Goal: Task Accomplishment & Management: Manage account settings

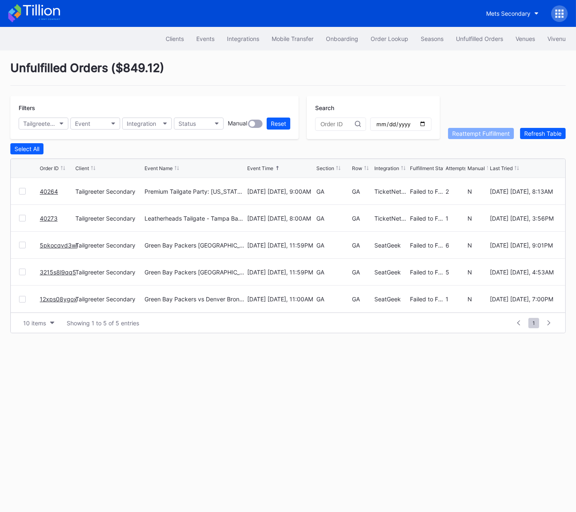
click at [561, 10] on icon at bounding box center [562, 11] width 2 height 2
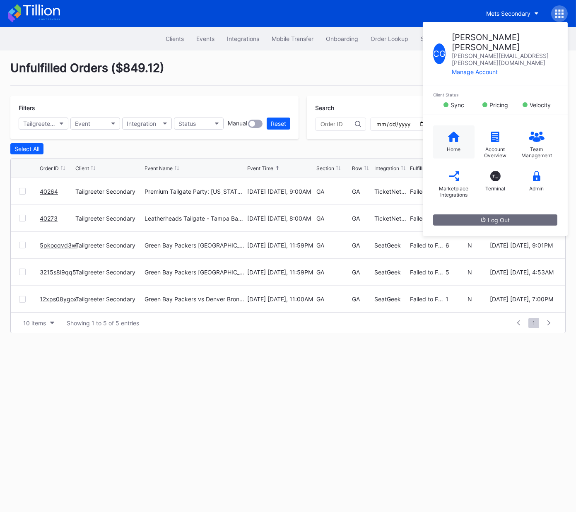
click at [455, 132] on icon at bounding box center [454, 137] width 12 height 10
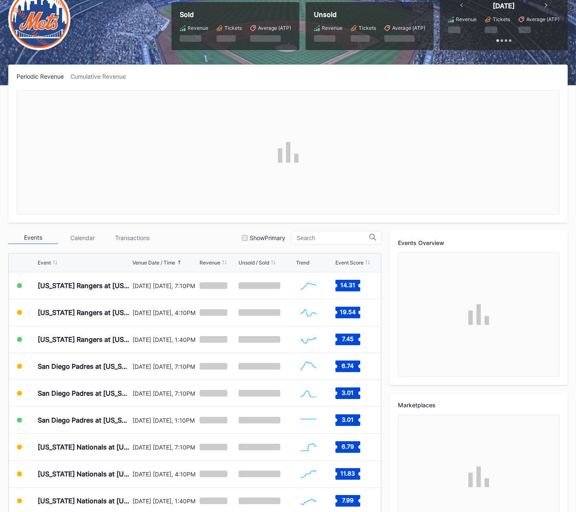
scroll to position [113, 0]
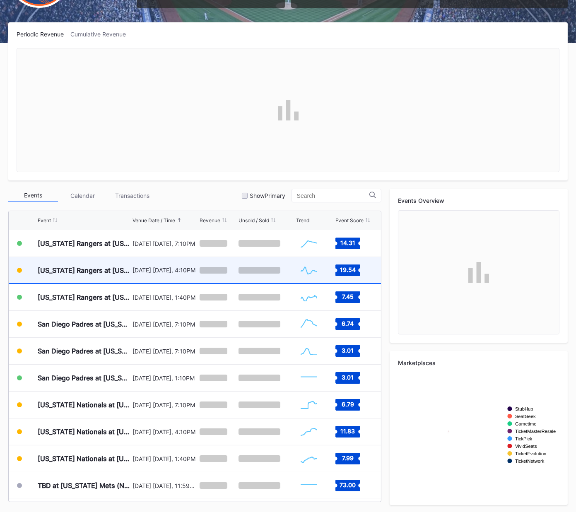
click at [106, 276] on div "[US_STATE] Rangers at [US_STATE] Mets (Mets Alumni Classic/Mrs. Met Taxicab [GE…" at bounding box center [84, 270] width 93 height 26
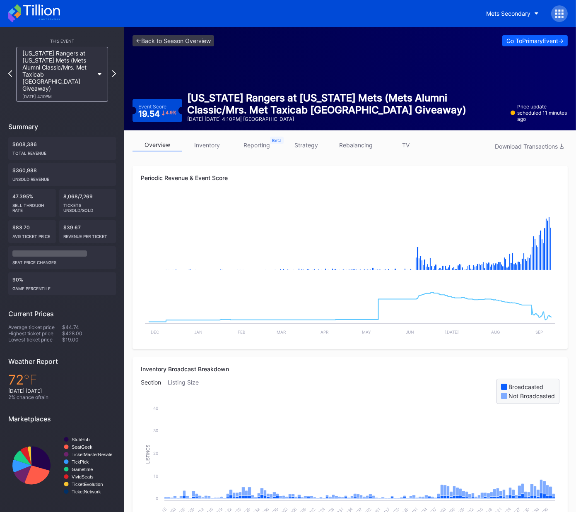
click at [213, 148] on link "inventory" at bounding box center [207, 145] width 50 height 13
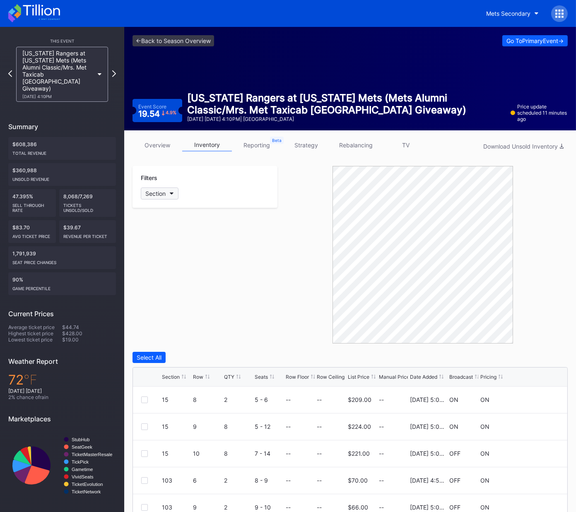
click at [165, 192] on div "Section" at bounding box center [155, 193] width 20 height 7
type input "101"
click at [152, 243] on div "101" at bounding box center [189, 238] width 96 height 15
click at [203, 382] on div "Section Row QTY Seats Row Floor Row Ceiling List Price Manual Price Date Added …" at bounding box center [350, 377] width 434 height 19
click at [199, 377] on div "Row" at bounding box center [198, 377] width 10 height 6
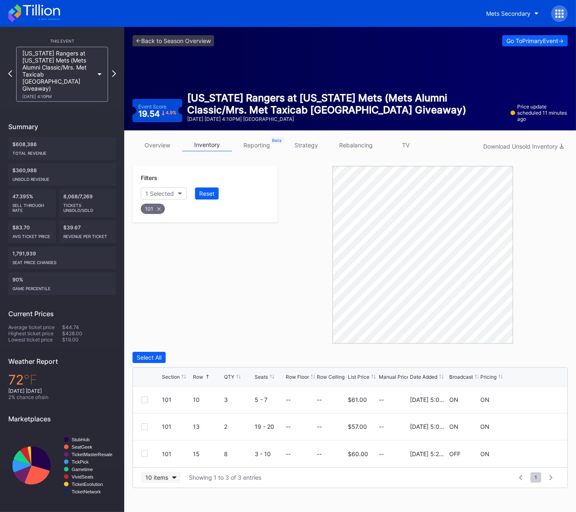
click at [174, 479] on button "10 items" at bounding box center [160, 477] width 39 height 11
click at [168, 429] on div "50 items" at bounding box center [159, 425] width 24 height 7
click at [209, 326] on div "Filters 1 Selected Reset 101" at bounding box center [204, 255] width 145 height 178
click at [145, 454] on div at bounding box center [144, 453] width 7 height 7
click at [547, 357] on div "Delete 1 Row" at bounding box center [547, 357] width 34 height 7
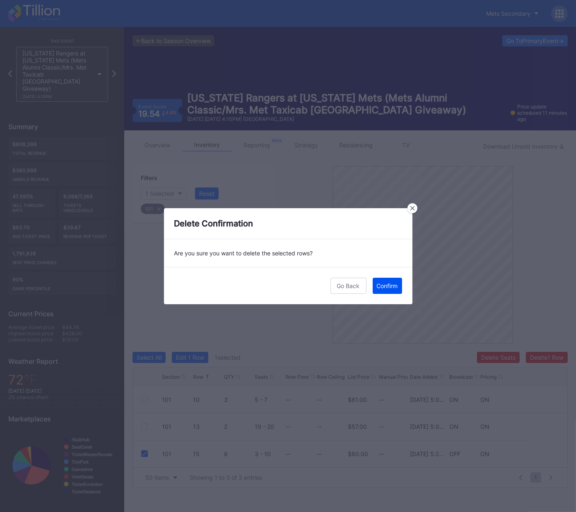
click at [392, 287] on div "Confirm" at bounding box center [387, 285] width 21 height 7
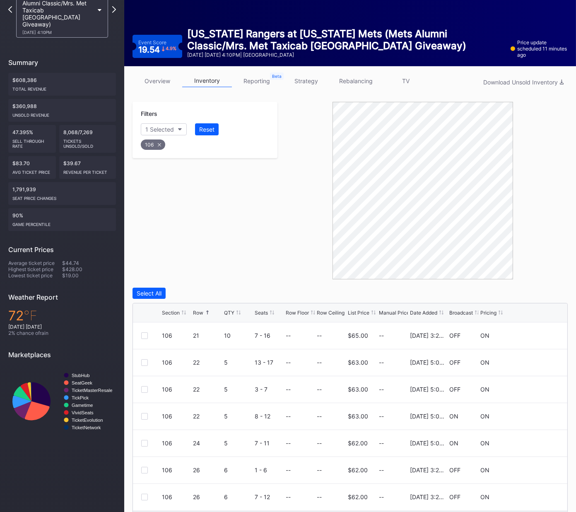
scroll to position [91, 0]
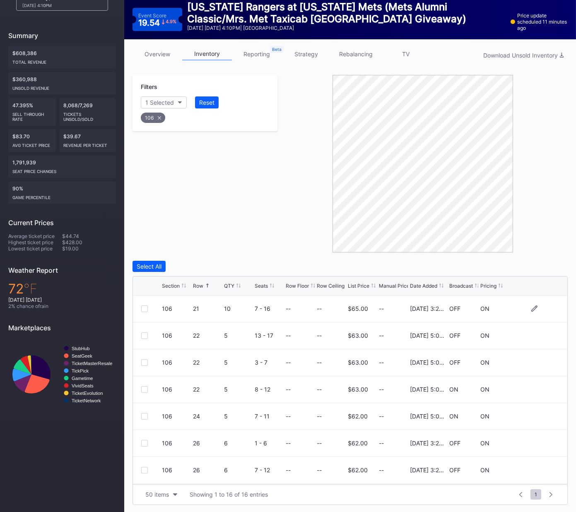
click at [144, 308] on div at bounding box center [144, 309] width 7 height 7
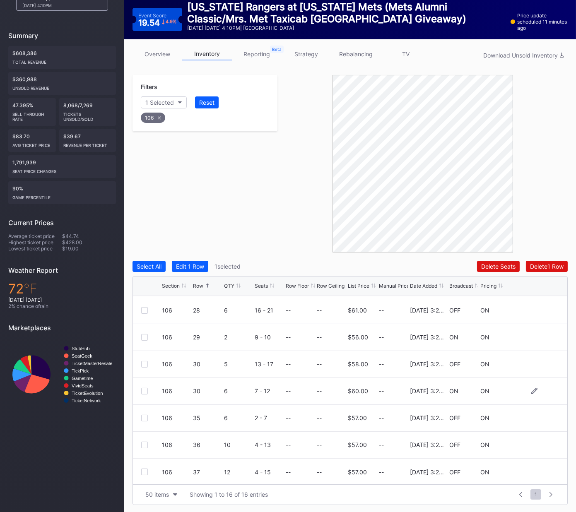
scroll to position [242, 0]
click at [145, 417] on div at bounding box center [144, 417] width 7 height 7
click at [145, 442] on div at bounding box center [144, 444] width 7 height 7
drag, startPoint x: 143, startPoint y: 468, endPoint x: 263, endPoint y: 404, distance: 136.0
click at [143, 468] on div at bounding box center [144, 470] width 7 height 7
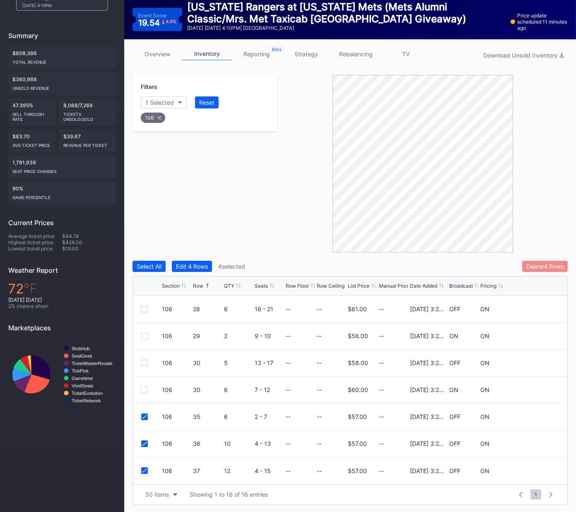
click at [523, 265] on button "Delete 4 Rows" at bounding box center [545, 266] width 46 height 11
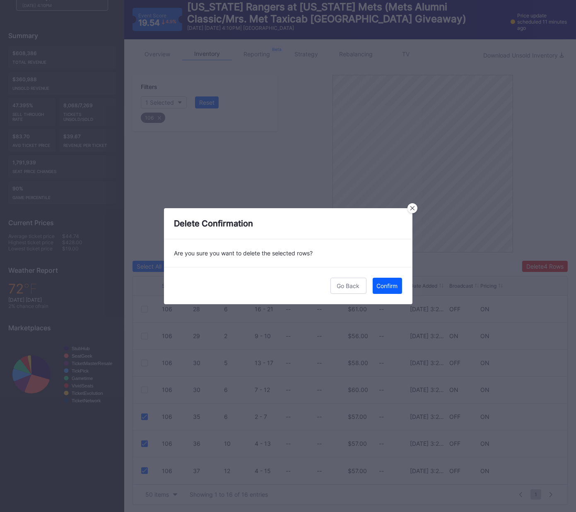
click at [390, 284] on div "Confirm" at bounding box center [387, 285] width 21 height 7
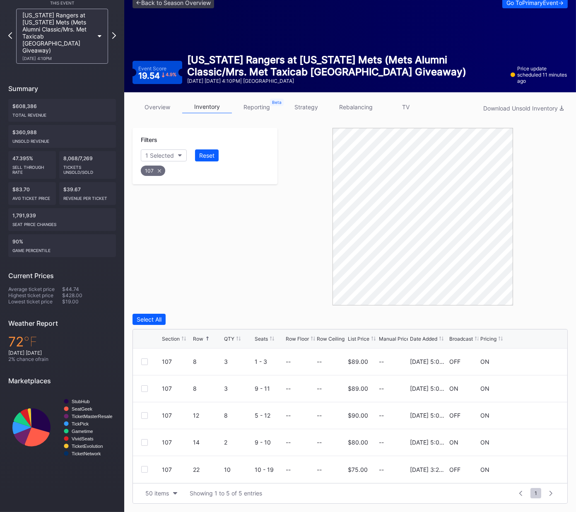
scroll to position [37, 0]
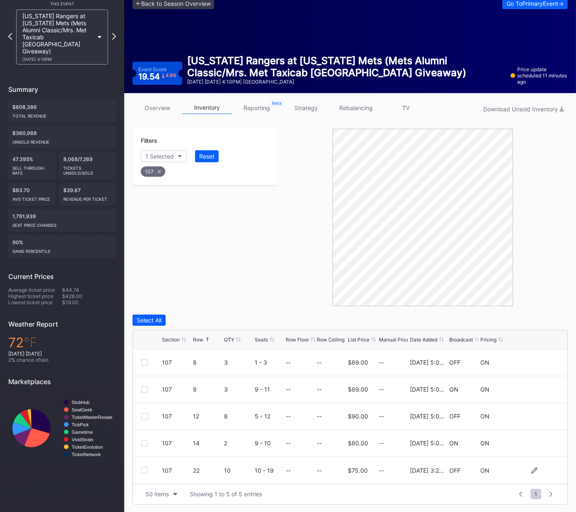
click at [141, 471] on div "107 22 10 10 - 19 -- -- $75.00 -- [DATE] 3:24PM OFF ON" at bounding box center [350, 470] width 434 height 27
click at [145, 470] on div at bounding box center [144, 470] width 7 height 7
click at [540, 320] on div "Delete 1 Row" at bounding box center [547, 320] width 34 height 7
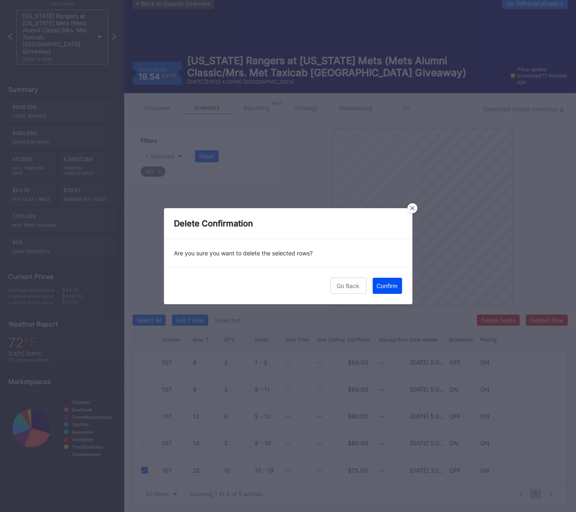
click at [385, 286] on div "Confirm" at bounding box center [387, 285] width 21 height 7
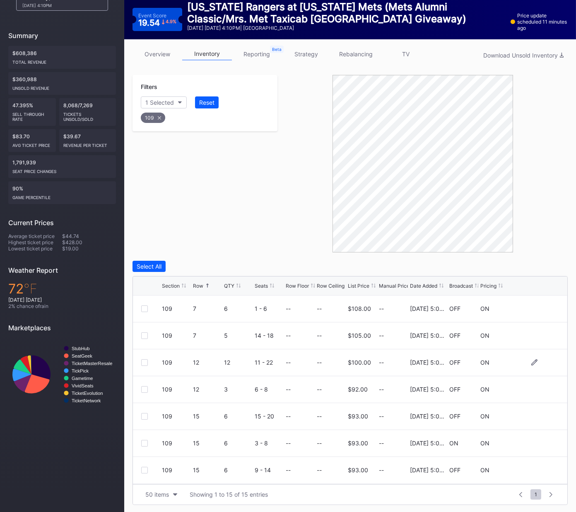
scroll to position [2, 0]
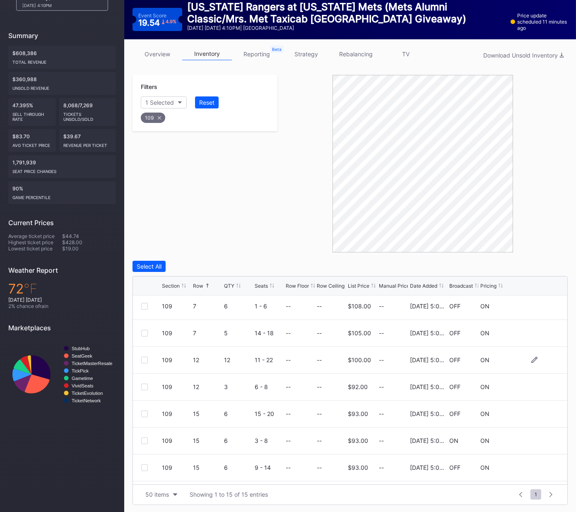
click at [147, 363] on div "109 12 12 11 - 22 -- -- $100.00 -- [DATE] 5:04PM OFF ON" at bounding box center [350, 360] width 434 height 27
click at [146, 358] on div at bounding box center [144, 360] width 7 height 7
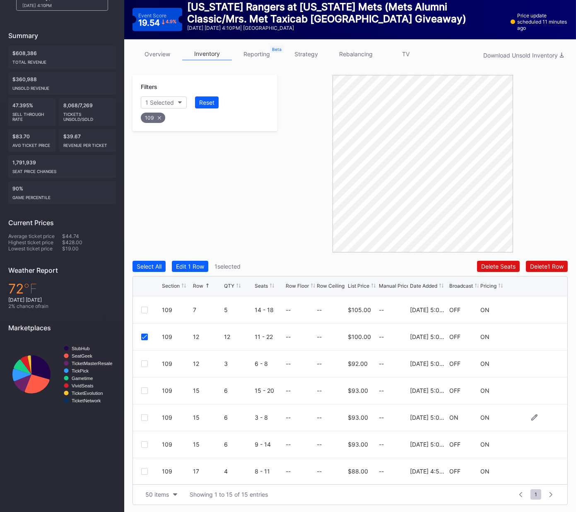
scroll to position [69, 0]
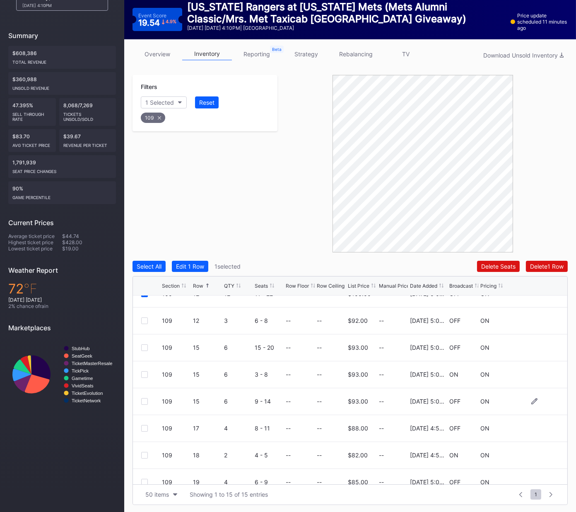
click at [144, 399] on div at bounding box center [144, 401] width 7 height 7
click at [146, 428] on div at bounding box center [144, 428] width 7 height 7
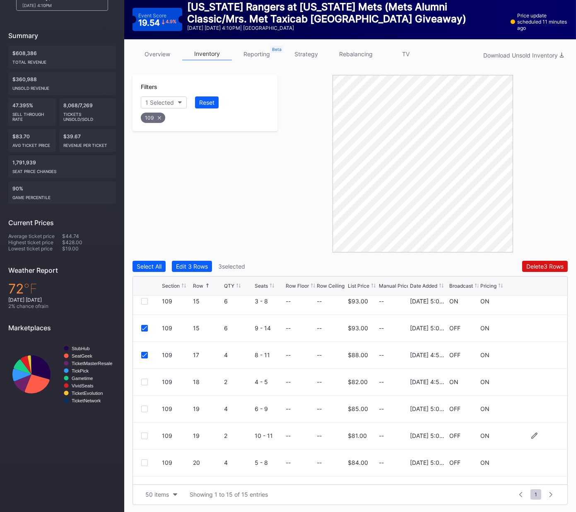
scroll to position [149, 0]
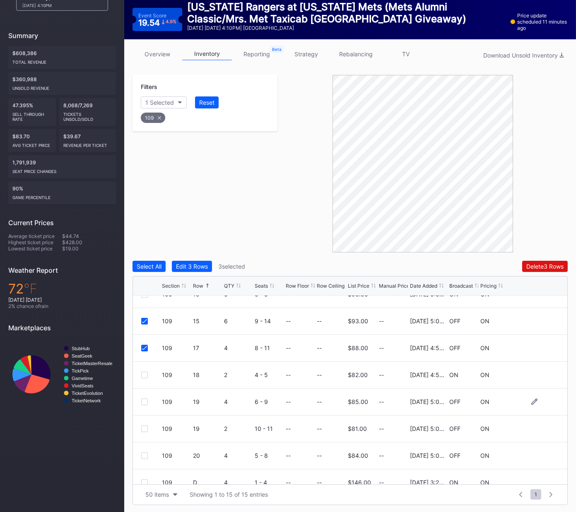
click at [147, 403] on div at bounding box center [144, 402] width 7 height 7
click at [143, 429] on div at bounding box center [144, 429] width 7 height 7
click at [545, 264] on div "Delete 5 Rows" at bounding box center [544, 266] width 37 height 7
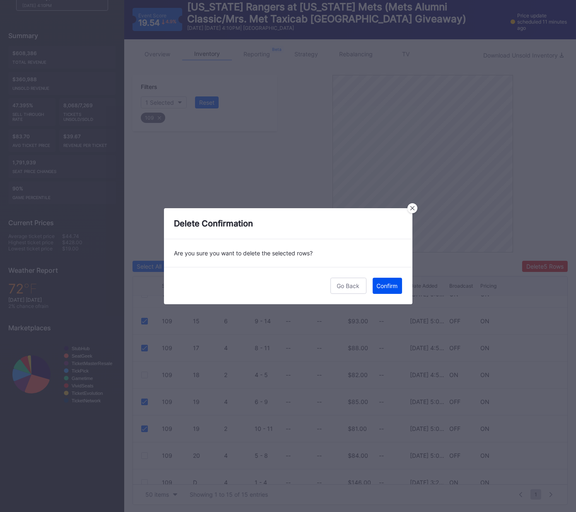
click at [386, 283] on div "Confirm" at bounding box center [387, 285] width 21 height 7
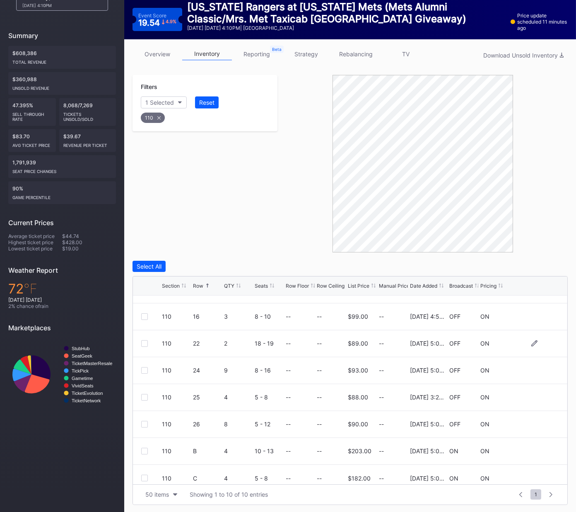
scroll to position [78, 0]
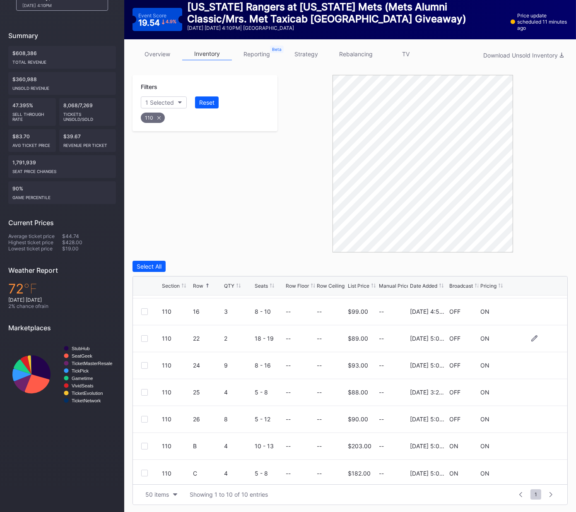
click at [144, 337] on div at bounding box center [144, 338] width 7 height 7
click at [144, 367] on div at bounding box center [144, 365] width 7 height 7
click at [143, 391] on div at bounding box center [144, 392] width 7 height 7
click at [538, 265] on div "Delete 3 Rows" at bounding box center [544, 266] width 37 height 7
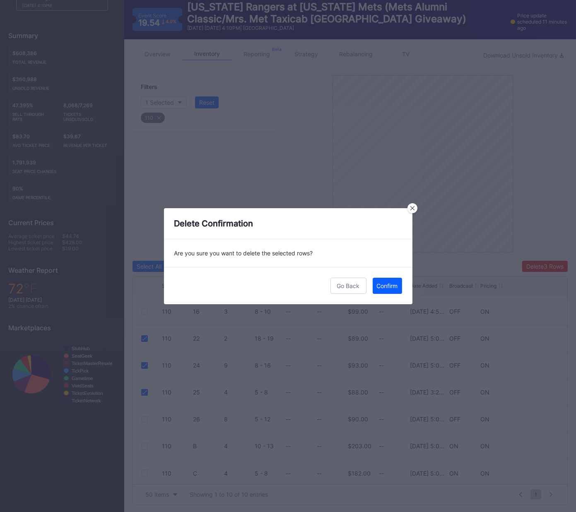
drag, startPoint x: 389, startPoint y: 283, endPoint x: 562, endPoint y: 241, distance: 178.0
click at [389, 283] on div "Confirm" at bounding box center [387, 285] width 21 height 7
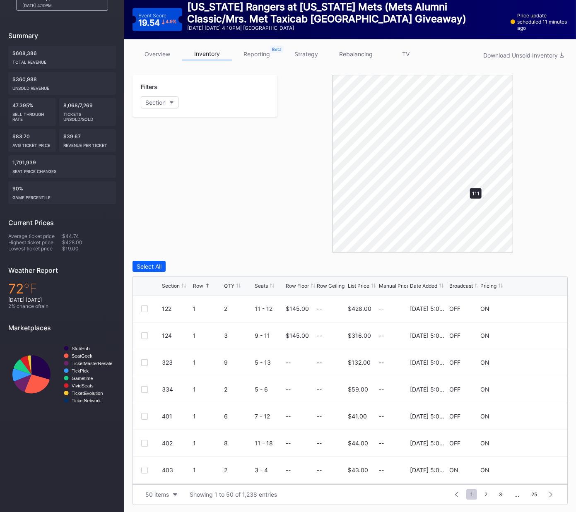
scroll to position [64, 0]
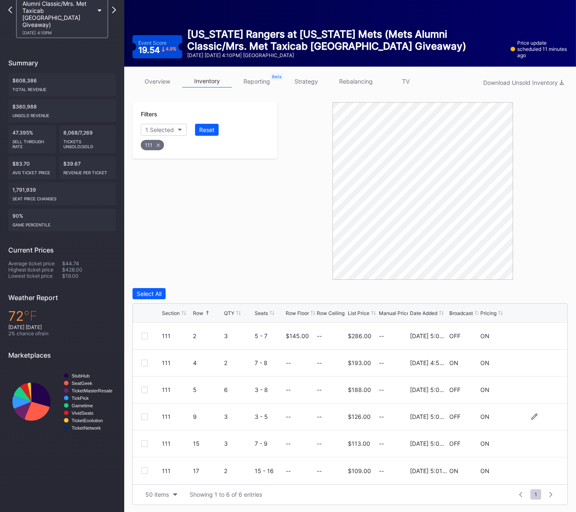
click at [142, 418] on div at bounding box center [144, 417] width 7 height 7
click at [144, 441] on div at bounding box center [144, 444] width 7 height 7
click at [551, 294] on div "Delete 2 Rows" at bounding box center [545, 293] width 37 height 7
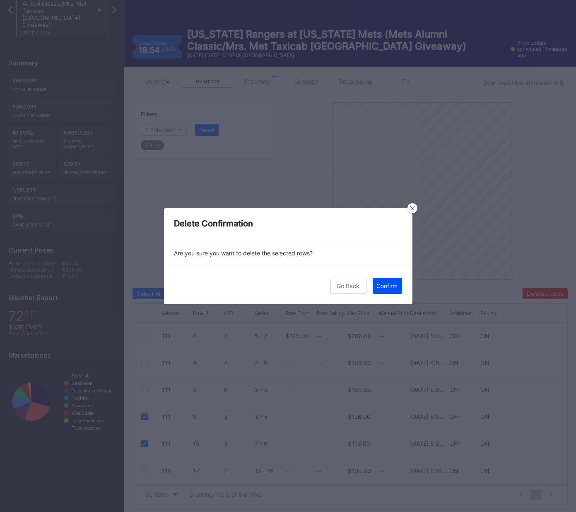
click at [385, 284] on div "Confirm" at bounding box center [387, 285] width 21 height 7
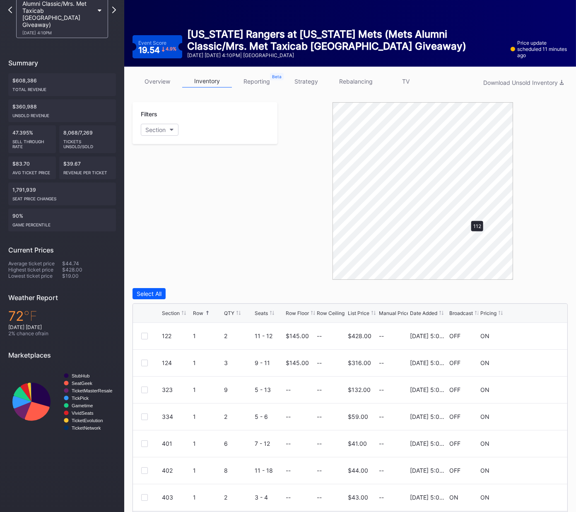
scroll to position [0, 0]
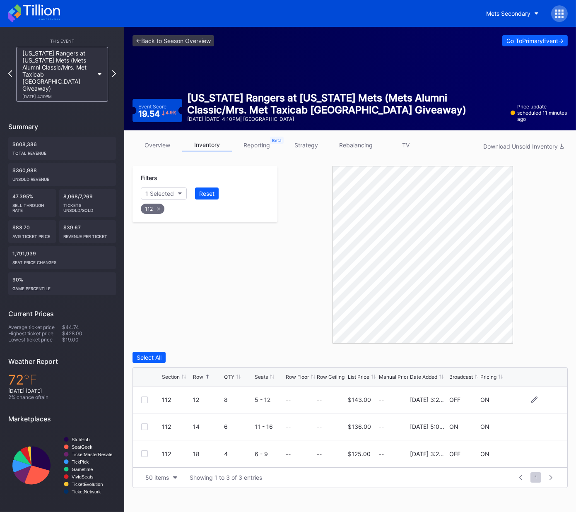
click at [144, 400] on div at bounding box center [144, 400] width 7 height 7
click at [555, 356] on div "Delete 1 Row" at bounding box center [547, 357] width 34 height 7
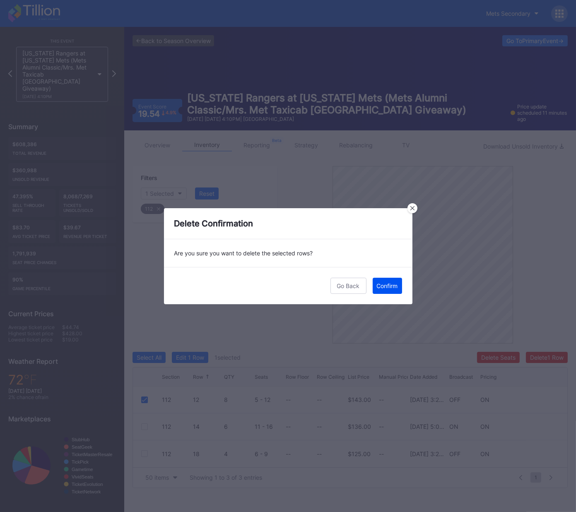
click at [377, 286] on div "Confirm" at bounding box center [387, 285] width 21 height 7
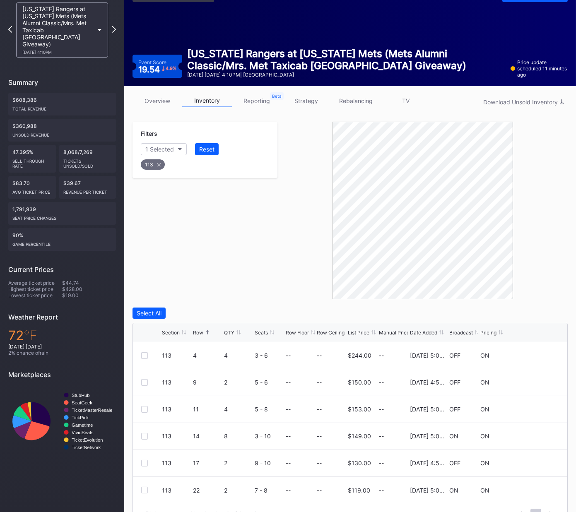
scroll to position [64, 0]
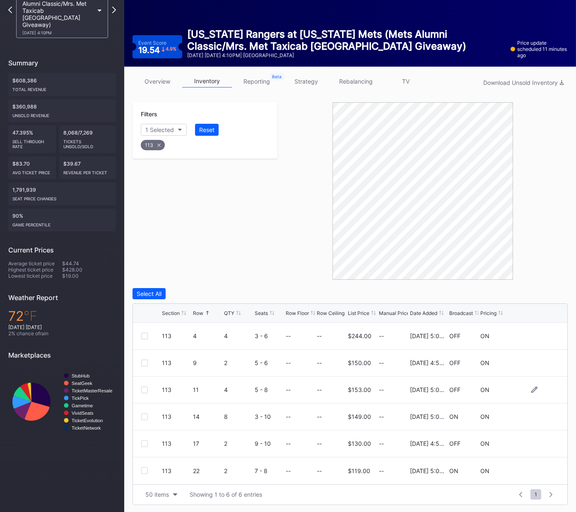
click at [143, 390] on div at bounding box center [144, 390] width 7 height 7
click at [144, 441] on div at bounding box center [144, 444] width 7 height 7
click at [537, 292] on div "Delete 2 Rows" at bounding box center [545, 293] width 37 height 7
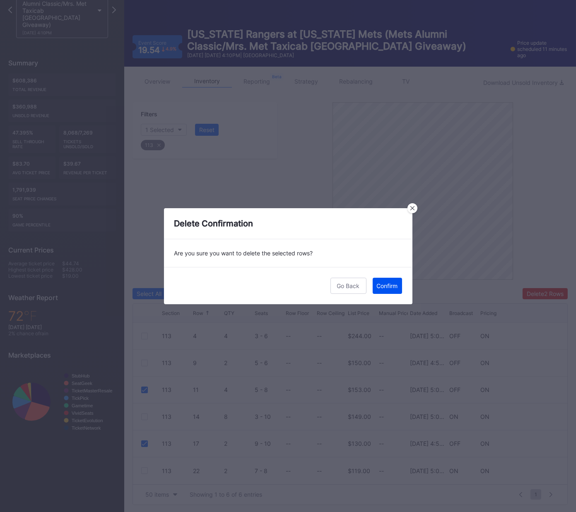
click at [392, 289] on div "Confirm" at bounding box center [387, 285] width 21 height 7
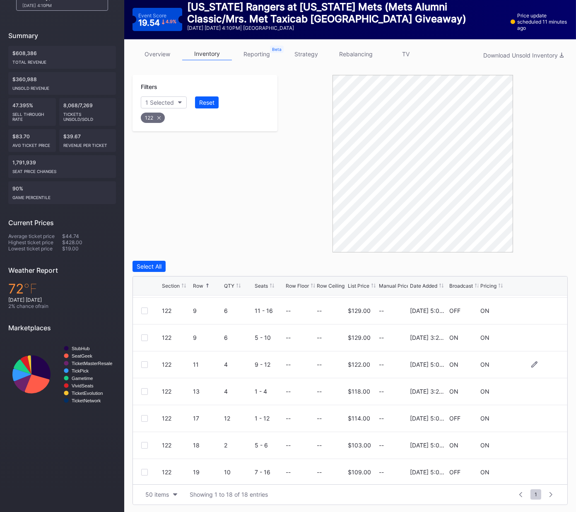
scroll to position [296, 0]
click at [146, 388] on div at bounding box center [144, 390] width 7 height 7
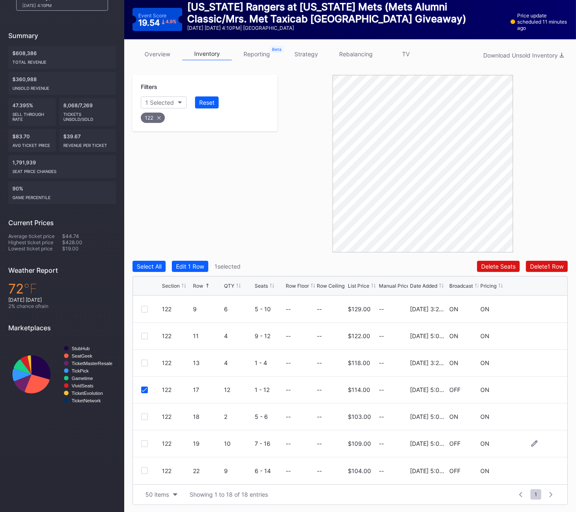
drag, startPoint x: 142, startPoint y: 441, endPoint x: 145, endPoint y: 448, distance: 8.0
click at [142, 441] on div at bounding box center [144, 444] width 7 height 7
click at [144, 470] on div at bounding box center [144, 470] width 7 height 7
click at [543, 268] on div "Delete 3 Rows" at bounding box center [544, 266] width 37 height 7
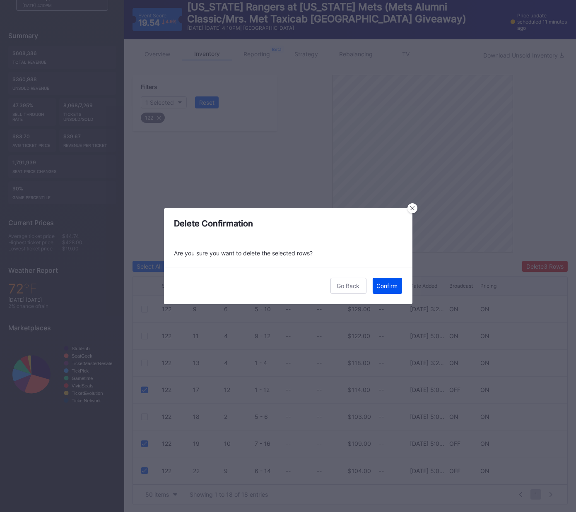
click at [393, 288] on div "Confirm" at bounding box center [387, 285] width 21 height 7
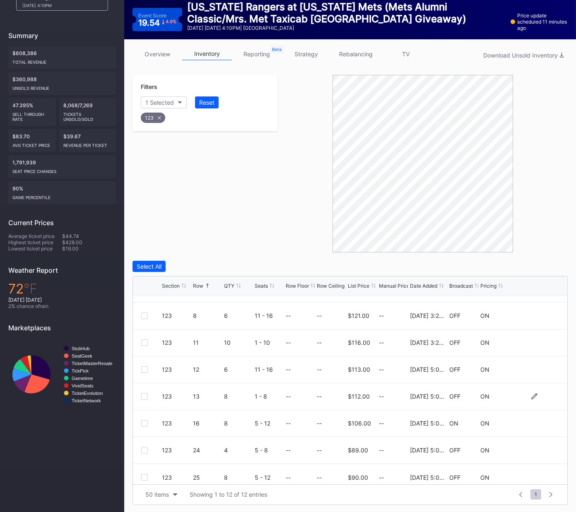
scroll to position [134, 0]
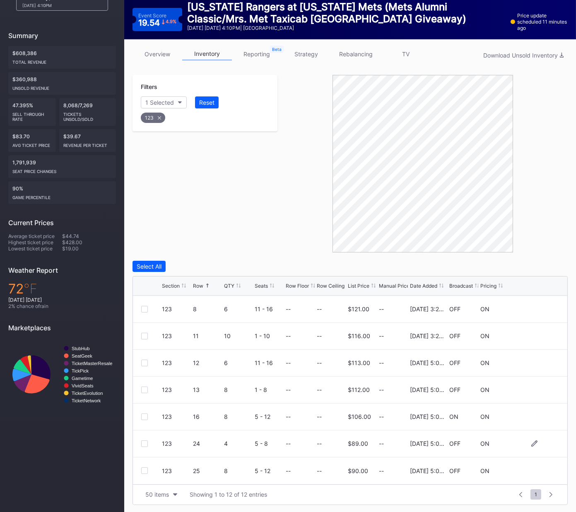
click at [144, 443] on div at bounding box center [144, 444] width 7 height 7
click at [145, 469] on div at bounding box center [144, 470] width 7 height 7
click at [536, 263] on div "Delete 2 Rows" at bounding box center [545, 266] width 37 height 7
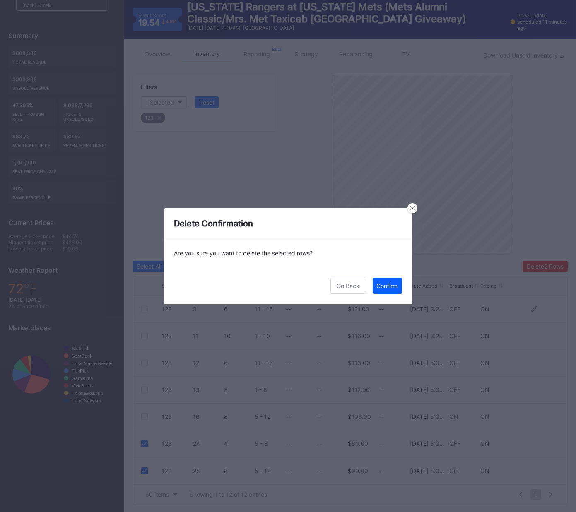
drag, startPoint x: 391, startPoint y: 285, endPoint x: 558, endPoint y: 310, distance: 168.7
click at [392, 285] on div "Confirm" at bounding box center [387, 285] width 21 height 7
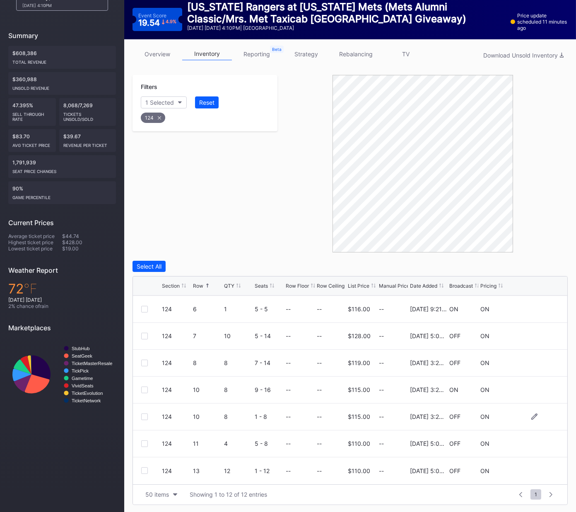
click at [142, 415] on div at bounding box center [144, 417] width 7 height 7
click at [143, 443] on div at bounding box center [144, 444] width 7 height 7
drag, startPoint x: 145, startPoint y: 469, endPoint x: 173, endPoint y: 458, distance: 29.9
click at [145, 469] on div at bounding box center [144, 470] width 7 height 7
click at [544, 265] on div "Delete 3 Rows" at bounding box center [544, 266] width 37 height 7
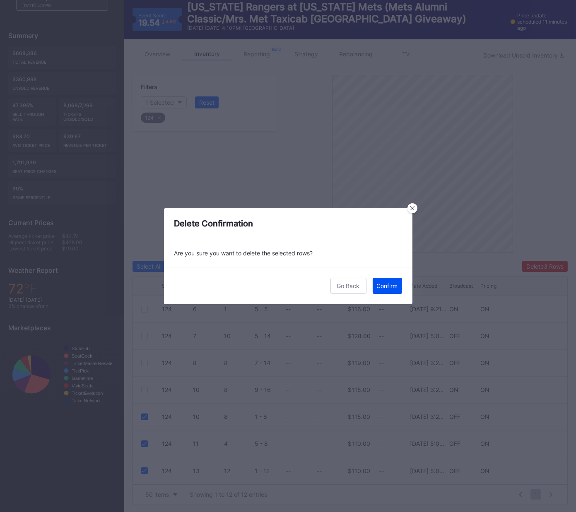
click at [392, 285] on div "Confirm" at bounding box center [387, 285] width 21 height 7
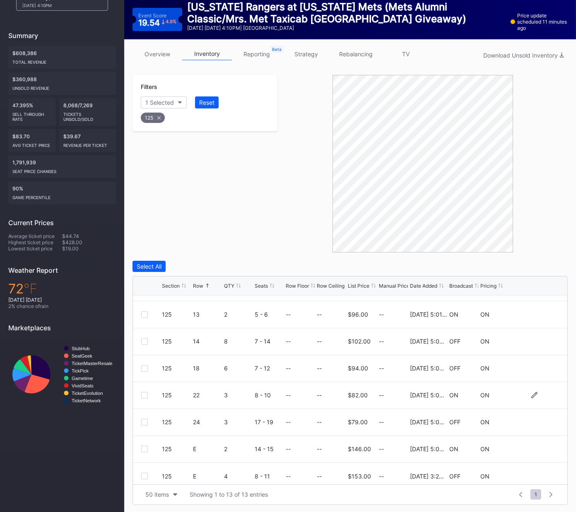
scroll to position [161, 0]
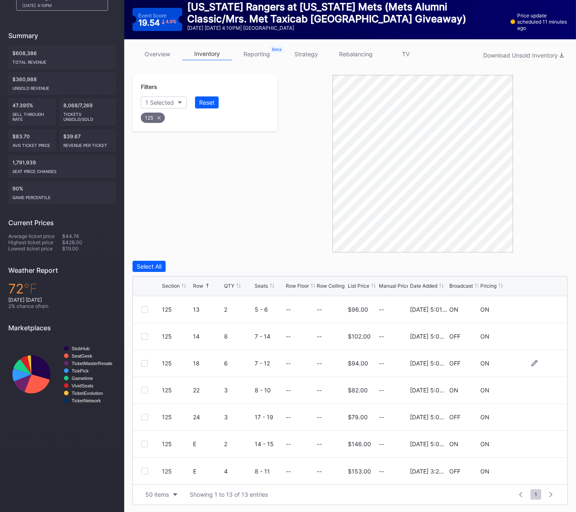
click at [144, 362] on div at bounding box center [144, 363] width 7 height 7
click at [144, 416] on div at bounding box center [144, 417] width 7 height 7
click at [538, 267] on div "Delete 2 Rows" at bounding box center [545, 266] width 37 height 7
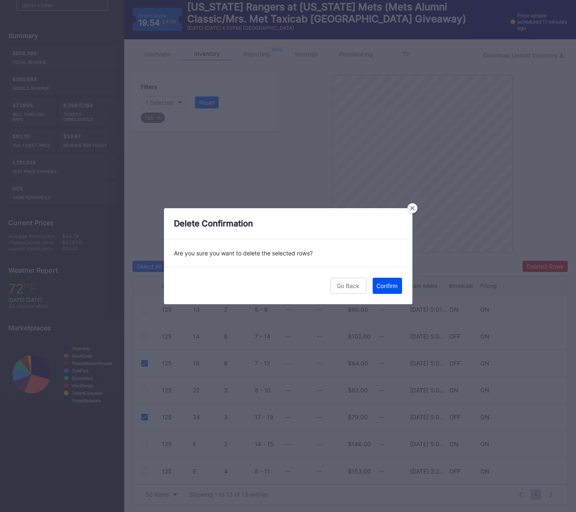
click at [391, 283] on div "Confirm" at bounding box center [387, 285] width 21 height 7
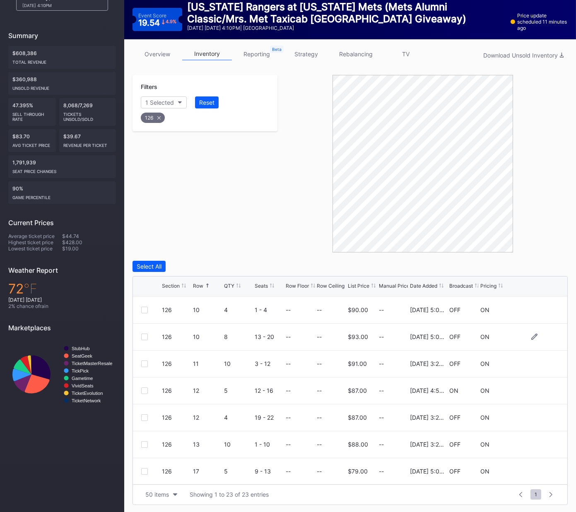
scroll to position [81, 0]
click at [143, 335] on div at bounding box center [144, 335] width 7 height 7
click at [145, 361] on div at bounding box center [144, 362] width 7 height 7
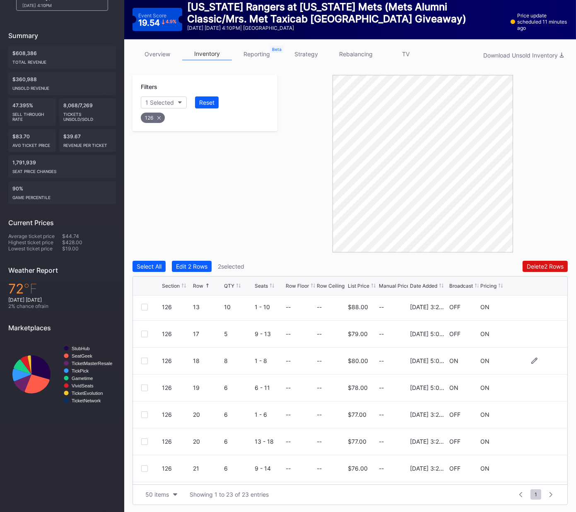
scroll to position [234, 0]
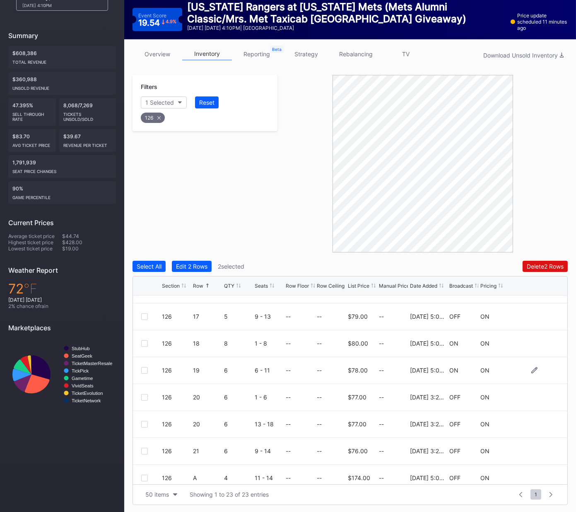
click at [145, 370] on div at bounding box center [144, 370] width 7 height 7
click at [143, 397] on div at bounding box center [144, 397] width 7 height 7
click at [144, 422] on div at bounding box center [144, 424] width 7 height 7
click at [145, 448] on div at bounding box center [144, 451] width 7 height 7
click at [545, 265] on div "Delete 6 Rows" at bounding box center [544, 266] width 37 height 7
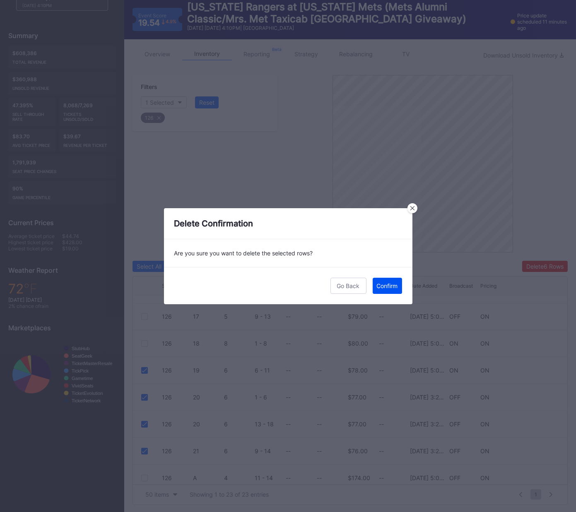
click at [388, 286] on div "Confirm" at bounding box center [387, 285] width 21 height 7
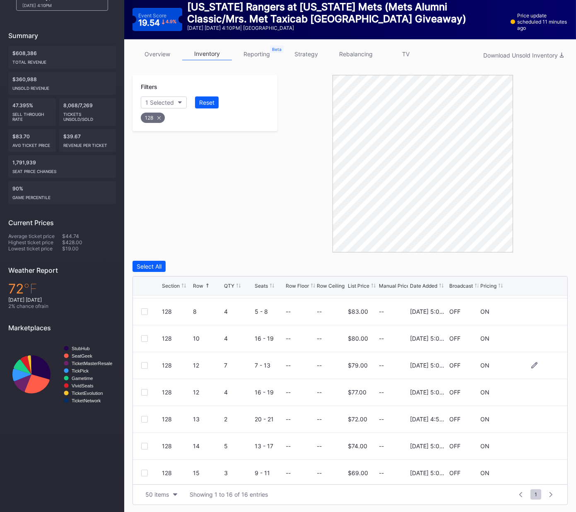
scroll to position [188, 0]
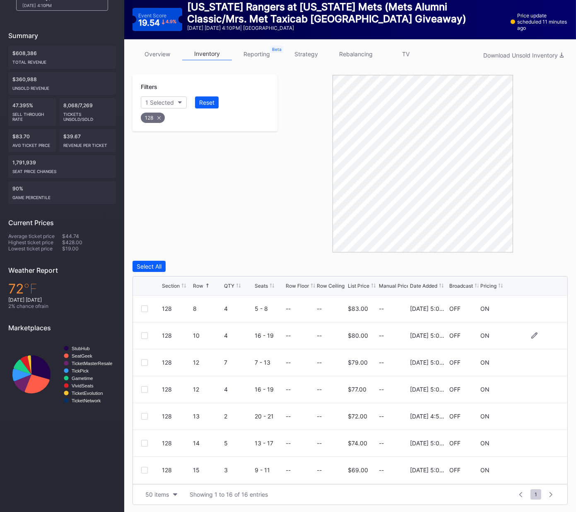
click at [143, 333] on div at bounding box center [144, 335] width 7 height 7
click at [144, 363] on div at bounding box center [144, 362] width 7 height 7
drag, startPoint x: 145, startPoint y: 388, endPoint x: 144, endPoint y: 394, distance: 6.3
click at [145, 388] on div at bounding box center [144, 389] width 7 height 7
click at [144, 414] on div at bounding box center [144, 416] width 7 height 7
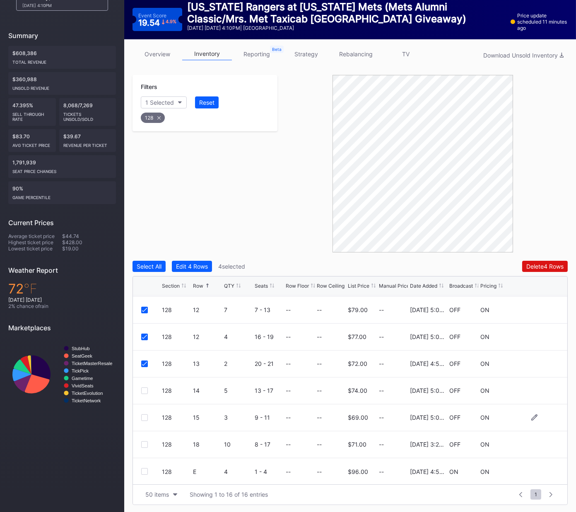
scroll to position [242, 0]
click at [144, 443] on div at bounding box center [144, 444] width 7 height 7
click at [528, 265] on div "Delete 5 Rows" at bounding box center [544, 266] width 37 height 7
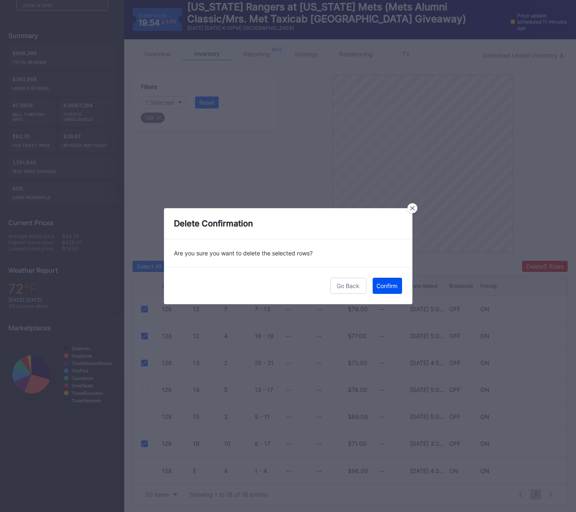
click at [393, 284] on div "Confirm" at bounding box center [387, 285] width 21 height 7
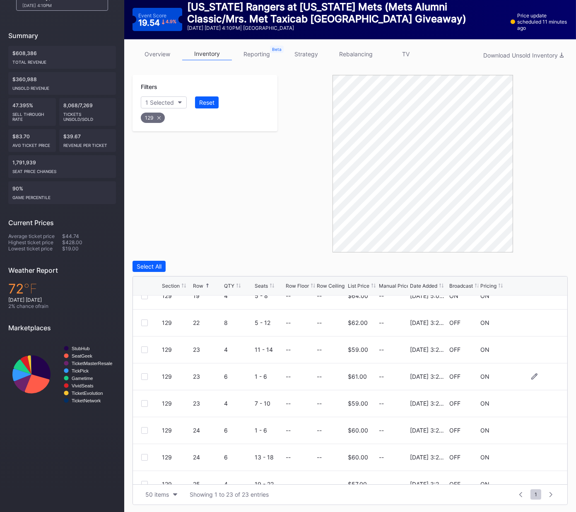
scroll to position [291, 0]
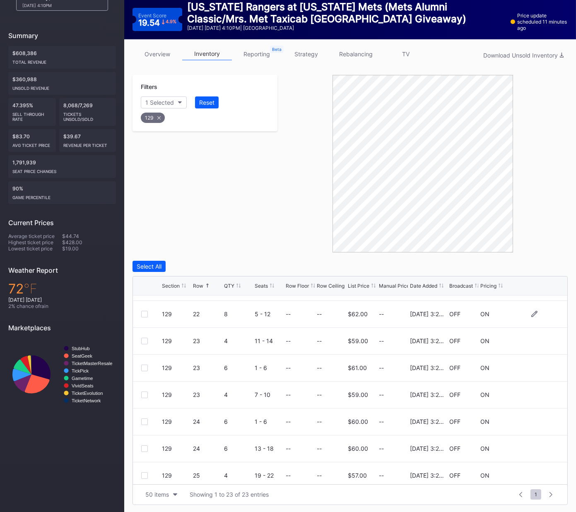
click at [142, 314] on div at bounding box center [144, 314] width 7 height 7
click at [146, 339] on div at bounding box center [144, 341] width 7 height 7
click at [143, 368] on div at bounding box center [144, 368] width 7 height 7
click at [145, 395] on div at bounding box center [144, 395] width 7 height 7
click at [144, 422] on div at bounding box center [144, 422] width 7 height 7
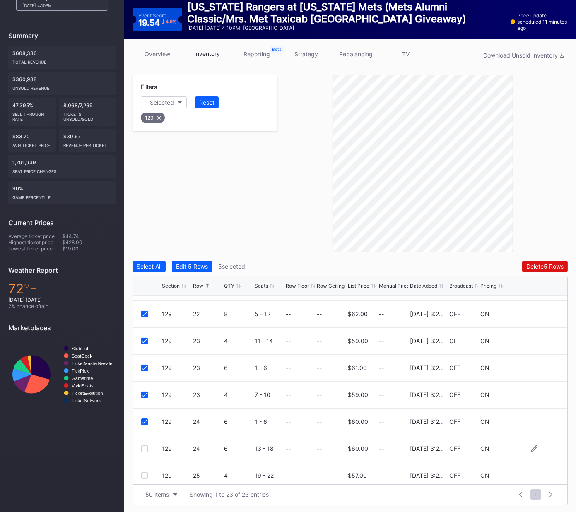
click at [145, 447] on div at bounding box center [144, 449] width 7 height 7
click at [537, 266] on div "Delete 6 Rows" at bounding box center [544, 266] width 37 height 7
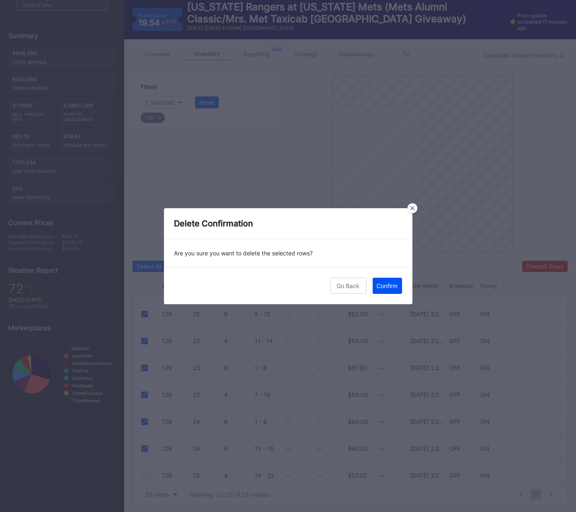
click at [385, 284] on div "Confirm" at bounding box center [387, 285] width 21 height 7
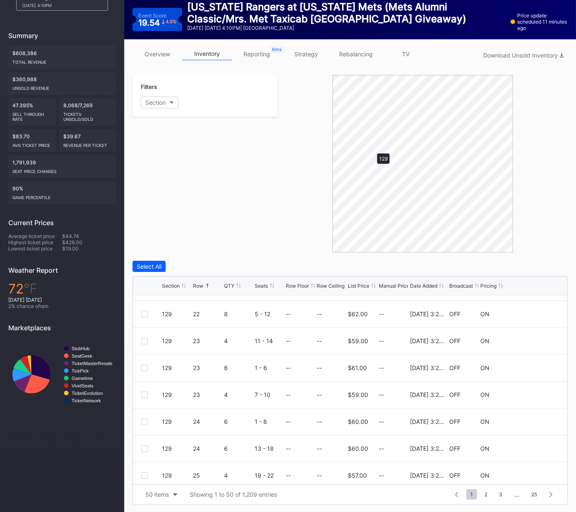
scroll to position [0, 0]
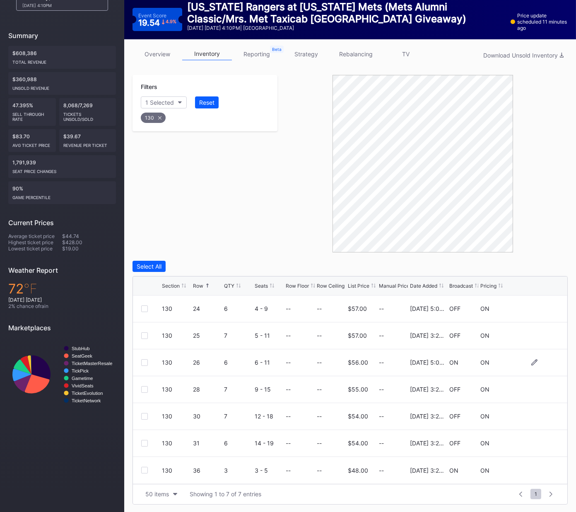
click at [143, 361] on div at bounding box center [144, 362] width 7 height 7
click at [144, 389] on div at bounding box center [144, 389] width 7 height 7
click at [143, 415] on div at bounding box center [144, 416] width 7 height 7
click at [554, 265] on div "Delete 3 Rows" at bounding box center [544, 266] width 37 height 7
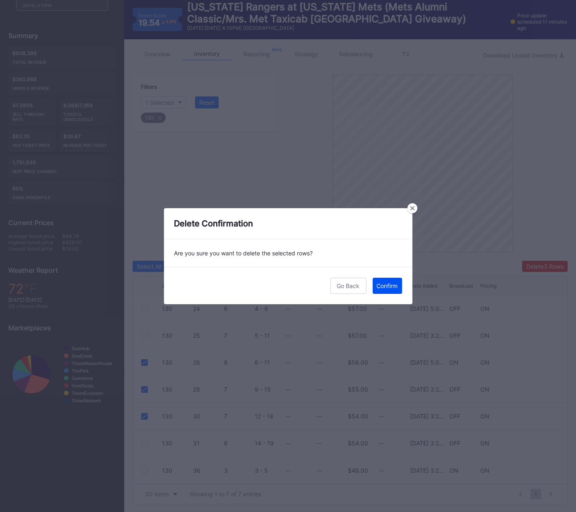
click at [387, 287] on div "Confirm" at bounding box center [387, 285] width 21 height 7
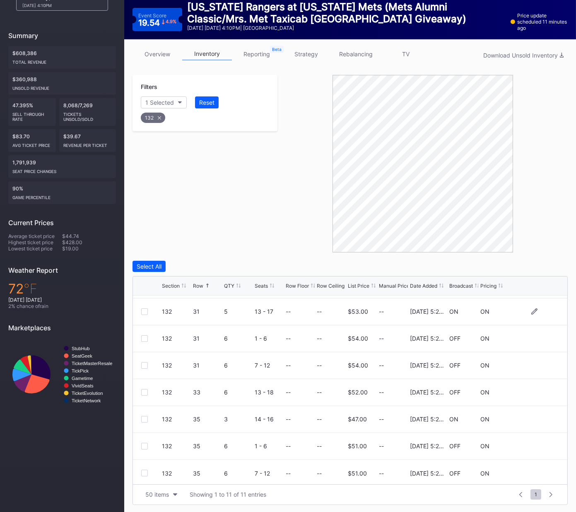
scroll to position [107, 0]
click at [143, 363] on div at bounding box center [144, 363] width 7 height 7
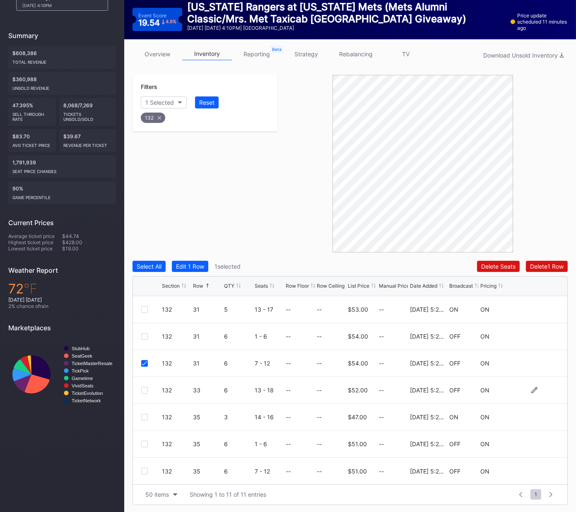
click at [143, 390] on div at bounding box center [144, 390] width 7 height 7
click at [144, 441] on div at bounding box center [144, 444] width 7 height 7
click at [144, 471] on div at bounding box center [144, 471] width 7 height 7
click at [560, 268] on div "Delete 4 Rows" at bounding box center [544, 266] width 37 height 7
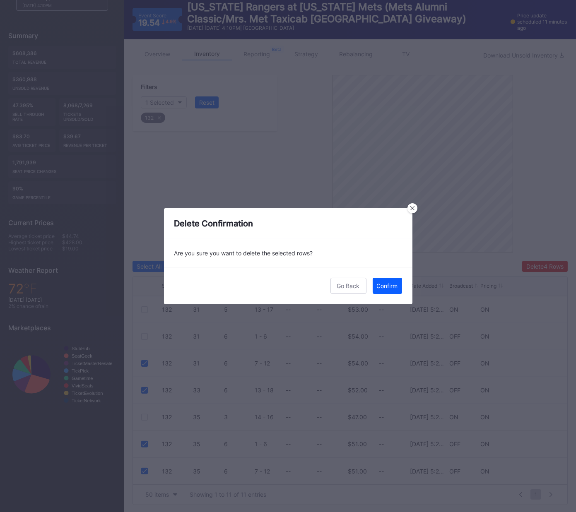
drag, startPoint x: 384, startPoint y: 289, endPoint x: 503, endPoint y: 294, distance: 119.4
click at [384, 289] on div "Confirm" at bounding box center [387, 285] width 21 height 7
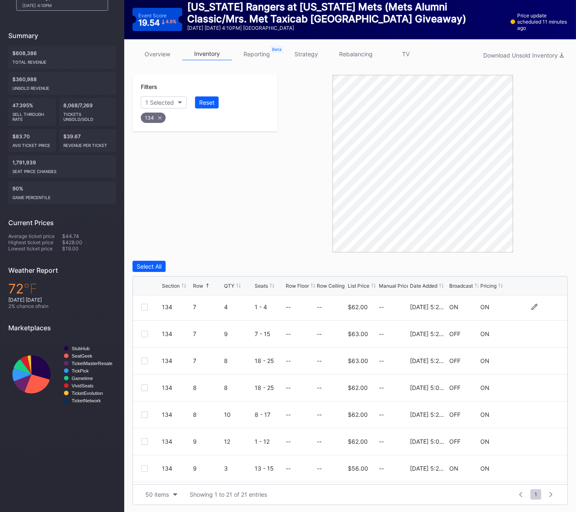
scroll to position [109, 0]
click at [142, 337] on div "134 7 9 7 - 15 -- -- $63.00 -- [DATE] 5:24PM OFF ON" at bounding box center [350, 334] width 434 height 27
click at [144, 361] on div at bounding box center [144, 361] width 7 height 7
click at [146, 335] on div at bounding box center [144, 334] width 7 height 7
click at [144, 388] on div at bounding box center [144, 388] width 7 height 7
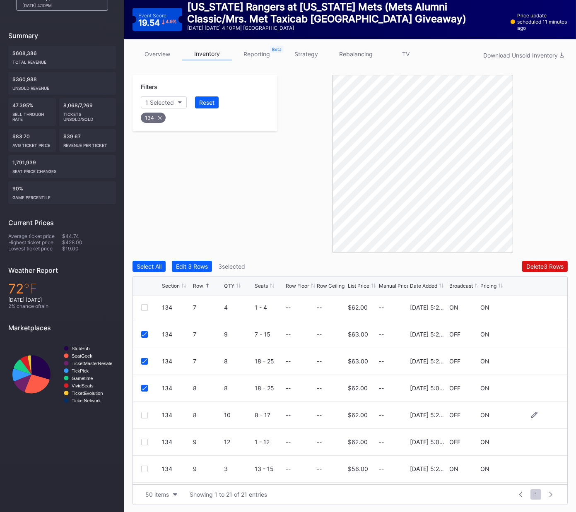
click at [143, 412] on div at bounding box center [144, 415] width 7 height 7
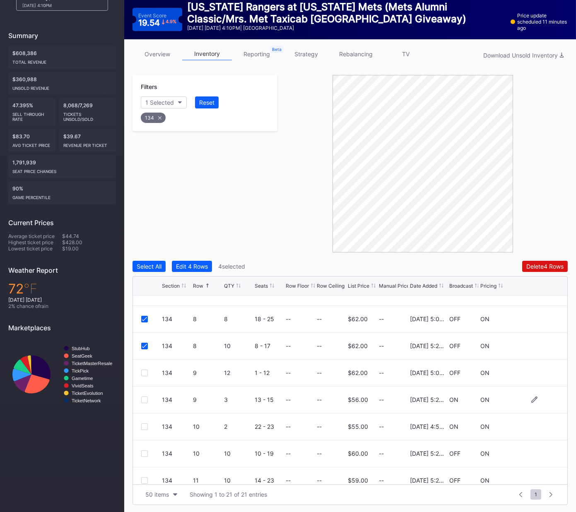
scroll to position [185, 0]
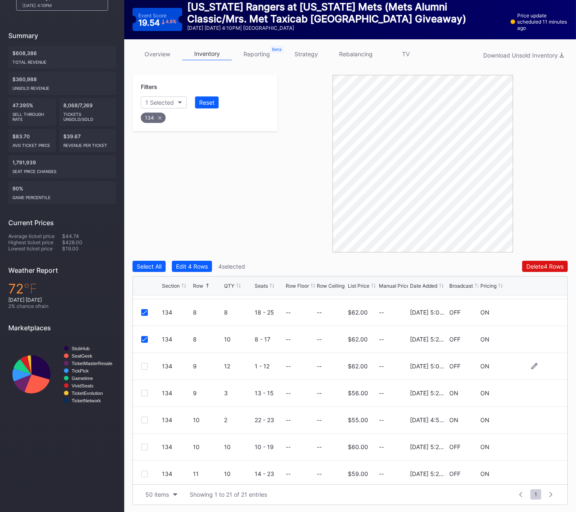
click at [144, 367] on div at bounding box center [144, 366] width 7 height 7
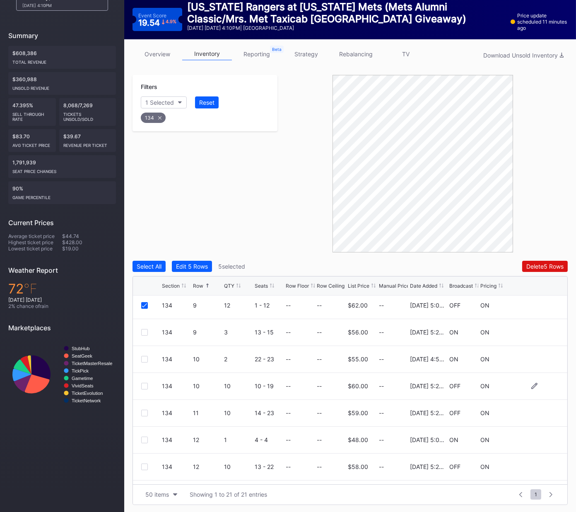
scroll to position [247, 0]
click at [145, 383] on div at bounding box center [144, 384] width 7 height 7
click at [145, 410] on div at bounding box center [144, 411] width 7 height 7
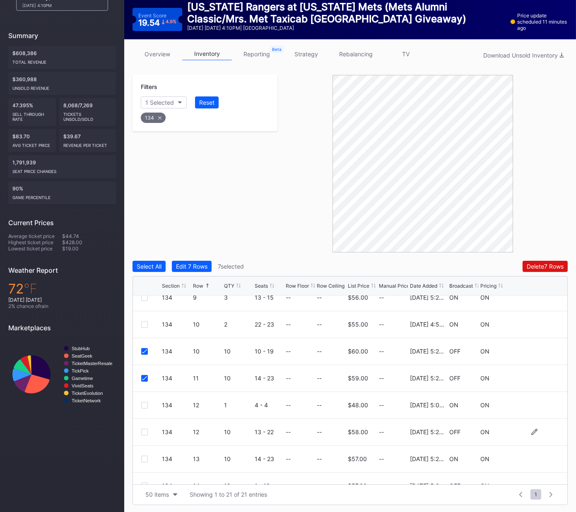
scroll to position [286, 0]
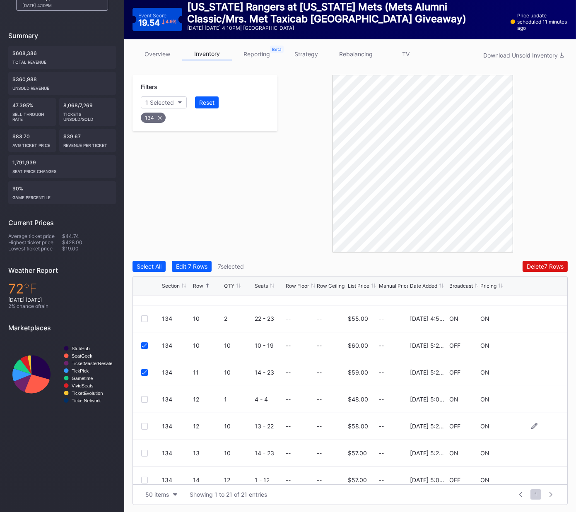
click at [144, 424] on div at bounding box center [144, 426] width 7 height 7
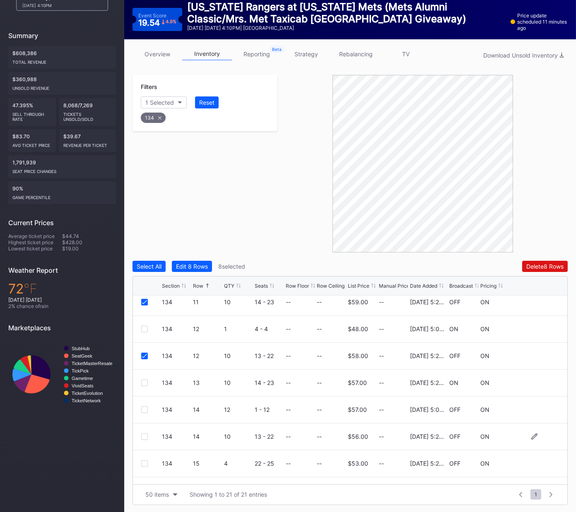
scroll to position [358, 0]
click at [146, 434] on div at bounding box center [144, 435] width 7 height 7
click at [145, 434] on icon at bounding box center [144, 436] width 5 height 4
click at [145, 414] on div "134 14 12 1 - 12 -- -- $57.00 -- [DATE] 5:05PM OFF ON" at bounding box center [350, 408] width 434 height 27
click at [144, 410] on div at bounding box center [144, 408] width 7 height 7
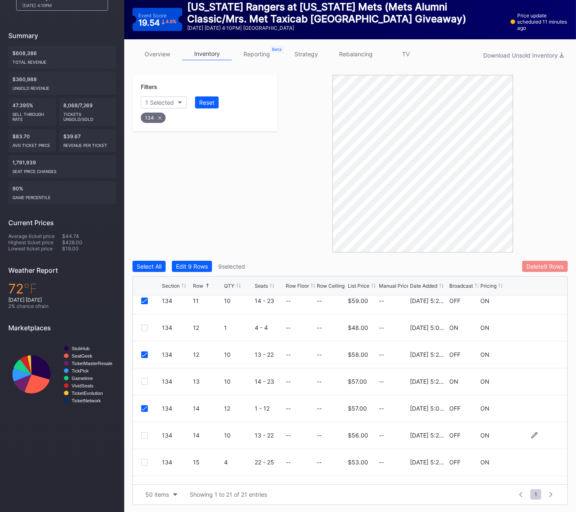
click at [546, 262] on button "Delete 9 Rows" at bounding box center [545, 266] width 46 height 11
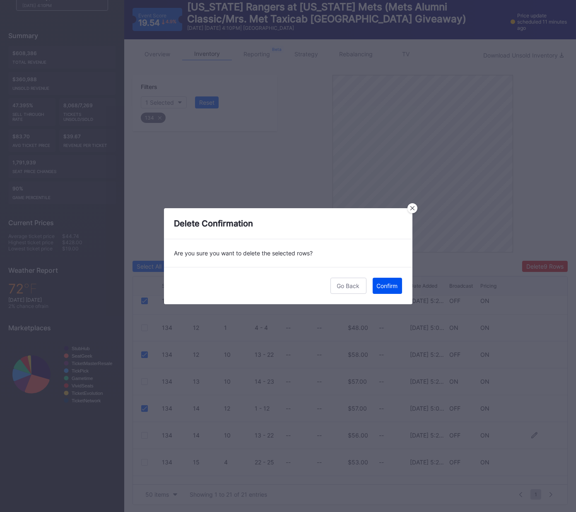
click at [387, 284] on div "Confirm" at bounding box center [387, 285] width 21 height 7
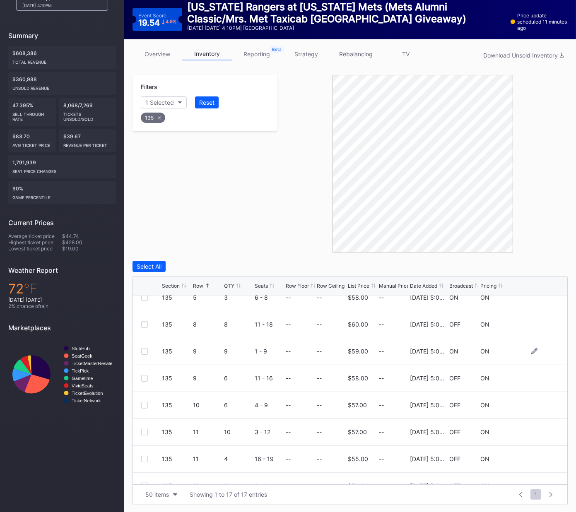
scroll to position [94, 0]
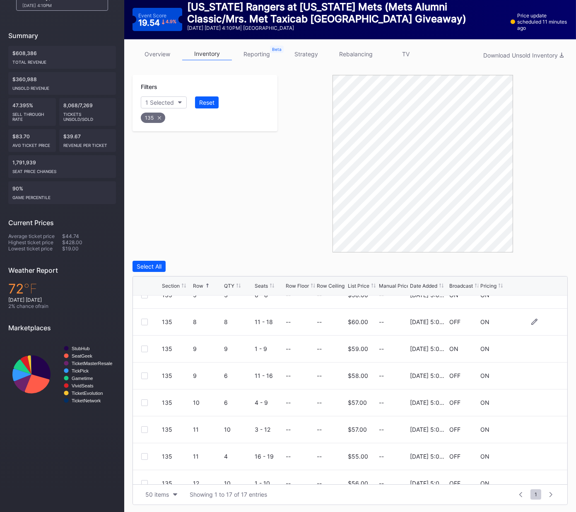
click at [145, 322] on div at bounding box center [144, 322] width 7 height 7
click at [142, 374] on div at bounding box center [144, 376] width 7 height 7
click at [538, 264] on div "Delete 2 Rows" at bounding box center [545, 266] width 37 height 7
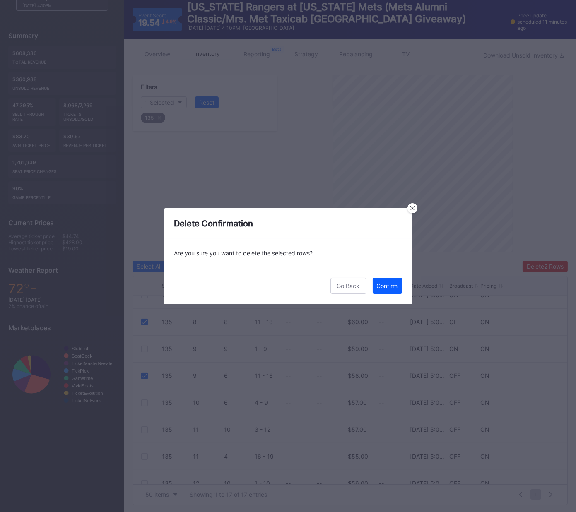
click at [388, 286] on div "Confirm" at bounding box center [387, 285] width 21 height 7
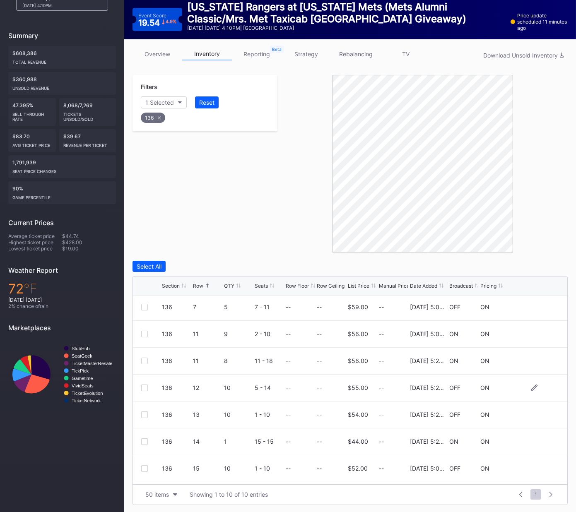
scroll to position [59, 0]
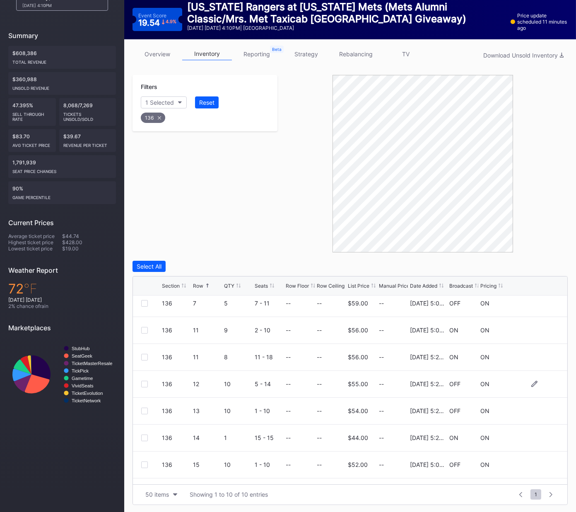
click at [142, 382] on div at bounding box center [144, 384] width 7 height 7
click at [144, 410] on div at bounding box center [144, 411] width 7 height 7
click at [545, 267] on div "Delete 2 Rows" at bounding box center [545, 266] width 37 height 7
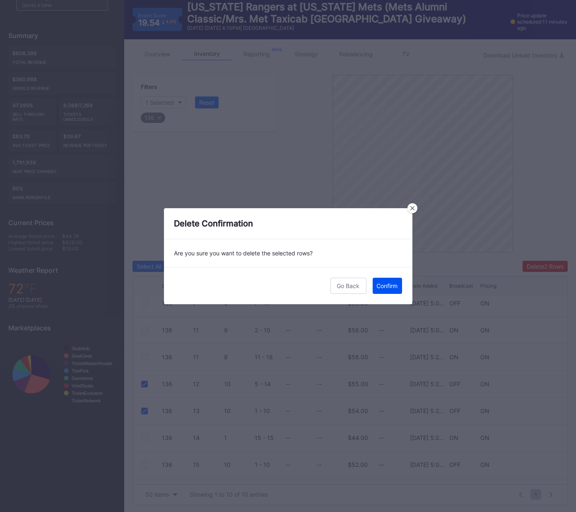
click at [390, 285] on div "Confirm" at bounding box center [387, 285] width 21 height 7
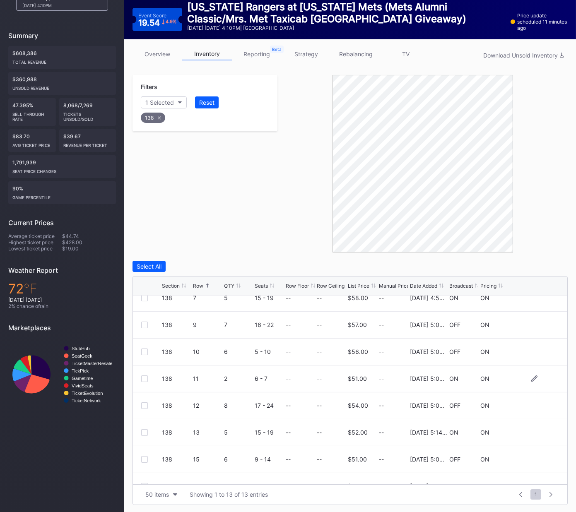
scroll to position [127, 0]
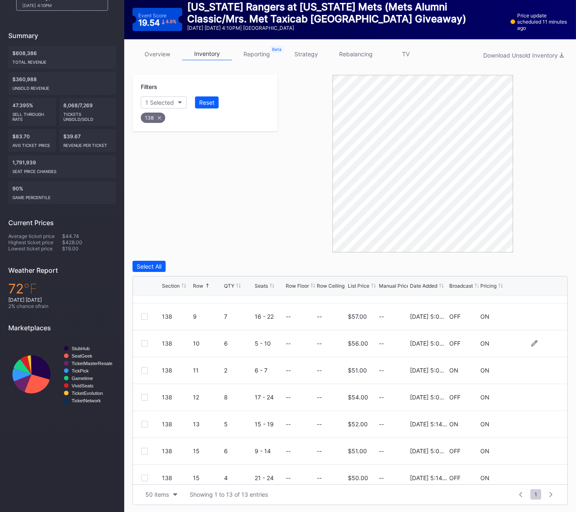
click at [145, 342] on div at bounding box center [144, 343] width 7 height 7
click at [142, 398] on div at bounding box center [144, 397] width 7 height 7
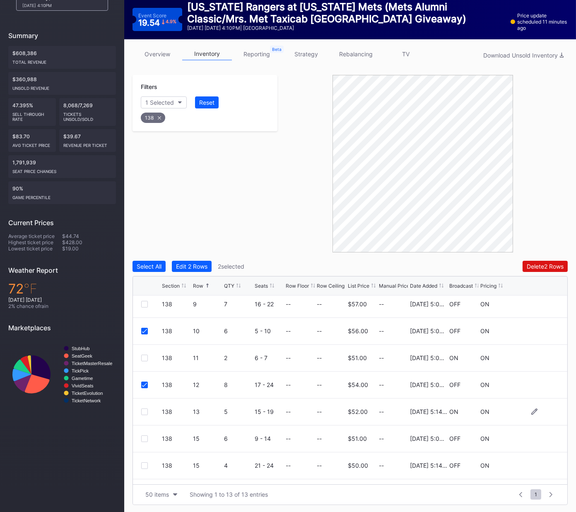
scroll to position [161, 0]
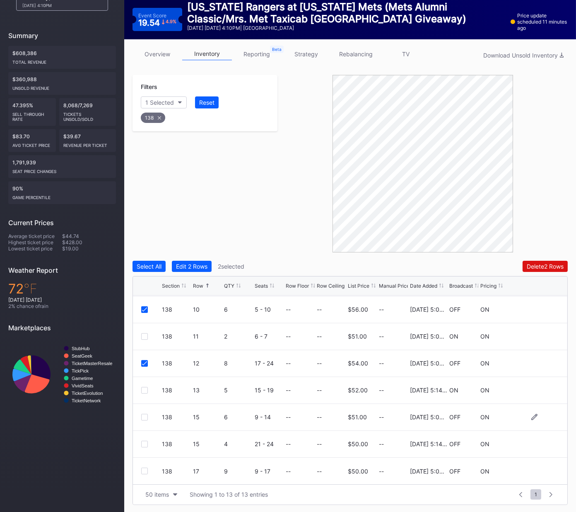
click at [142, 420] on div "138 15 6 9 - 14 -- -- $51.00 -- [DATE] 5:04PM OFF ON" at bounding box center [350, 417] width 434 height 27
click at [144, 418] on div at bounding box center [144, 417] width 7 height 7
click at [552, 263] on div "Delete 3 Rows" at bounding box center [544, 266] width 37 height 7
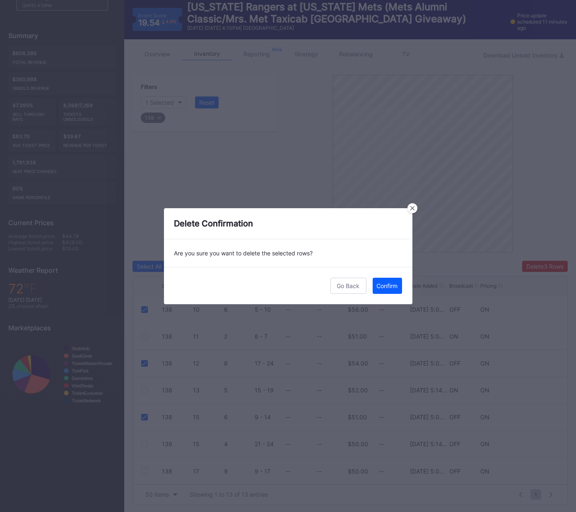
click at [386, 286] on div "Confirm" at bounding box center [387, 285] width 21 height 7
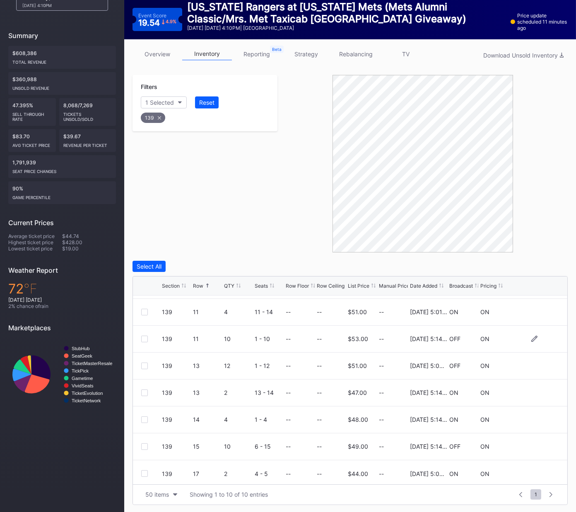
scroll to position [70, 0]
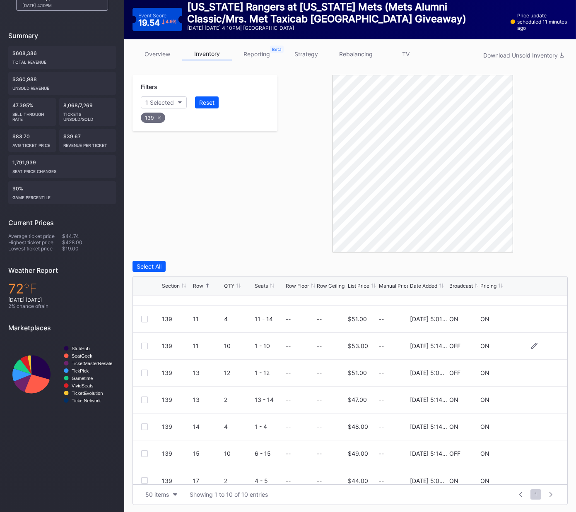
click at [142, 344] on div at bounding box center [144, 346] width 7 height 7
click at [144, 373] on div at bounding box center [144, 373] width 7 height 7
click at [536, 265] on div "Delete 2 Rows" at bounding box center [545, 266] width 37 height 7
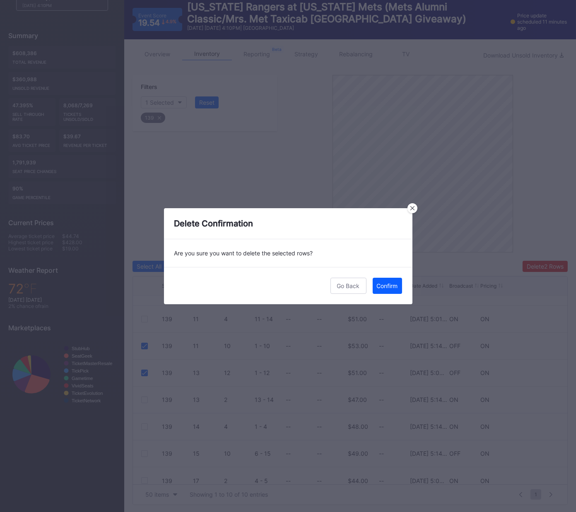
click at [394, 285] on div "Confirm" at bounding box center [387, 285] width 21 height 7
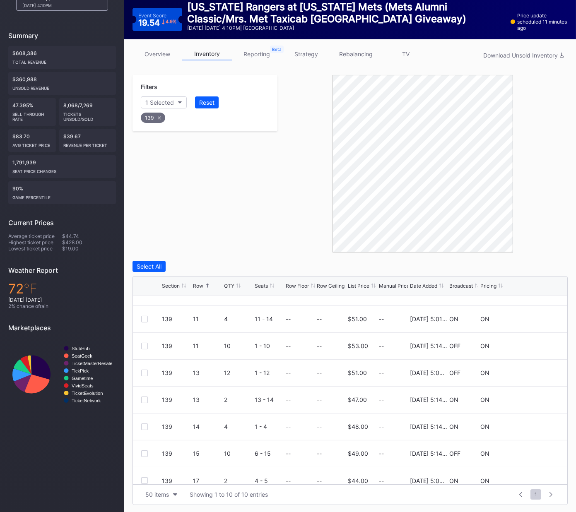
click at [159, 117] on icon at bounding box center [159, 117] width 3 height 3
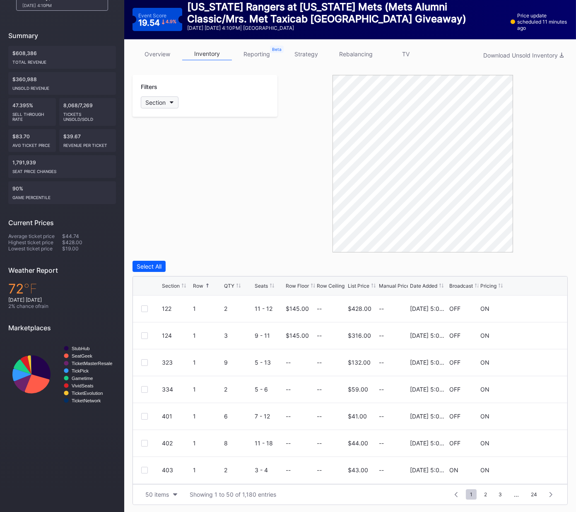
click at [162, 101] on div "Section" at bounding box center [155, 102] width 20 height 7
type input "305"
drag, startPoint x: 149, startPoint y: 147, endPoint x: 190, endPoint y: 187, distance: 56.8
click at [149, 147] on div at bounding box center [150, 148] width 7 height 7
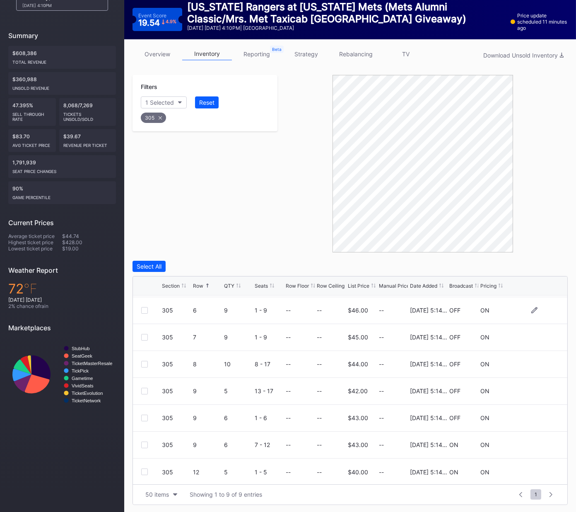
scroll to position [53, 0]
click at [144, 309] on div at bounding box center [144, 310] width 7 height 7
click at [145, 336] on div at bounding box center [144, 337] width 7 height 7
click at [145, 363] on div at bounding box center [144, 364] width 7 height 7
click at [142, 393] on div "305 9 5 13 - 17 -- -- $42.00 -- [DATE] 5:14PM OFF ON" at bounding box center [350, 391] width 434 height 27
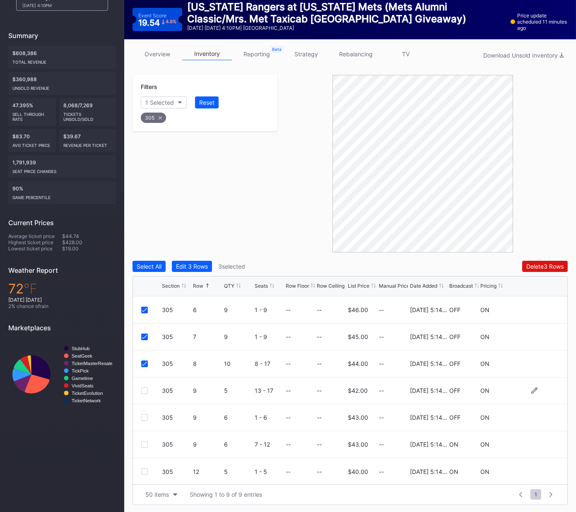
click at [144, 390] on div at bounding box center [144, 391] width 7 height 7
click at [550, 270] on button "Delete 4 Rows" at bounding box center [545, 266] width 46 height 11
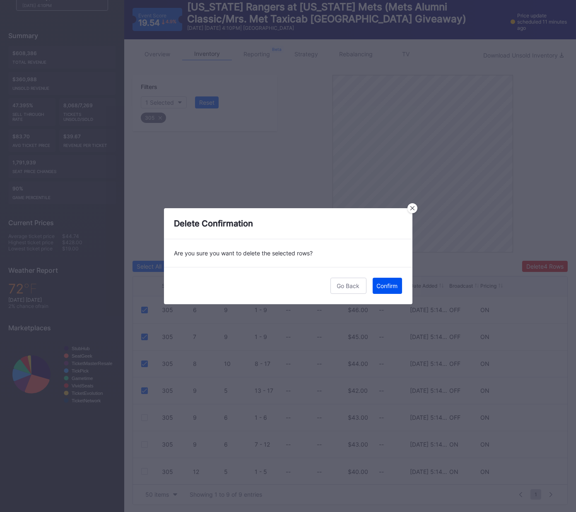
drag, startPoint x: 386, startPoint y: 287, endPoint x: 431, endPoint y: 270, distance: 47.7
click at [386, 287] on div "Confirm" at bounding box center [387, 285] width 21 height 7
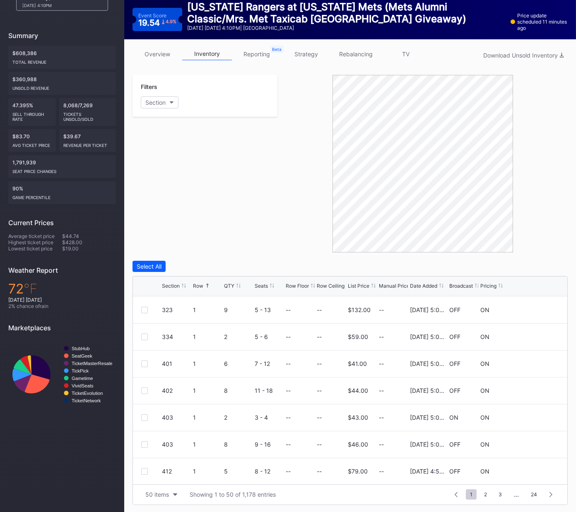
scroll to position [0, 0]
click at [145, 335] on div at bounding box center [144, 335] width 7 height 7
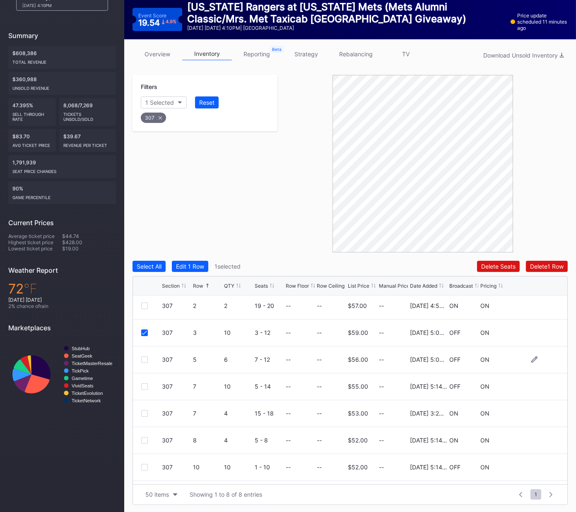
scroll to position [2, 0]
click at [146, 359] on div at bounding box center [144, 361] width 7 height 7
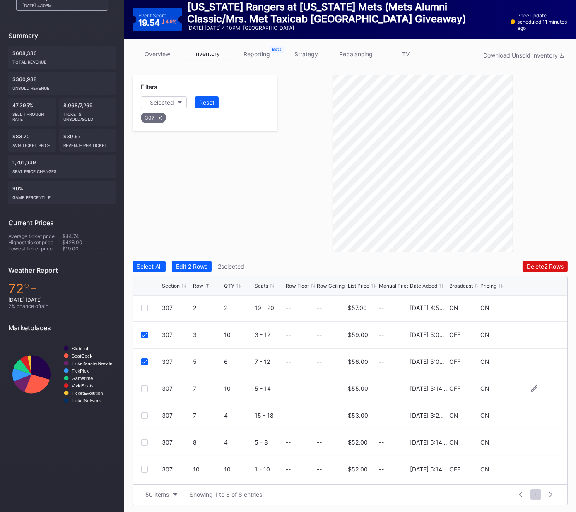
scroll to position [0, 0]
click at [145, 386] on div at bounding box center [144, 389] width 7 height 7
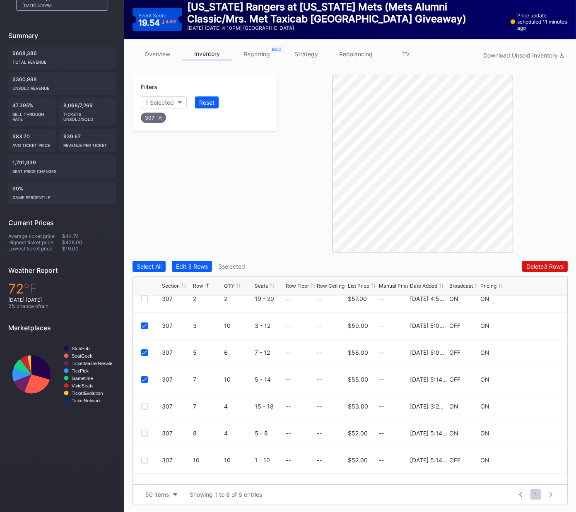
scroll to position [10, 0]
click at [542, 263] on div "Delete 3 Rows" at bounding box center [544, 266] width 37 height 7
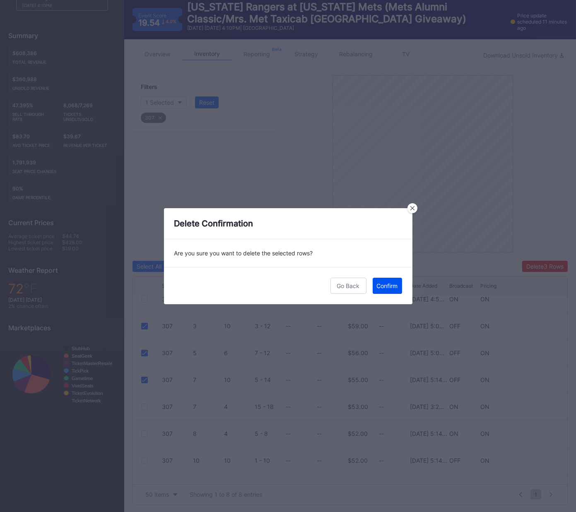
click at [388, 285] on div "Confirm" at bounding box center [387, 285] width 21 height 7
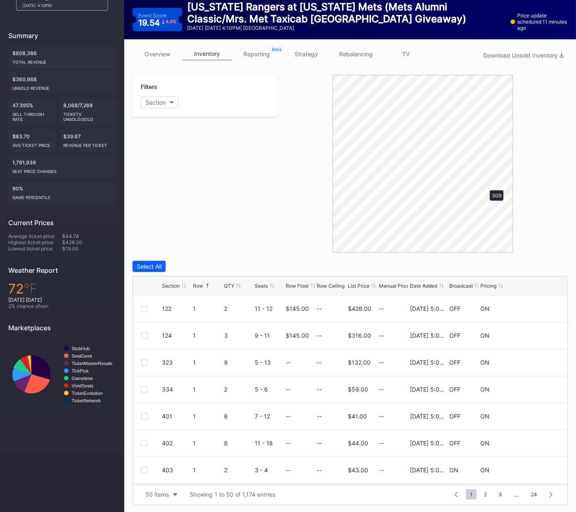
scroll to position [37, 0]
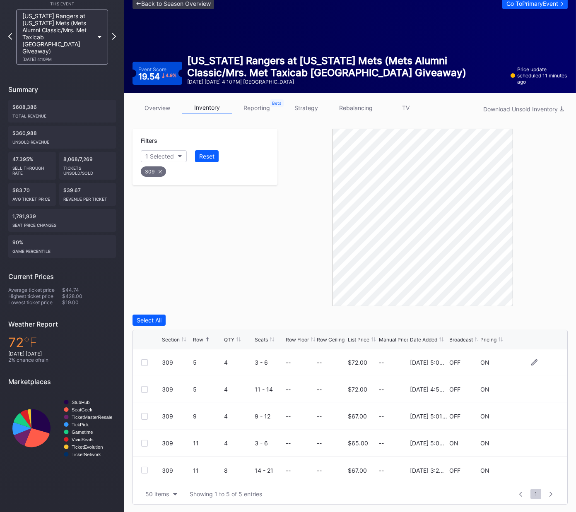
drag, startPoint x: 143, startPoint y: 361, endPoint x: 143, endPoint y: 374, distance: 12.8
click at [143, 361] on div at bounding box center [144, 362] width 7 height 7
click at [146, 388] on div at bounding box center [144, 389] width 7 height 7
click at [144, 416] on div at bounding box center [144, 416] width 7 height 7
click at [539, 317] on div "Delete 3 Rows" at bounding box center [544, 320] width 37 height 7
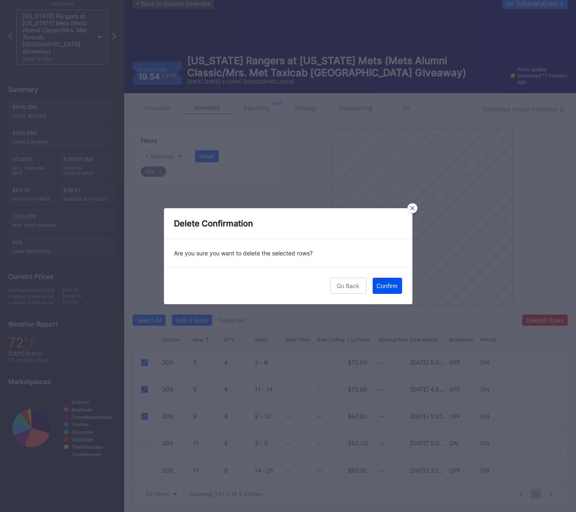
click at [392, 283] on div "Confirm" at bounding box center [387, 285] width 21 height 7
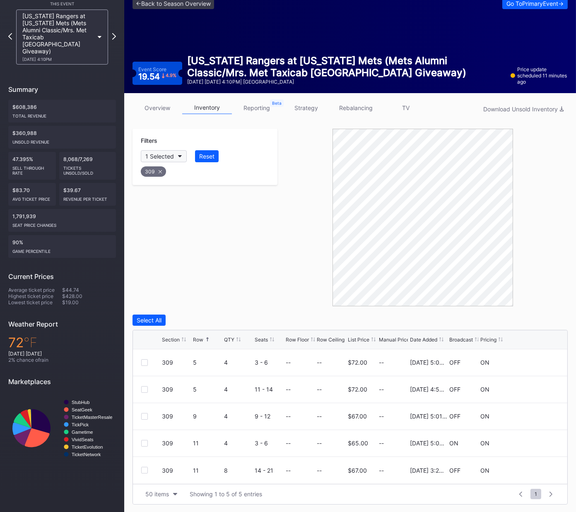
drag, startPoint x: 160, startPoint y: 171, endPoint x: 160, endPoint y: 161, distance: 9.9
click at [160, 170] on icon at bounding box center [160, 171] width 3 height 3
click at [161, 155] on div "Section" at bounding box center [155, 156] width 20 height 7
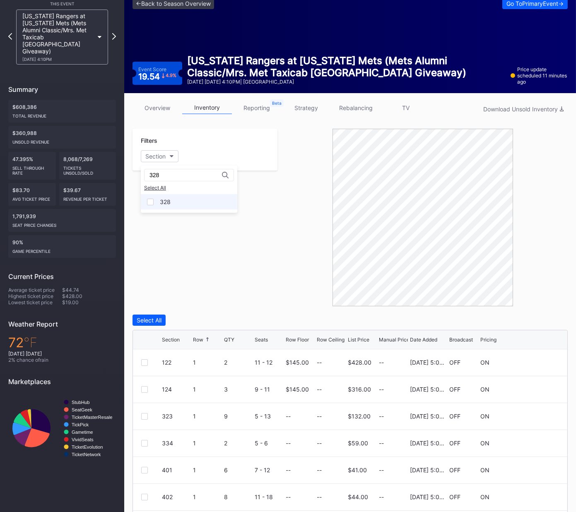
type input "328"
click at [152, 203] on div at bounding box center [150, 202] width 7 height 7
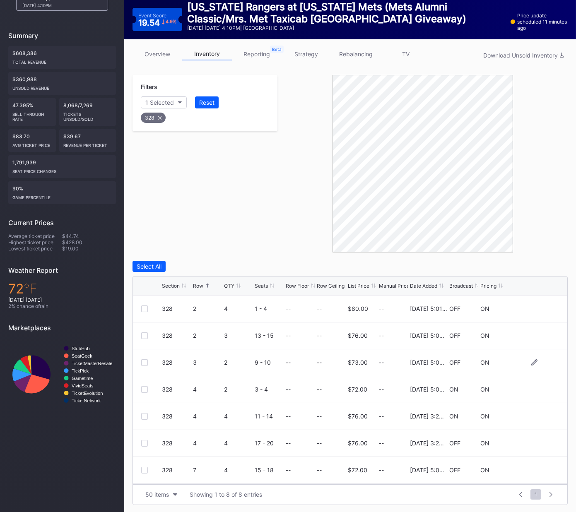
scroll to position [26, 0]
click at [142, 417] on div at bounding box center [144, 417] width 7 height 7
drag, startPoint x: 144, startPoint y: 444, endPoint x: 142, endPoint y: 465, distance: 21.2
click at [144, 444] on div at bounding box center [144, 444] width 7 height 7
drag, startPoint x: 142, startPoint y: 467, endPoint x: 147, endPoint y: 473, distance: 7.1
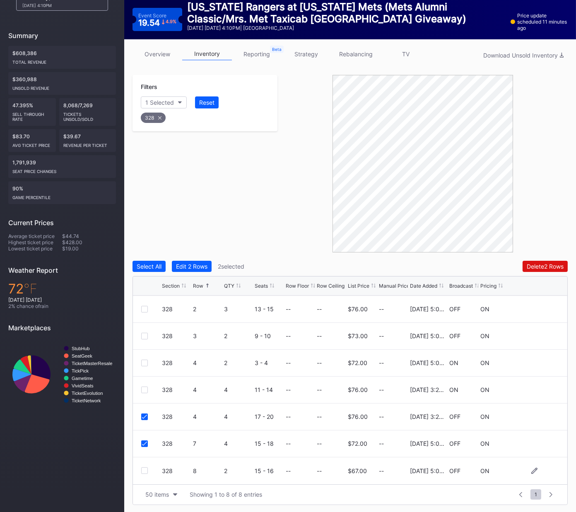
click at [142, 467] on div at bounding box center [144, 470] width 7 height 7
click at [542, 264] on div "Delete 3 Rows" at bounding box center [544, 266] width 37 height 7
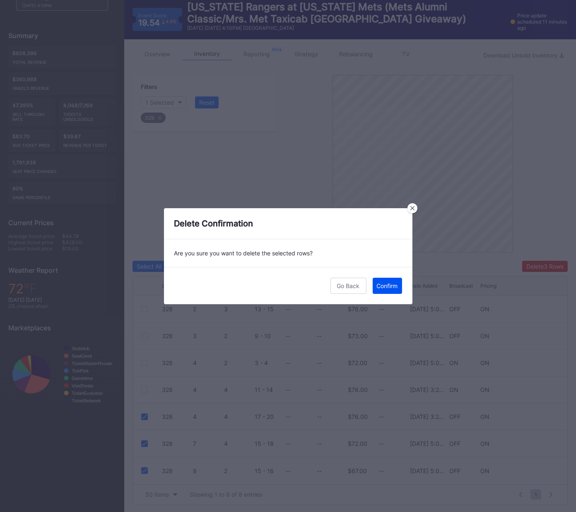
click at [384, 282] on div "Confirm" at bounding box center [387, 285] width 21 height 7
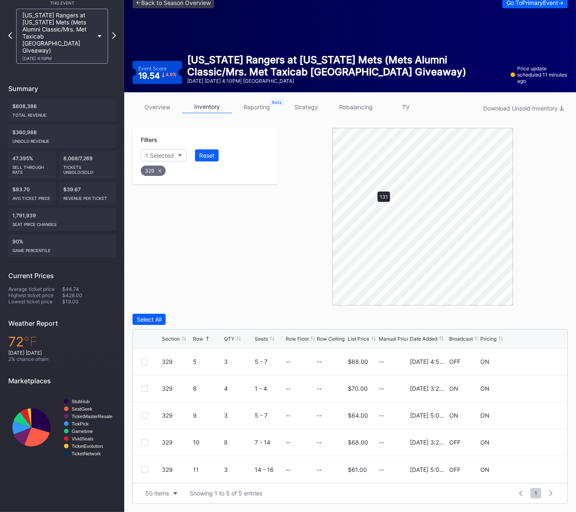
scroll to position [37, 0]
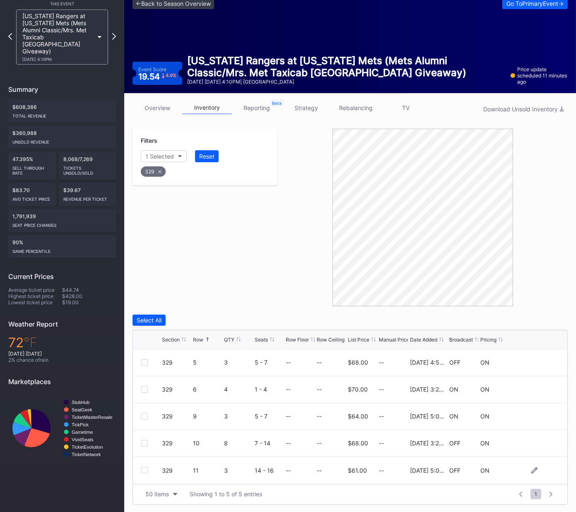
drag, startPoint x: 145, startPoint y: 444, endPoint x: 144, endPoint y: 467, distance: 23.6
click at [145, 444] on div at bounding box center [144, 443] width 7 height 7
click at [145, 472] on div at bounding box center [144, 470] width 7 height 7
click at [537, 323] on div "Delete 2 Rows" at bounding box center [545, 320] width 37 height 7
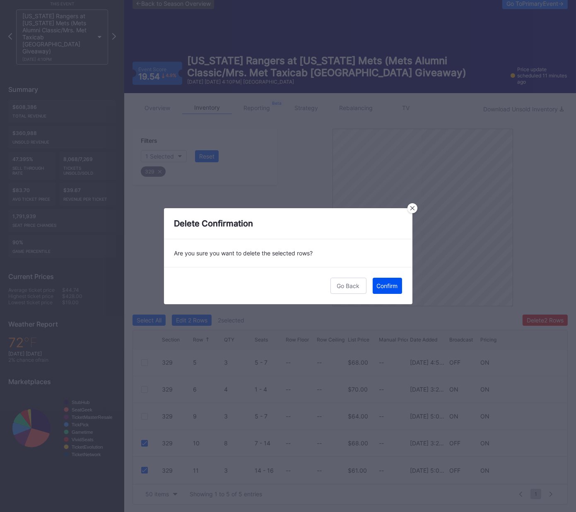
click at [387, 285] on div "Confirm" at bounding box center [387, 285] width 21 height 7
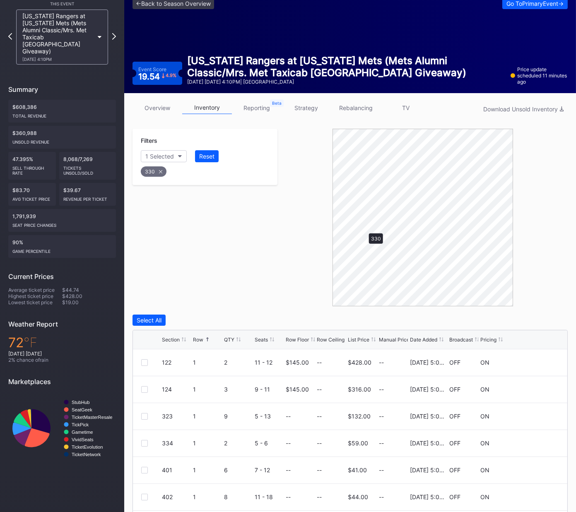
scroll to position [10, 0]
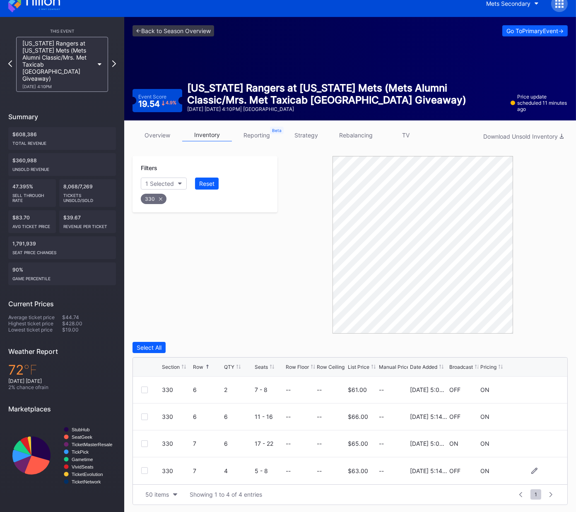
click at [145, 471] on div at bounding box center [144, 470] width 7 height 7
click at [542, 345] on div "Delete 1 Row" at bounding box center [547, 347] width 34 height 7
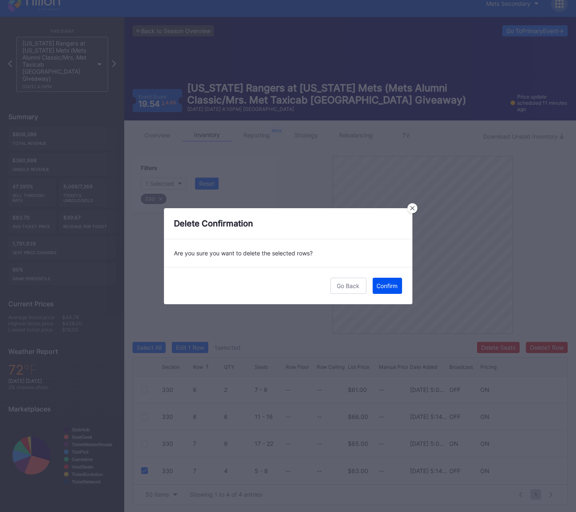
click at [383, 284] on div "Confirm" at bounding box center [387, 285] width 21 height 7
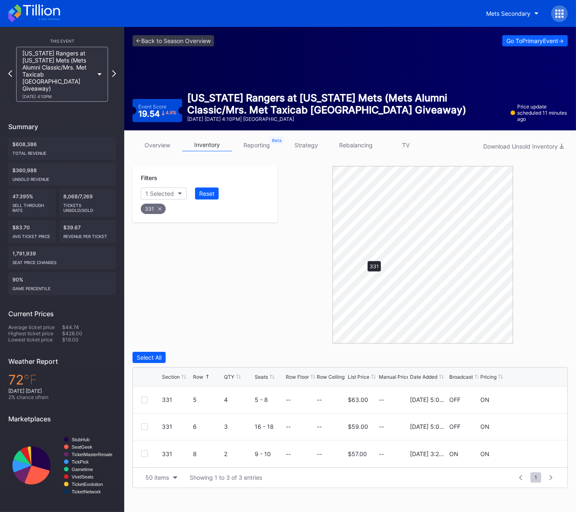
scroll to position [0, 0]
click at [141, 398] on div at bounding box center [144, 400] width 7 height 7
click at [145, 427] on div at bounding box center [144, 427] width 7 height 7
click at [546, 355] on div "Delete 2 Rows" at bounding box center [545, 357] width 37 height 7
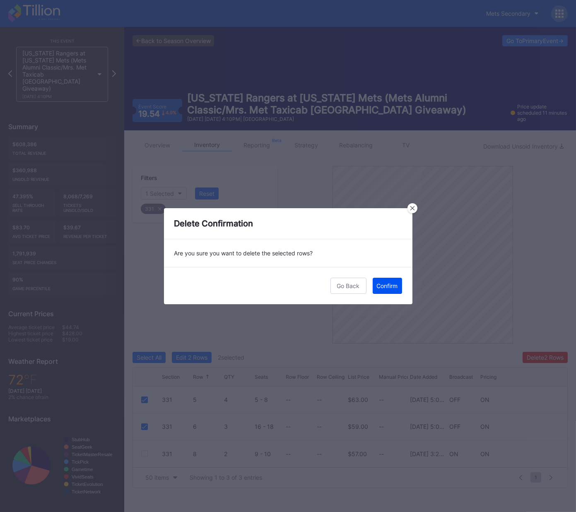
click at [392, 287] on div "Confirm" at bounding box center [387, 285] width 21 height 7
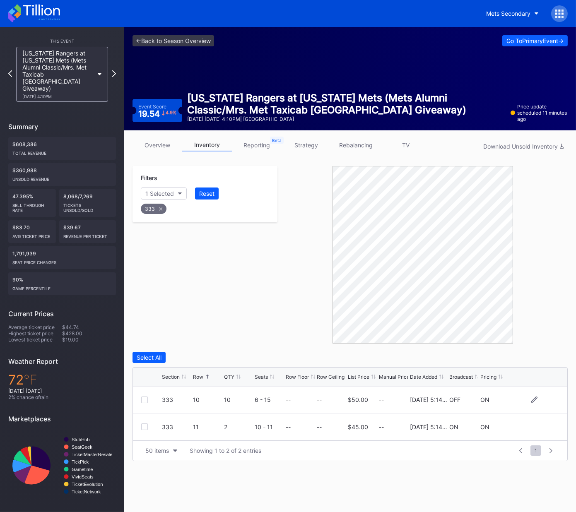
click at [143, 399] on div at bounding box center [144, 400] width 7 height 7
click at [540, 354] on div "Delete 1 Row" at bounding box center [547, 357] width 34 height 7
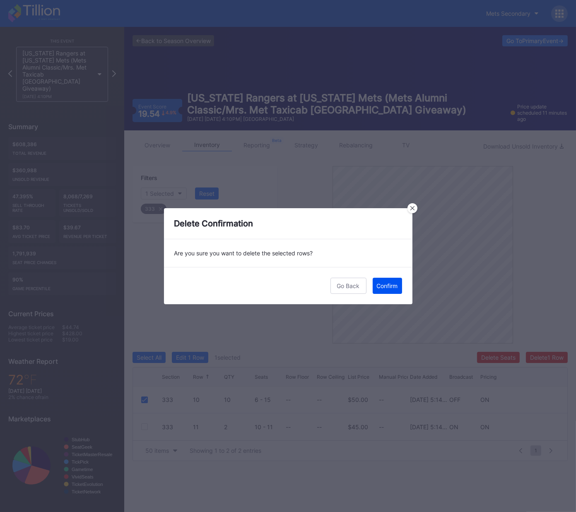
click at [390, 284] on div "Confirm" at bounding box center [387, 285] width 21 height 7
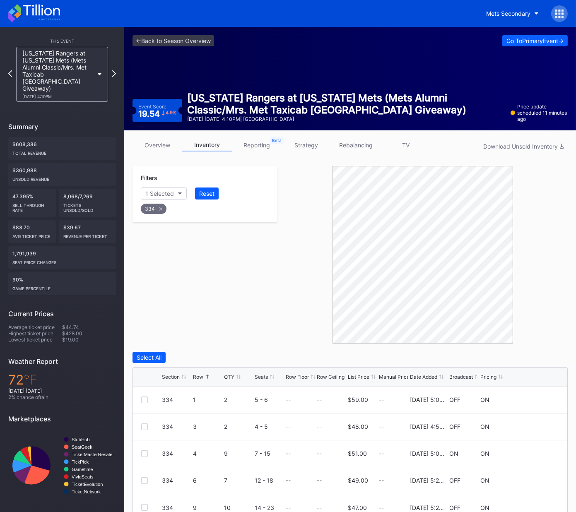
scroll to position [37, 0]
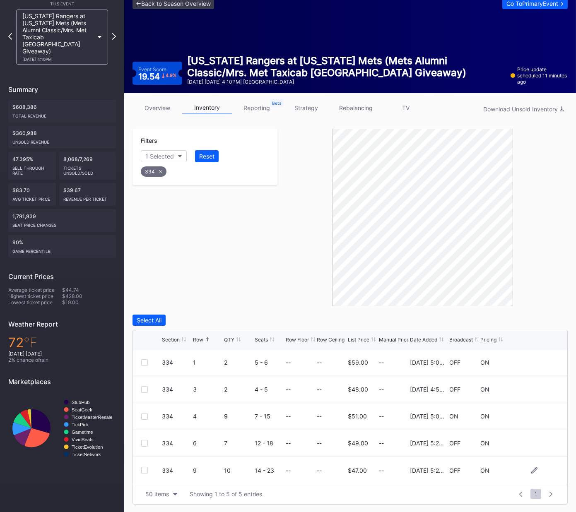
click at [145, 471] on div at bounding box center [144, 470] width 7 height 7
click at [544, 318] on div "Delete 1 Row" at bounding box center [547, 320] width 34 height 7
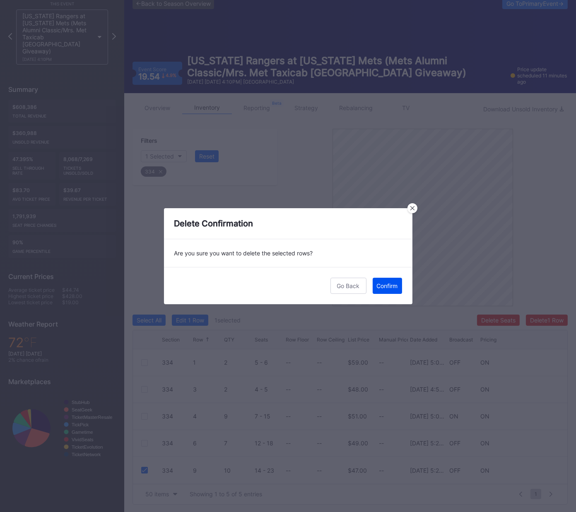
click at [390, 285] on div "Confirm" at bounding box center [387, 285] width 21 height 7
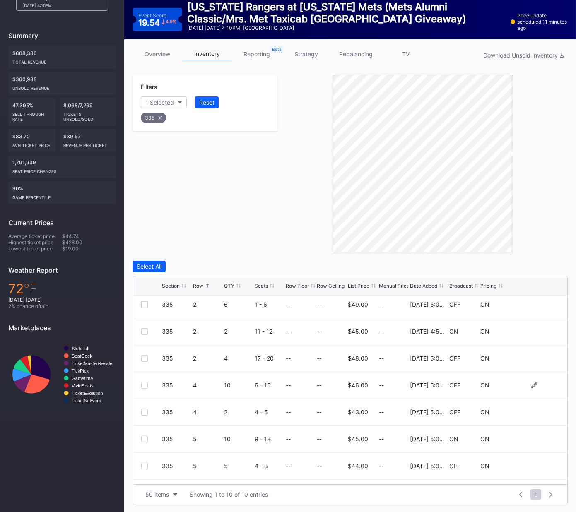
scroll to position [3, 0]
click at [142, 388] on div at bounding box center [144, 386] width 7 height 7
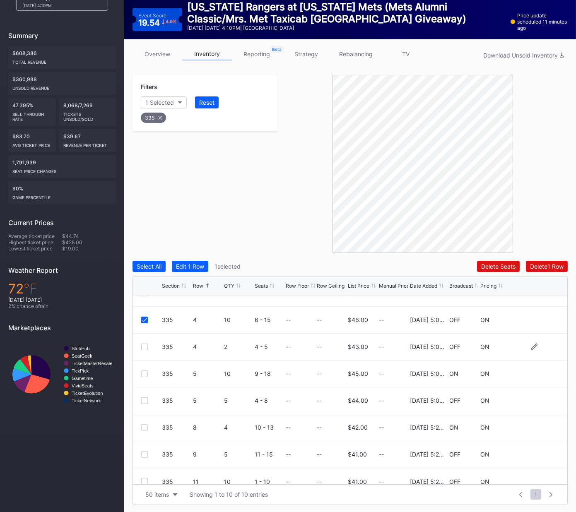
scroll to position [80, 0]
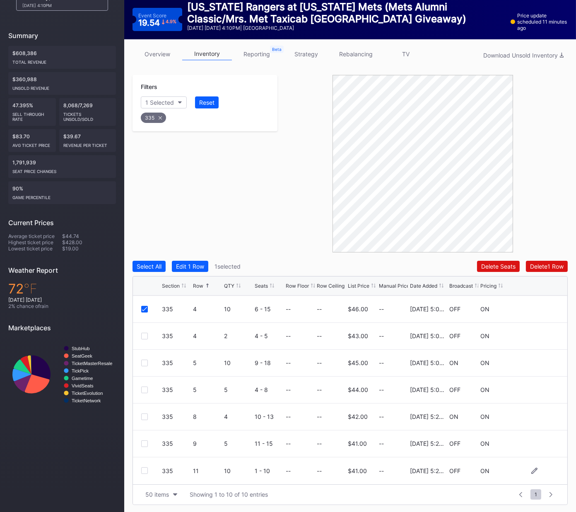
click at [147, 472] on div at bounding box center [144, 470] width 7 height 7
click at [554, 267] on div "Delete 2 Rows" at bounding box center [545, 266] width 37 height 7
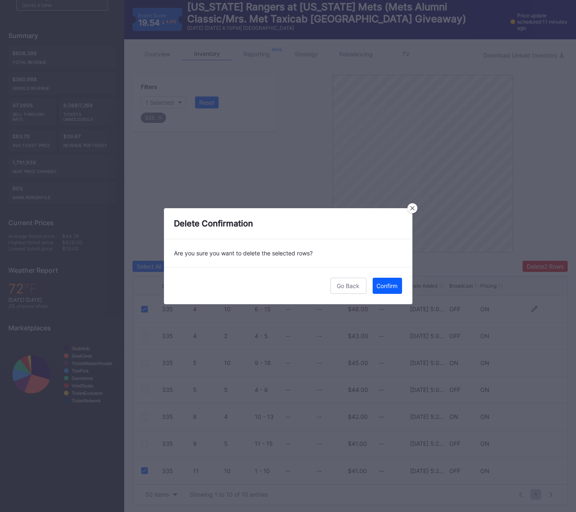
drag, startPoint x: 391, startPoint y: 282, endPoint x: 562, endPoint y: 310, distance: 173.3
click at [391, 282] on button "Confirm" at bounding box center [387, 286] width 29 height 16
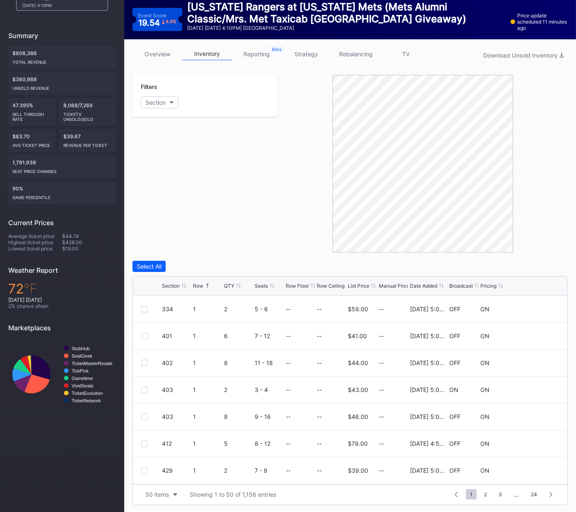
scroll to position [0, 0]
click at [145, 309] on div at bounding box center [144, 309] width 7 height 7
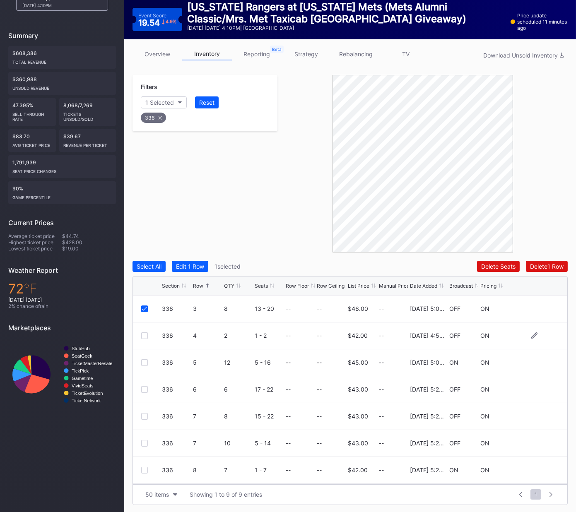
click at [142, 334] on div at bounding box center [144, 335] width 7 height 7
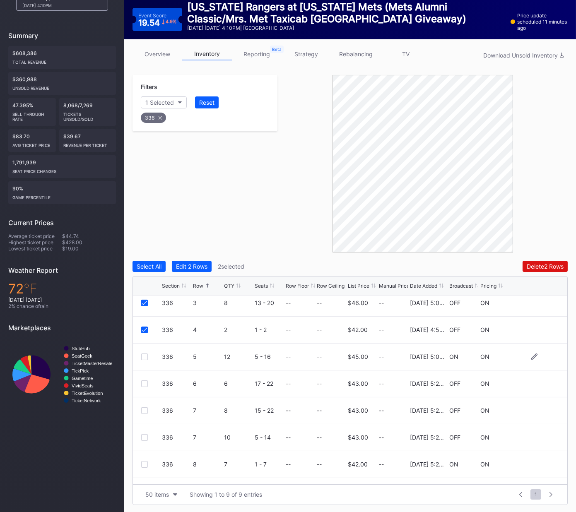
drag, startPoint x: 143, startPoint y: 384, endPoint x: 326, endPoint y: 359, distance: 185.2
click at [143, 384] on div at bounding box center [144, 384] width 7 height 7
click at [545, 268] on div "Delete 3 Rows" at bounding box center [544, 266] width 37 height 7
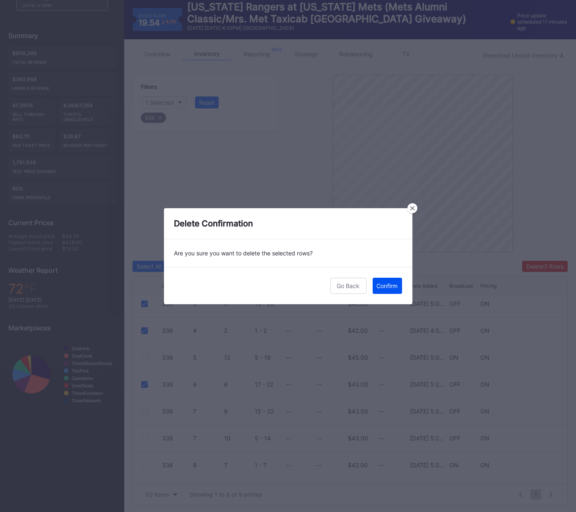
click at [389, 290] on button "Confirm" at bounding box center [387, 286] width 29 height 16
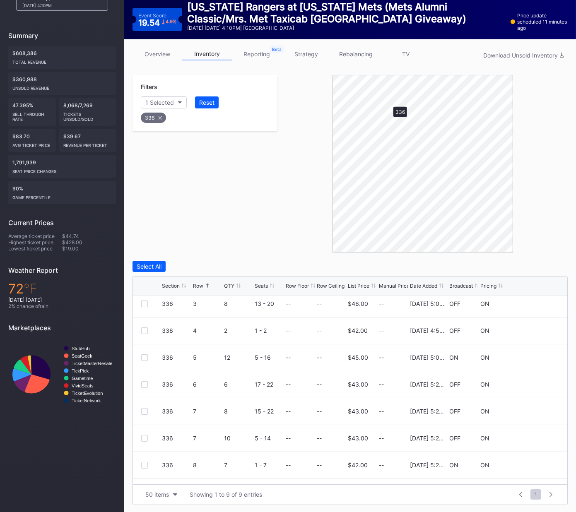
scroll to position [0, 0]
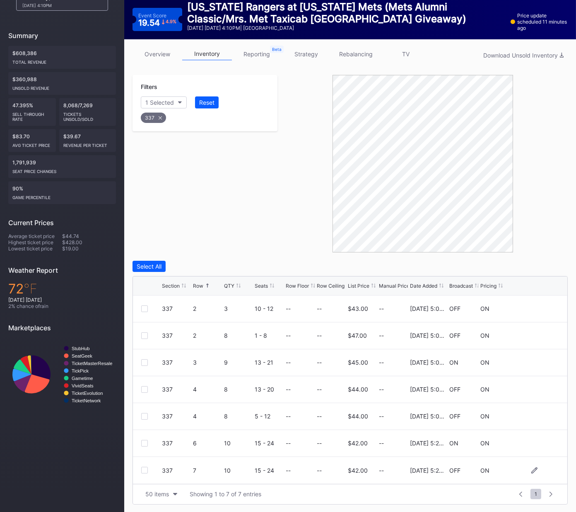
click at [143, 469] on div at bounding box center [144, 470] width 7 height 7
click at [546, 269] on div "Delete 1 Row" at bounding box center [547, 266] width 34 height 7
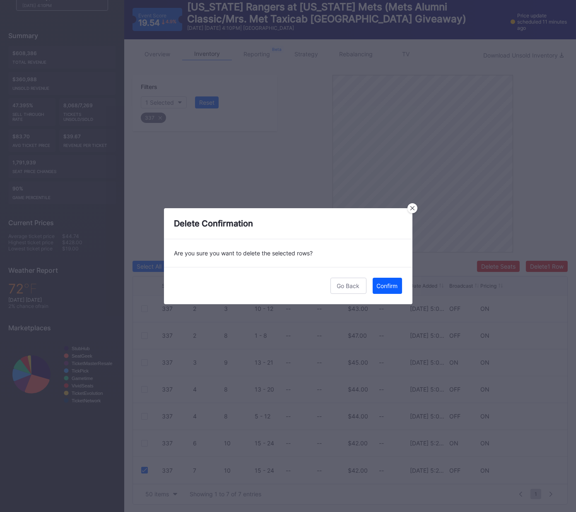
drag, startPoint x: 385, startPoint y: 287, endPoint x: 448, endPoint y: 270, distance: 65.7
click at [385, 287] on div "Confirm" at bounding box center [387, 285] width 21 height 7
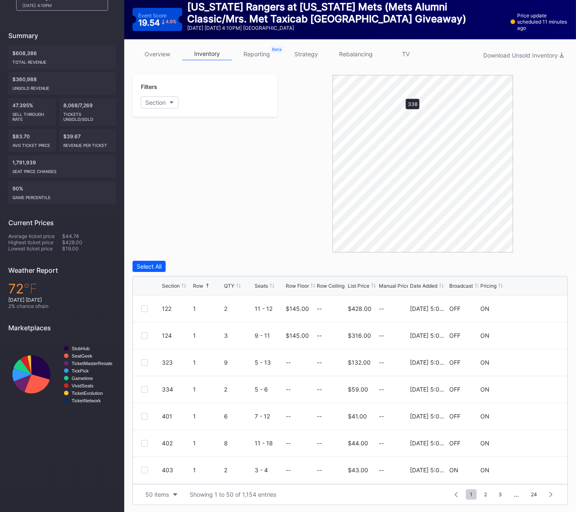
scroll to position [10, 0]
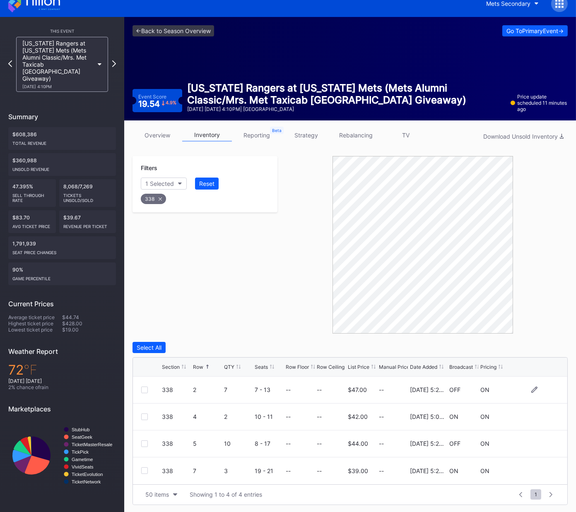
click at [144, 391] on div at bounding box center [144, 390] width 7 height 7
click at [142, 441] on div at bounding box center [144, 444] width 7 height 7
click at [538, 348] on div "Delete 2 Rows" at bounding box center [545, 347] width 37 height 7
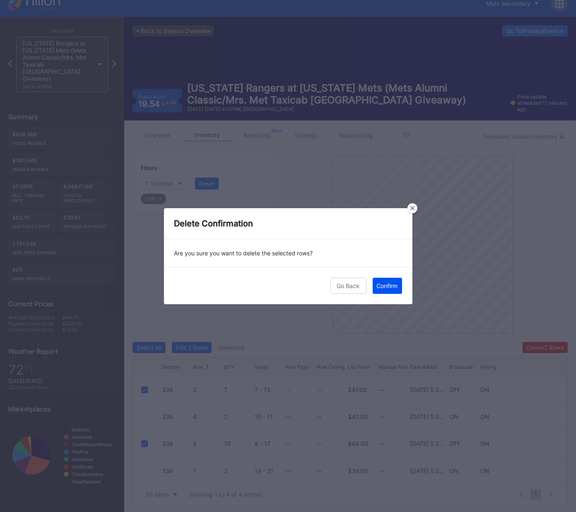
click at [391, 282] on div "Confirm" at bounding box center [387, 285] width 21 height 7
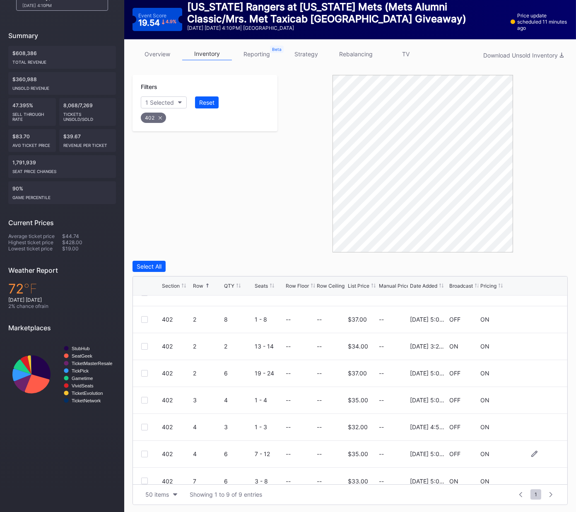
scroll to position [53, 0]
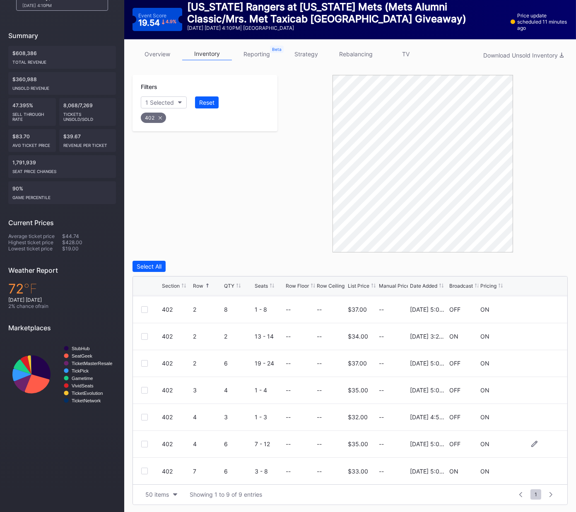
click at [144, 444] on div at bounding box center [144, 444] width 7 height 7
click at [547, 267] on div "Delete 1 Row" at bounding box center [547, 266] width 34 height 7
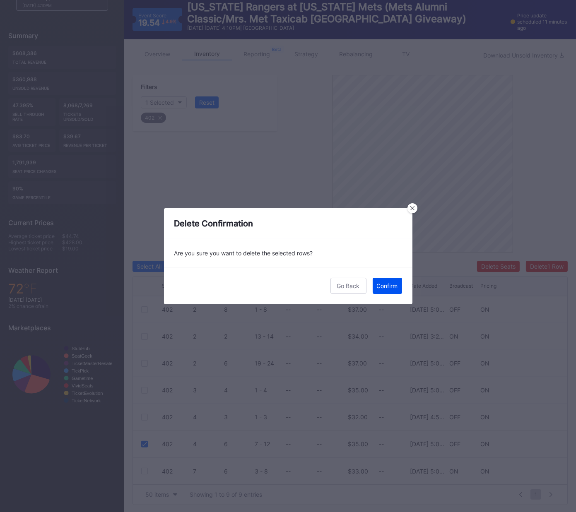
click at [382, 283] on div "Confirm" at bounding box center [387, 285] width 21 height 7
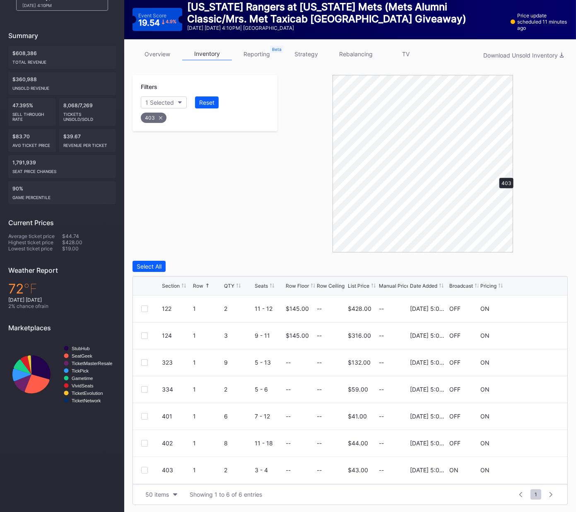
scroll to position [64, 0]
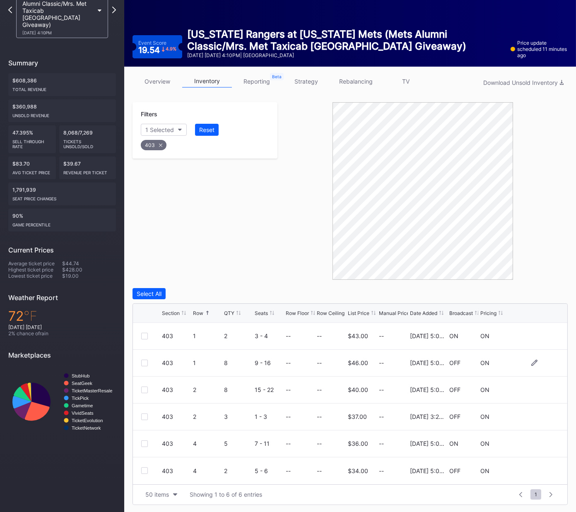
click at [144, 362] on div at bounding box center [144, 363] width 7 height 7
click at [145, 391] on div at bounding box center [144, 390] width 7 height 7
click at [543, 293] on div "Delete 2 Rows" at bounding box center [545, 293] width 37 height 7
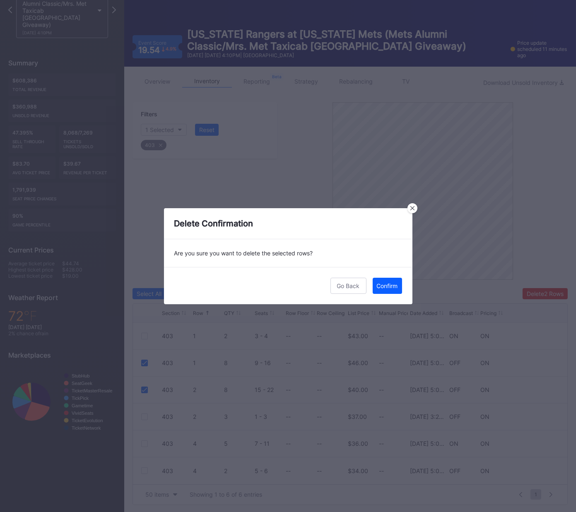
click at [394, 284] on div "Confirm" at bounding box center [387, 285] width 21 height 7
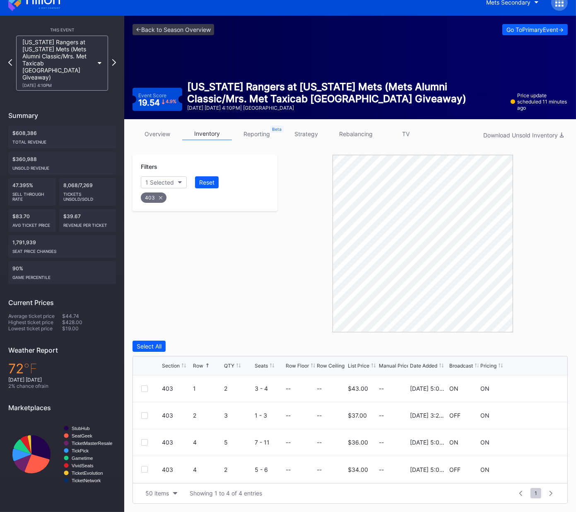
scroll to position [10, 0]
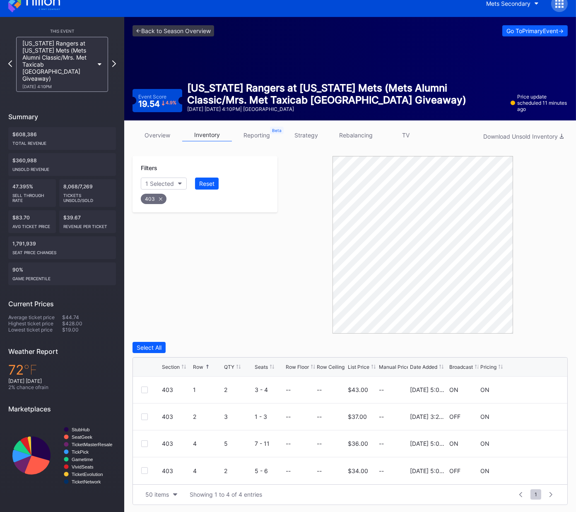
click at [160, 195] on div "403" at bounding box center [154, 199] width 26 height 10
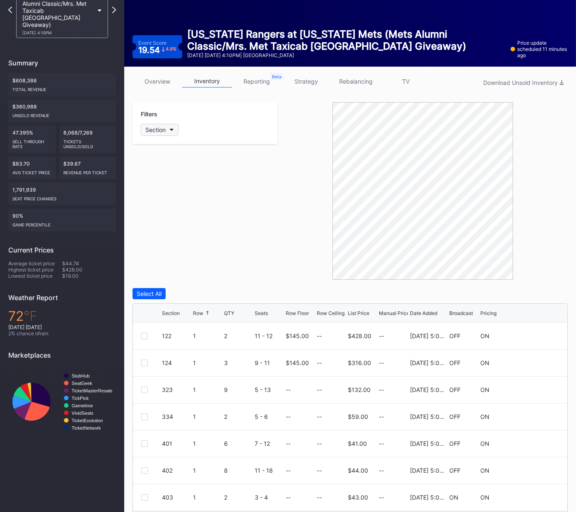
click at [157, 126] on div "Section" at bounding box center [155, 129] width 20 height 7
type input "427"
drag, startPoint x: 160, startPoint y: 180, endPoint x: 212, endPoint y: 223, distance: 67.1
click at [160, 180] on div "427" at bounding box center [189, 175] width 96 height 15
drag, startPoint x: 146, startPoint y: 413, endPoint x: 146, endPoint y: 421, distance: 7.9
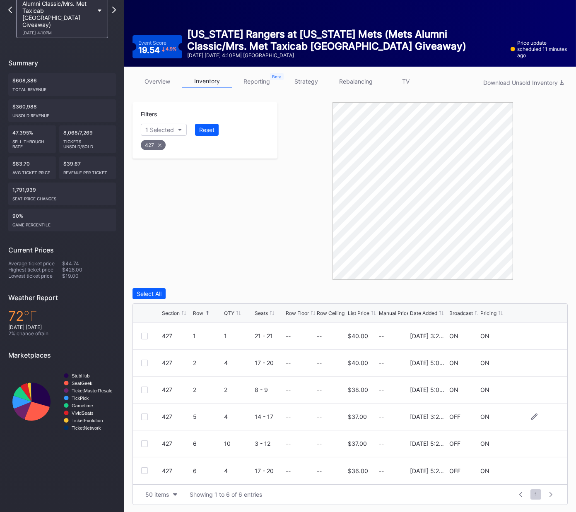
click at [146, 414] on div at bounding box center [144, 417] width 7 height 7
click at [142, 443] on div at bounding box center [144, 444] width 7 height 7
drag, startPoint x: 143, startPoint y: 470, endPoint x: 148, endPoint y: 469, distance: 5.0
click at [143, 470] on div at bounding box center [144, 470] width 7 height 7
click at [542, 294] on div "Delete 3 Rows" at bounding box center [544, 293] width 37 height 7
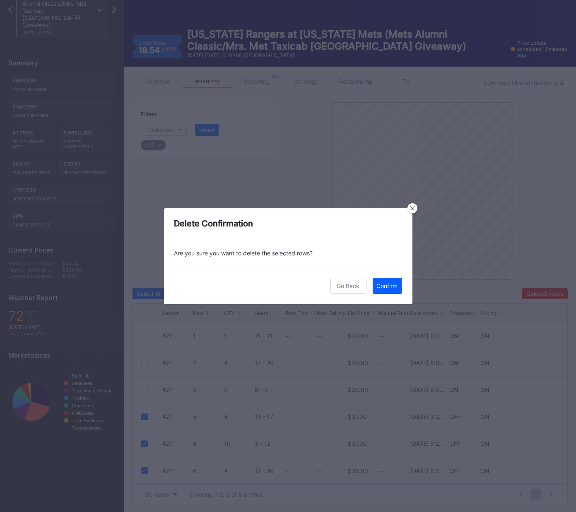
drag, startPoint x: 396, startPoint y: 288, endPoint x: 435, endPoint y: 279, distance: 39.9
click at [396, 288] on div "Confirm" at bounding box center [387, 285] width 21 height 7
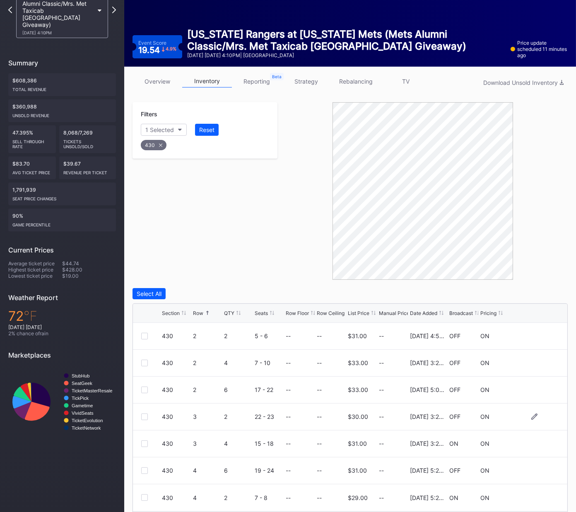
scroll to position [91, 0]
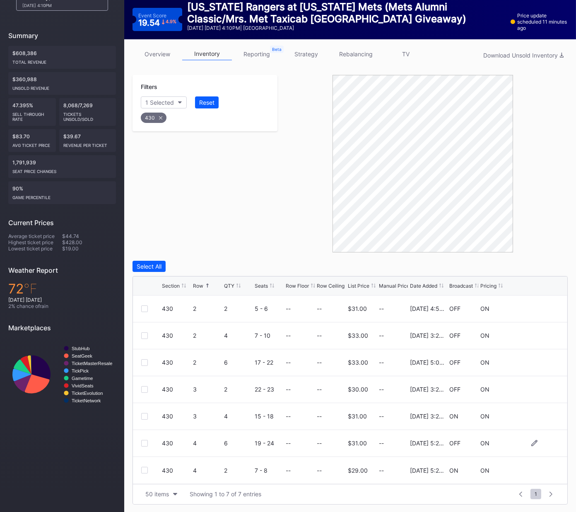
click at [142, 443] on div at bounding box center [144, 443] width 7 height 7
click at [547, 261] on button "Delete 1 Row" at bounding box center [547, 266] width 42 height 11
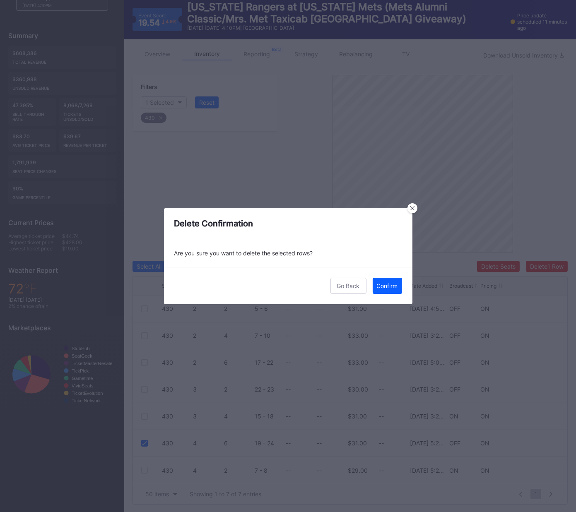
drag, startPoint x: 388, startPoint y: 284, endPoint x: 558, endPoint y: 218, distance: 182.7
click at [388, 284] on div "Confirm" at bounding box center [387, 285] width 21 height 7
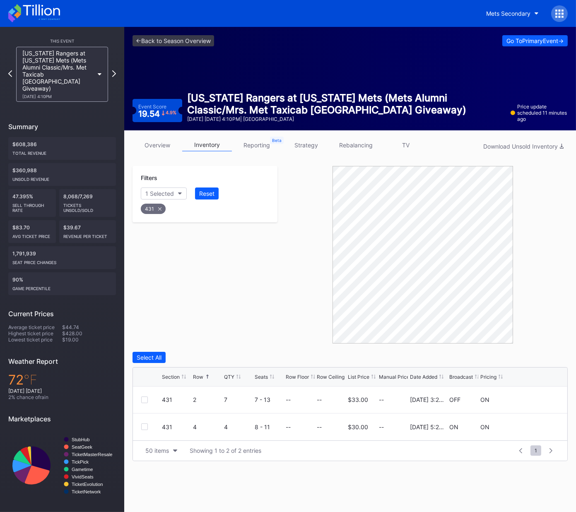
scroll to position [0, 0]
click at [145, 398] on div at bounding box center [144, 400] width 7 height 7
click at [548, 357] on div "Delete 1 Row" at bounding box center [547, 357] width 34 height 7
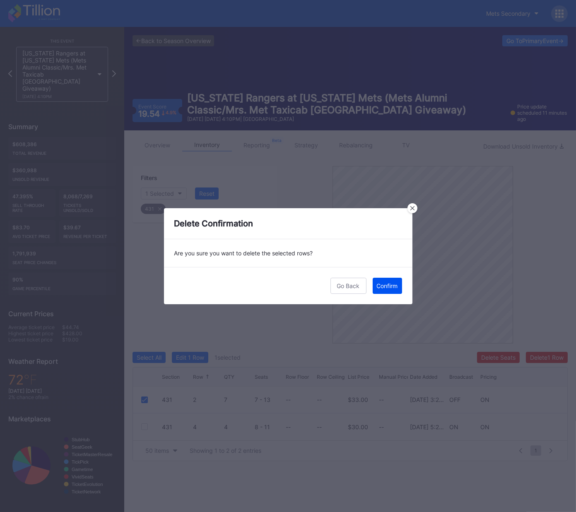
click at [384, 288] on div "Confirm" at bounding box center [387, 285] width 21 height 7
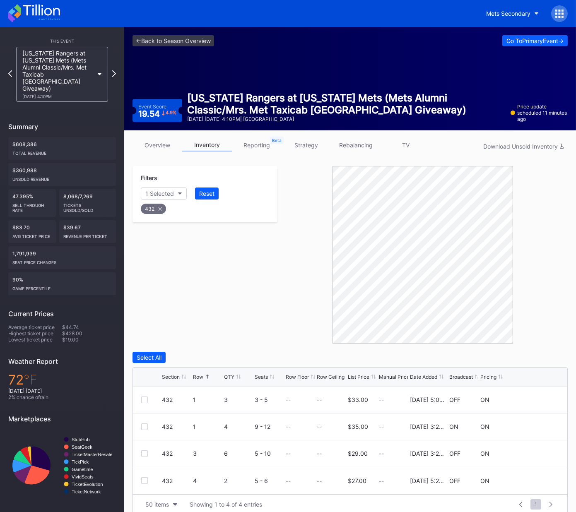
scroll to position [10, 0]
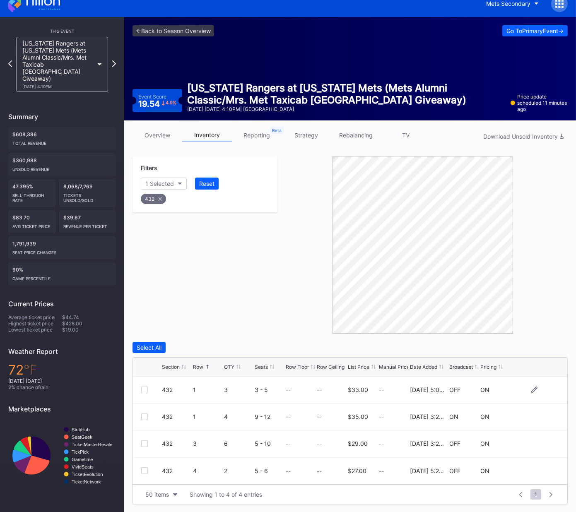
click at [145, 389] on div at bounding box center [144, 390] width 7 height 7
click at [549, 344] on div "Delete 1 Row" at bounding box center [547, 347] width 34 height 7
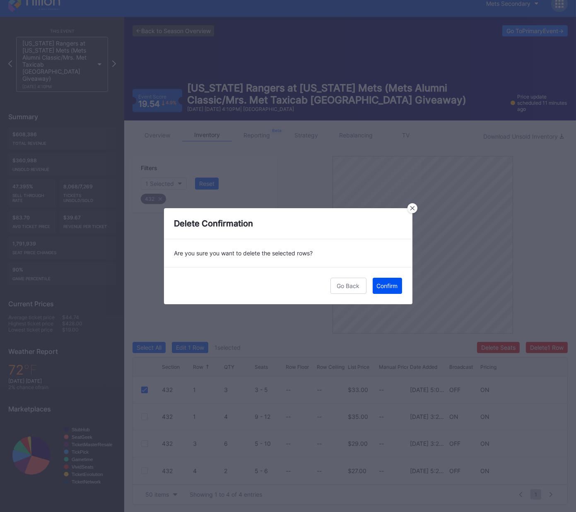
click at [383, 286] on div "Confirm" at bounding box center [387, 285] width 21 height 7
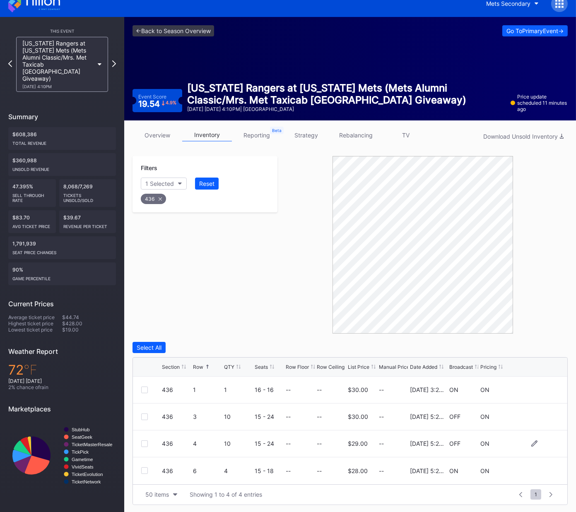
drag, startPoint x: 144, startPoint y: 415, endPoint x: 146, endPoint y: 439, distance: 23.7
click at [144, 416] on div at bounding box center [144, 417] width 7 height 7
click at [144, 441] on div at bounding box center [144, 444] width 7 height 7
click at [527, 346] on div "Delete 2 Rows" at bounding box center [545, 347] width 37 height 7
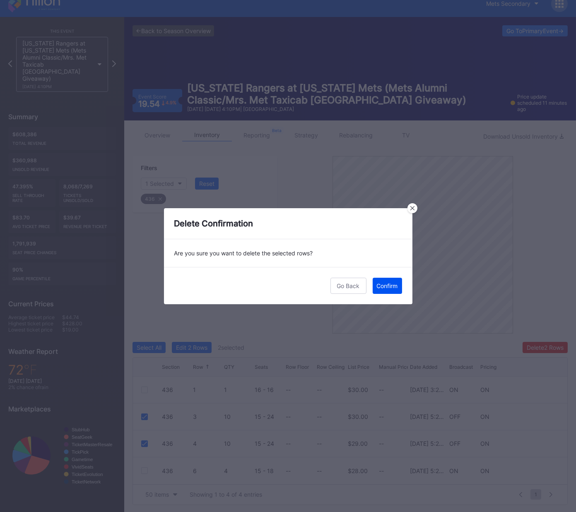
click at [386, 286] on div "Confirm" at bounding box center [387, 285] width 21 height 7
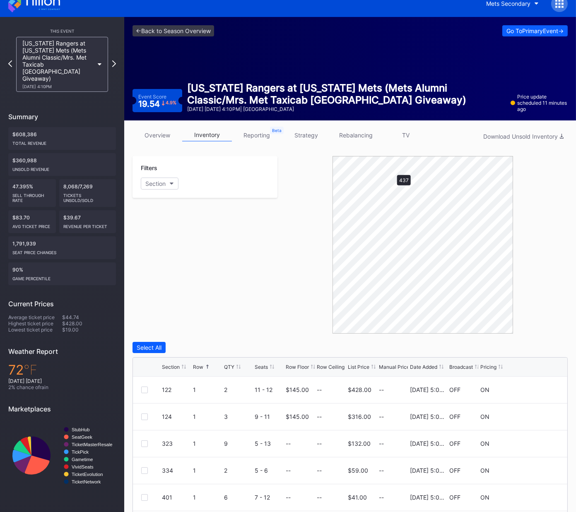
scroll to position [0, 0]
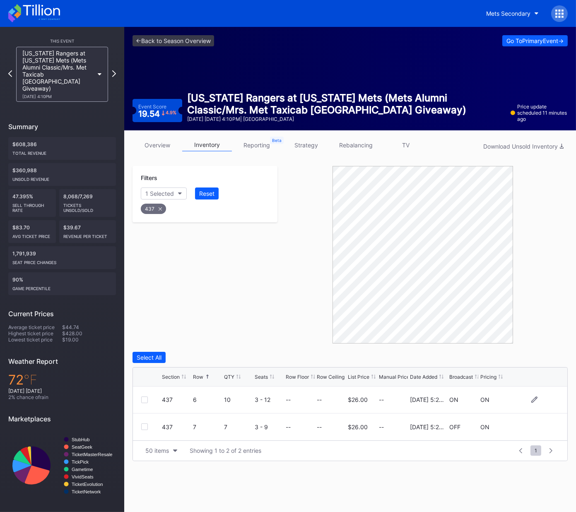
click at [145, 402] on div at bounding box center [144, 400] width 7 height 7
click at [557, 357] on div "Delete 1 Row" at bounding box center [547, 357] width 34 height 7
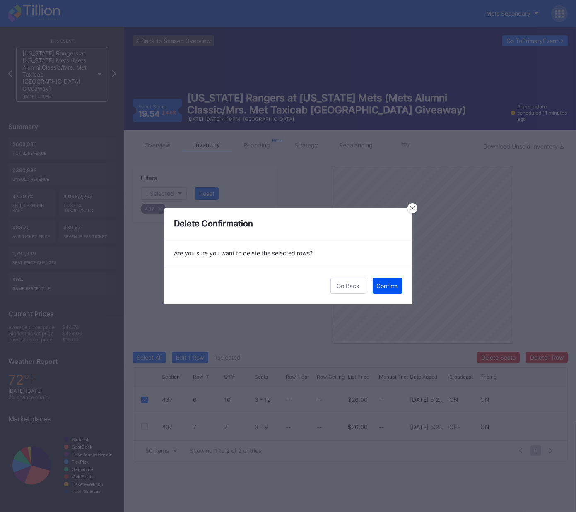
click at [377, 284] on div "Confirm" at bounding box center [387, 285] width 21 height 7
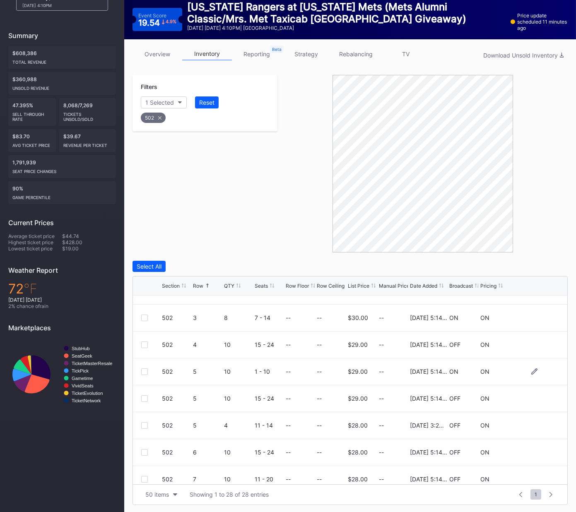
scroll to position [102, 0]
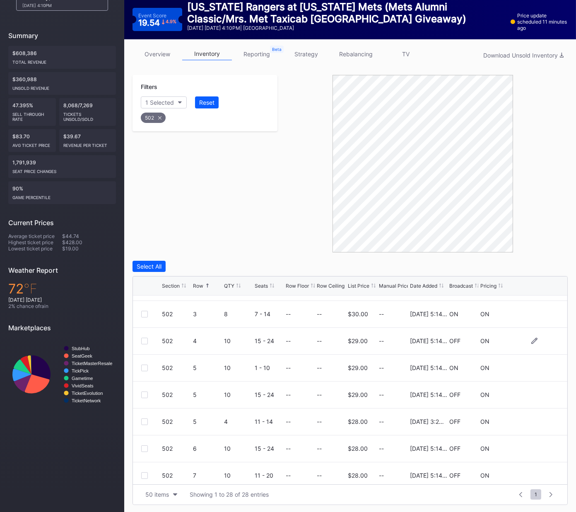
click at [143, 342] on div at bounding box center [144, 341] width 7 height 7
click at [141, 365] on div at bounding box center [144, 368] width 7 height 7
click at [147, 393] on div at bounding box center [144, 395] width 7 height 7
click at [145, 422] on div at bounding box center [144, 422] width 7 height 7
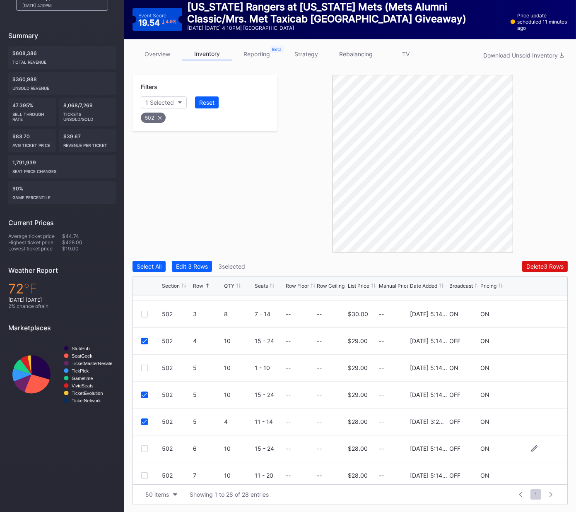
click at [146, 448] on div at bounding box center [144, 449] width 7 height 7
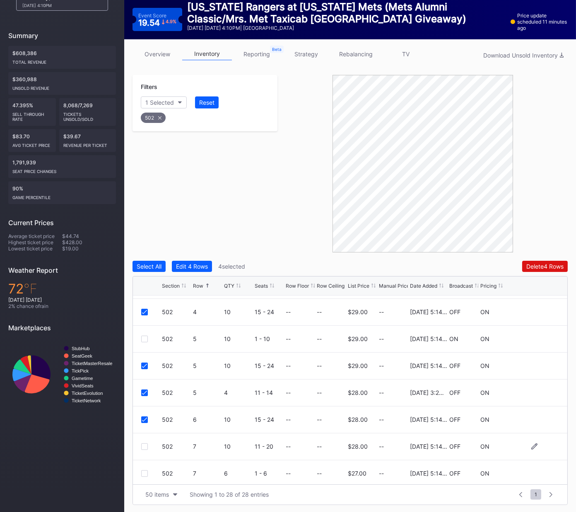
click at [144, 449] on div "502 7 10 11 - 20 -- -- $28.00 -- [DATE] 5:14PM OFF ON" at bounding box center [350, 447] width 434 height 27
click at [142, 445] on div at bounding box center [144, 446] width 7 height 7
click at [532, 266] on div "Delete 5 Rows" at bounding box center [544, 266] width 37 height 7
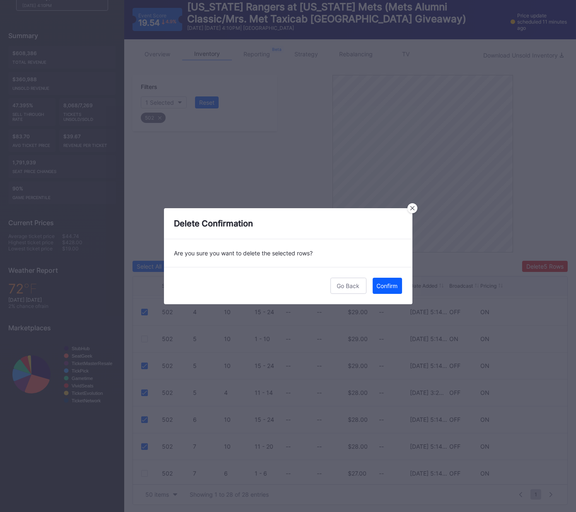
drag, startPoint x: 389, startPoint y: 287, endPoint x: 400, endPoint y: 282, distance: 11.7
click at [390, 286] on div "Confirm" at bounding box center [387, 285] width 21 height 7
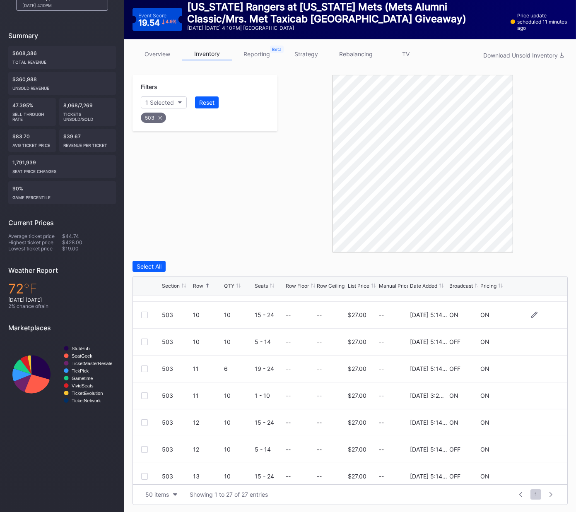
scroll to position [263, 0]
click at [144, 340] on div at bounding box center [144, 341] width 7 height 7
click at [144, 366] on div at bounding box center [144, 368] width 7 height 7
click at [142, 446] on div at bounding box center [144, 449] width 7 height 7
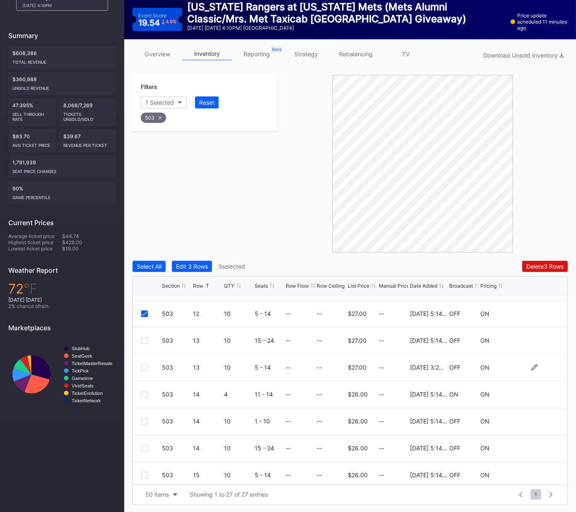
scroll to position [401, 0]
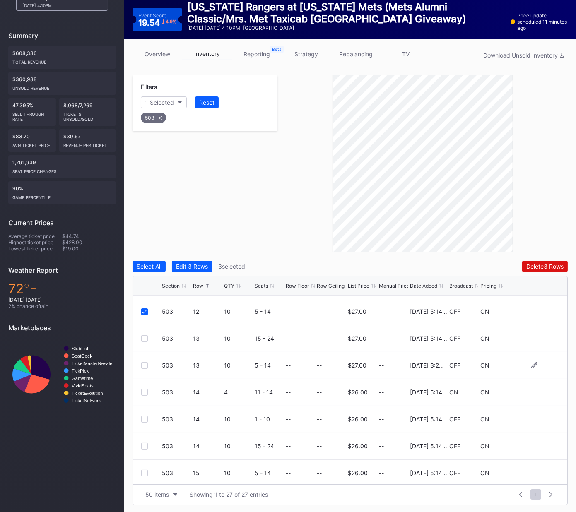
drag, startPoint x: 142, startPoint y: 337, endPoint x: 143, endPoint y: 356, distance: 19.5
click at [142, 338] on div at bounding box center [144, 338] width 7 height 7
click at [145, 363] on div at bounding box center [144, 365] width 7 height 7
click at [144, 418] on div at bounding box center [144, 419] width 7 height 7
click at [542, 268] on div "Delete 6 Rows" at bounding box center [544, 266] width 37 height 7
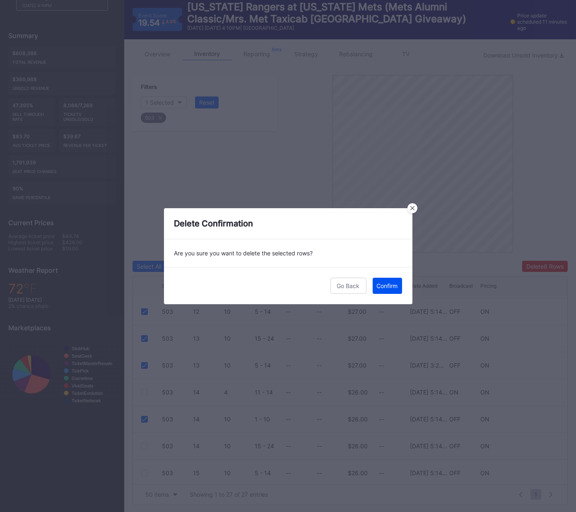
click at [391, 284] on div "Confirm" at bounding box center [387, 285] width 21 height 7
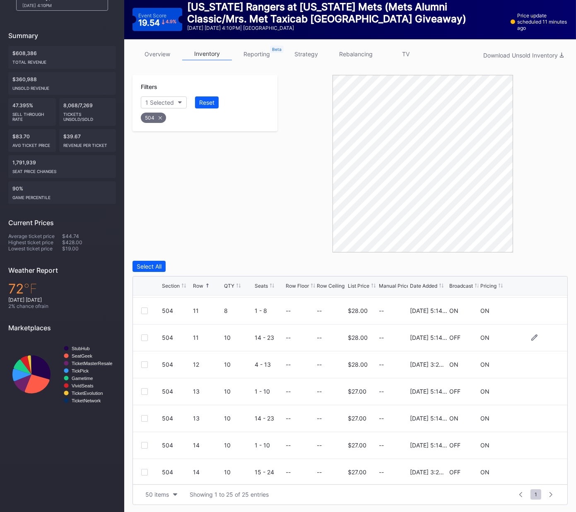
scroll to position [269, 0]
click at [142, 334] on div at bounding box center [144, 335] width 7 height 7
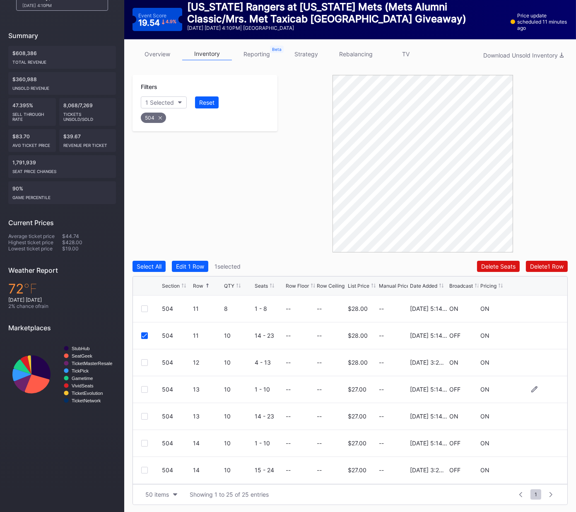
click at [144, 388] on div at bounding box center [144, 389] width 7 height 7
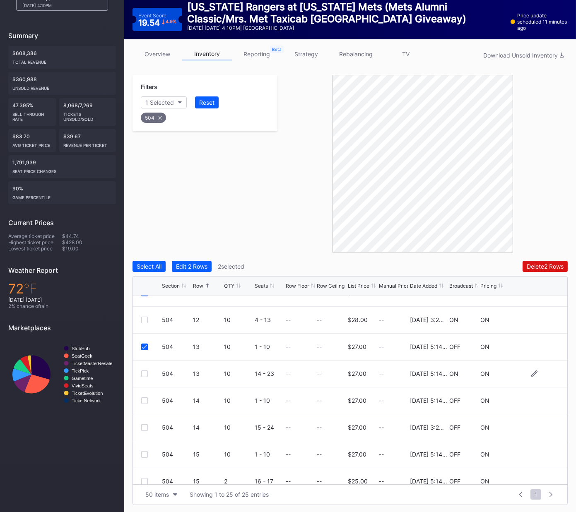
scroll to position [315, 0]
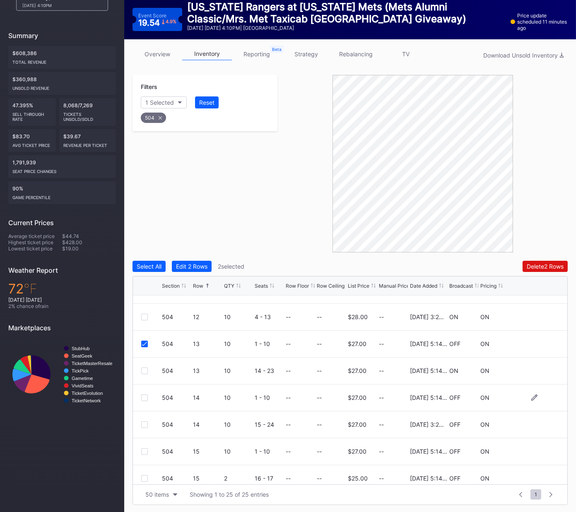
click at [142, 398] on div at bounding box center [144, 398] width 7 height 7
click at [142, 425] on div at bounding box center [144, 425] width 7 height 7
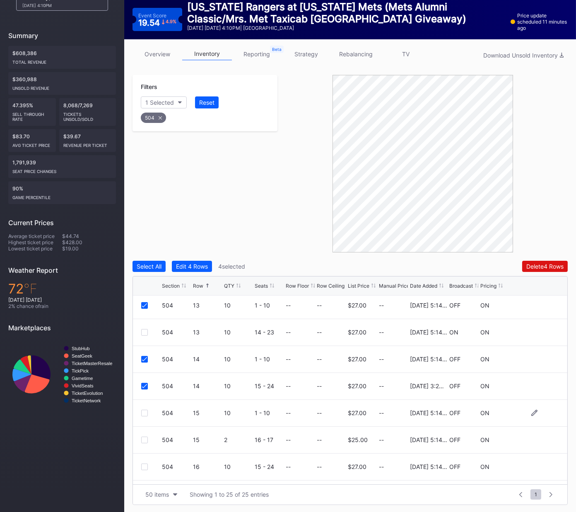
scroll to position [358, 0]
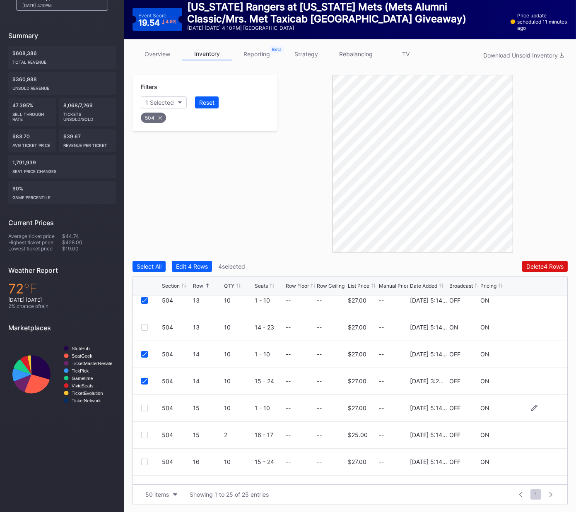
click at [145, 407] on div at bounding box center [144, 408] width 7 height 7
click at [538, 263] on div "Delete 5 Rows" at bounding box center [544, 266] width 37 height 7
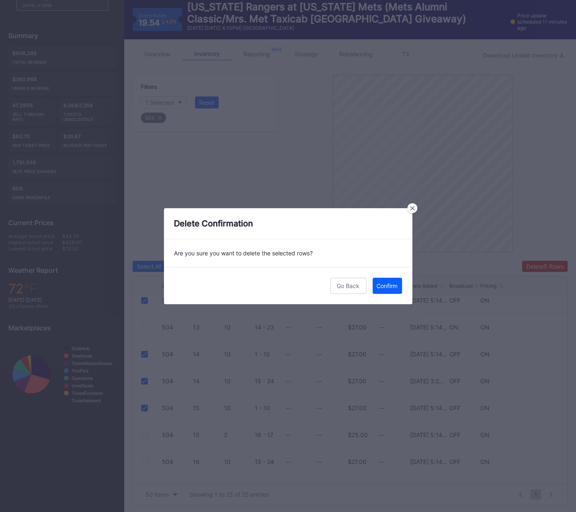
click at [387, 284] on div "Confirm" at bounding box center [387, 285] width 21 height 7
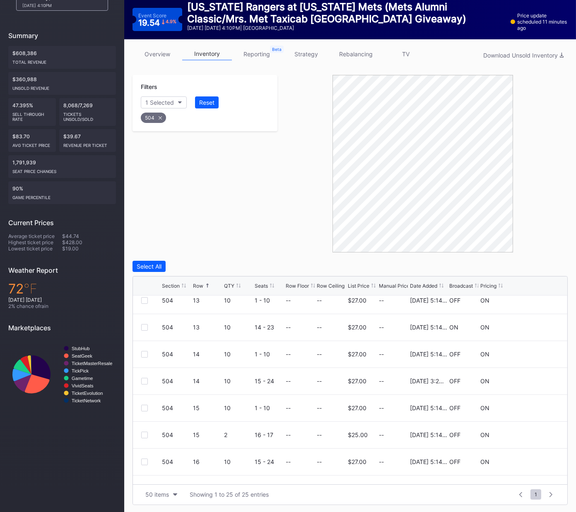
scroll to position [0, 0]
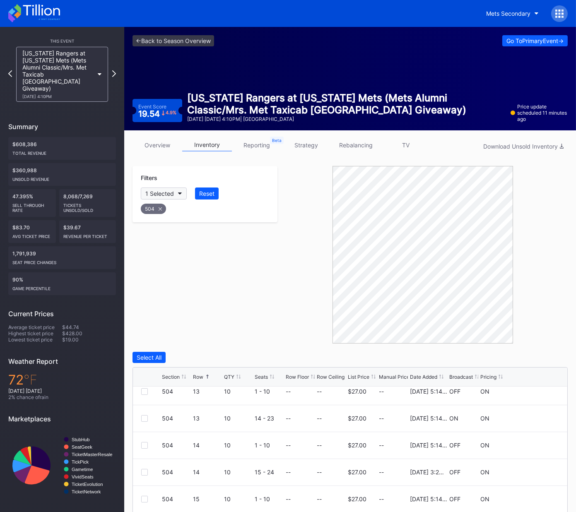
click at [159, 207] on icon at bounding box center [160, 208] width 3 height 3
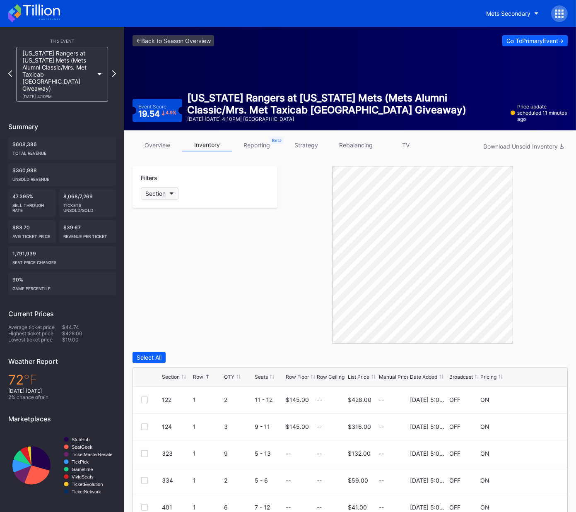
click at [162, 192] on div "Section" at bounding box center [155, 193] width 20 height 7
type input "510"
drag, startPoint x: 155, startPoint y: 239, endPoint x: 194, endPoint y: 267, distance: 47.6
click at [155, 239] on div "510" at bounding box center [189, 238] width 96 height 15
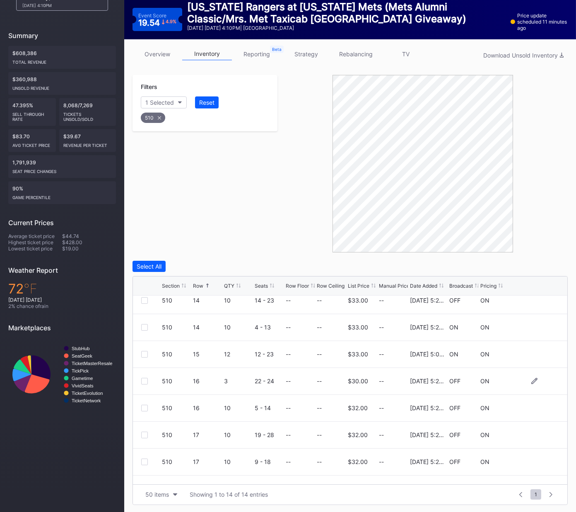
scroll to position [188, 0]
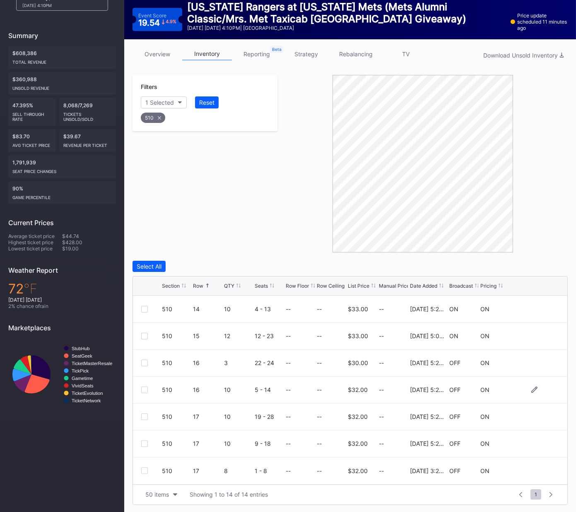
click at [143, 387] on div at bounding box center [144, 390] width 7 height 7
click at [144, 417] on div at bounding box center [144, 417] width 7 height 7
click at [144, 443] on div at bounding box center [144, 444] width 7 height 7
click at [547, 265] on div "Delete 3 Rows" at bounding box center [544, 266] width 37 height 7
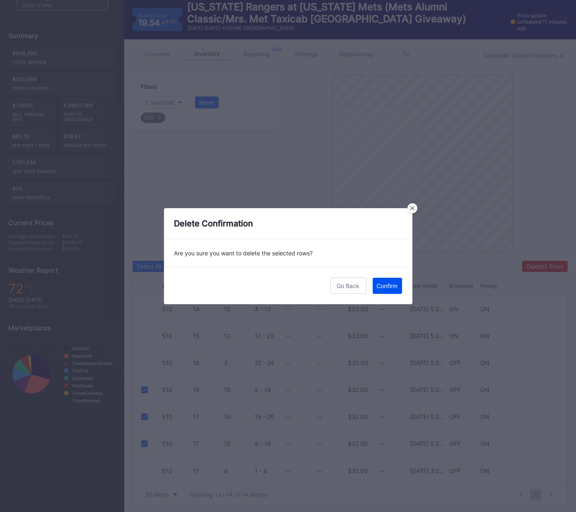
click at [394, 280] on button "Confirm" at bounding box center [387, 286] width 29 height 16
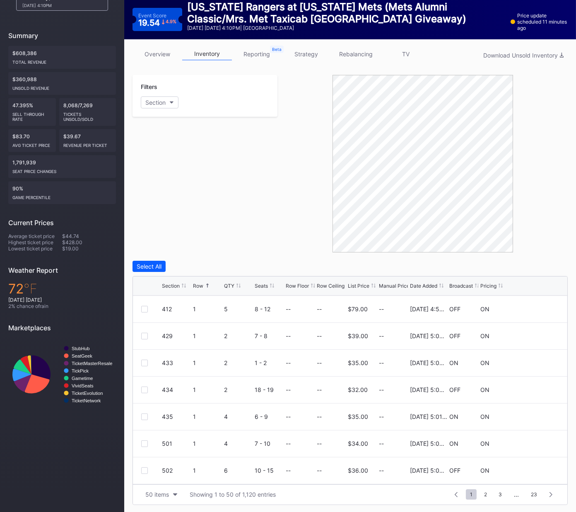
scroll to position [0, 0]
click at [145, 310] on div at bounding box center [144, 309] width 7 height 7
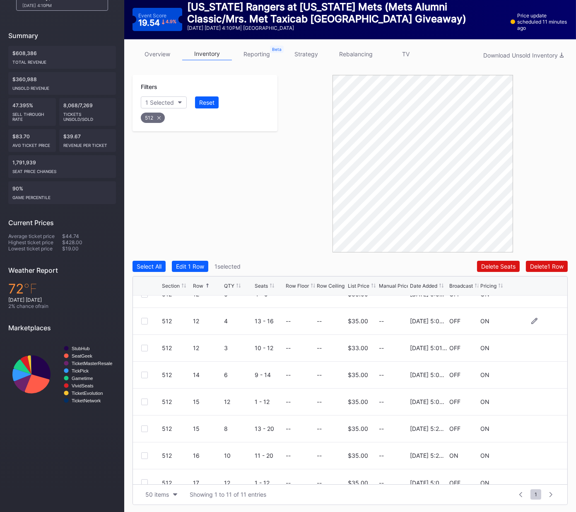
scroll to position [107, 0]
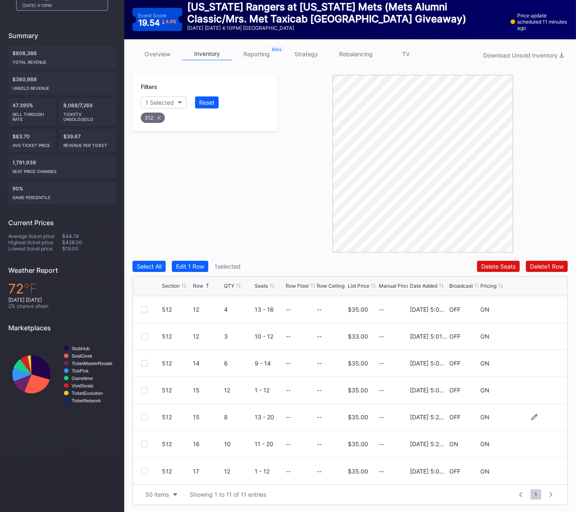
click at [142, 414] on div at bounding box center [144, 417] width 7 height 7
click at [144, 470] on div at bounding box center [144, 471] width 7 height 7
click at [544, 268] on div "Delete 3 Rows" at bounding box center [544, 266] width 37 height 7
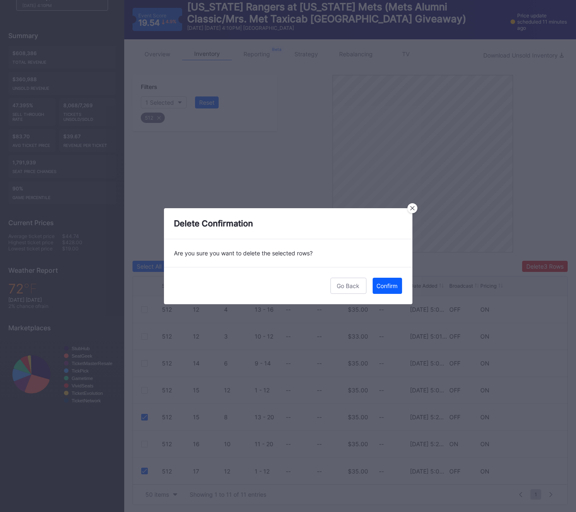
click at [390, 283] on div "Confirm" at bounding box center [387, 285] width 21 height 7
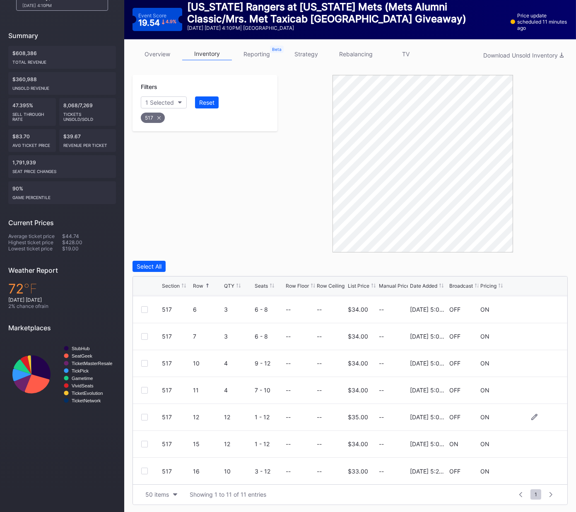
click at [140, 416] on div "517 12 12 1 - 12 -- -- $35.00 -- [DATE] 5:05PM OFF ON" at bounding box center [350, 417] width 434 height 27
click at [143, 415] on div at bounding box center [144, 417] width 7 height 7
click at [548, 263] on div "Delete 1 Row" at bounding box center [547, 266] width 34 height 7
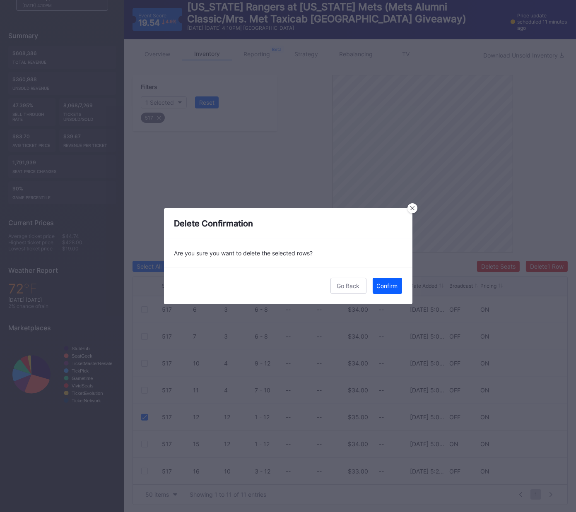
click at [394, 282] on div "Confirm" at bounding box center [387, 285] width 21 height 7
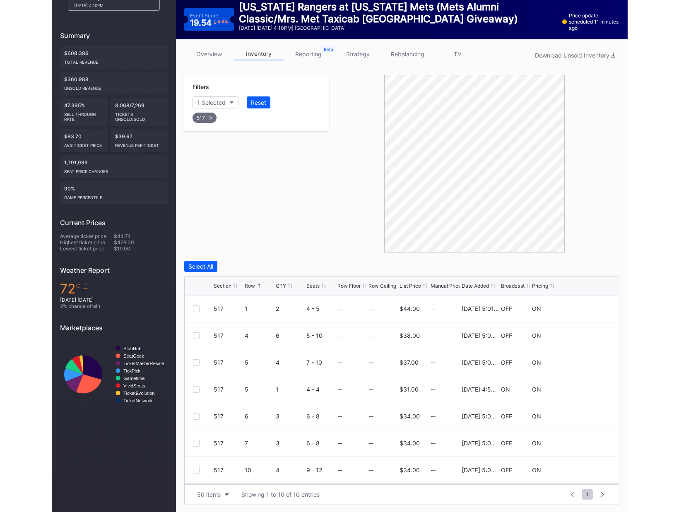
scroll to position [0, 0]
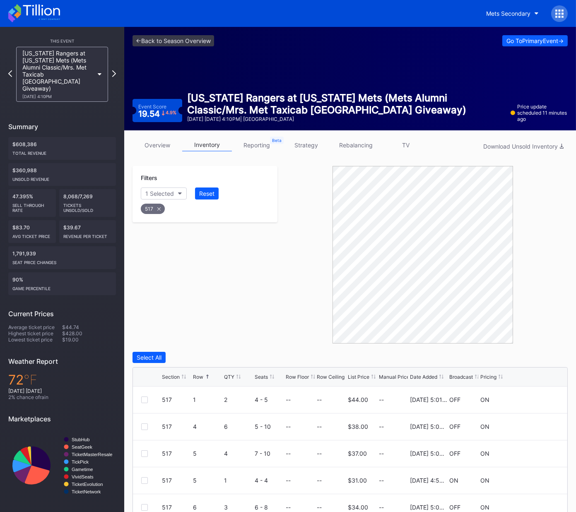
click at [559, 12] on icon at bounding box center [560, 13] width 2 height 2
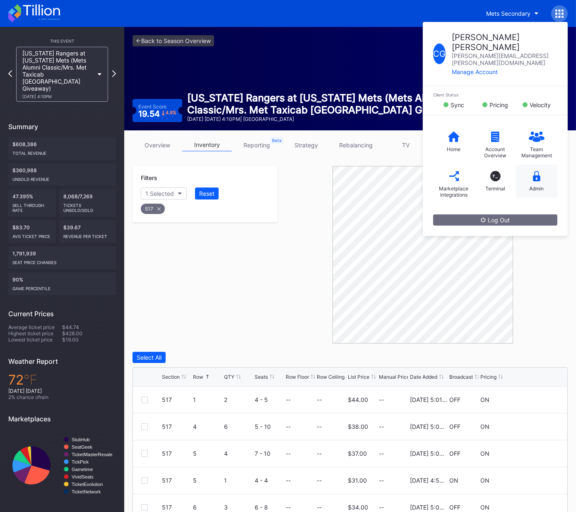
click at [530, 165] on div "Admin" at bounding box center [536, 181] width 41 height 33
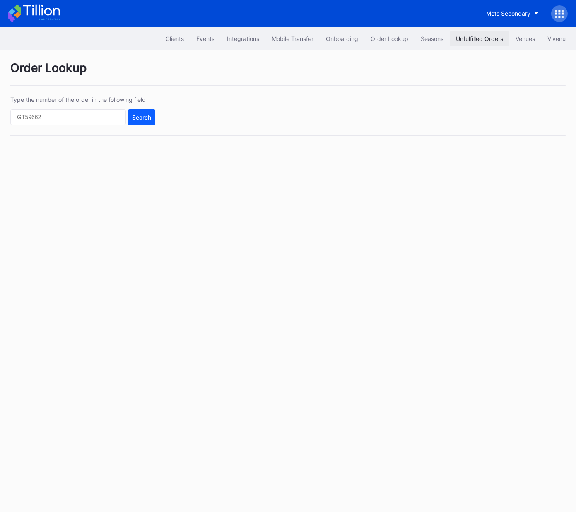
click at [468, 39] on div "Unfulfilled Orders" at bounding box center [479, 38] width 47 height 7
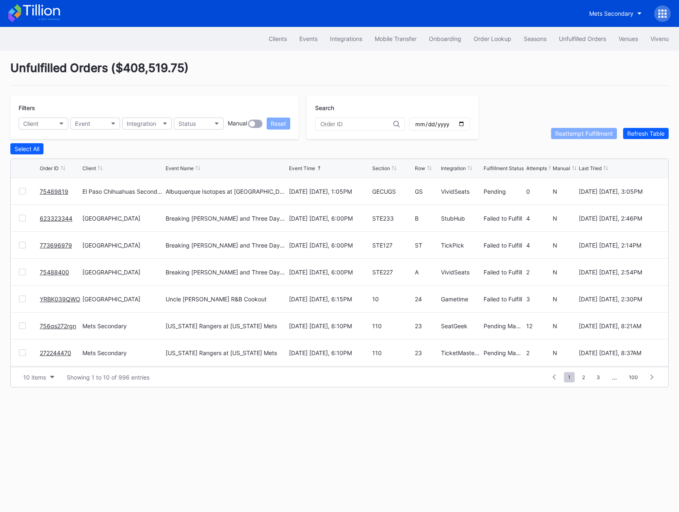
click at [576, 11] on div at bounding box center [662, 13] width 17 height 17
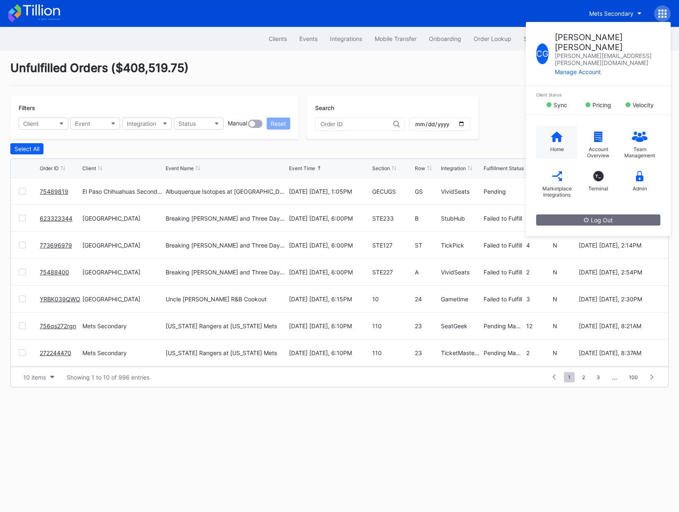
click at [555, 131] on icon at bounding box center [557, 136] width 12 height 10
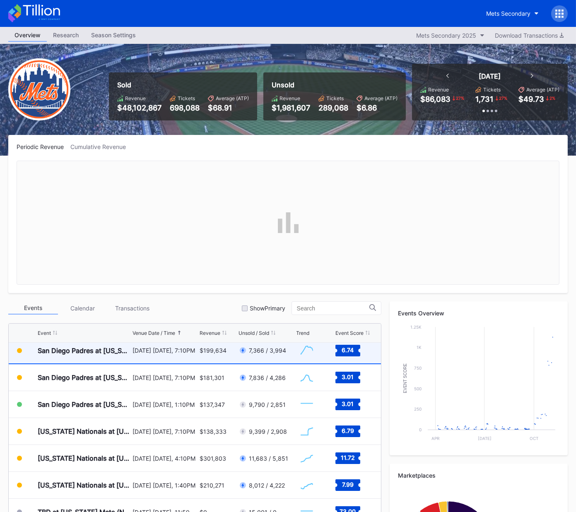
scroll to position [2002, 0]
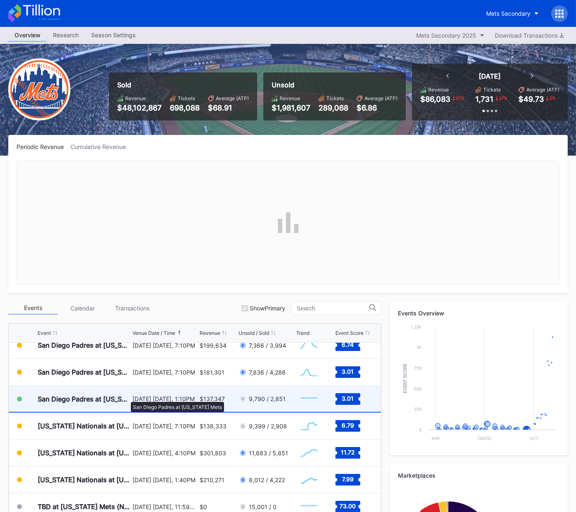
click at [127, 398] on div "San Diego Padres at [US_STATE] Mets" at bounding box center [84, 399] width 93 height 8
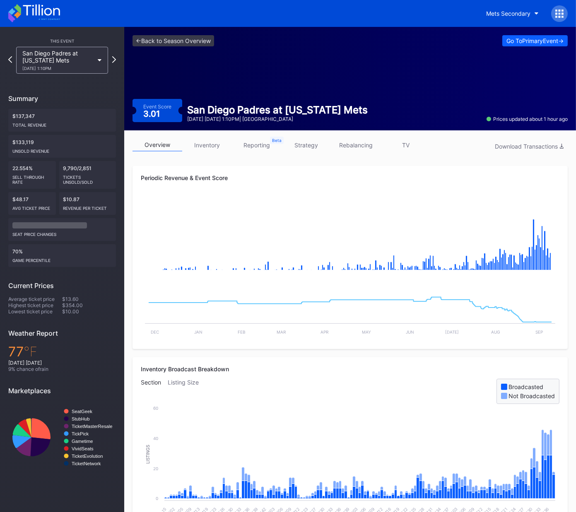
click at [213, 145] on link "inventory" at bounding box center [207, 145] width 50 height 13
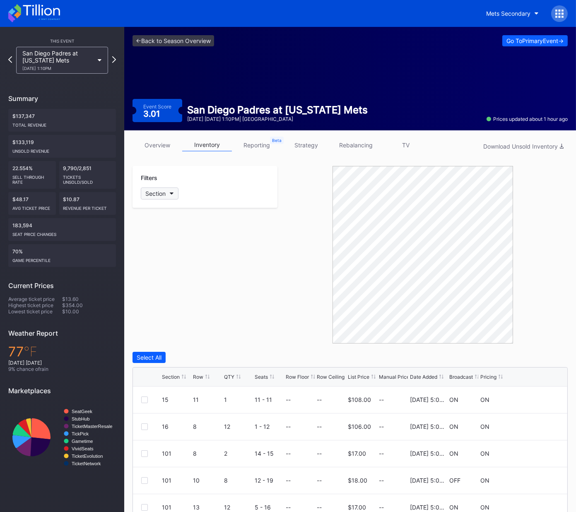
click at [167, 193] on button "Section" at bounding box center [160, 194] width 38 height 12
type input "102"
click at [156, 238] on div "102" at bounding box center [189, 238] width 96 height 15
click at [142, 452] on div at bounding box center [144, 453] width 7 height 7
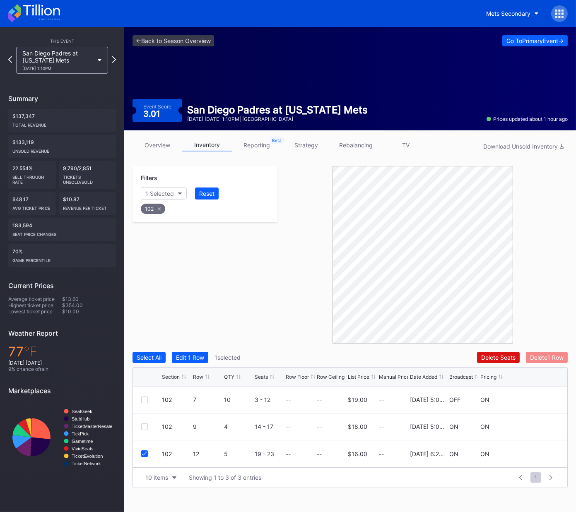
click at [542, 356] on div "Delete 1 Row" at bounding box center [547, 357] width 34 height 7
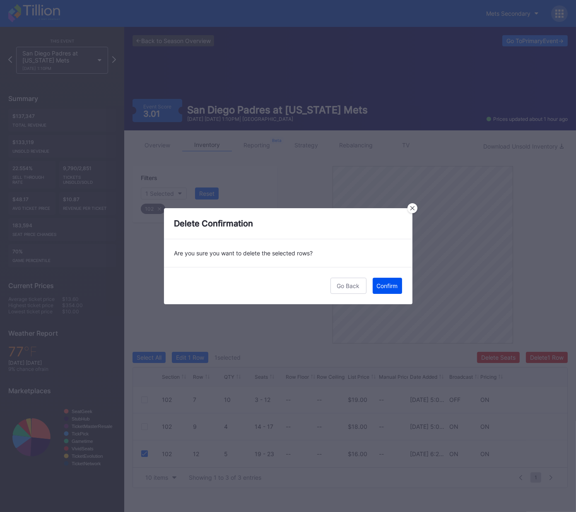
click at [392, 285] on div "Confirm" at bounding box center [387, 285] width 21 height 7
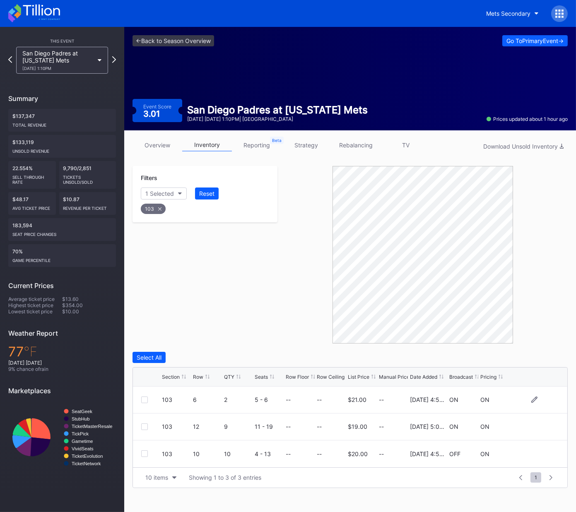
click at [142, 397] on div at bounding box center [144, 400] width 7 height 7
click at [541, 355] on div "Delete 1 Row" at bounding box center [547, 357] width 34 height 7
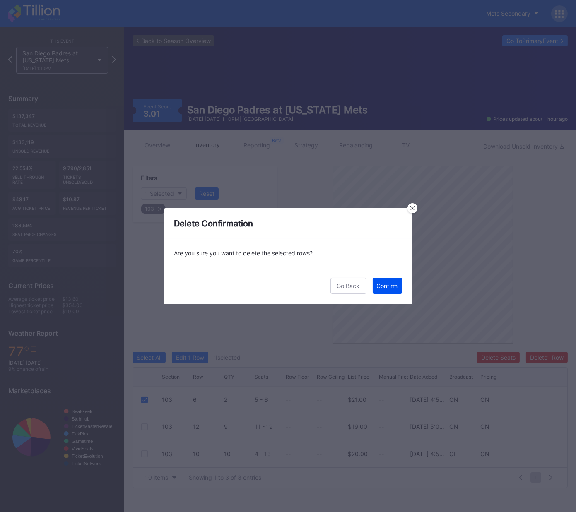
click at [392, 285] on div "Confirm" at bounding box center [387, 285] width 21 height 7
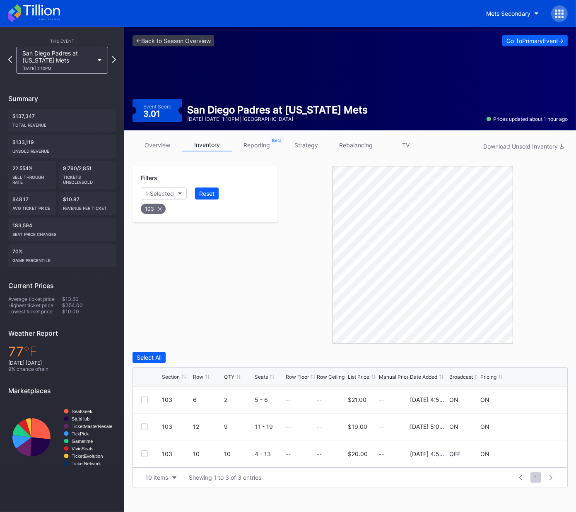
click at [200, 374] on div "Row" at bounding box center [198, 377] width 10 height 6
click at [160, 476] on div "10 items" at bounding box center [156, 477] width 23 height 7
click at [161, 431] on div "50 items" at bounding box center [160, 425] width 39 height 15
click at [143, 401] on div at bounding box center [144, 400] width 7 height 7
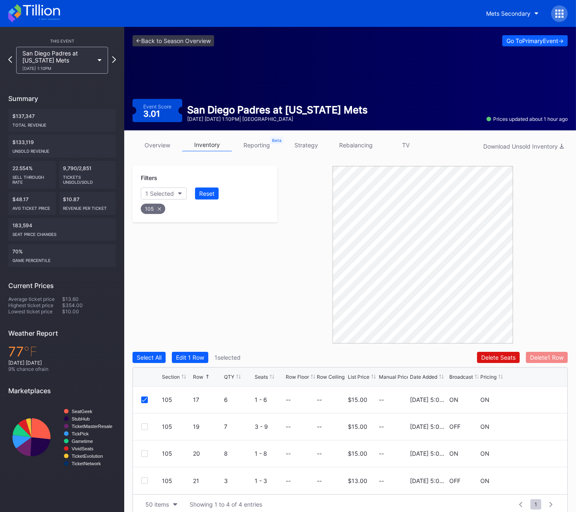
click at [548, 355] on div "Delete 1 Row" at bounding box center [547, 357] width 34 height 7
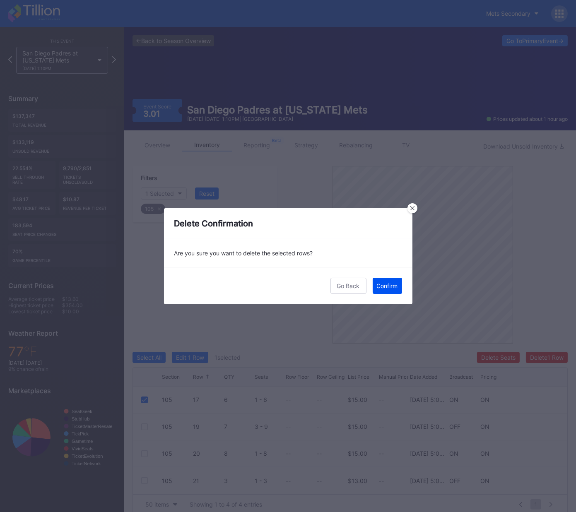
click at [400, 286] on button "Confirm" at bounding box center [387, 286] width 29 height 16
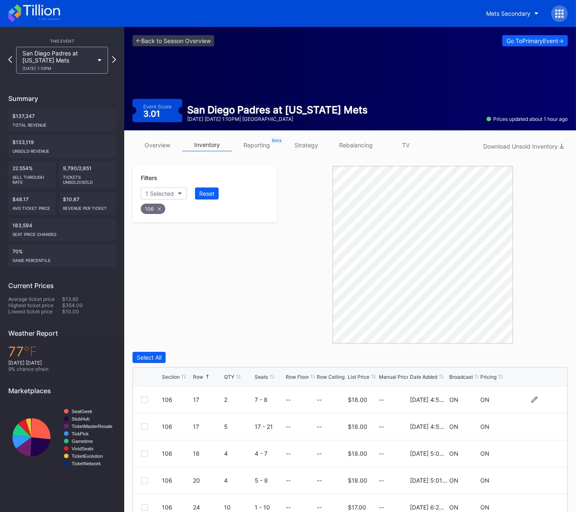
scroll to position [91, 0]
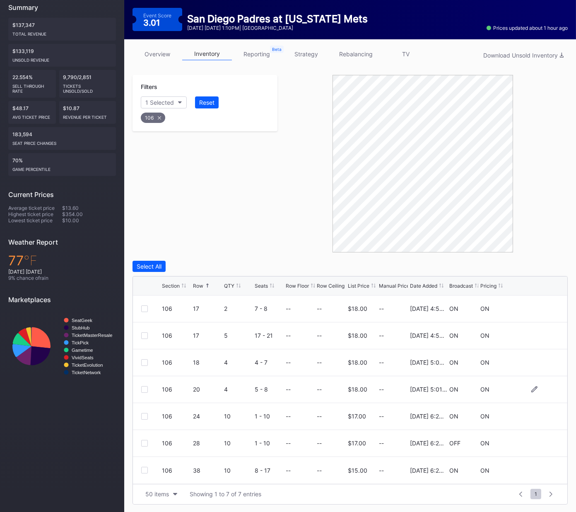
click at [145, 390] on div at bounding box center [144, 389] width 7 height 7
click at [544, 268] on div "Delete 1 Row" at bounding box center [547, 266] width 34 height 7
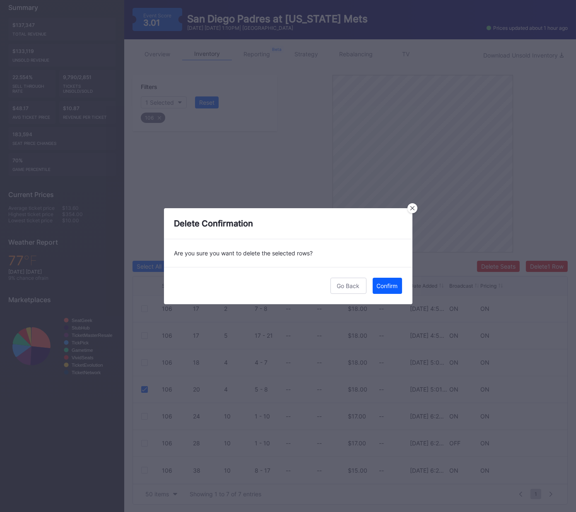
click at [385, 284] on div "Confirm" at bounding box center [387, 285] width 21 height 7
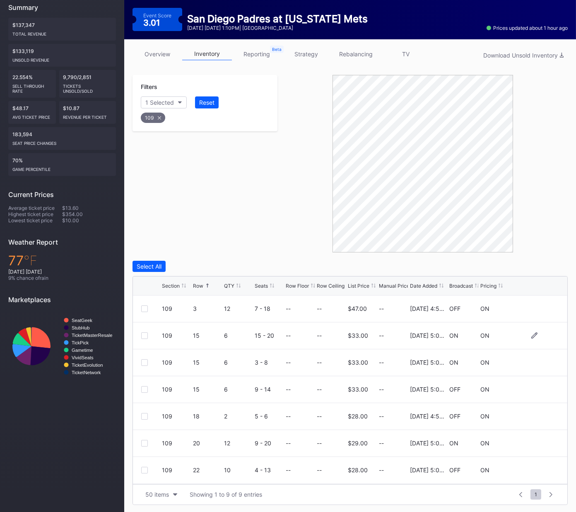
click at [143, 335] on div at bounding box center [144, 335] width 7 height 7
click at [143, 335] on icon at bounding box center [144, 336] width 5 height 4
click at [144, 391] on div at bounding box center [144, 389] width 7 height 7
click at [547, 266] on div "Delete 1 Row" at bounding box center [547, 266] width 34 height 7
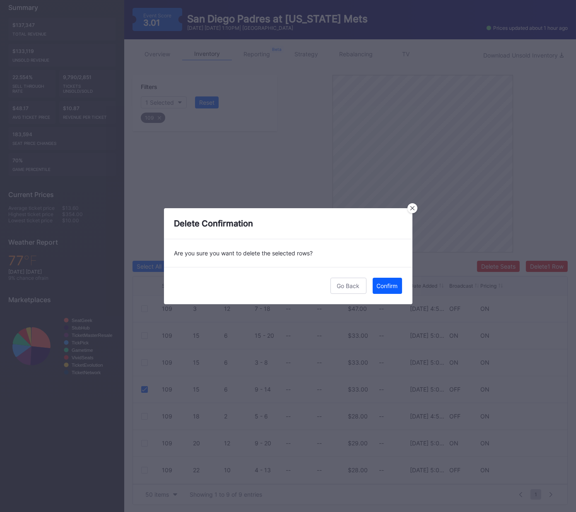
drag, startPoint x: 391, startPoint y: 284, endPoint x: 575, endPoint y: 151, distance: 227.2
click at [391, 284] on div "Confirm" at bounding box center [387, 285] width 21 height 7
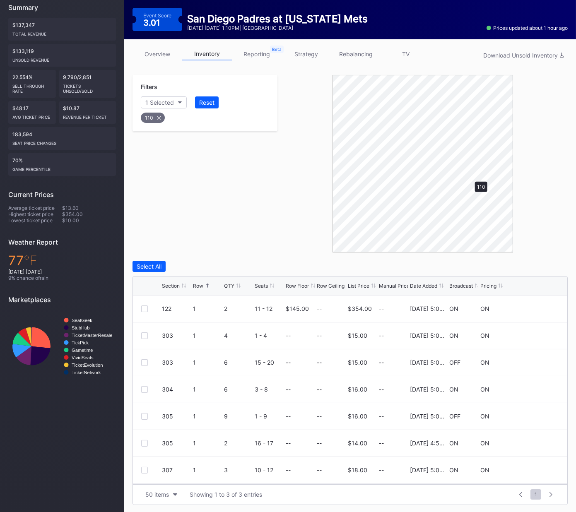
scroll to position [0, 0]
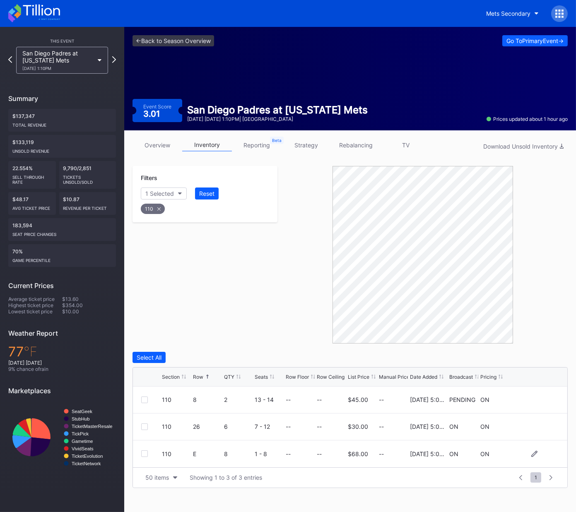
click at [143, 454] on div at bounding box center [144, 453] width 7 height 7
click at [540, 358] on div "Delete 1 Row" at bounding box center [547, 357] width 34 height 7
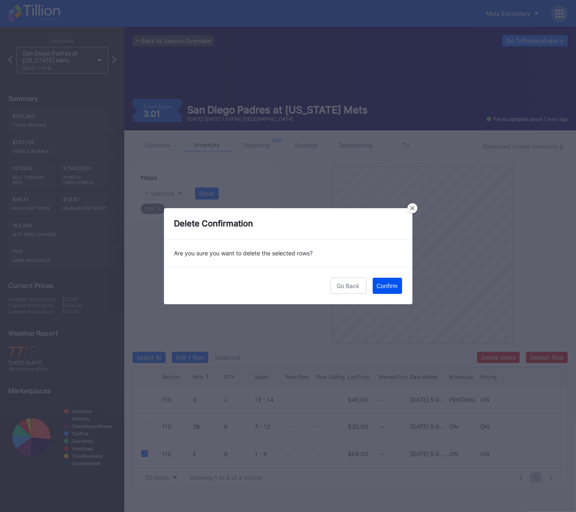
click at [387, 284] on div "Confirm" at bounding box center [387, 285] width 21 height 7
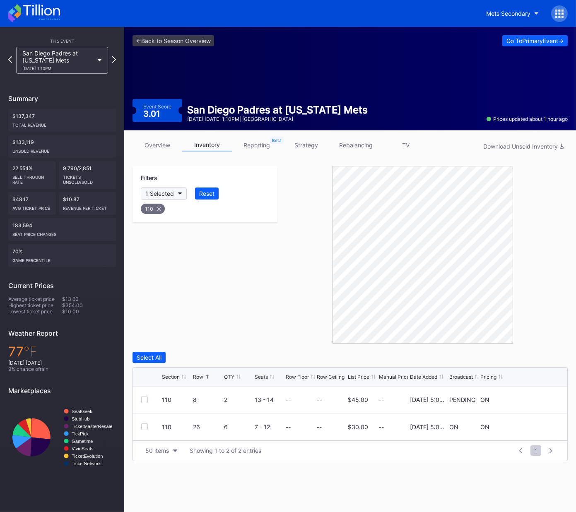
click at [157, 208] on icon at bounding box center [158, 208] width 3 height 3
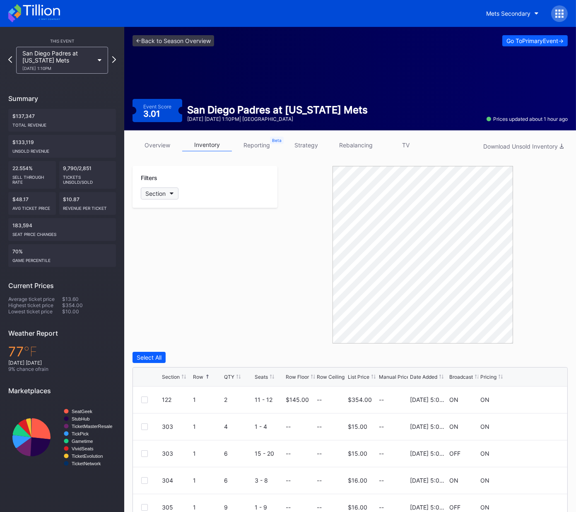
click at [166, 190] on button "Section" at bounding box center [160, 194] width 38 height 12
type input "117"
click at [151, 238] on div at bounding box center [150, 239] width 7 height 7
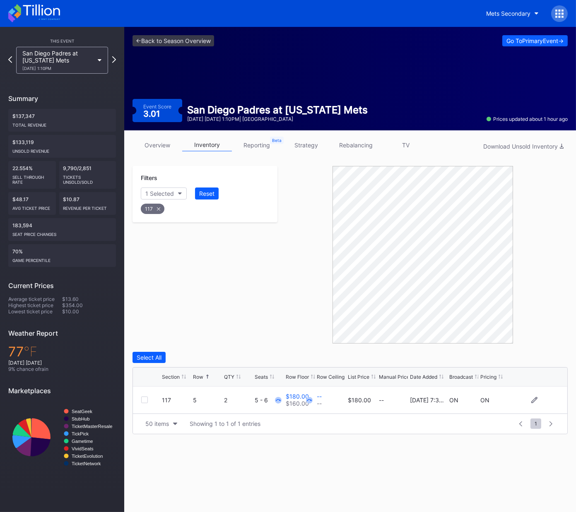
click at [145, 399] on div at bounding box center [144, 400] width 7 height 7
click at [540, 355] on div "Delete 1 Row" at bounding box center [547, 357] width 34 height 7
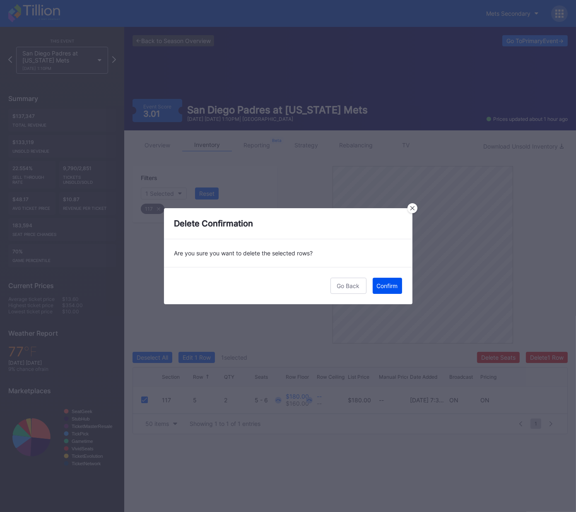
click at [393, 284] on div "Confirm" at bounding box center [387, 285] width 21 height 7
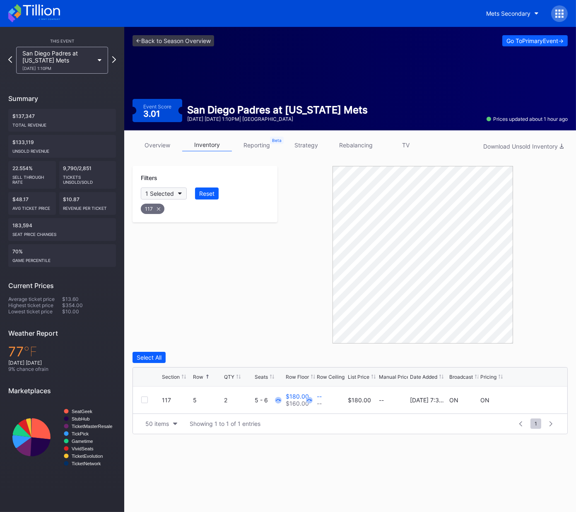
click at [161, 207] on div "117" at bounding box center [153, 209] width 24 height 10
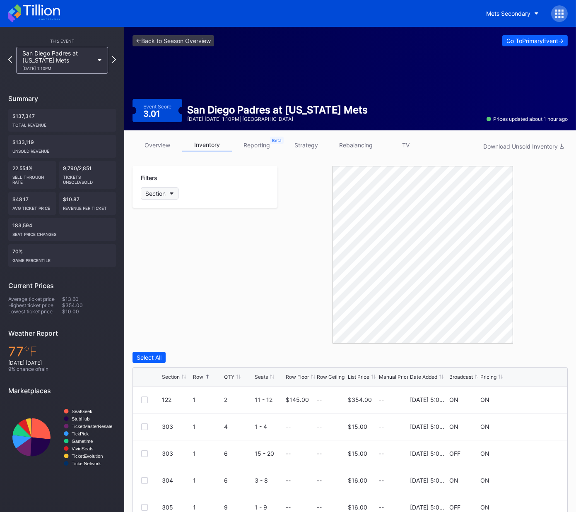
click at [163, 192] on div "Section" at bounding box center [155, 193] width 20 height 7
type input "122"
drag, startPoint x: 163, startPoint y: 243, endPoint x: 176, endPoint y: 262, distance: 22.6
click at [163, 243] on div "122" at bounding box center [189, 238] width 96 height 15
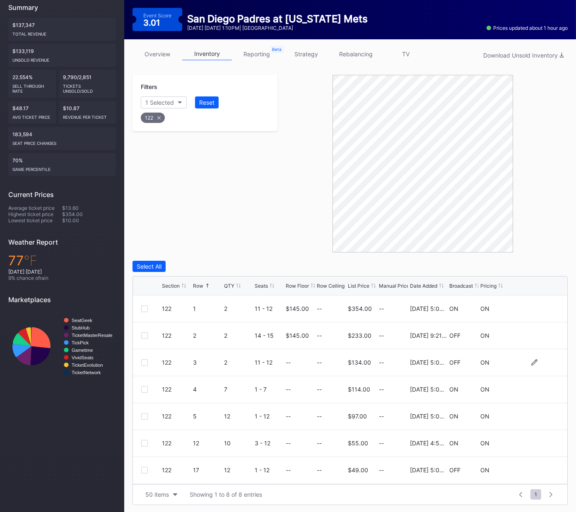
click at [141, 361] on div at bounding box center [144, 362] width 7 height 7
click at [536, 261] on button "Delete 1 Row" at bounding box center [547, 266] width 42 height 11
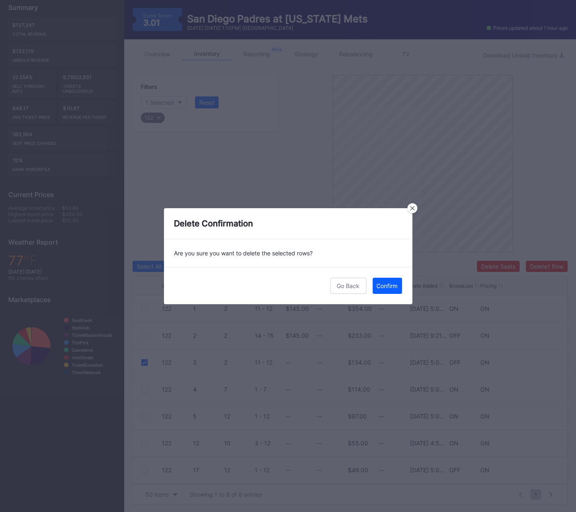
click at [382, 288] on div "Confirm" at bounding box center [387, 285] width 21 height 7
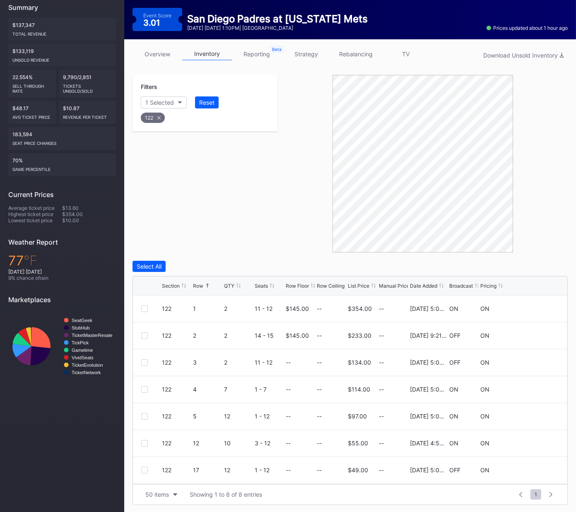
click at [159, 116] on icon at bounding box center [158, 117] width 3 height 3
click at [167, 104] on button "Section" at bounding box center [160, 102] width 38 height 12
type input "123"
click at [158, 147] on div "123" at bounding box center [189, 147] width 96 height 15
drag, startPoint x: 243, startPoint y: 224, endPoint x: 243, endPoint y: 214, distance: 9.9
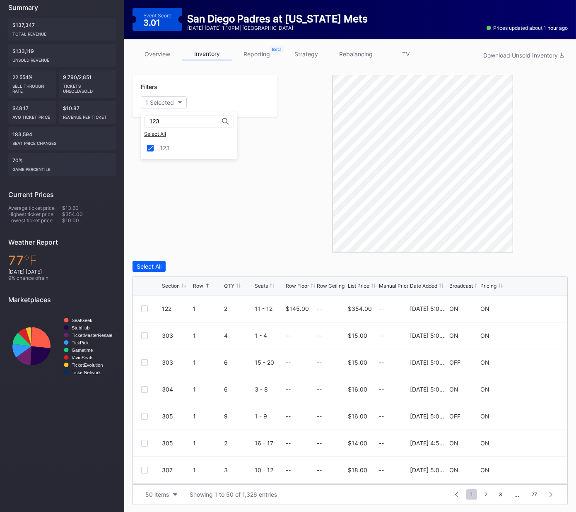
scroll to position [10, 0]
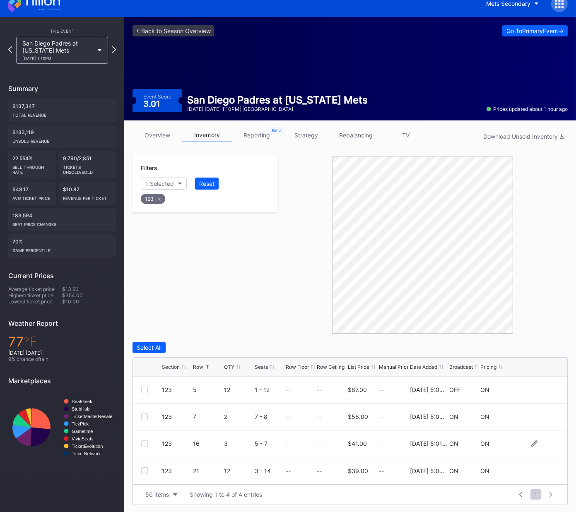
click at [143, 443] on div at bounding box center [144, 444] width 7 height 7
click at [542, 344] on div "Delete 1 Row" at bounding box center [547, 347] width 34 height 7
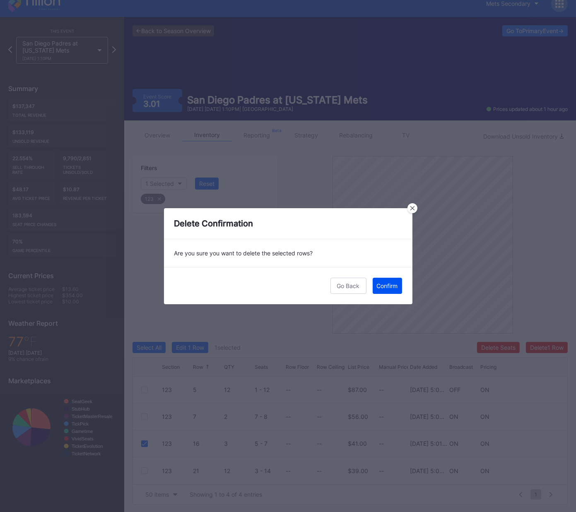
click at [391, 284] on div "Confirm" at bounding box center [387, 285] width 21 height 7
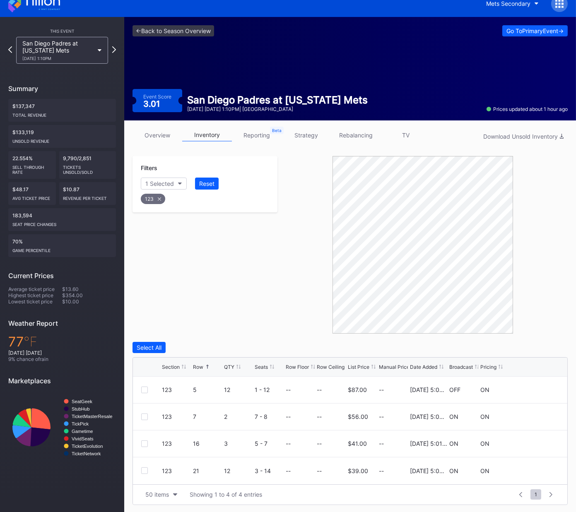
click at [158, 198] on icon at bounding box center [159, 199] width 3 height 3
click at [166, 182] on button "Section" at bounding box center [160, 184] width 38 height 12
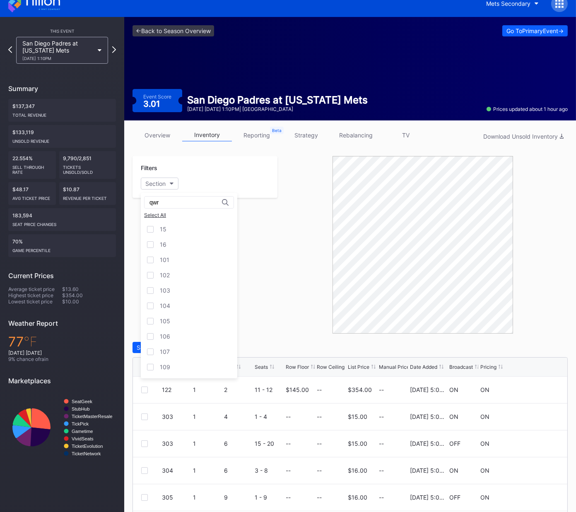
click at [176, 205] on input "qwr" at bounding box center [185, 202] width 72 height 7
type input "124"
drag, startPoint x: 157, startPoint y: 234, endPoint x: 181, endPoint y: 249, distance: 29.1
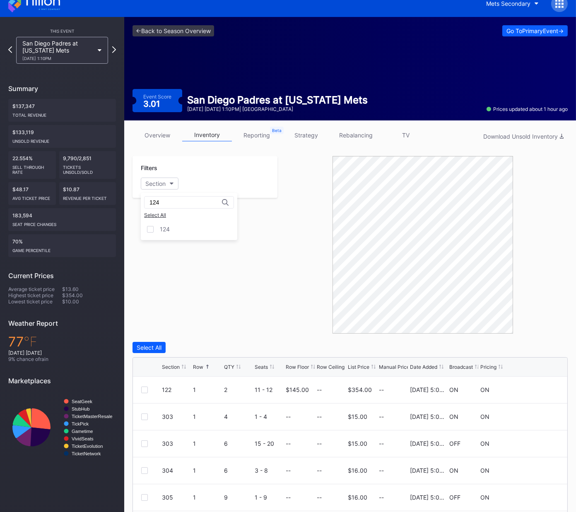
click at [157, 234] on div "124" at bounding box center [189, 229] width 96 height 15
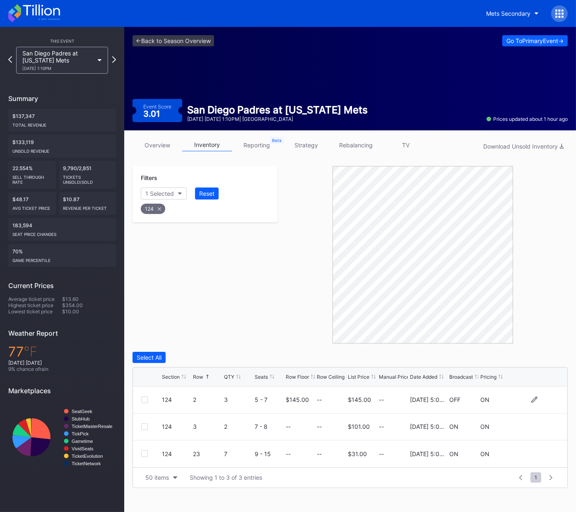
click at [143, 399] on div at bounding box center [144, 400] width 7 height 7
click at [550, 352] on button "Delete 1 Row" at bounding box center [547, 357] width 42 height 11
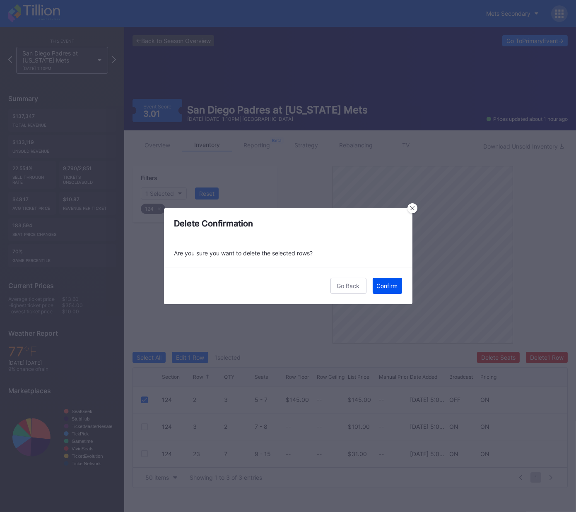
click at [396, 284] on div "Confirm" at bounding box center [387, 285] width 21 height 7
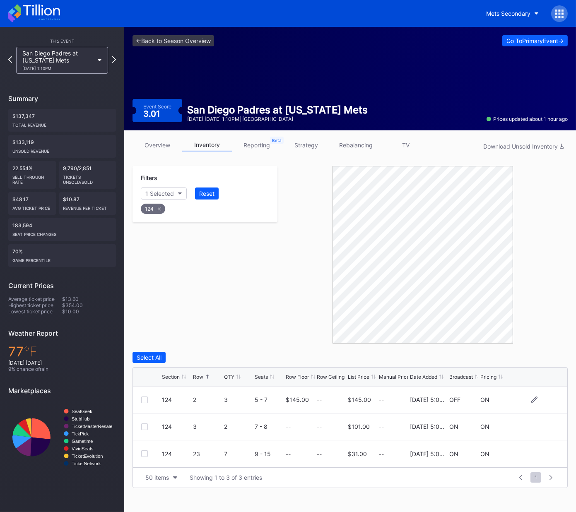
click at [143, 400] on div at bounding box center [144, 400] width 7 height 7
click at [540, 355] on div "Delete 1 Row" at bounding box center [547, 357] width 34 height 7
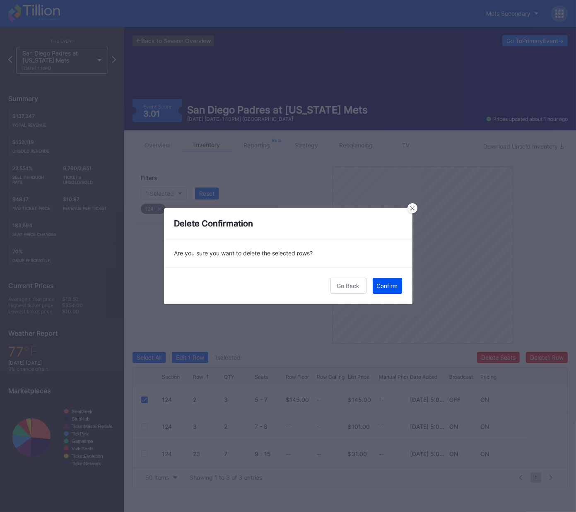
click at [393, 287] on div "Confirm" at bounding box center [387, 285] width 21 height 7
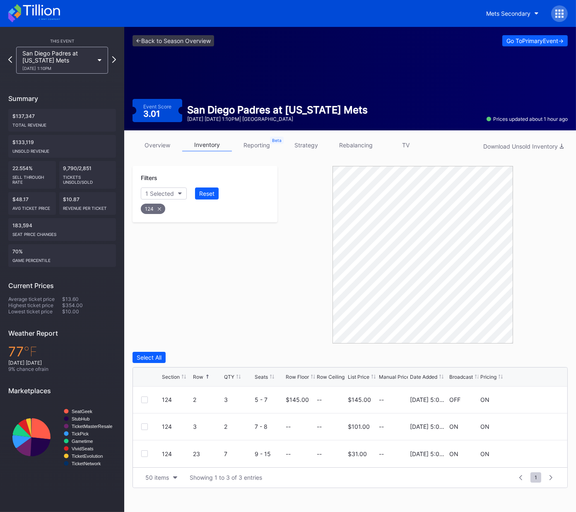
click at [155, 209] on div "124" at bounding box center [153, 209] width 24 height 10
click at [164, 192] on div "Section" at bounding box center [155, 193] width 20 height 7
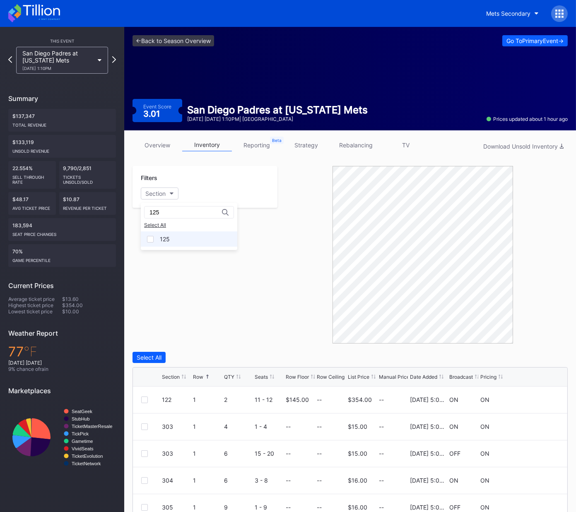
type input "125"
drag, startPoint x: 159, startPoint y: 235, endPoint x: 166, endPoint y: 239, distance: 8.4
click at [159, 235] on div "125" at bounding box center [189, 238] width 96 height 15
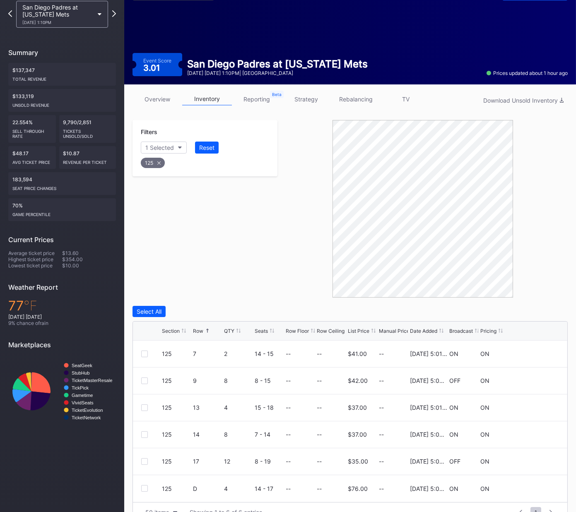
scroll to position [64, 0]
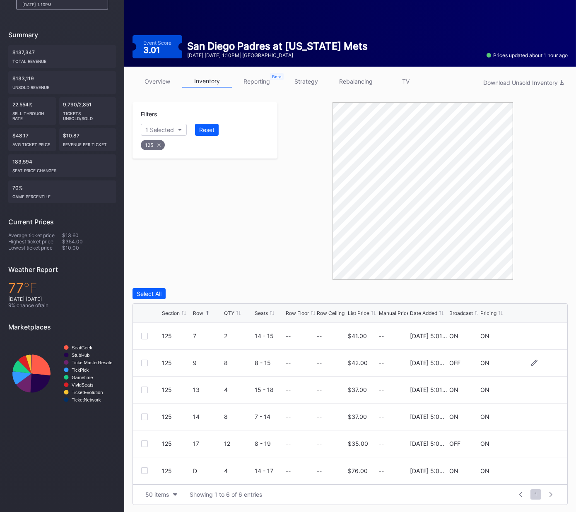
click at [144, 363] on div at bounding box center [144, 363] width 7 height 7
click at [143, 388] on div at bounding box center [144, 390] width 7 height 7
click at [551, 294] on div "Delete 2 Rows" at bounding box center [545, 293] width 37 height 7
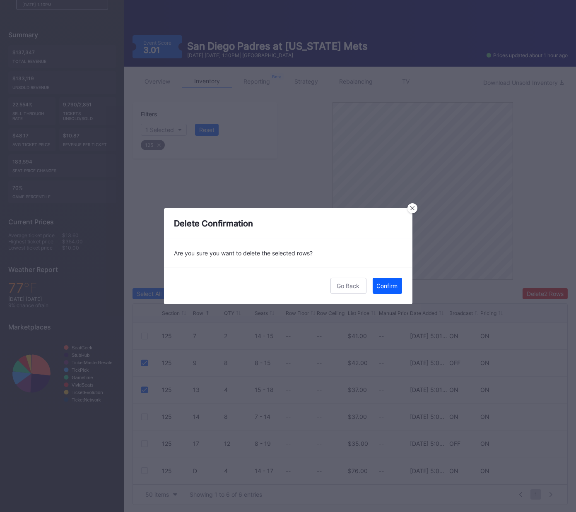
click at [393, 284] on div "Confirm" at bounding box center [387, 285] width 21 height 7
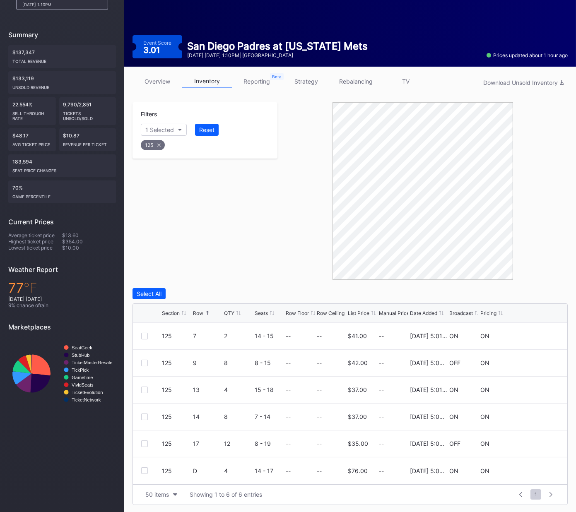
click at [156, 145] on div "125" at bounding box center [153, 145] width 24 height 10
click at [172, 130] on icon "button" at bounding box center [172, 130] width 4 height 2
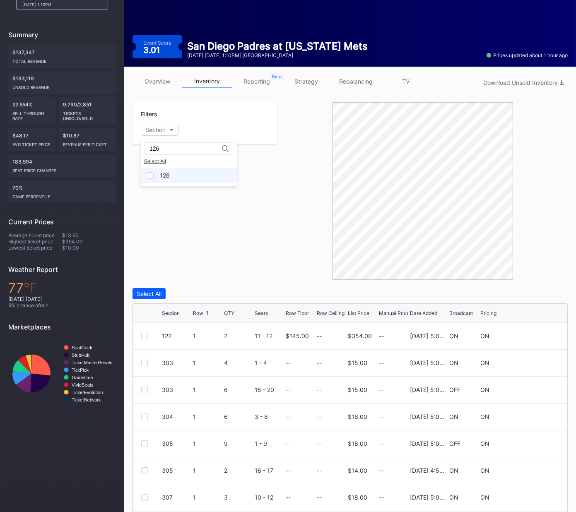
type input "126"
click at [151, 179] on div "126" at bounding box center [189, 175] width 96 height 15
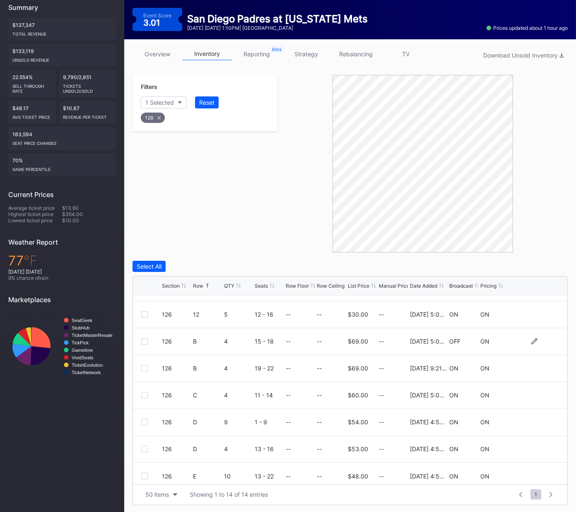
scroll to position [188, 0]
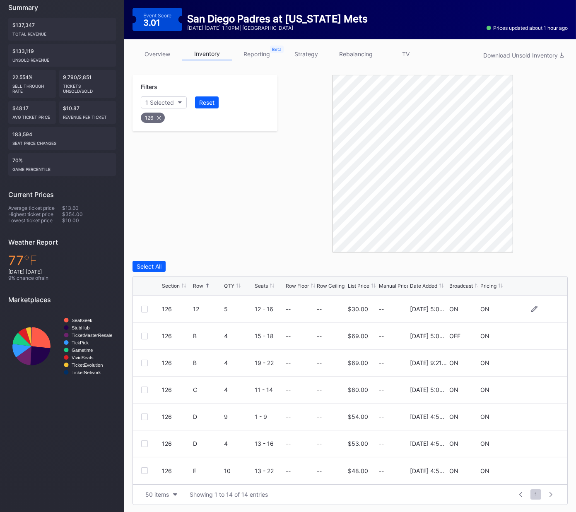
click at [143, 308] on div at bounding box center [144, 309] width 7 height 7
click at [143, 335] on div at bounding box center [144, 336] width 7 height 7
click at [147, 441] on div at bounding box center [144, 444] width 7 height 7
click at [545, 264] on div "Delete 3 Rows" at bounding box center [544, 266] width 37 height 7
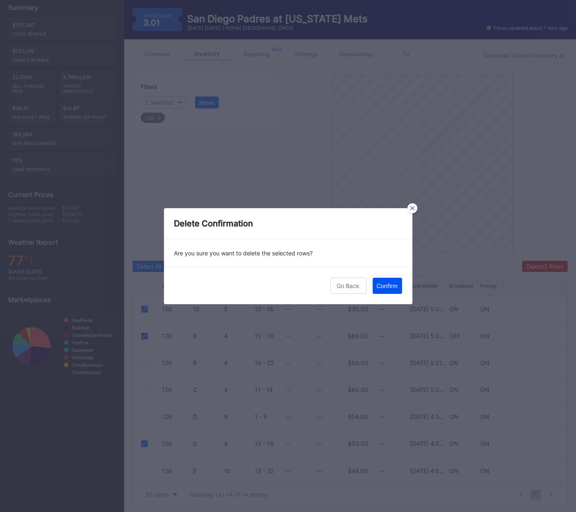
click at [391, 283] on div "Confirm" at bounding box center [387, 285] width 21 height 7
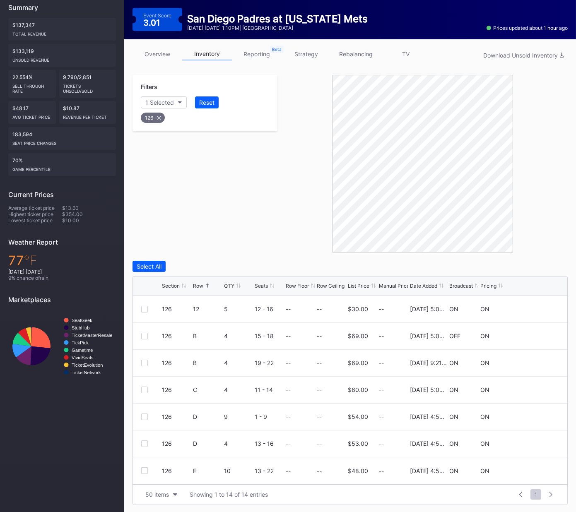
click at [159, 119] on div "126" at bounding box center [153, 118] width 24 height 10
click at [166, 99] on div "Section" at bounding box center [155, 102] width 20 height 7
type input "128"
click at [153, 147] on div at bounding box center [150, 148] width 7 height 7
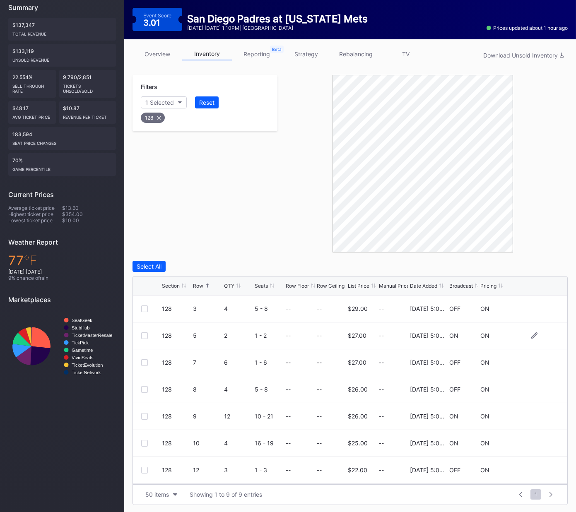
click at [143, 335] on div at bounding box center [144, 335] width 7 height 7
click at [143, 416] on div at bounding box center [144, 417] width 7 height 7
click at [533, 265] on div "Delete 2 Rows" at bounding box center [545, 266] width 37 height 7
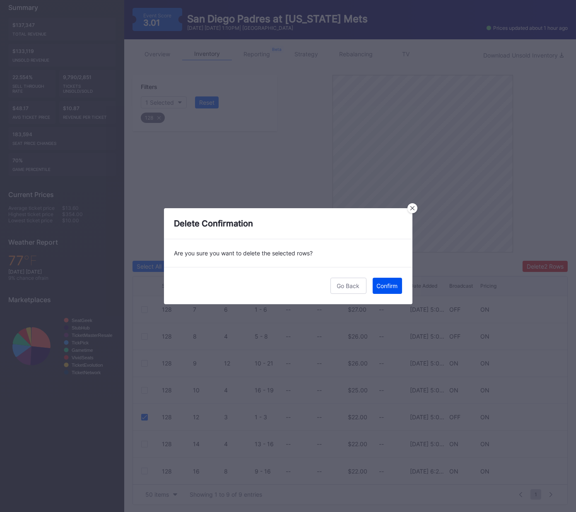
click at [387, 284] on div "Confirm" at bounding box center [387, 285] width 21 height 7
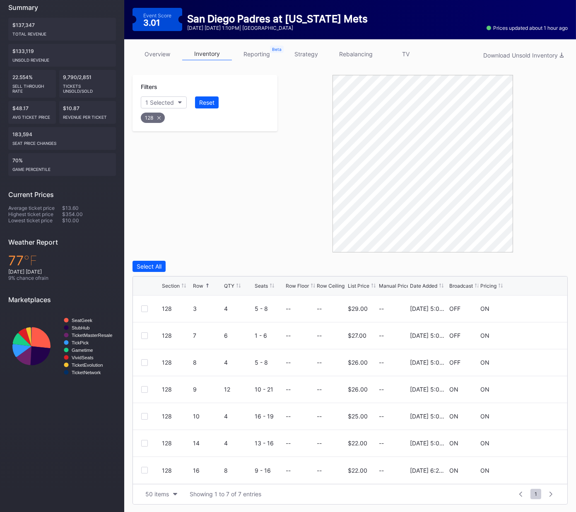
scroll to position [0, 0]
click at [158, 117] on icon at bounding box center [158, 117] width 3 height 3
click at [165, 105] on button "Section" at bounding box center [160, 102] width 38 height 12
type input "129"
click at [152, 151] on div at bounding box center [150, 148] width 7 height 7
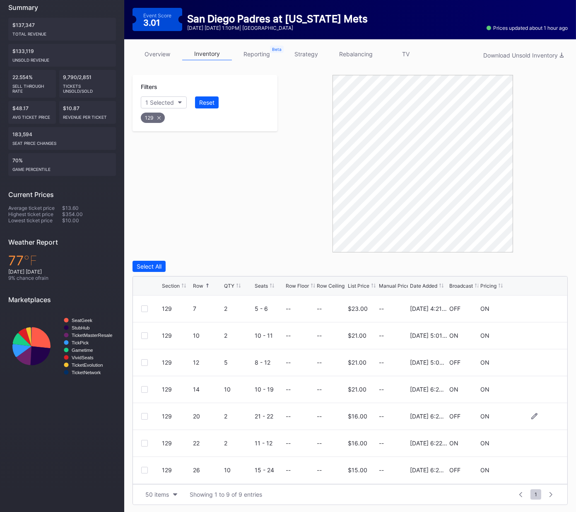
click at [144, 416] on div at bounding box center [144, 416] width 7 height 7
click at [551, 265] on div "Delete 1 Row" at bounding box center [547, 266] width 34 height 7
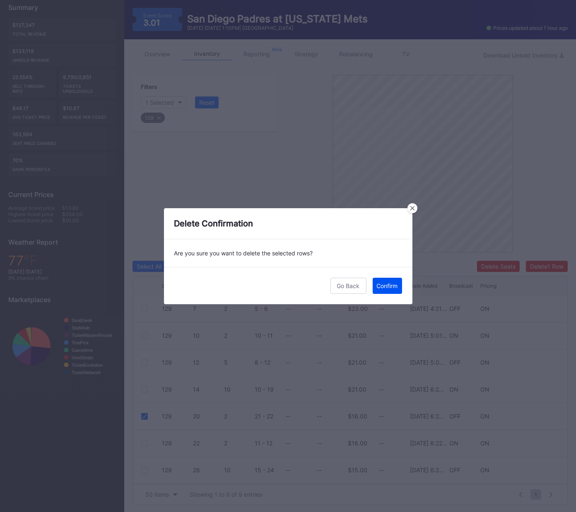
scroll to position [90, 0]
drag, startPoint x: 385, startPoint y: 287, endPoint x: 434, endPoint y: 284, distance: 49.8
click at [385, 287] on div "Confirm" at bounding box center [387, 285] width 21 height 7
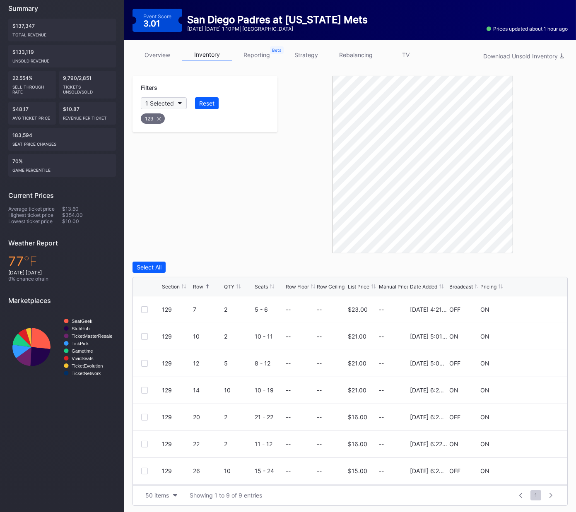
drag, startPoint x: 159, startPoint y: 118, endPoint x: 168, endPoint y: 104, distance: 16.4
click at [160, 117] on icon at bounding box center [158, 118] width 3 height 3
click at [168, 104] on button "Section" at bounding box center [160, 103] width 38 height 12
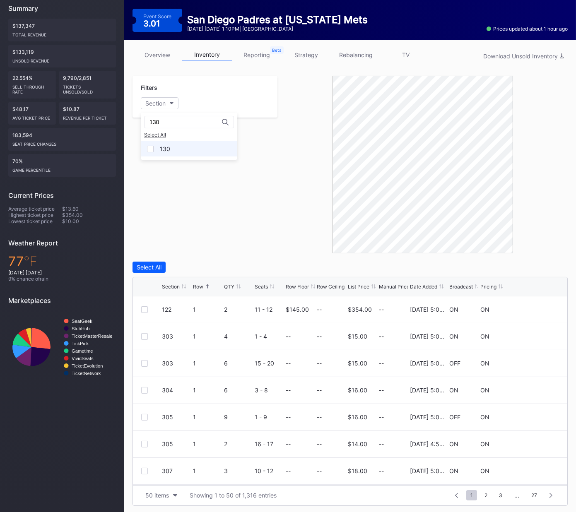
type input "130"
drag, startPoint x: 146, startPoint y: 146, endPoint x: 160, endPoint y: 152, distance: 15.4
click at [146, 146] on div "130" at bounding box center [189, 148] width 96 height 15
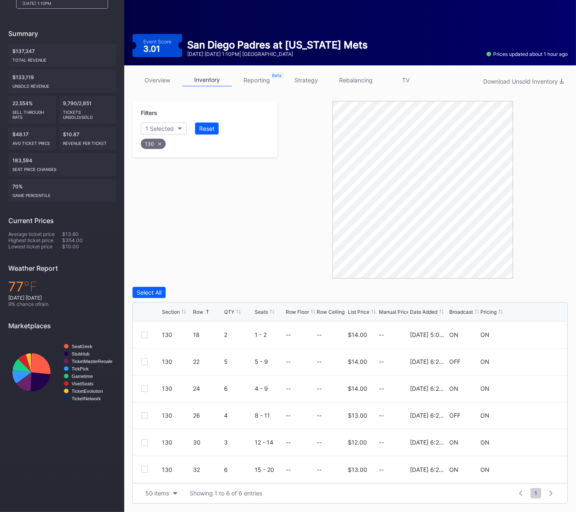
scroll to position [64, 0]
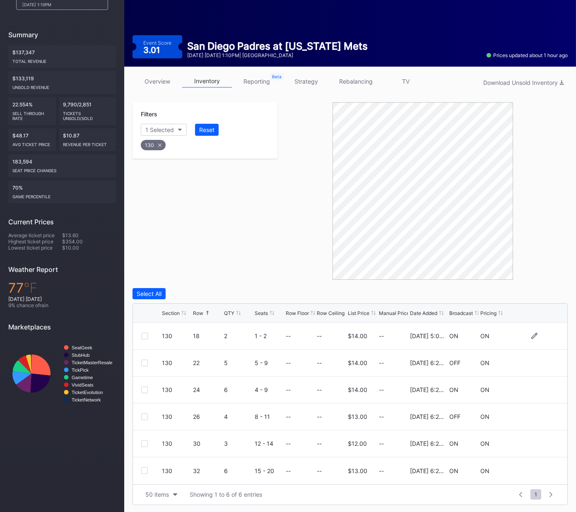
click at [149, 335] on div at bounding box center [151, 336] width 21 height 7
click at [142, 335] on div at bounding box center [144, 336] width 7 height 7
click at [144, 441] on div at bounding box center [144, 444] width 7 height 7
click at [546, 294] on div "Delete 2 Rows" at bounding box center [545, 293] width 37 height 7
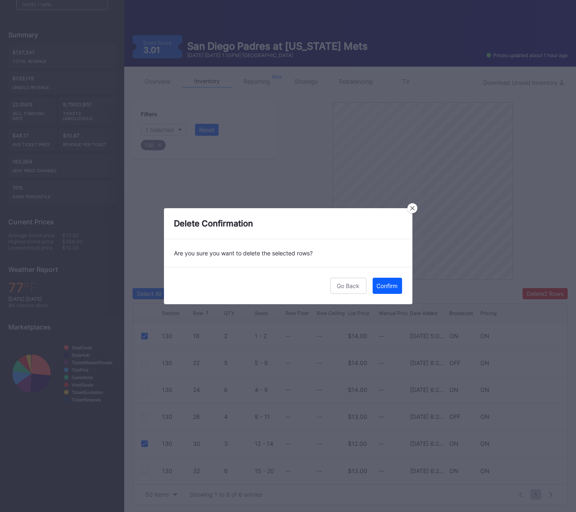
click at [367, 285] on div "Go Back Confirm" at bounding box center [288, 285] width 248 height 37
click at [385, 284] on div "Confirm" at bounding box center [387, 285] width 21 height 7
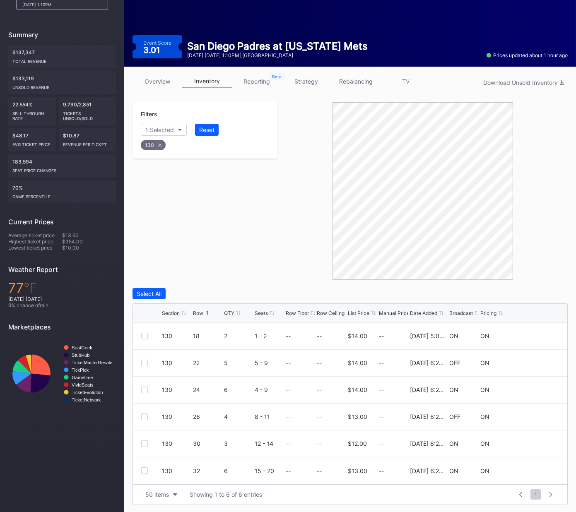
click at [158, 144] on icon at bounding box center [159, 145] width 3 height 3
click at [164, 128] on div "Section" at bounding box center [155, 129] width 20 height 7
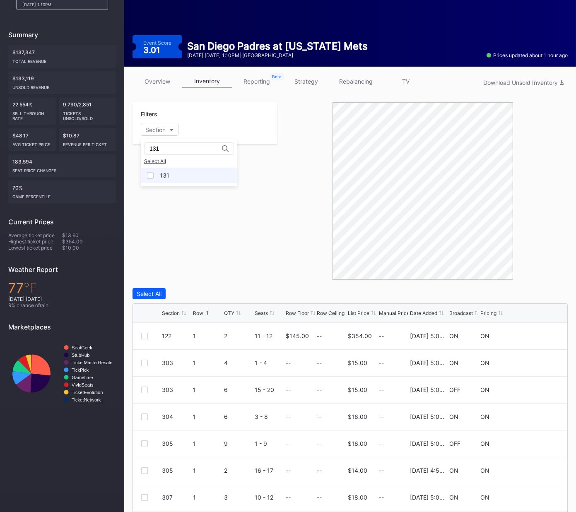
type input "131"
click at [147, 179] on div "131" at bounding box center [189, 175] width 96 height 15
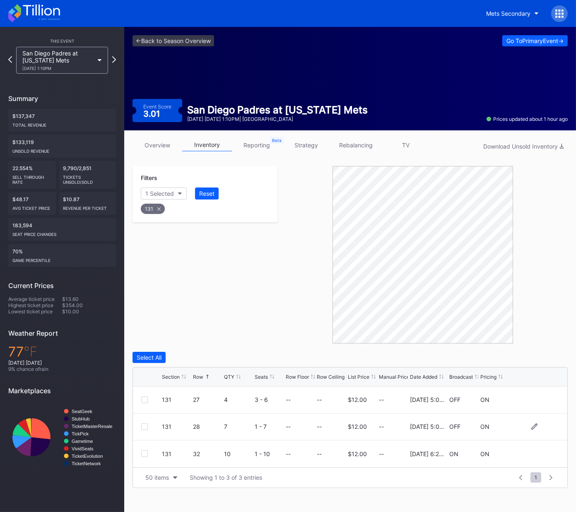
click at [143, 426] on div at bounding box center [144, 427] width 7 height 7
click at [547, 360] on div "Delete 1 Row" at bounding box center [547, 357] width 34 height 7
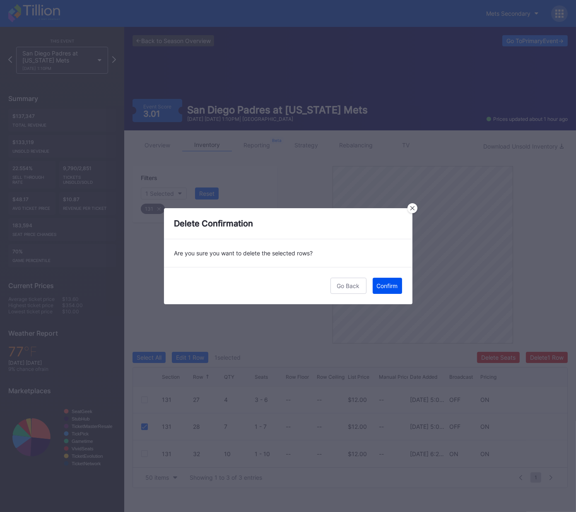
click at [385, 285] on div "Confirm" at bounding box center [387, 285] width 21 height 7
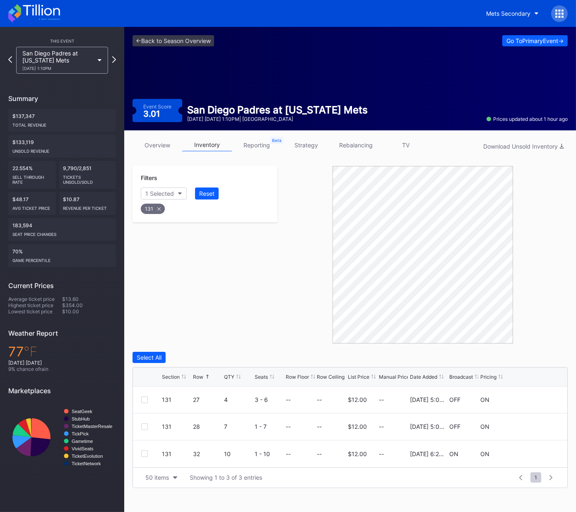
click at [159, 210] on div "131" at bounding box center [153, 209] width 24 height 10
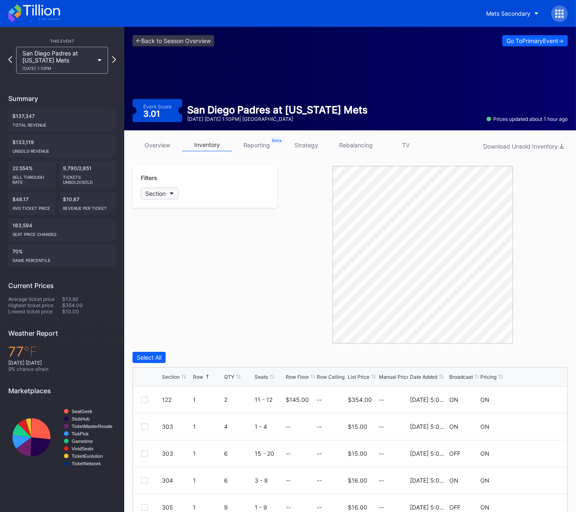
click at [168, 191] on button "Section" at bounding box center [160, 194] width 38 height 12
type input "132"
click at [154, 242] on div "132" at bounding box center [189, 238] width 96 height 15
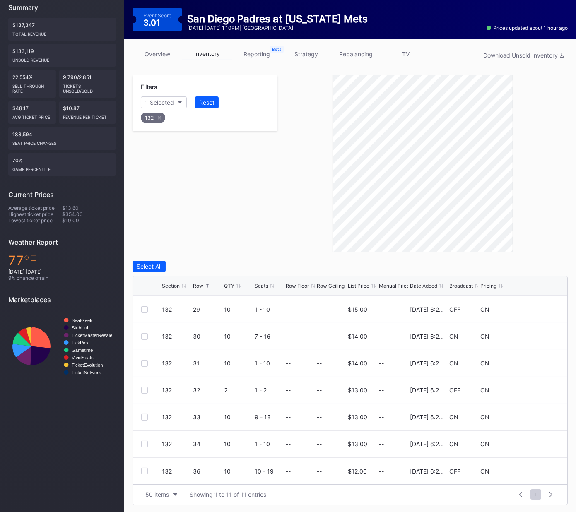
scroll to position [106, 0]
click at [145, 391] on div at bounding box center [144, 391] width 7 height 7
click at [546, 266] on div "Delete 1 Row" at bounding box center [547, 266] width 34 height 7
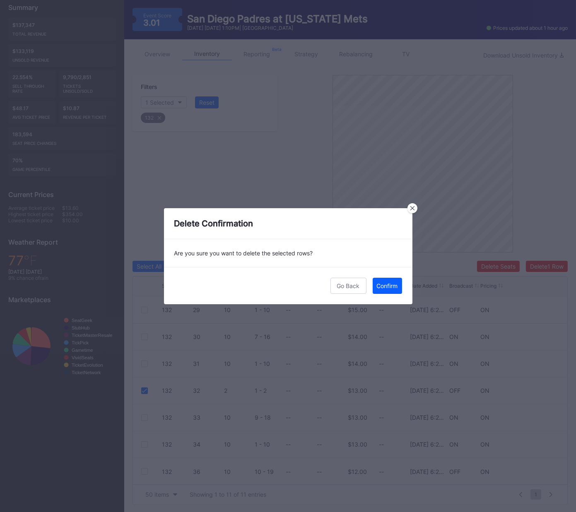
click at [380, 286] on div "Confirm" at bounding box center [387, 285] width 21 height 7
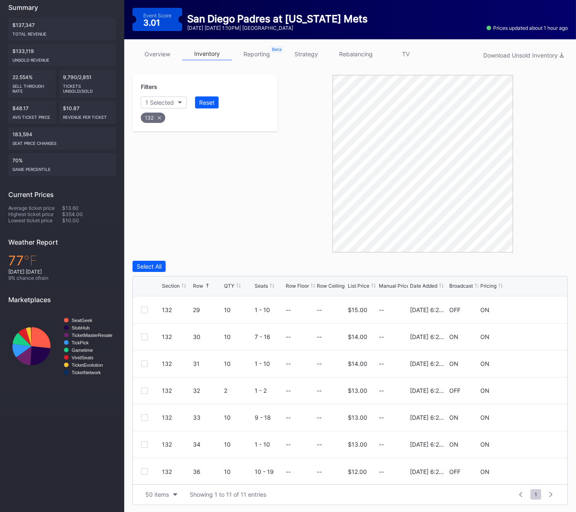
click at [159, 117] on icon at bounding box center [159, 117] width 3 height 3
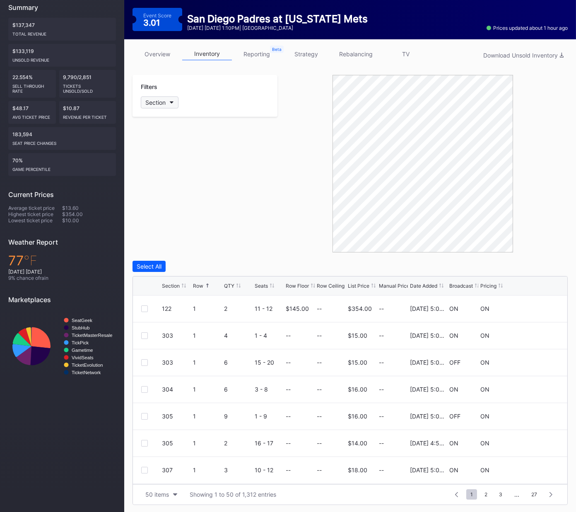
click at [164, 102] on div "Section" at bounding box center [155, 102] width 20 height 7
type input "133"
click at [147, 149] on div at bounding box center [150, 148] width 7 height 7
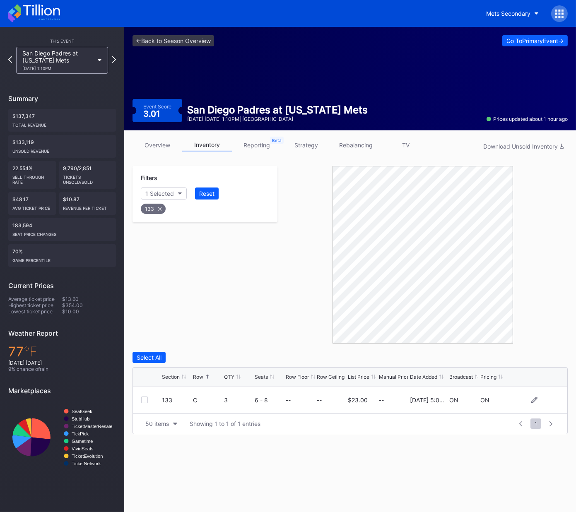
click at [146, 397] on div at bounding box center [144, 400] width 7 height 7
click at [536, 354] on div "Delete 1 Row" at bounding box center [547, 357] width 34 height 7
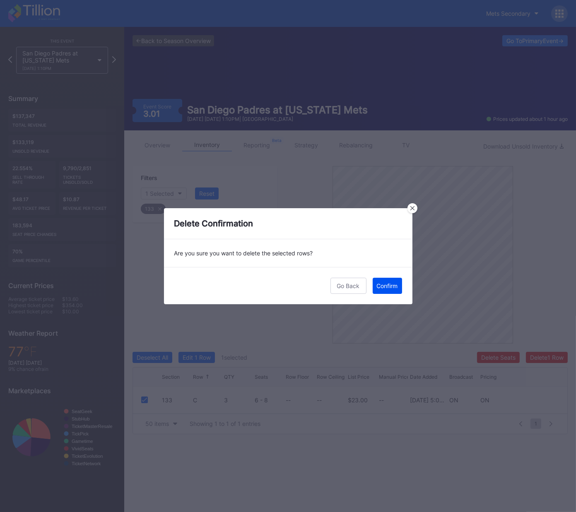
click at [385, 283] on div "Confirm" at bounding box center [387, 285] width 21 height 7
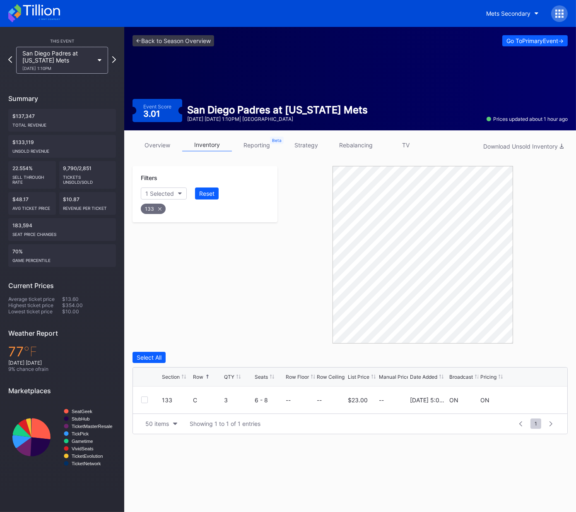
click at [159, 208] on icon at bounding box center [159, 208] width 3 height 3
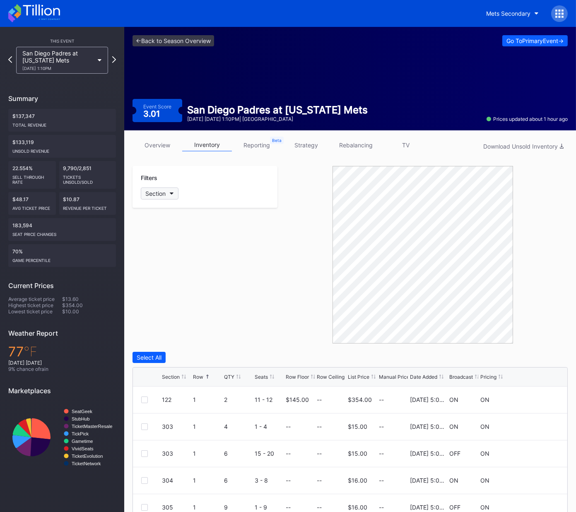
click at [162, 194] on div "Section" at bounding box center [155, 193] width 20 height 7
type input "134"
drag, startPoint x: 153, startPoint y: 241, endPoint x: 202, endPoint y: 275, distance: 59.2
click at [153, 241] on div at bounding box center [150, 239] width 7 height 7
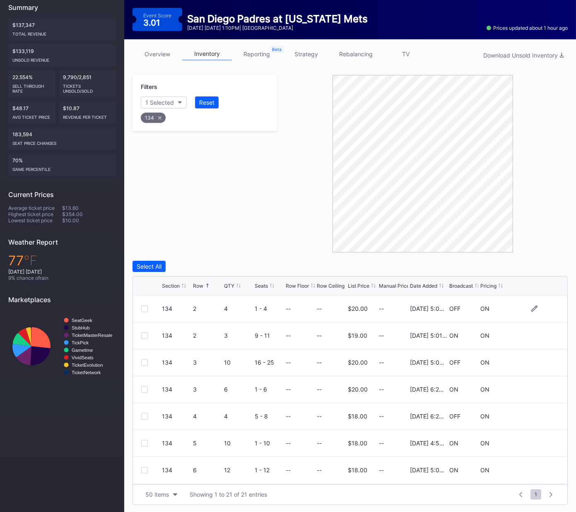
click at [145, 308] on div at bounding box center [144, 309] width 7 height 7
click at [142, 389] on div at bounding box center [144, 389] width 7 height 7
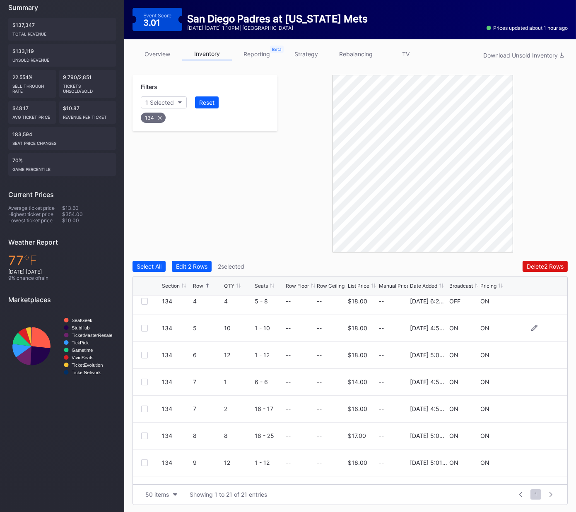
scroll to position [124, 0]
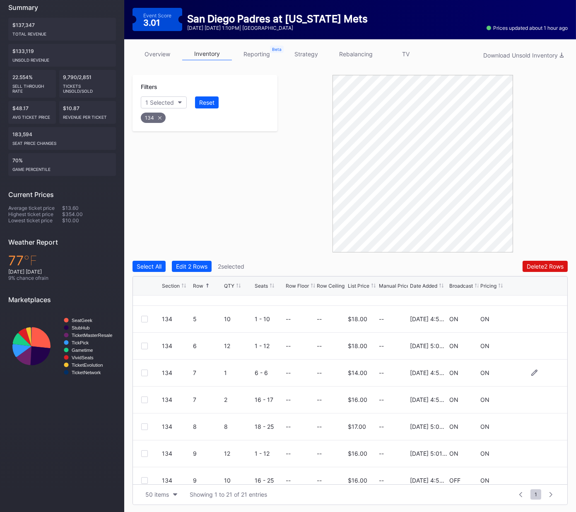
click at [145, 372] on div at bounding box center [144, 373] width 7 height 7
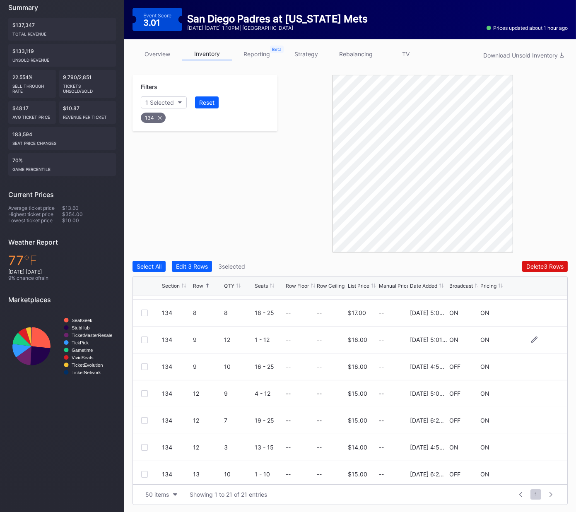
scroll to position [243, 0]
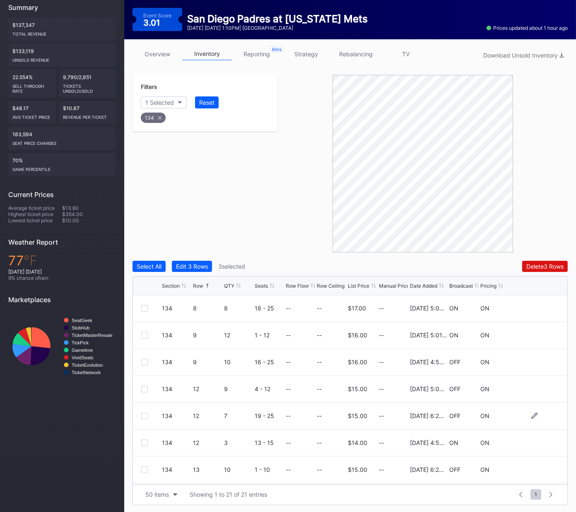
click at [144, 415] on div at bounding box center [144, 416] width 7 height 7
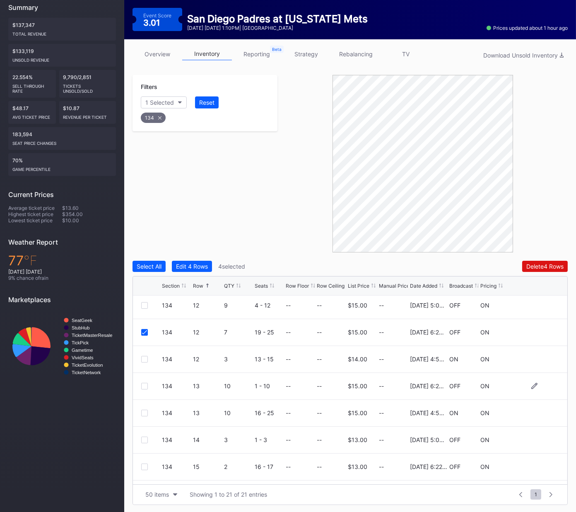
scroll to position [376, 0]
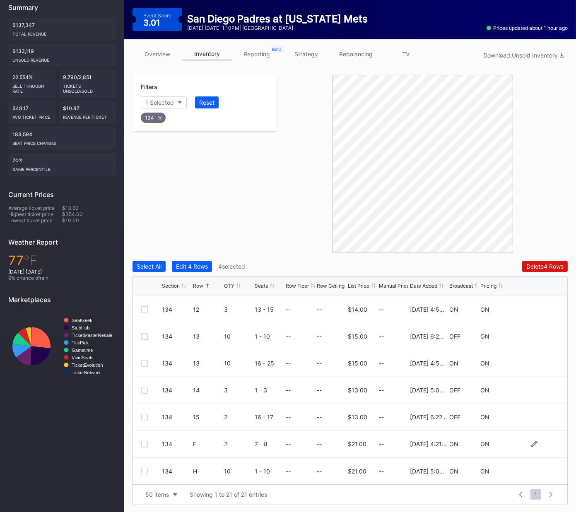
click at [143, 443] on div at bounding box center [144, 444] width 7 height 7
click at [542, 265] on div "Delete 5 Rows" at bounding box center [544, 266] width 37 height 7
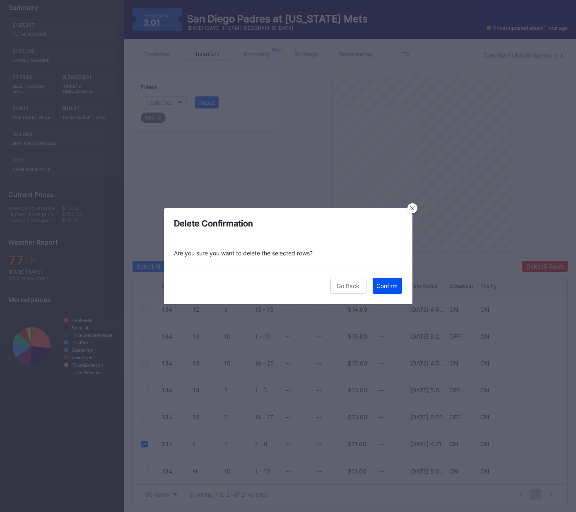
click at [390, 284] on div "Confirm" at bounding box center [387, 285] width 21 height 7
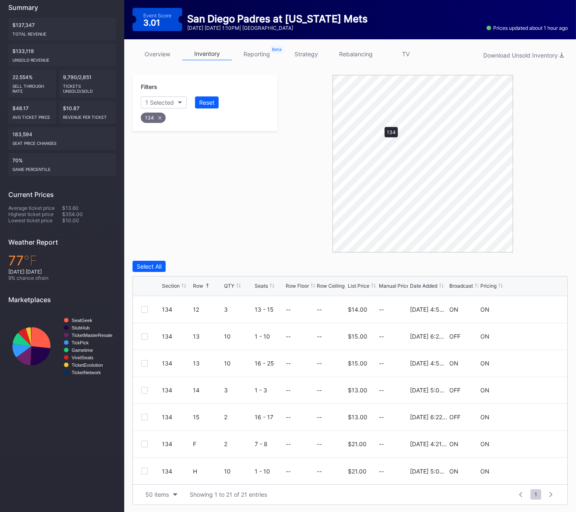
scroll to position [0, 0]
click at [146, 307] on div at bounding box center [144, 309] width 7 height 7
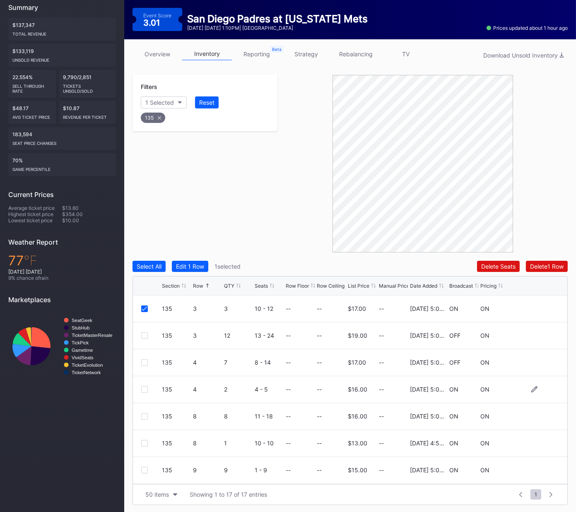
click at [145, 388] on div at bounding box center [144, 389] width 7 height 7
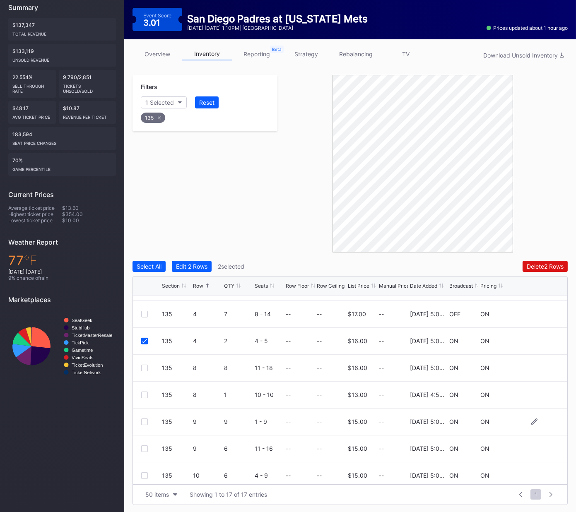
scroll to position [55, 0]
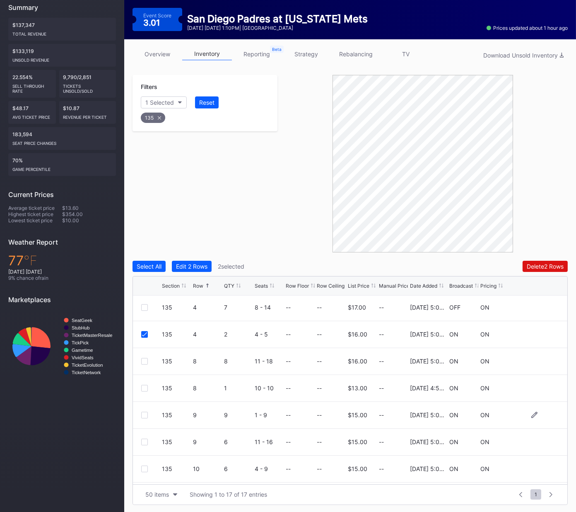
click at [145, 416] on div at bounding box center [144, 415] width 7 height 7
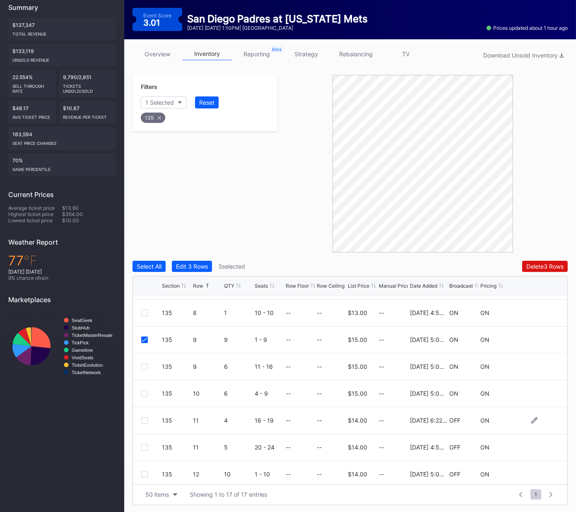
scroll to position [139, 0]
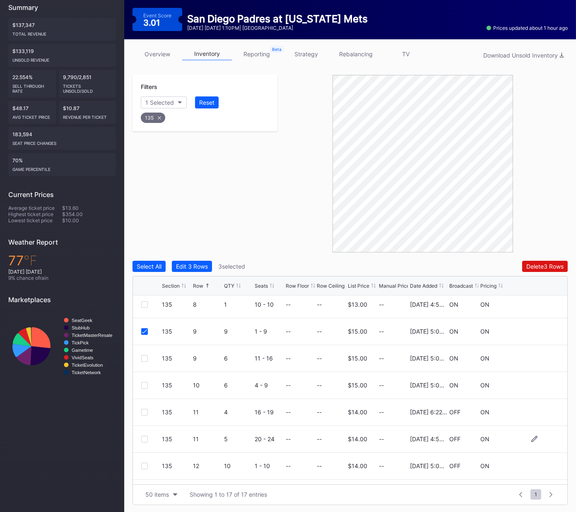
click at [144, 437] on div at bounding box center [144, 439] width 7 height 7
click at [536, 266] on div "Delete 4 Rows" at bounding box center [544, 266] width 37 height 7
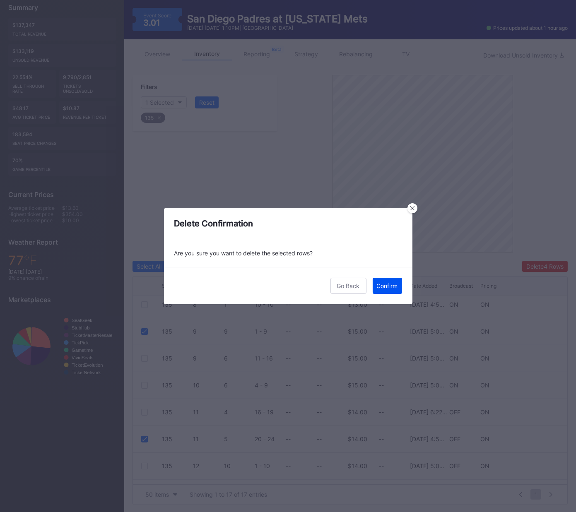
click at [391, 283] on div "Confirm" at bounding box center [387, 285] width 21 height 7
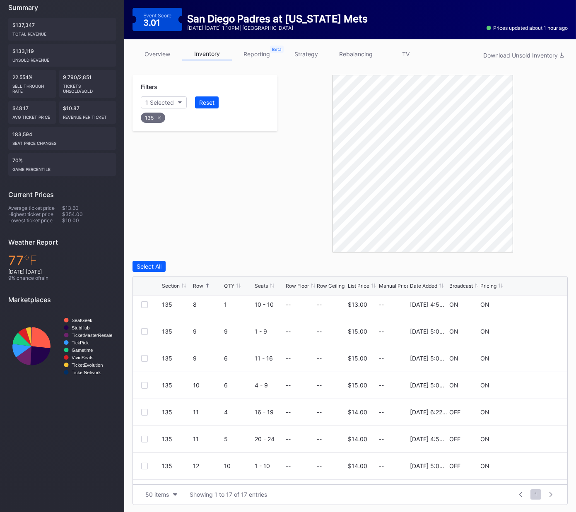
click at [158, 118] on icon at bounding box center [159, 117] width 3 height 3
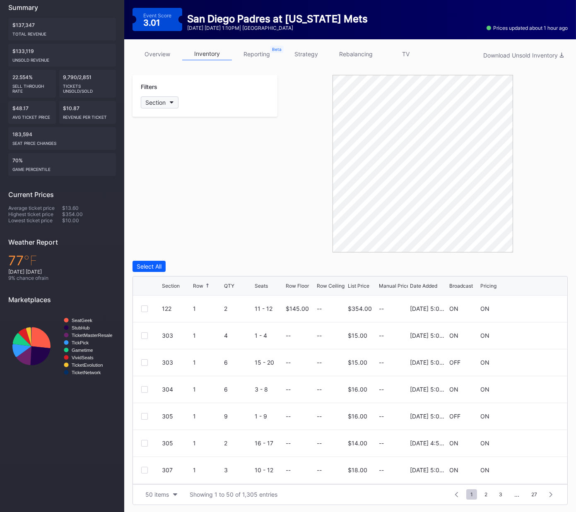
click at [153, 101] on div "Section" at bounding box center [155, 102] width 20 height 7
type input "136"
click at [168, 144] on div "136" at bounding box center [189, 147] width 96 height 15
click at [144, 362] on div at bounding box center [144, 362] width 7 height 7
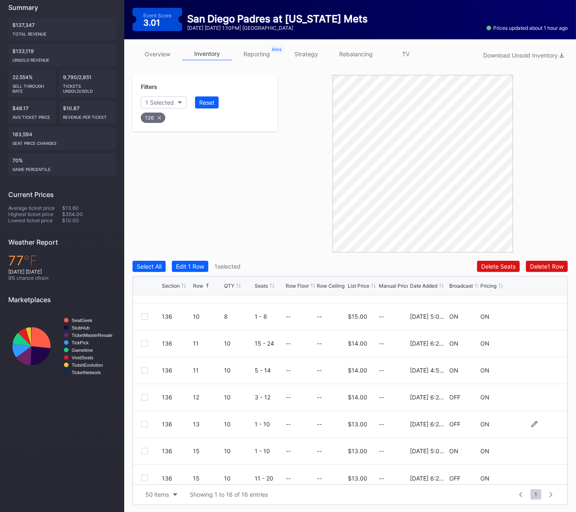
scroll to position [242, 0]
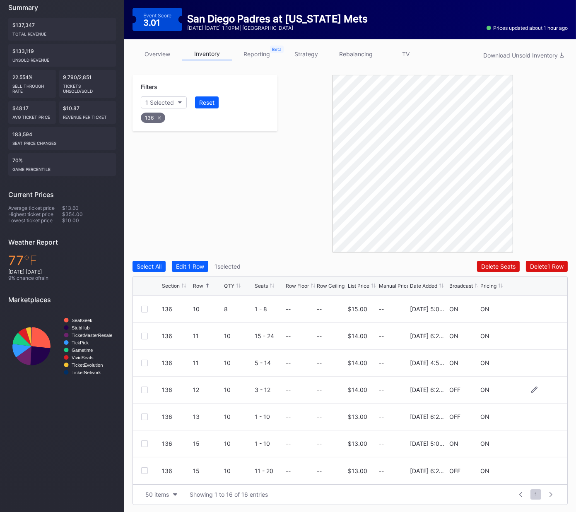
click at [145, 390] on div at bounding box center [144, 390] width 7 height 7
click at [537, 261] on button "Delete 2 Rows" at bounding box center [545, 266] width 45 height 11
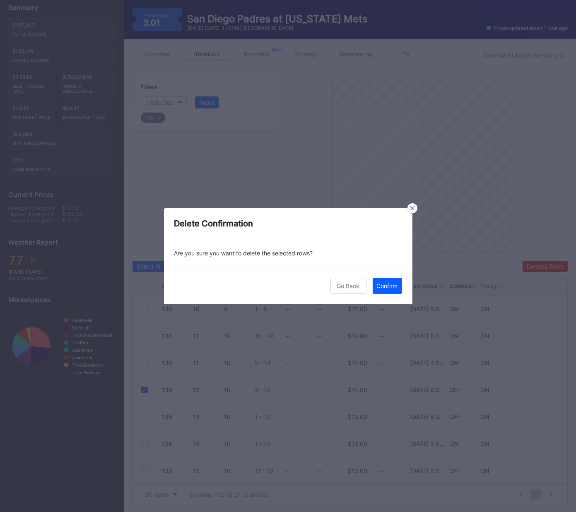
click at [387, 284] on div "Confirm" at bounding box center [387, 285] width 21 height 7
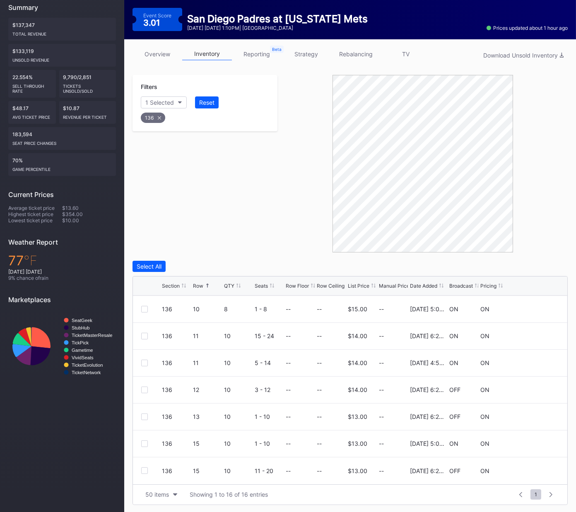
click at [159, 118] on icon at bounding box center [159, 117] width 3 height 3
click at [166, 102] on button "Section" at bounding box center [160, 102] width 38 height 12
type input "137"
drag, startPoint x: 161, startPoint y: 148, endPoint x: 193, endPoint y: 197, distance: 57.5
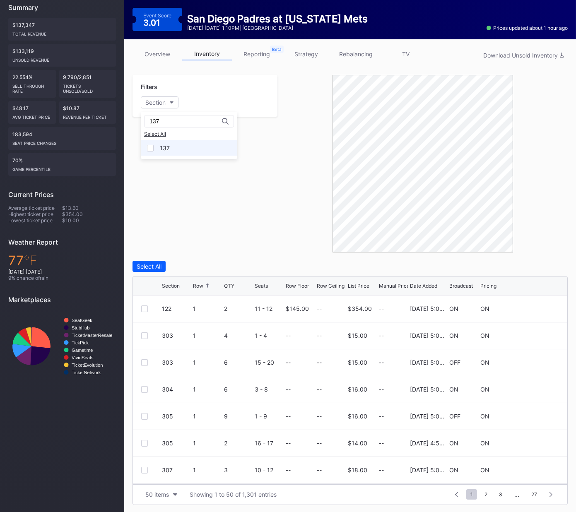
click at [161, 148] on div "137" at bounding box center [165, 148] width 10 height 7
click at [145, 358] on div "137 3 7 3 - 9 -- -- $17.00 -- [DATE] 5:03PM ON ON" at bounding box center [350, 362] width 434 height 27
click at [146, 363] on div at bounding box center [144, 362] width 7 height 7
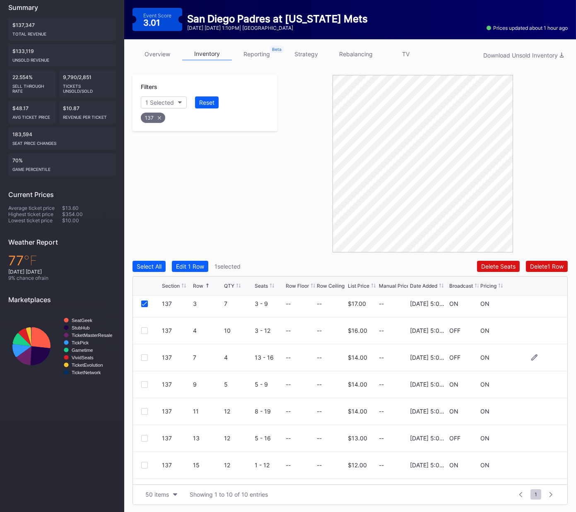
scroll to position [80, 0]
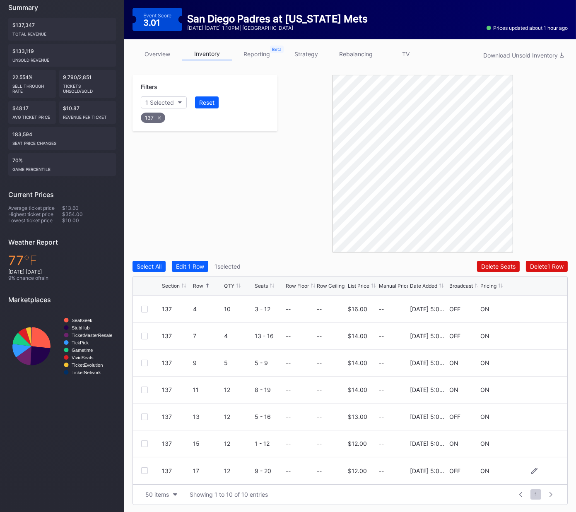
click at [144, 472] on div at bounding box center [144, 470] width 7 height 7
click at [544, 265] on div "Delete 2 Rows" at bounding box center [545, 266] width 37 height 7
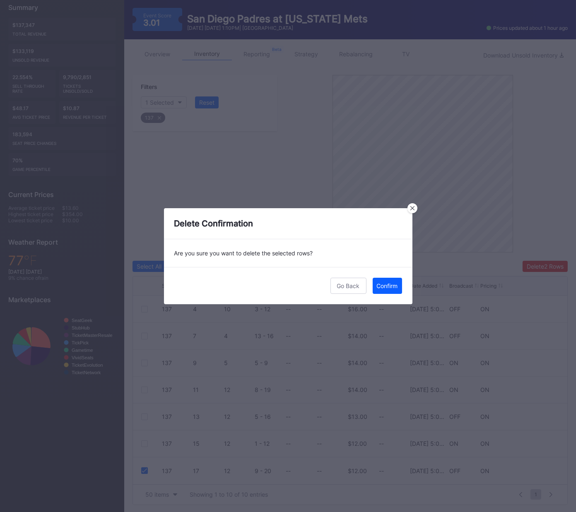
click at [388, 286] on div "Confirm" at bounding box center [387, 285] width 21 height 7
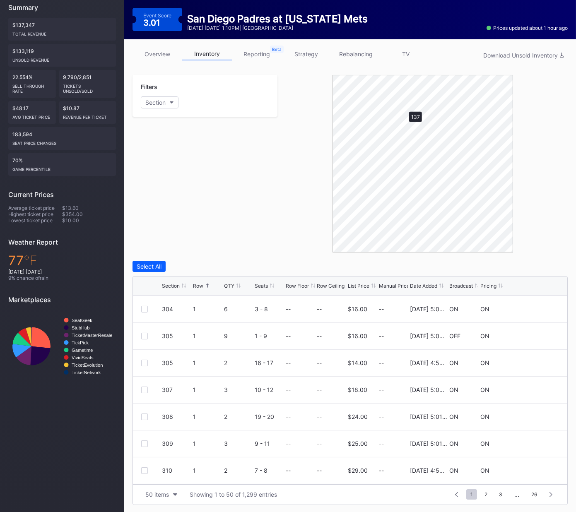
scroll to position [0, 0]
drag, startPoint x: 177, startPoint y: 234, endPoint x: 181, endPoint y: 232, distance: 4.8
click at [178, 234] on div "Filters 1 Selected Reset 138" at bounding box center [204, 164] width 145 height 178
click at [145, 310] on div at bounding box center [144, 309] width 7 height 7
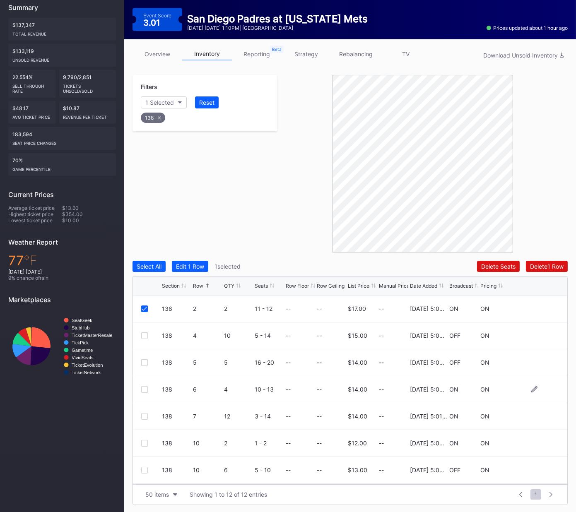
click at [145, 388] on div at bounding box center [144, 389] width 7 height 7
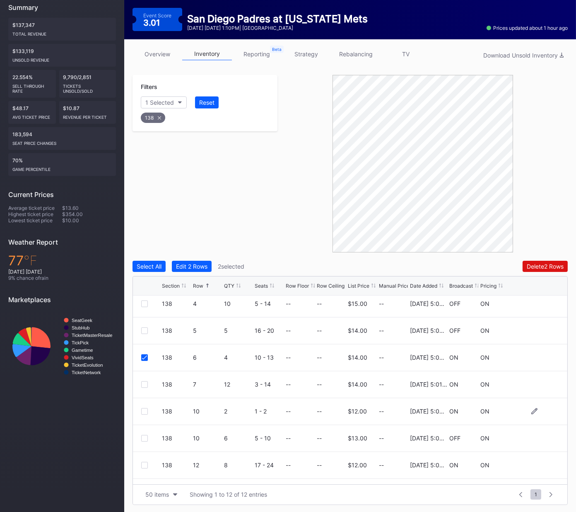
scroll to position [36, 0]
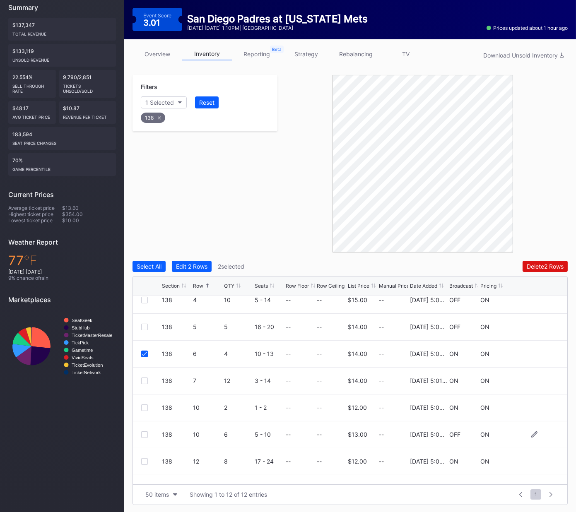
click at [146, 431] on div at bounding box center [144, 434] width 7 height 7
click at [538, 261] on button "Delete 3 Rows" at bounding box center [545, 266] width 46 height 11
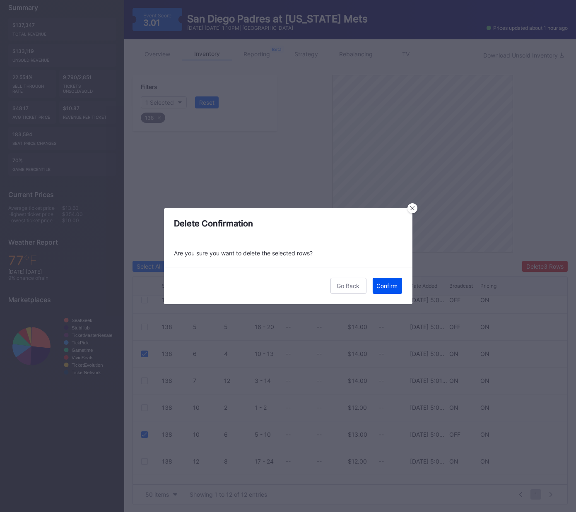
click at [381, 284] on div "Confirm" at bounding box center [387, 285] width 21 height 7
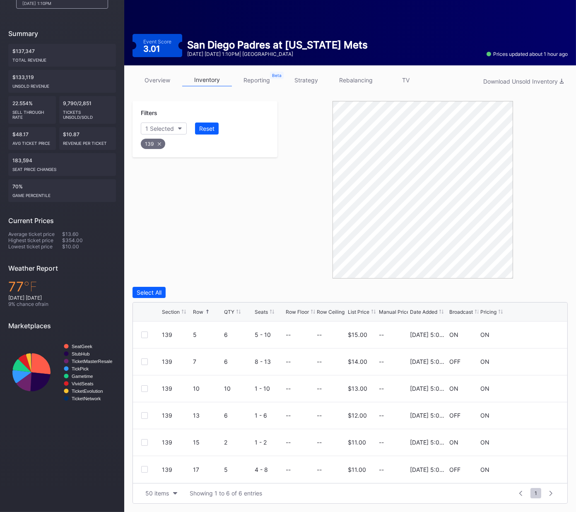
scroll to position [64, 0]
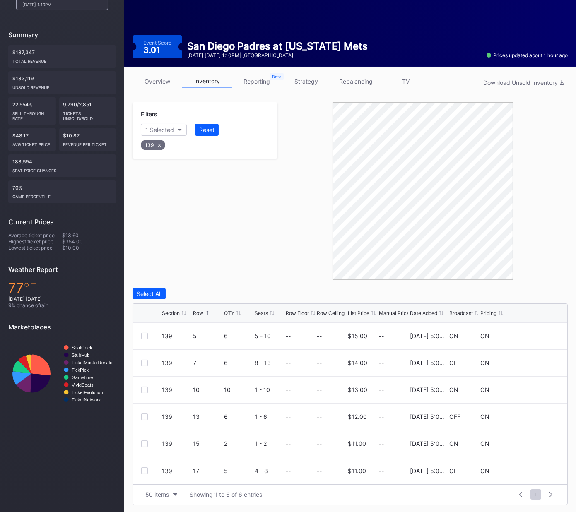
click at [242, 215] on div "Filters 1 Selected Reset 139" at bounding box center [204, 191] width 145 height 178
click at [143, 443] on div at bounding box center [144, 444] width 7 height 7
click at [546, 292] on div "Delete 1 Row" at bounding box center [547, 293] width 34 height 7
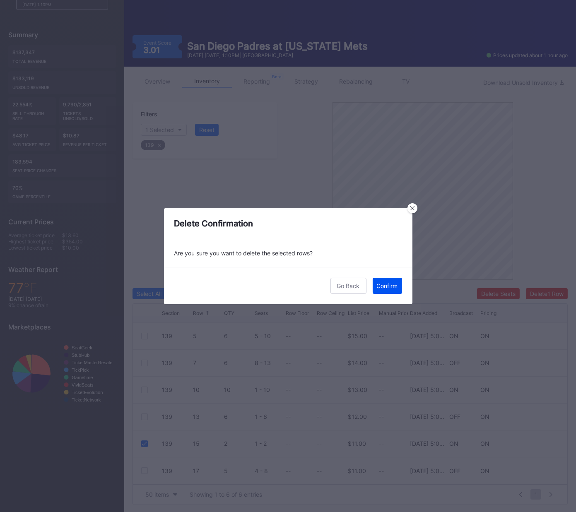
click at [388, 288] on div "Confirm" at bounding box center [387, 285] width 21 height 7
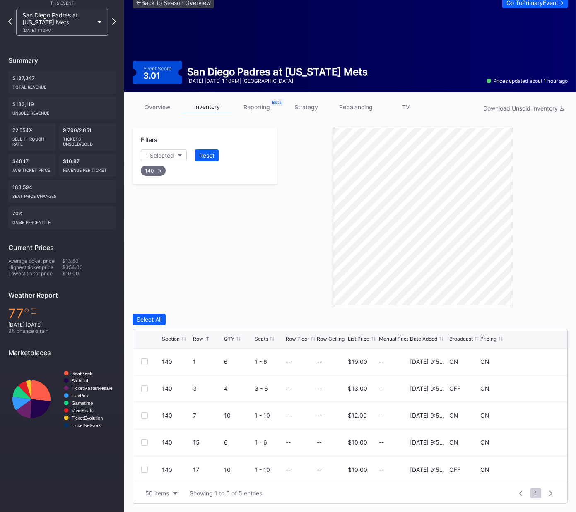
scroll to position [37, 0]
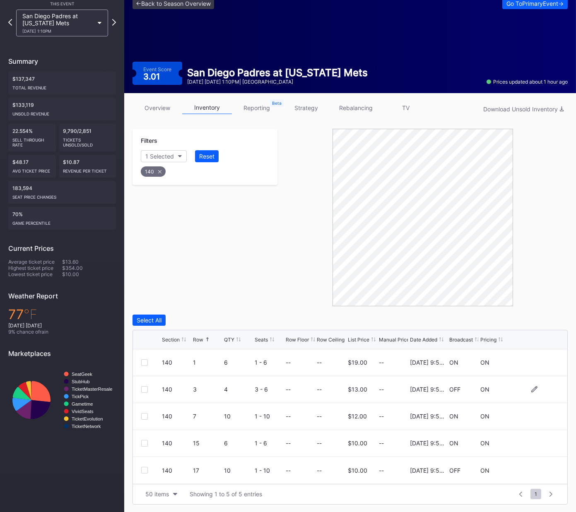
click at [144, 390] on div at bounding box center [144, 389] width 7 height 7
click at [552, 320] on div "Delete 1 Row" at bounding box center [547, 320] width 34 height 7
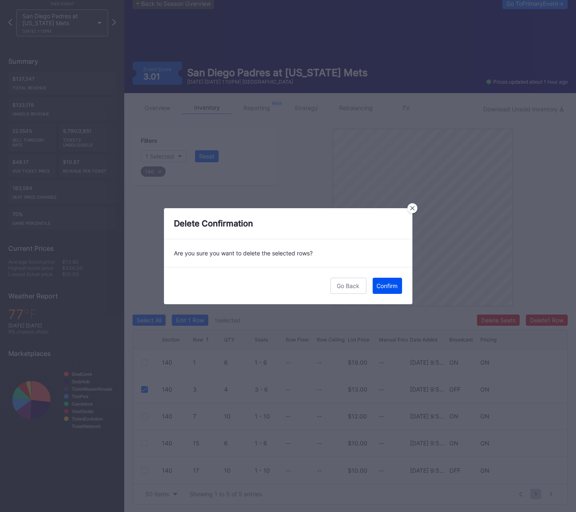
click at [387, 282] on div "Confirm" at bounding box center [387, 285] width 21 height 7
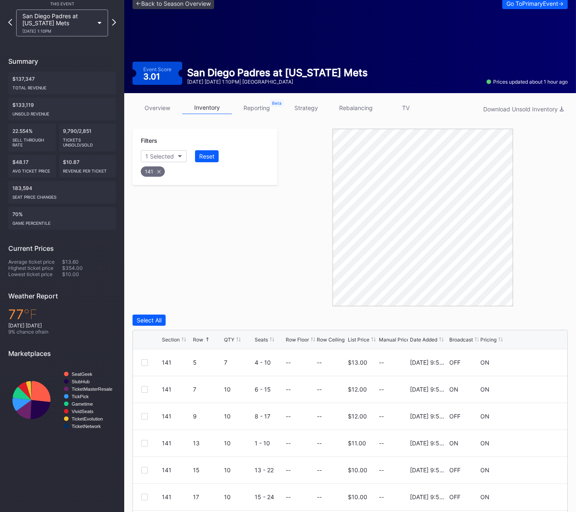
scroll to position [91, 0]
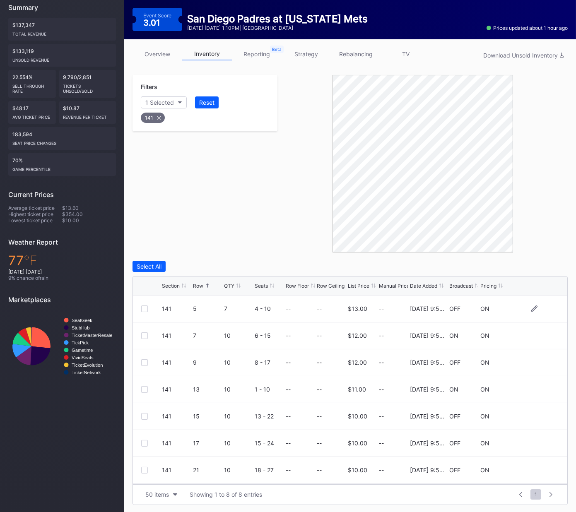
click at [144, 308] on div at bounding box center [144, 309] width 7 height 7
click at [538, 264] on div "Delete 1 Row" at bounding box center [547, 266] width 34 height 7
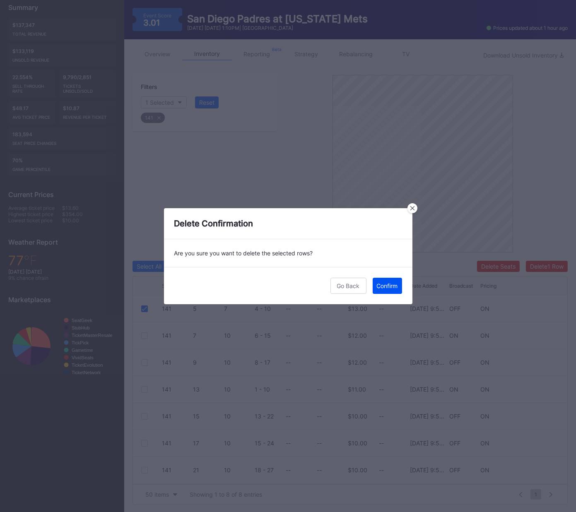
click at [385, 283] on div "Confirm" at bounding box center [387, 285] width 21 height 7
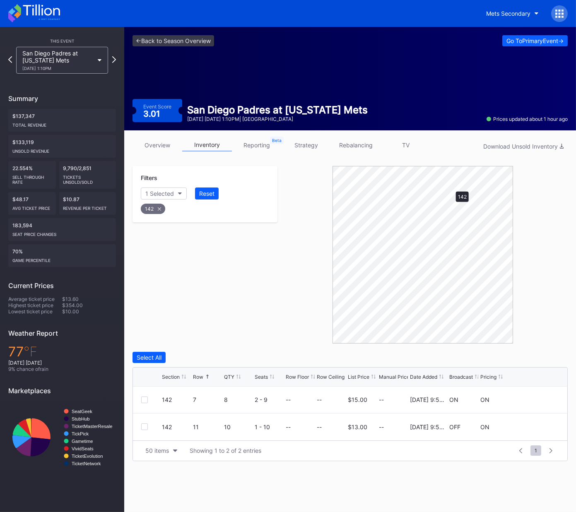
scroll to position [0, 0]
click at [140, 400] on div "142 7 8 2 - 9 -- -- $15.00 -- [DATE] 9:58PM ON ON" at bounding box center [350, 400] width 434 height 27
click at [144, 399] on div at bounding box center [144, 400] width 7 height 7
click at [550, 357] on div "Delete 1 Row" at bounding box center [547, 357] width 34 height 7
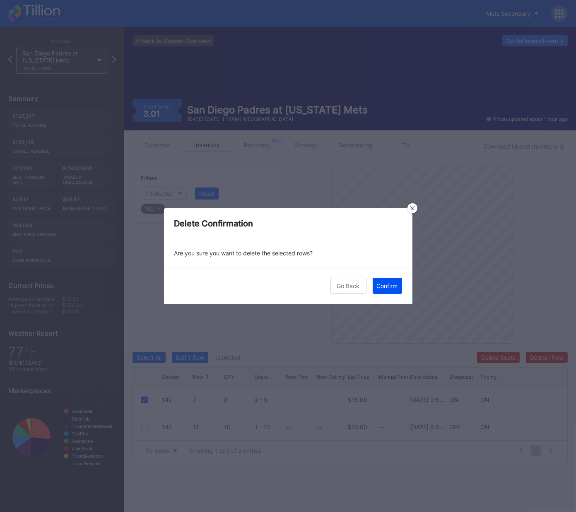
click at [389, 282] on div "Confirm" at bounding box center [387, 285] width 21 height 7
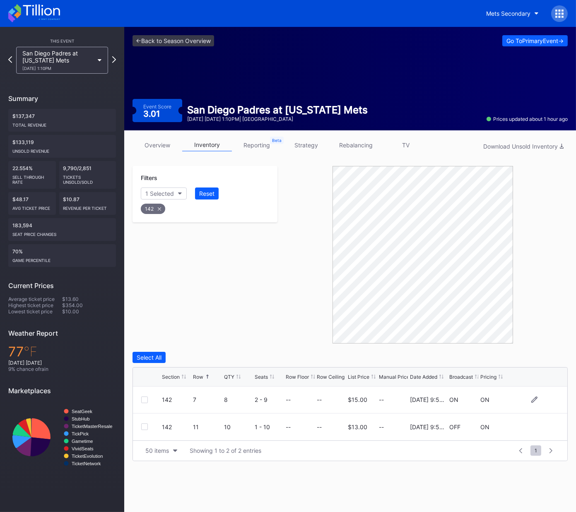
click at [145, 400] on div at bounding box center [144, 400] width 7 height 7
click at [554, 357] on div "Delete 1 Row" at bounding box center [547, 357] width 34 height 7
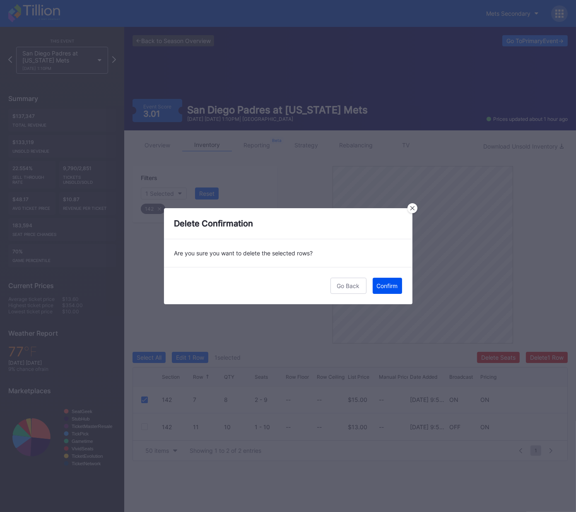
click at [388, 285] on div "Confirm" at bounding box center [387, 285] width 21 height 7
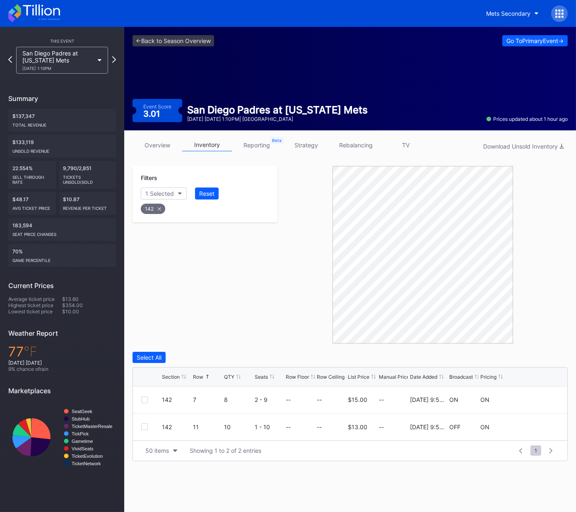
drag, startPoint x: 159, startPoint y: 211, endPoint x: 160, endPoint y: 202, distance: 8.7
click at [159, 211] on div "142" at bounding box center [153, 209] width 24 height 10
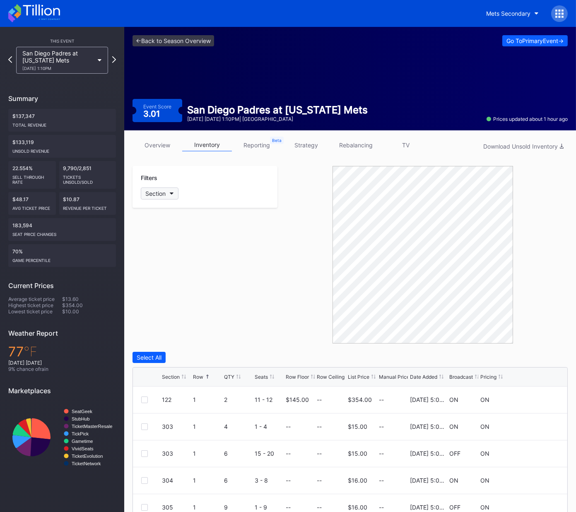
click at [161, 194] on div "Section" at bounding box center [155, 193] width 20 height 7
type input "301"
click at [156, 236] on div "301" at bounding box center [189, 238] width 96 height 15
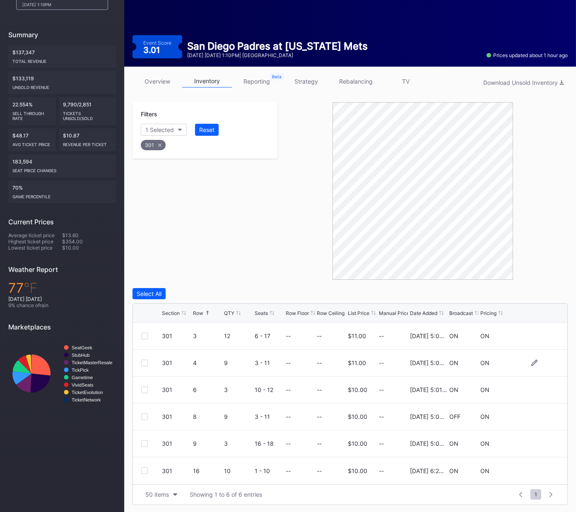
click at [143, 363] on div at bounding box center [144, 363] width 7 height 7
click at [544, 291] on div "Delete 1 Row" at bounding box center [547, 293] width 34 height 7
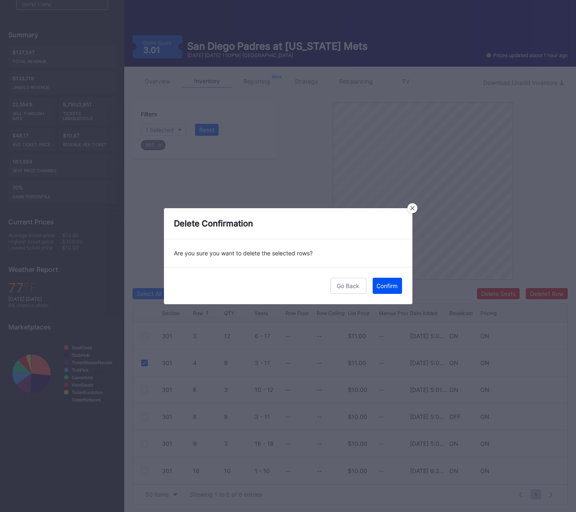
click at [393, 283] on div "Confirm" at bounding box center [387, 285] width 21 height 7
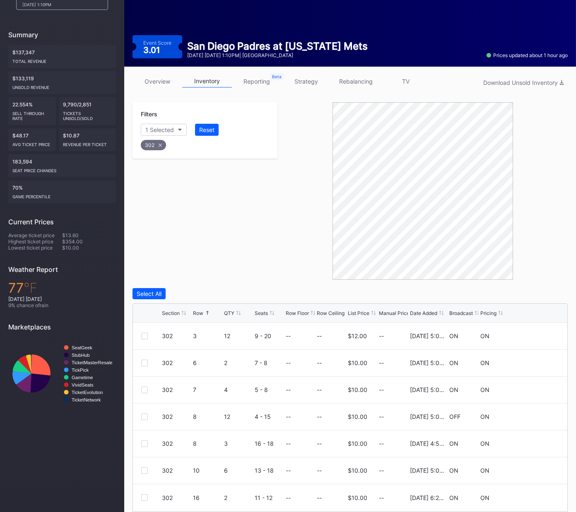
scroll to position [91, 0]
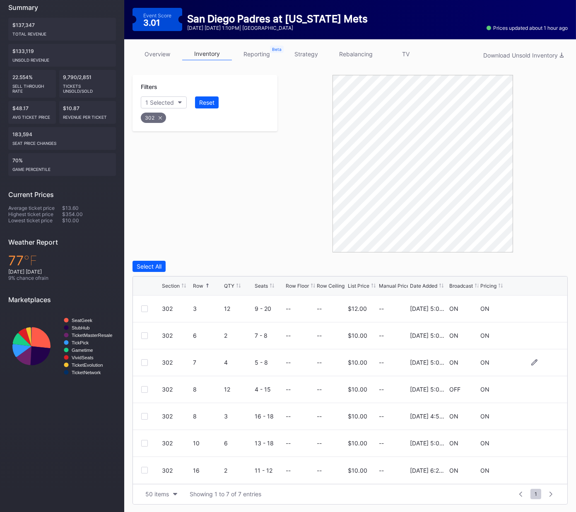
click at [143, 363] on div at bounding box center [144, 362] width 7 height 7
click at [545, 263] on div "Delete 1 Row" at bounding box center [547, 266] width 34 height 7
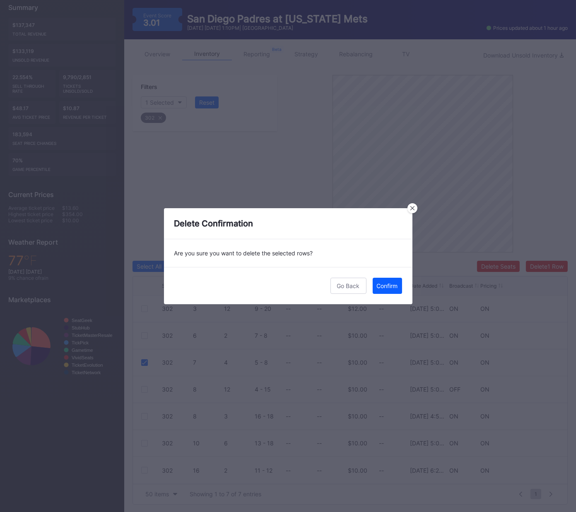
click at [386, 284] on div "Confirm" at bounding box center [387, 285] width 21 height 7
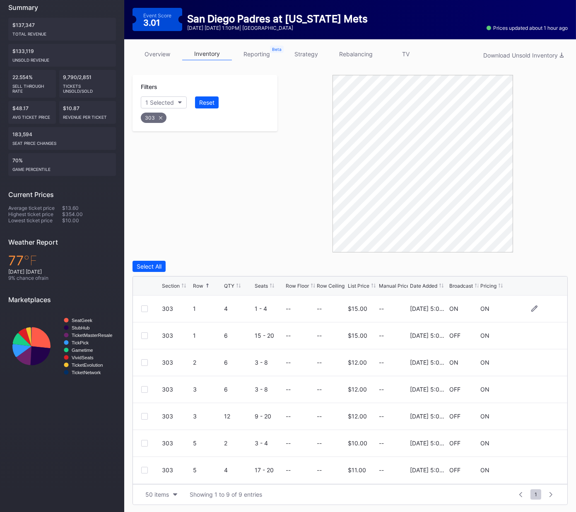
click at [142, 308] on div at bounding box center [144, 309] width 7 height 7
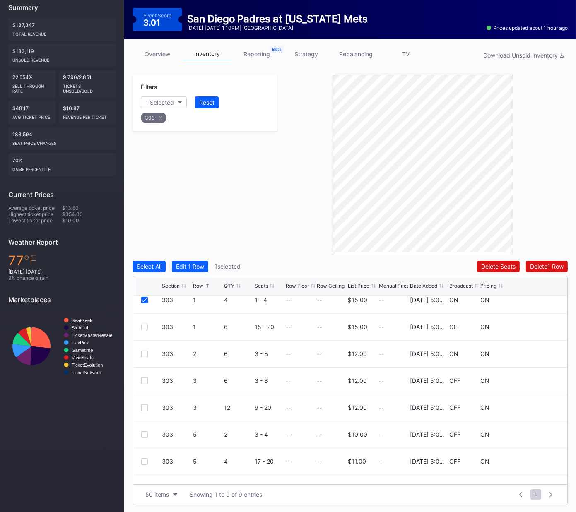
scroll to position [5, 0]
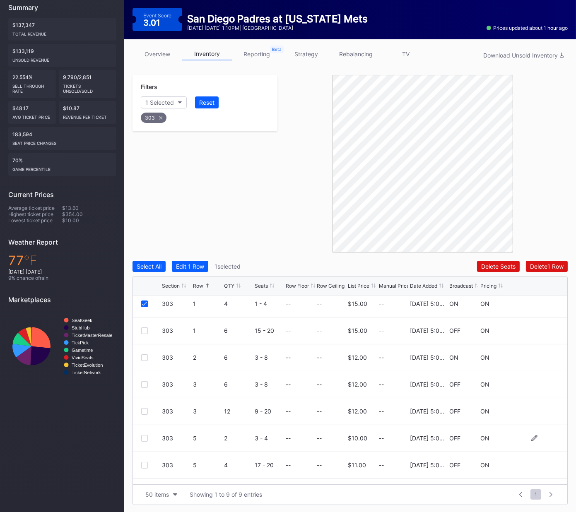
click at [145, 438] on div at bounding box center [144, 438] width 7 height 7
click at [535, 264] on div "Delete 2 Rows" at bounding box center [545, 266] width 37 height 7
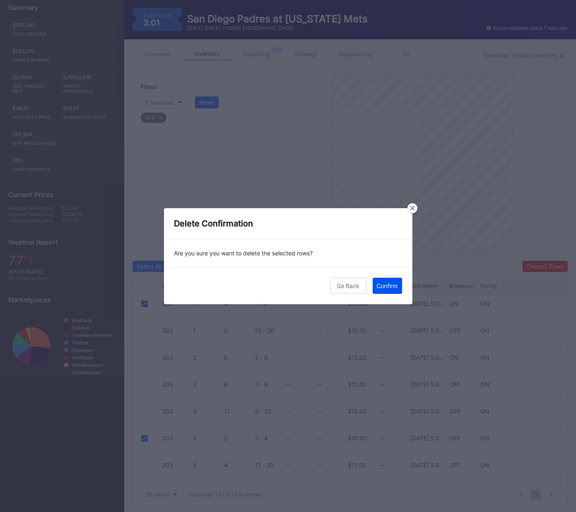
click at [386, 288] on div "Confirm" at bounding box center [387, 285] width 21 height 7
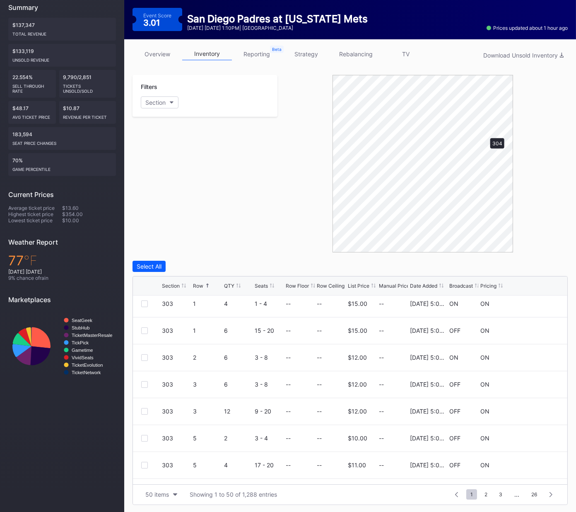
scroll to position [0, 0]
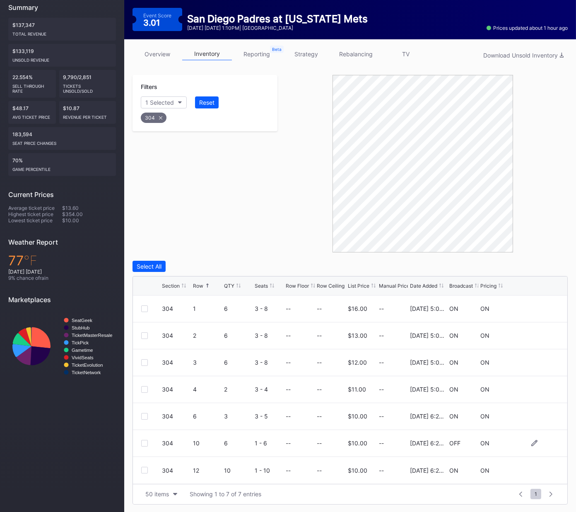
click at [143, 443] on div at bounding box center [144, 443] width 7 height 7
click at [540, 263] on div "Delete 1 Row" at bounding box center [547, 266] width 34 height 7
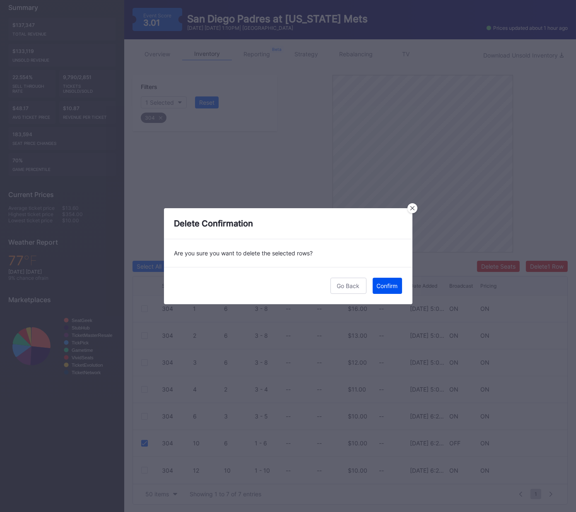
click at [388, 286] on div "Confirm" at bounding box center [387, 285] width 21 height 7
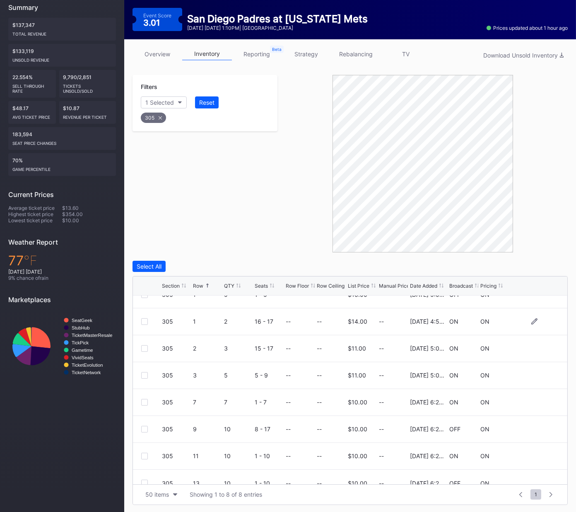
scroll to position [26, 0]
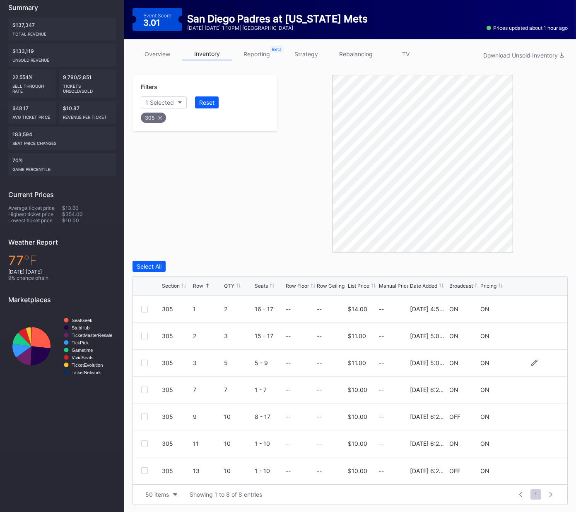
click at [143, 363] on div at bounding box center [144, 363] width 7 height 7
click at [534, 265] on div "Delete 1 Row" at bounding box center [547, 266] width 34 height 7
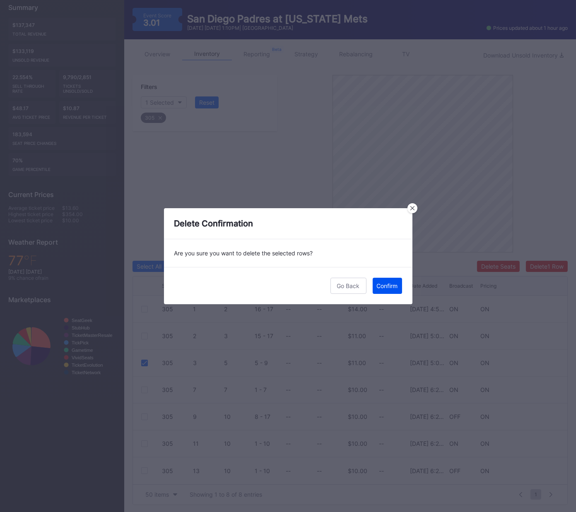
click at [385, 284] on div "Confirm" at bounding box center [387, 285] width 21 height 7
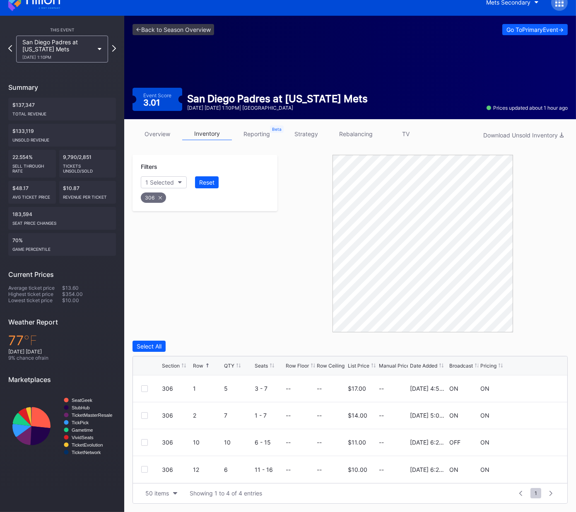
scroll to position [10, 0]
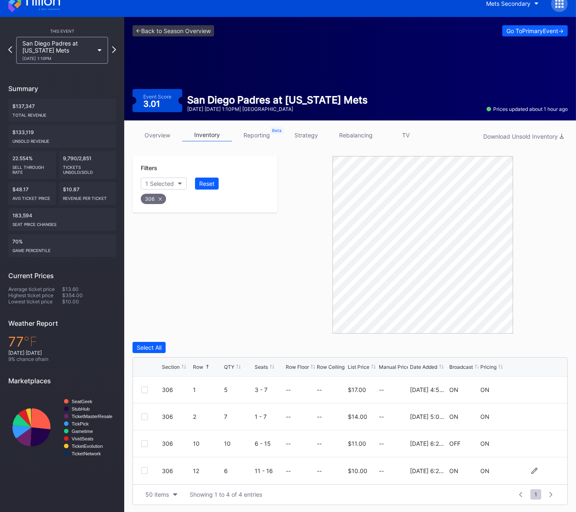
click at [142, 471] on div at bounding box center [144, 470] width 7 height 7
click at [535, 344] on div "Delete 1 Row" at bounding box center [547, 347] width 34 height 7
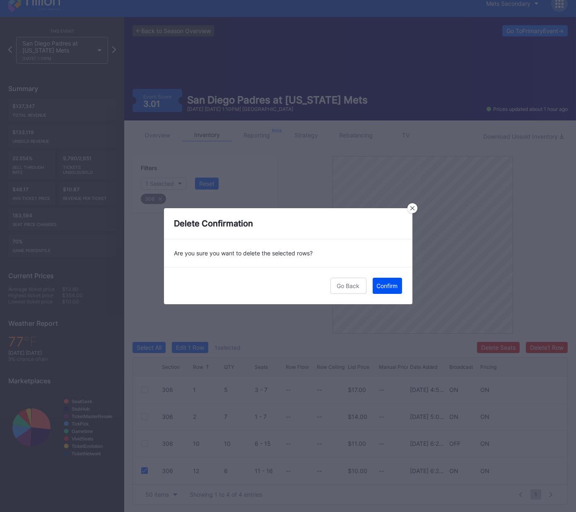
click at [393, 287] on div "Confirm" at bounding box center [387, 285] width 21 height 7
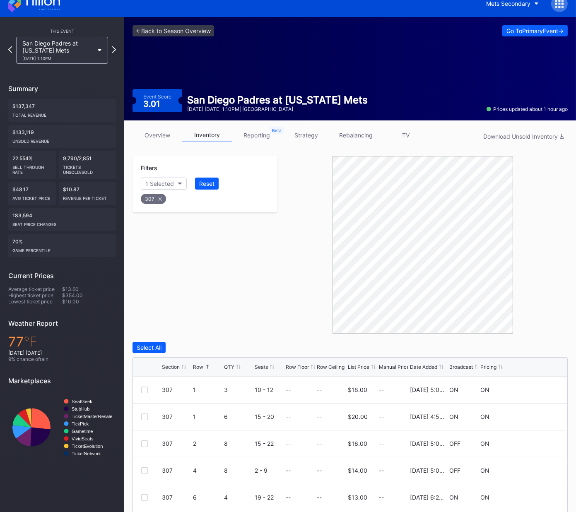
scroll to position [91, 0]
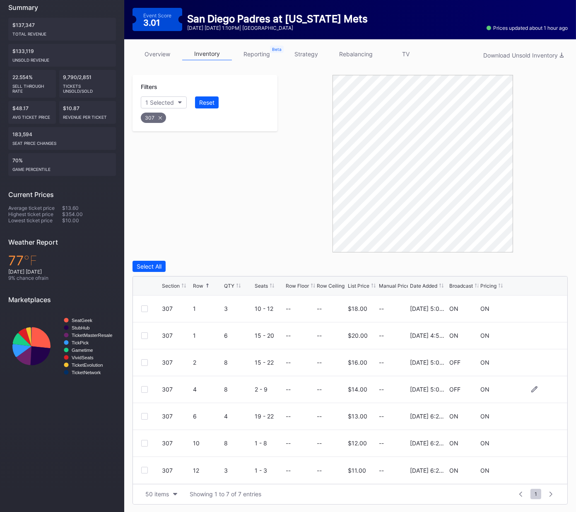
click at [143, 388] on div at bounding box center [144, 389] width 7 height 7
click at [145, 443] on div at bounding box center [144, 443] width 7 height 7
click at [543, 263] on div "Delete 2 Rows" at bounding box center [545, 266] width 37 height 7
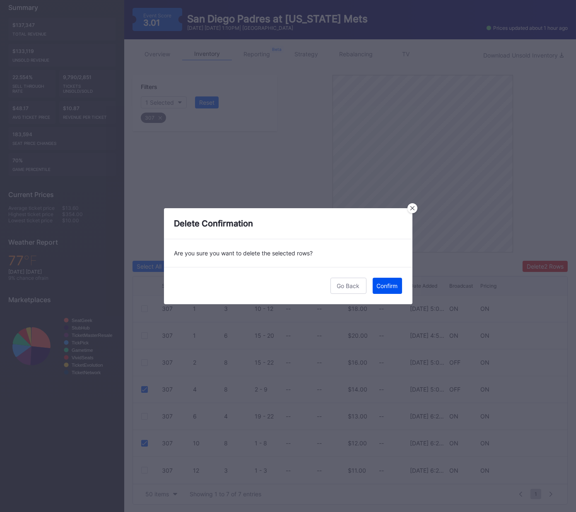
click at [385, 290] on button "Confirm" at bounding box center [387, 286] width 29 height 16
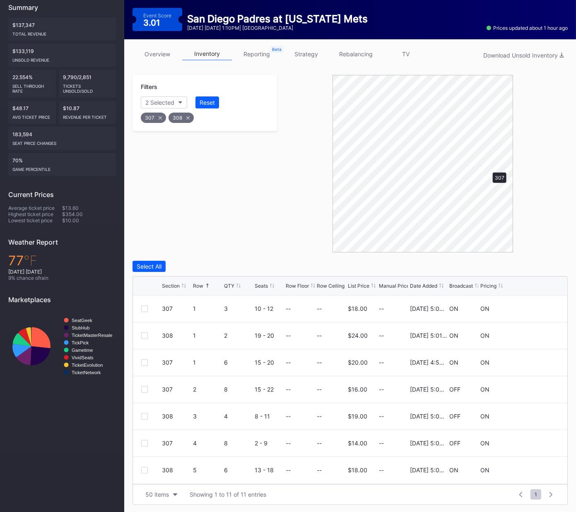
scroll to position [10, 0]
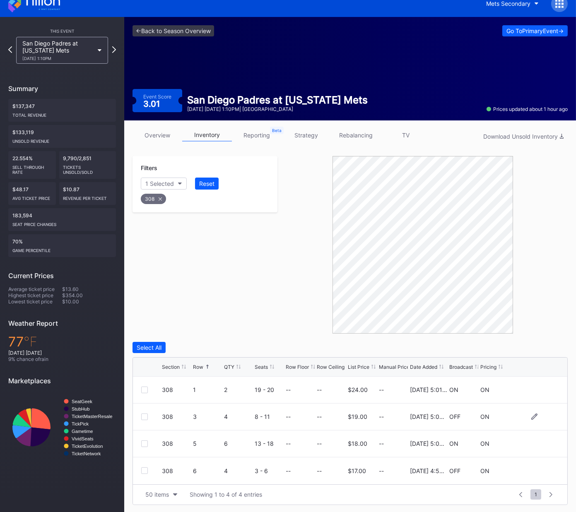
click at [145, 416] on div at bounding box center [144, 417] width 7 height 7
click at [544, 346] on div "Delete 1 Row" at bounding box center [547, 347] width 34 height 7
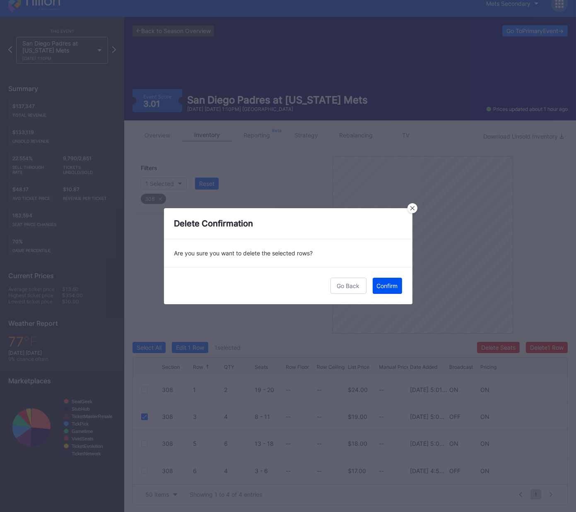
click at [397, 286] on div "Confirm" at bounding box center [387, 285] width 21 height 7
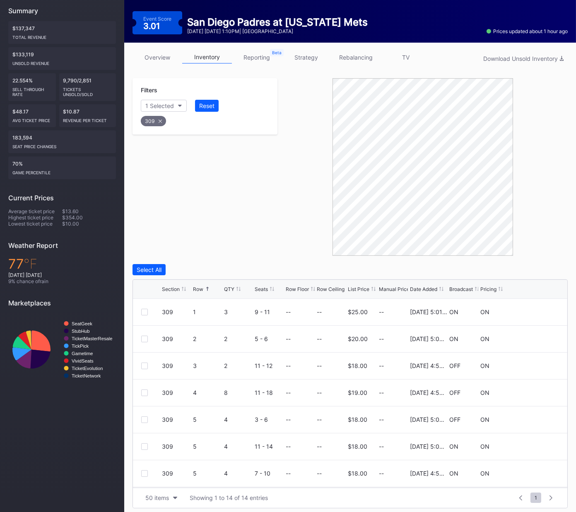
scroll to position [91, 0]
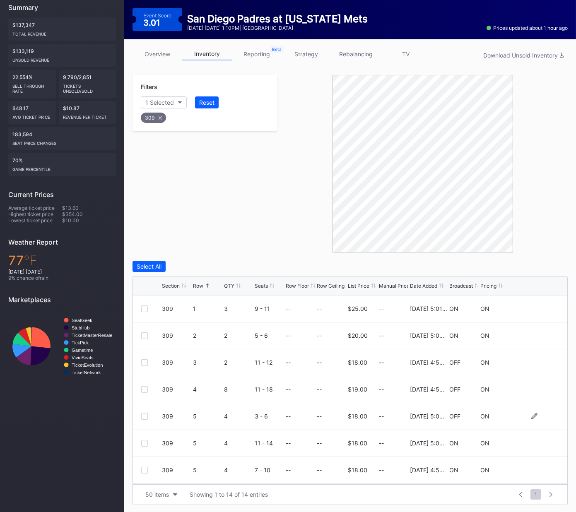
click at [144, 417] on div at bounding box center [144, 416] width 7 height 7
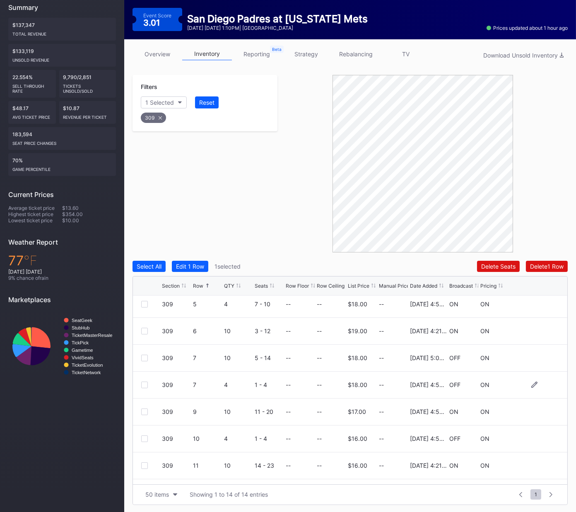
scroll to position [188, 0]
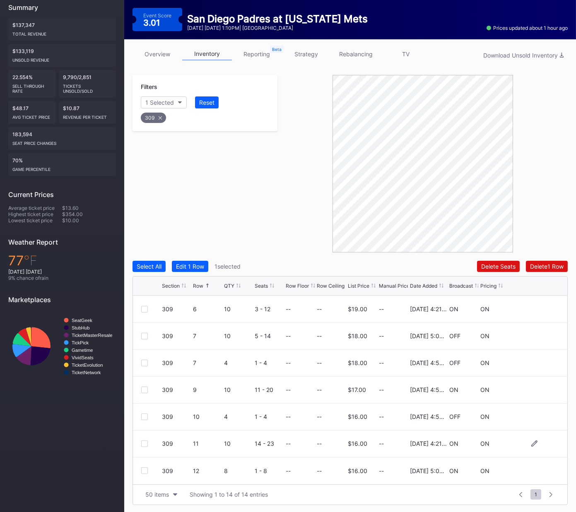
click at [146, 443] on div at bounding box center [144, 444] width 7 height 7
click at [549, 266] on div "Delete 2 Rows" at bounding box center [545, 266] width 37 height 7
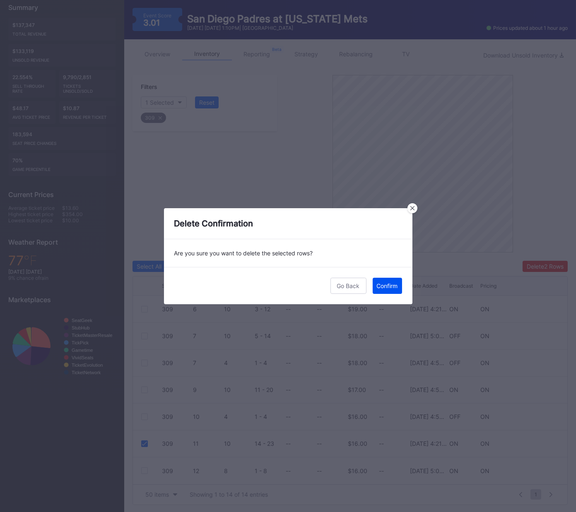
click at [393, 283] on div "Confirm" at bounding box center [387, 285] width 21 height 7
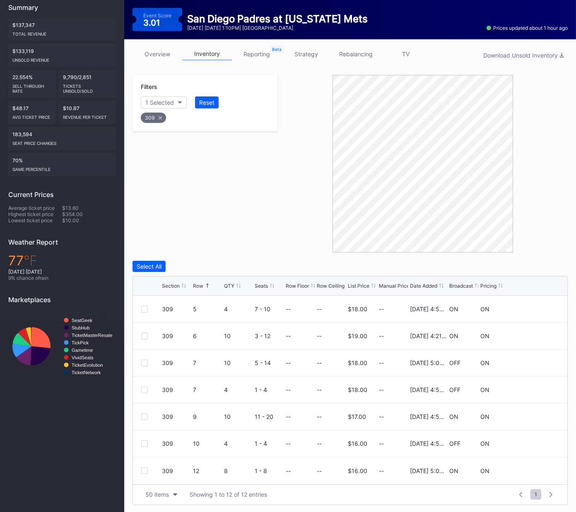
scroll to position [0, 0]
click at [143, 308] on div at bounding box center [144, 309] width 7 height 7
click at [145, 361] on div at bounding box center [144, 362] width 7 height 7
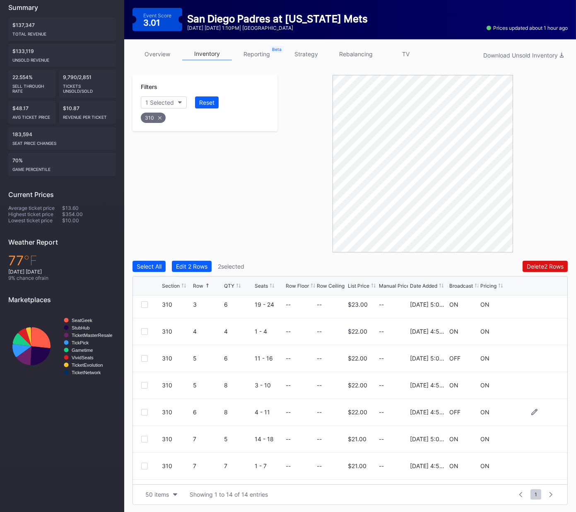
click at [145, 410] on div at bounding box center [144, 412] width 7 height 7
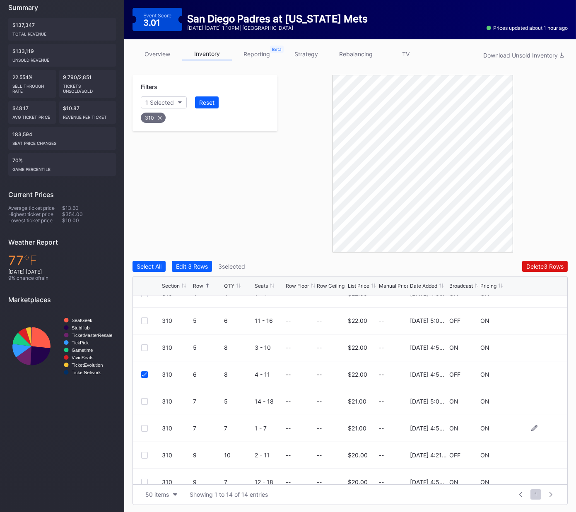
scroll to position [188, 0]
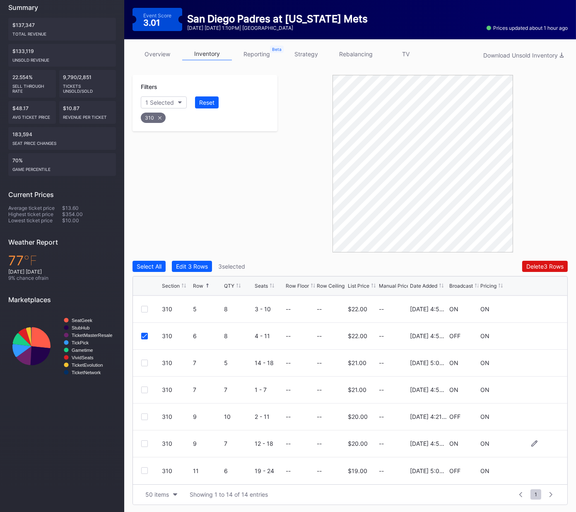
click at [144, 443] on div at bounding box center [144, 444] width 7 height 7
click at [537, 266] on div "Delete 4 Rows" at bounding box center [544, 266] width 37 height 7
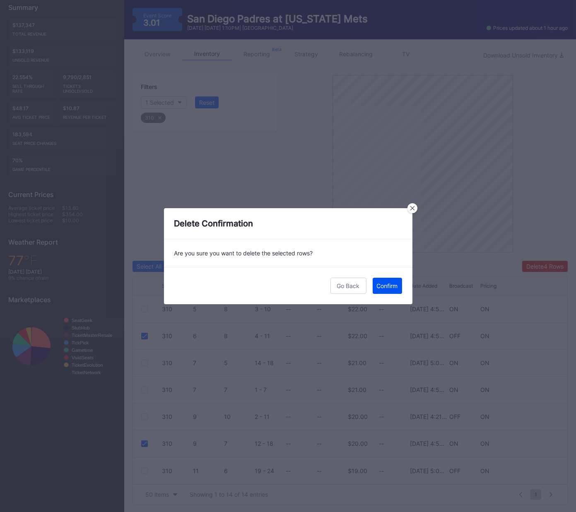
click at [383, 285] on div "Confirm" at bounding box center [387, 285] width 21 height 7
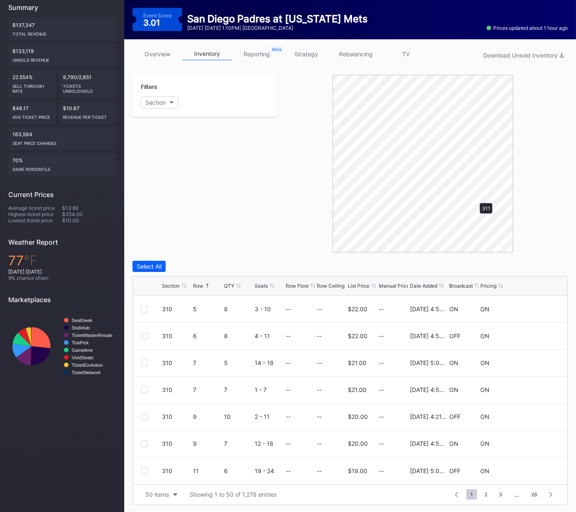
scroll to position [0, 0]
click at [145, 308] on div at bounding box center [144, 309] width 7 height 7
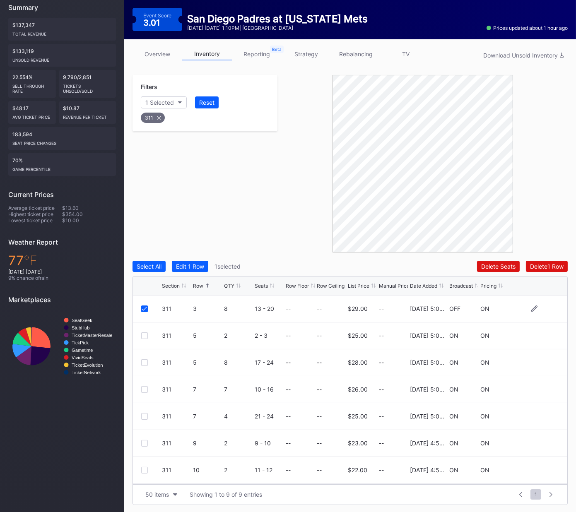
click at [145, 308] on icon at bounding box center [144, 309] width 5 height 4
click at [145, 308] on div at bounding box center [144, 309] width 7 height 7
click at [145, 415] on div at bounding box center [144, 416] width 7 height 7
click at [547, 265] on div "Delete 2 Rows" at bounding box center [545, 266] width 37 height 7
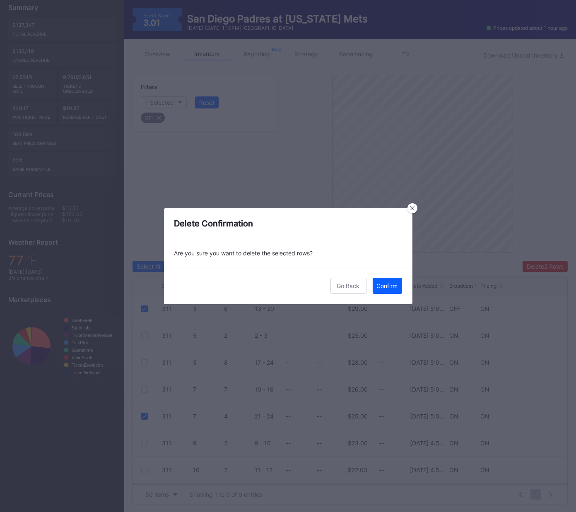
click at [387, 284] on div "Confirm" at bounding box center [387, 285] width 21 height 7
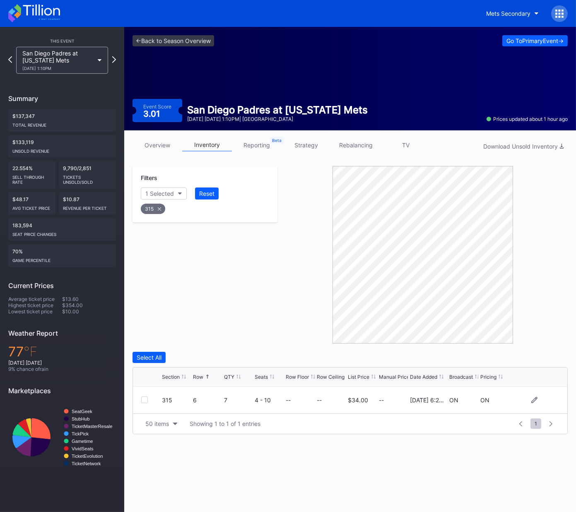
click at [142, 400] on div at bounding box center [144, 400] width 7 height 7
click at [553, 355] on div "Delete 1 Row" at bounding box center [547, 357] width 34 height 7
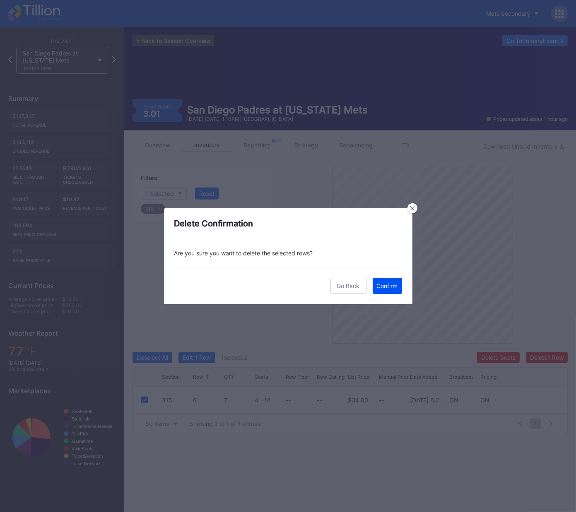
click at [389, 287] on div "Confirm" at bounding box center [387, 285] width 21 height 7
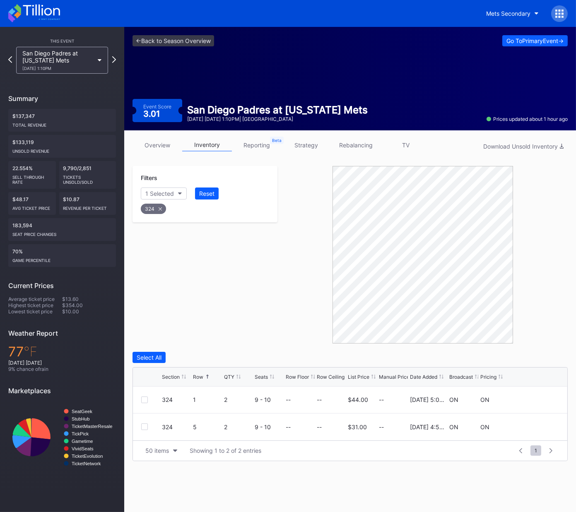
click at [238, 318] on div "Filters 1 Selected Reset 324" at bounding box center [204, 255] width 145 height 178
click at [145, 427] on div at bounding box center [144, 427] width 7 height 7
click at [550, 356] on div "Delete 1 Row" at bounding box center [547, 357] width 34 height 7
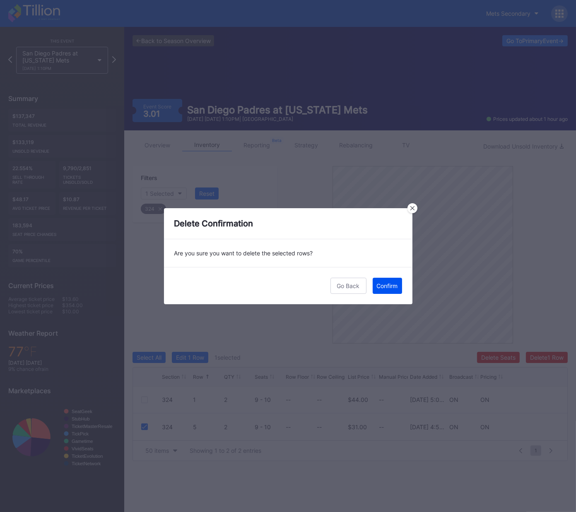
click at [399, 284] on button "Confirm" at bounding box center [387, 286] width 29 height 16
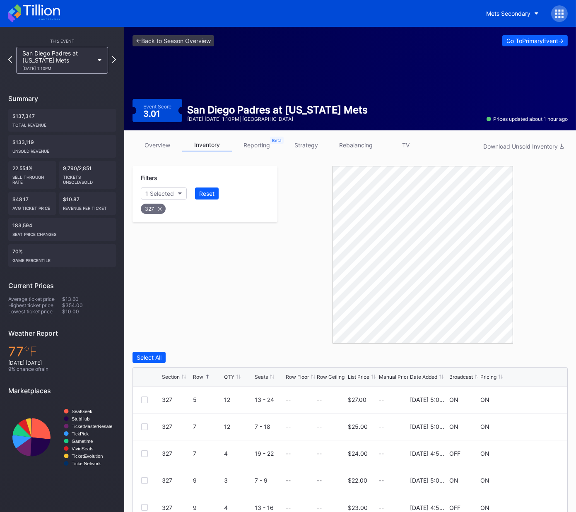
click at [248, 304] on div "Filters 1 Selected Reset 327" at bounding box center [204, 255] width 145 height 178
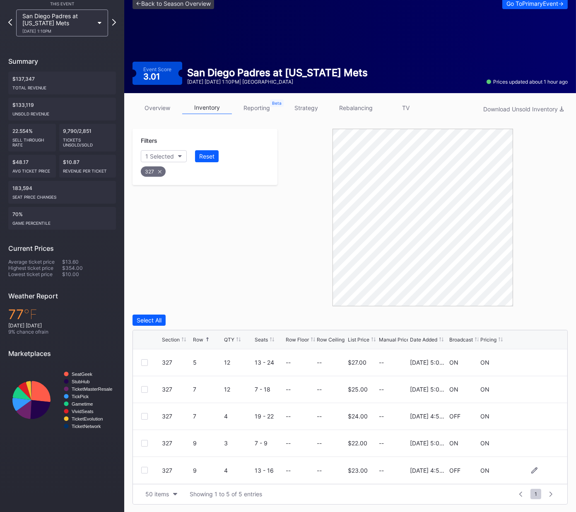
click at [143, 469] on div at bounding box center [144, 470] width 7 height 7
click at [544, 318] on div "Delete 1 Row" at bounding box center [547, 320] width 34 height 7
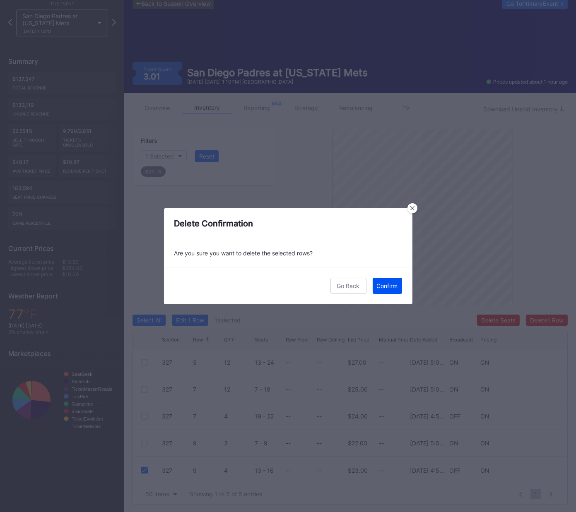
click at [394, 285] on div "Confirm" at bounding box center [387, 285] width 21 height 7
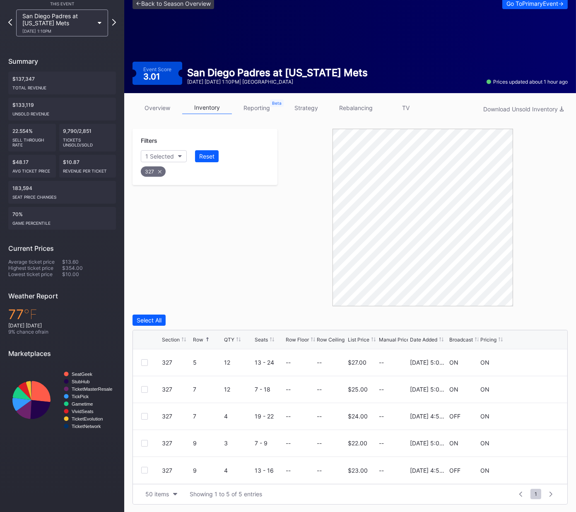
click at [158, 170] on icon at bounding box center [159, 171] width 3 height 3
click at [164, 154] on div "Section" at bounding box center [155, 156] width 20 height 7
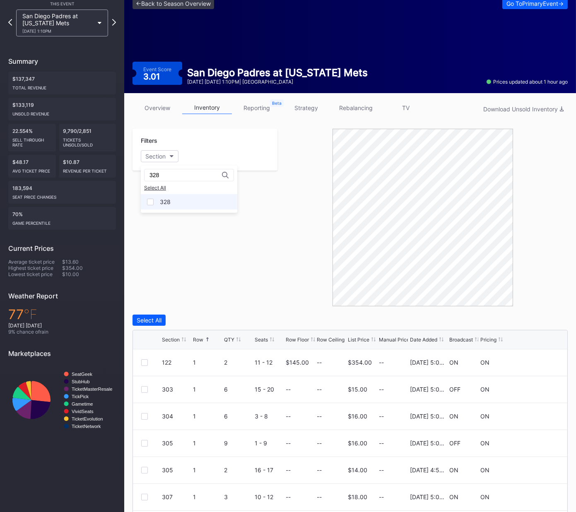
type input "328"
drag, startPoint x: 167, startPoint y: 203, endPoint x: 178, endPoint y: 225, distance: 24.3
click at [167, 203] on div "328" at bounding box center [165, 201] width 11 height 7
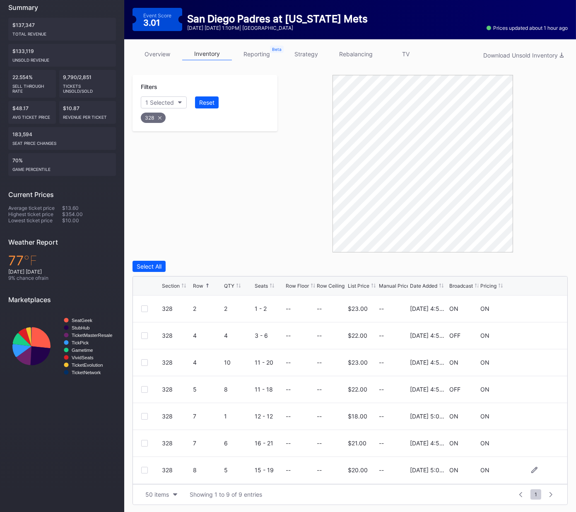
scroll to position [53, 0]
click at [143, 416] on div at bounding box center [144, 417] width 7 height 7
click at [543, 263] on div "Delete 1 Row" at bounding box center [547, 266] width 34 height 7
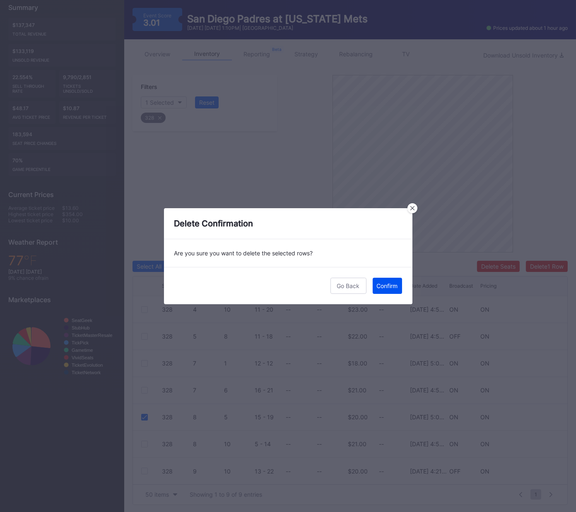
click at [395, 287] on div "Confirm" at bounding box center [387, 285] width 21 height 7
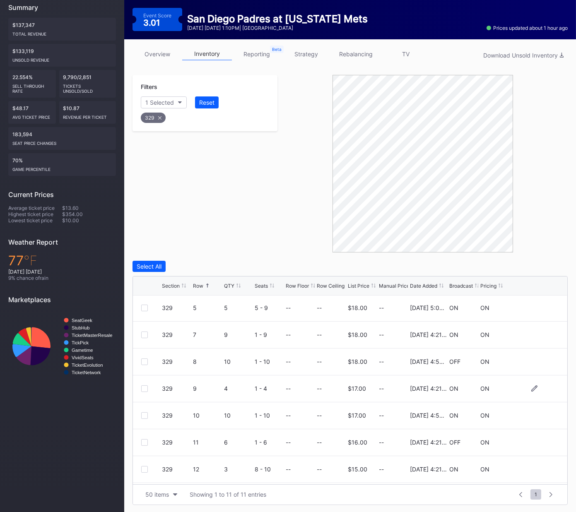
scroll to position [107, 0]
click at [145, 443] on div at bounding box center [144, 444] width 7 height 7
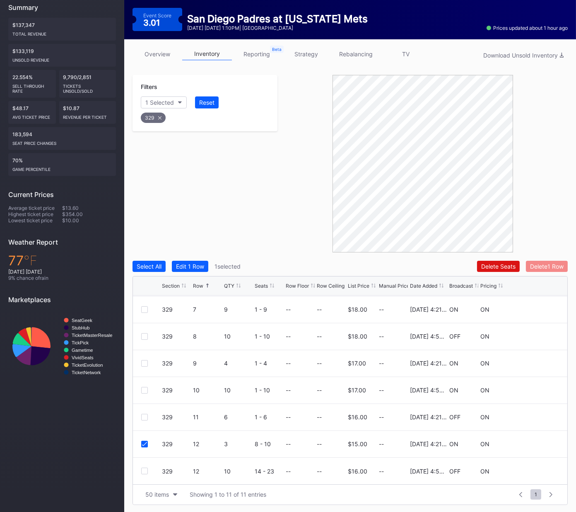
click at [547, 263] on div "Delete 1 Row" at bounding box center [547, 266] width 34 height 7
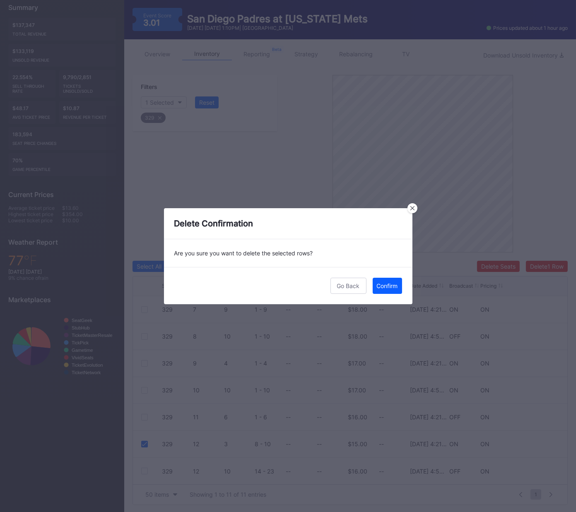
click at [392, 284] on div "Confirm" at bounding box center [387, 285] width 21 height 7
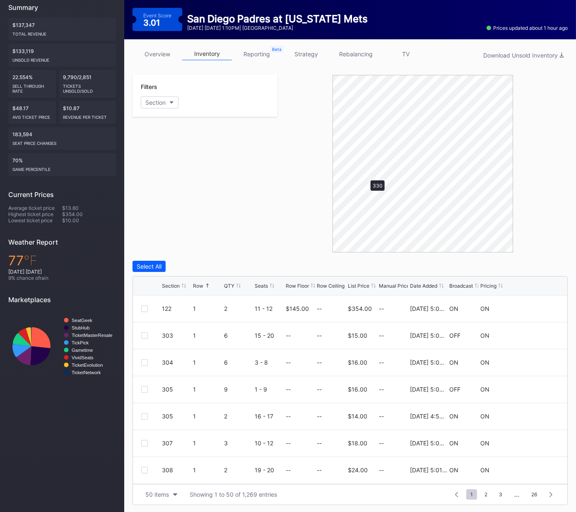
scroll to position [0, 0]
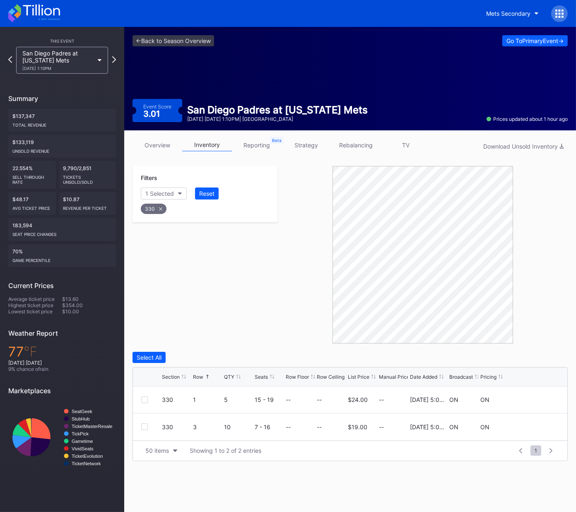
click at [256, 279] on div "Filters 1 Selected Reset 330" at bounding box center [204, 255] width 145 height 178
click at [141, 399] on div at bounding box center [144, 400] width 7 height 7
click at [547, 355] on div "Delete 1 Row" at bounding box center [547, 357] width 34 height 7
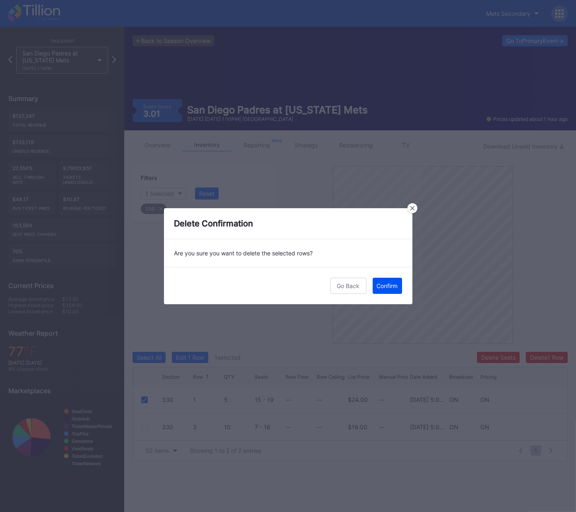
click at [388, 285] on div "Confirm" at bounding box center [387, 285] width 21 height 7
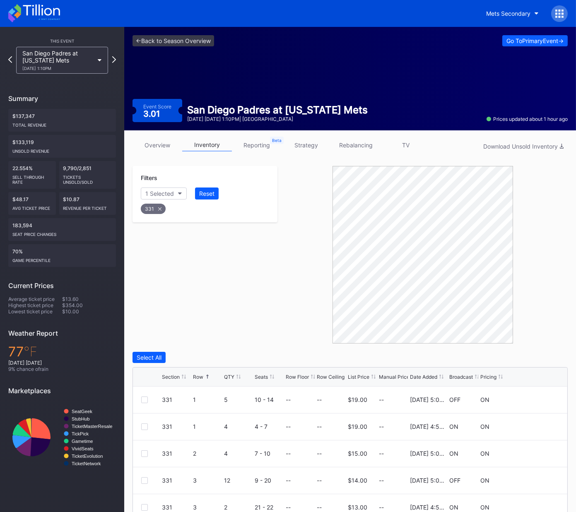
click at [244, 280] on div "Filters 1 Selected Reset 331" at bounding box center [204, 255] width 145 height 178
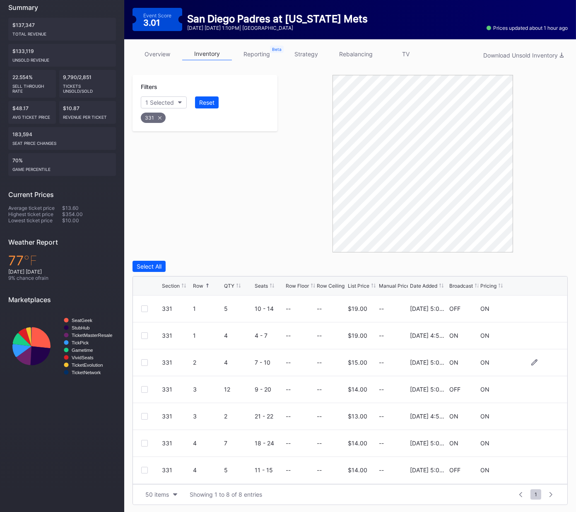
click at [142, 361] on div at bounding box center [144, 362] width 7 height 7
click at [143, 470] on div at bounding box center [144, 470] width 7 height 7
click at [547, 264] on div "Delete 2 Rows" at bounding box center [545, 266] width 37 height 7
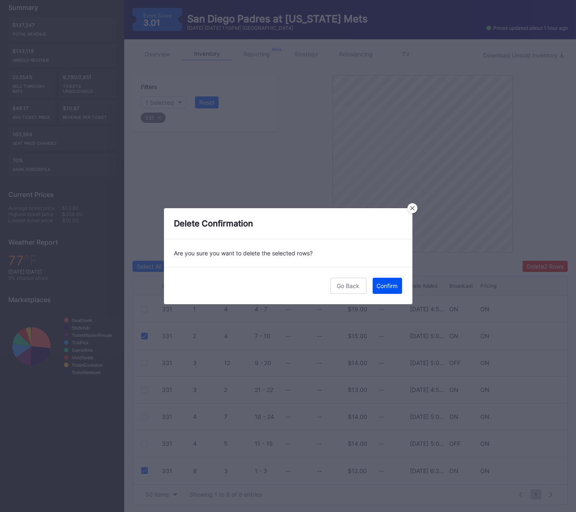
click at [388, 285] on div "Confirm" at bounding box center [387, 285] width 21 height 7
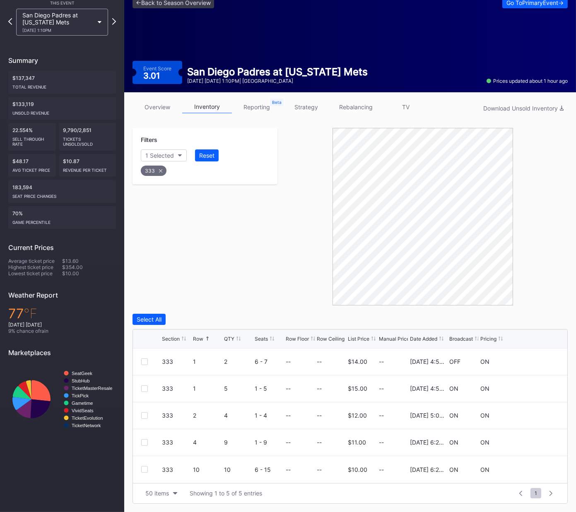
scroll to position [37, 0]
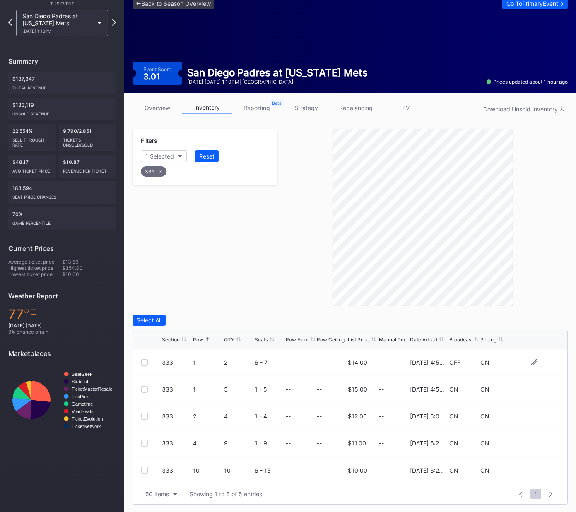
click at [142, 361] on div at bounding box center [144, 362] width 7 height 7
click at [143, 416] on div at bounding box center [144, 416] width 7 height 7
click at [540, 318] on div "Delete 2 Rows" at bounding box center [545, 320] width 37 height 7
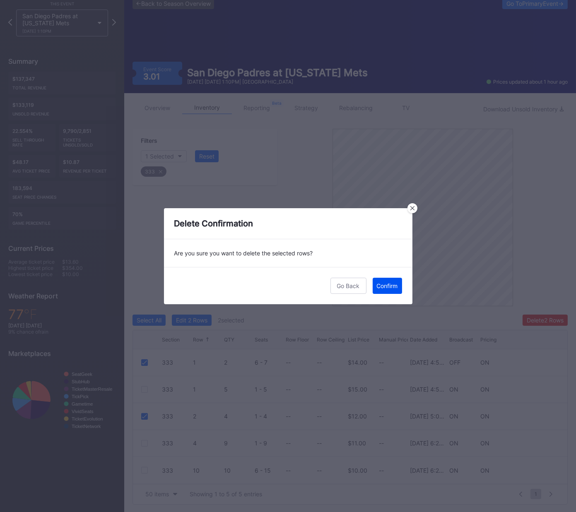
click at [395, 283] on div "Confirm" at bounding box center [387, 285] width 21 height 7
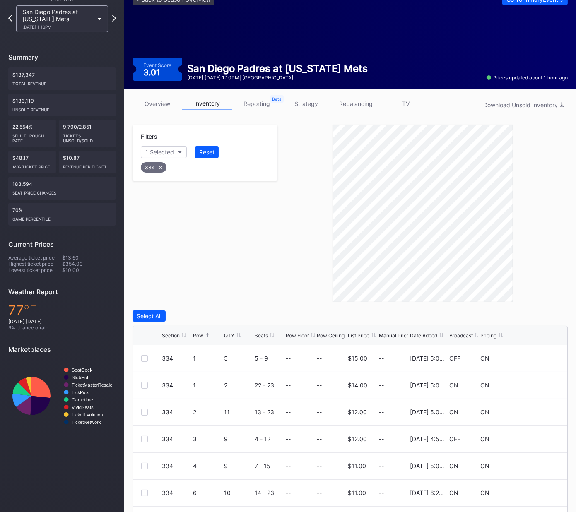
click at [238, 242] on div "Filters 1 Selected Reset 334" at bounding box center [204, 214] width 145 height 178
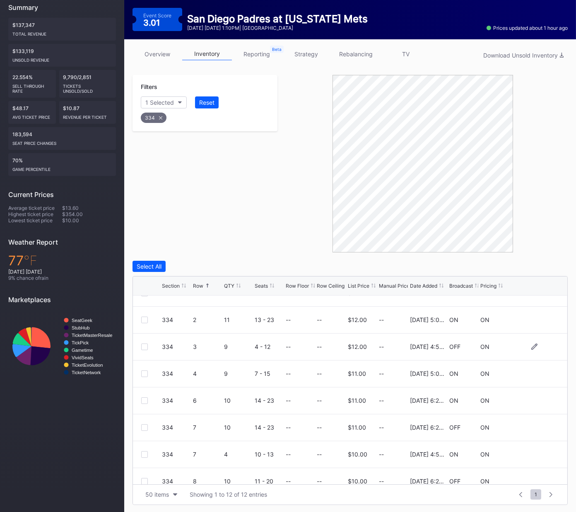
scroll to position [51, 0]
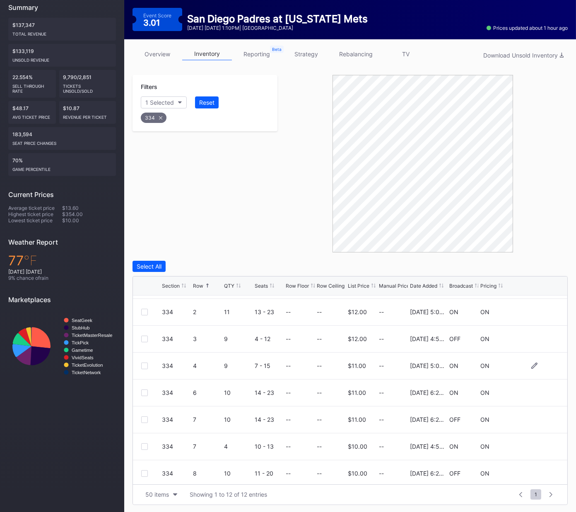
click at [144, 365] on div at bounding box center [144, 366] width 7 height 7
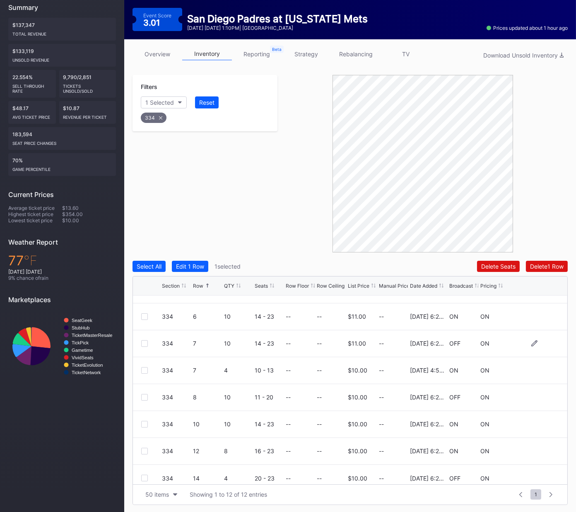
scroll to position [134, 0]
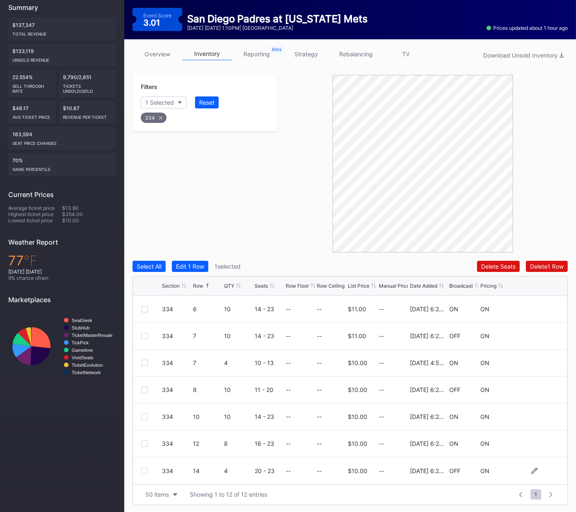
click at [144, 470] on div at bounding box center [144, 470] width 7 height 7
click at [541, 265] on div "Delete 2 Rows" at bounding box center [545, 266] width 37 height 7
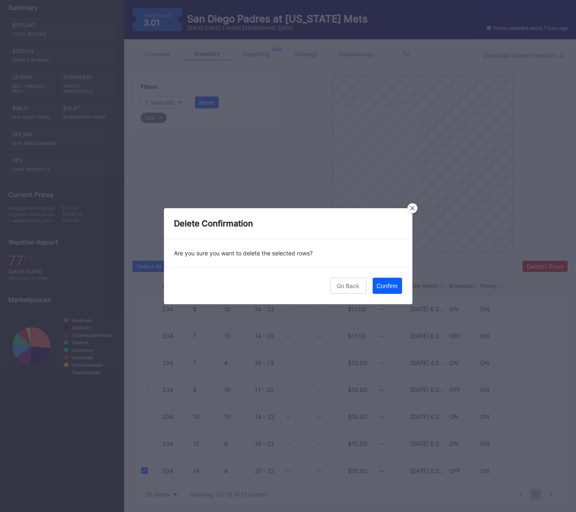
click at [389, 284] on div "Confirm" at bounding box center [387, 285] width 21 height 7
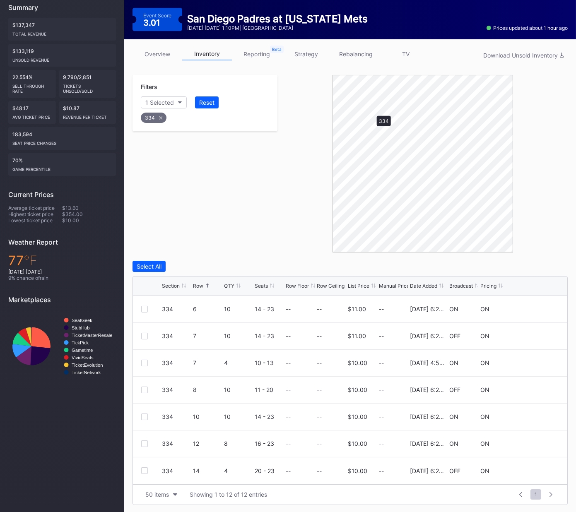
scroll to position [0, 0]
click at [217, 216] on div "Filters 1 Selected Reset 335" at bounding box center [204, 164] width 145 height 178
click at [145, 336] on div at bounding box center [144, 335] width 7 height 7
click at [146, 389] on div at bounding box center [144, 389] width 7 height 7
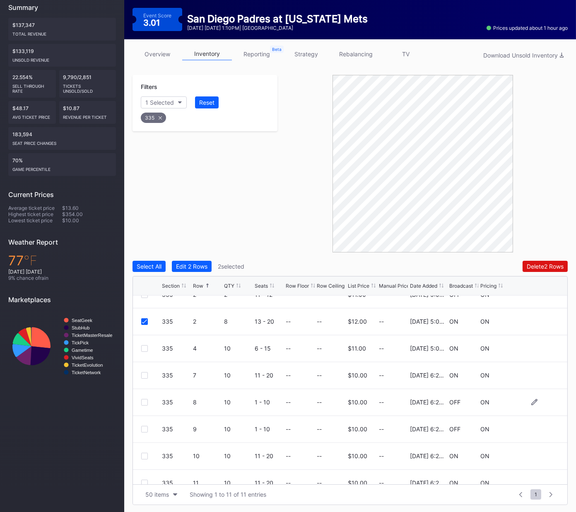
scroll to position [107, 0]
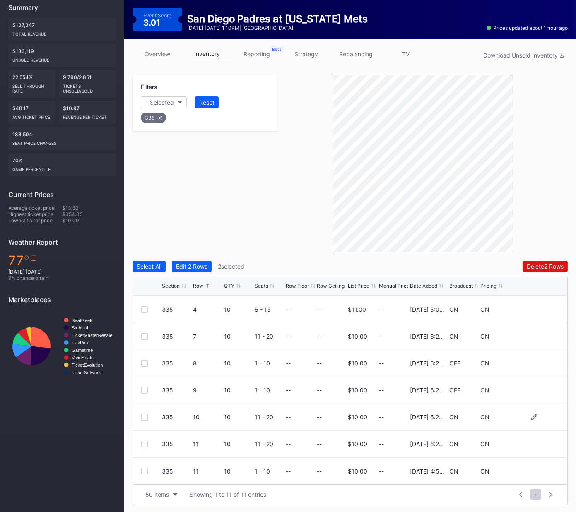
click at [140, 418] on div "335 10 10 11 - 20 -- -- $10.00 -- 2/21/2025 6:24PM ON ON" at bounding box center [350, 417] width 434 height 27
click at [145, 416] on div at bounding box center [144, 417] width 7 height 7
click at [548, 266] on div "Delete 3 Rows" at bounding box center [544, 266] width 37 height 7
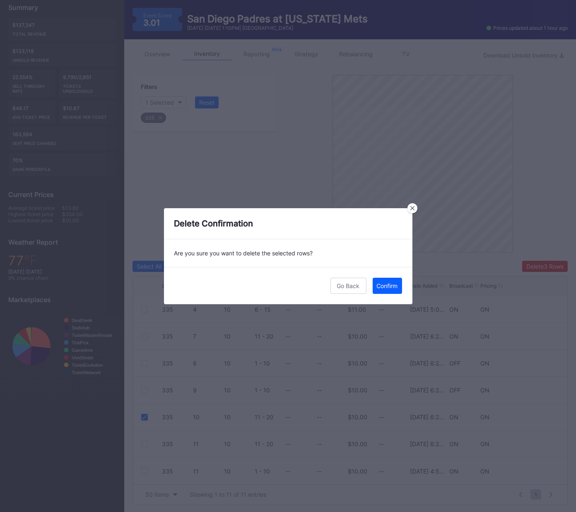
drag, startPoint x: 389, startPoint y: 283, endPoint x: 395, endPoint y: 282, distance: 6.7
click at [389, 283] on div "Confirm" at bounding box center [387, 285] width 21 height 7
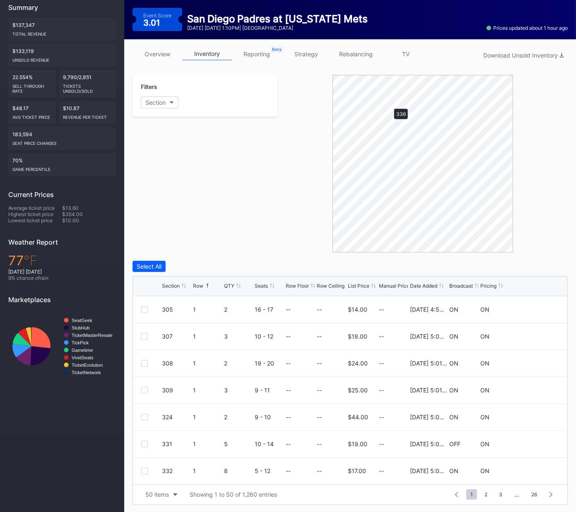
scroll to position [0, 0]
click at [144, 389] on div at bounding box center [144, 389] width 7 height 7
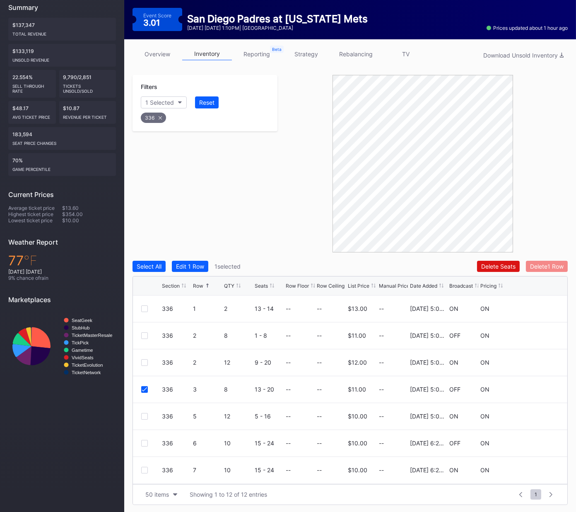
click at [544, 261] on button "Delete 1 Row" at bounding box center [547, 266] width 42 height 11
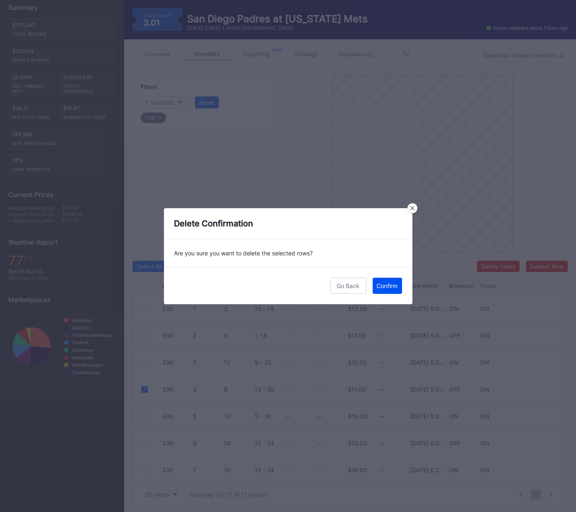
click at [388, 286] on div "Confirm" at bounding box center [387, 285] width 21 height 7
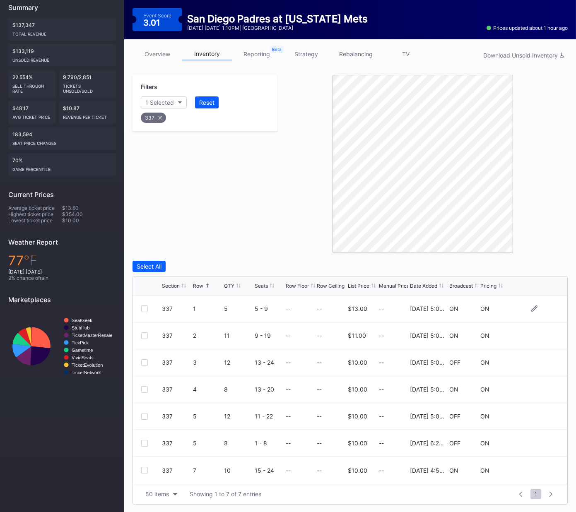
click at [145, 308] on div at bounding box center [144, 309] width 7 height 7
click at [540, 265] on div "Delete 1 Row" at bounding box center [547, 266] width 34 height 7
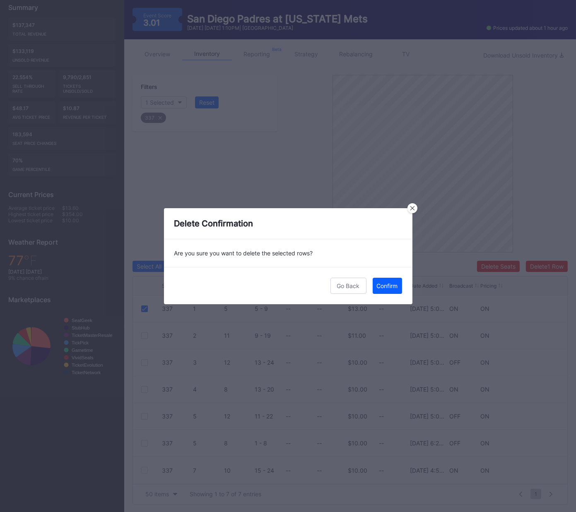
click at [387, 284] on div "Confirm" at bounding box center [387, 285] width 21 height 7
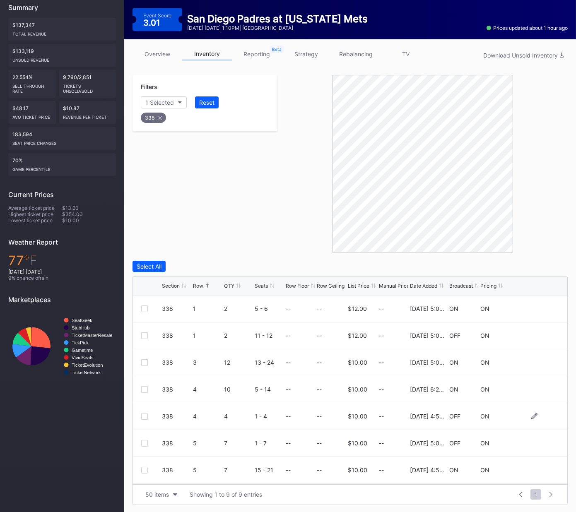
click at [141, 414] on div at bounding box center [144, 416] width 7 height 7
click at [534, 266] on div "Delete 1 Row" at bounding box center [547, 266] width 34 height 7
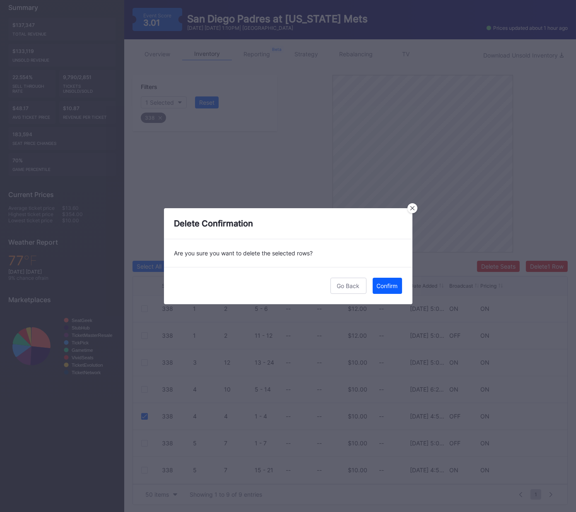
click at [394, 285] on div "Confirm" at bounding box center [387, 285] width 21 height 7
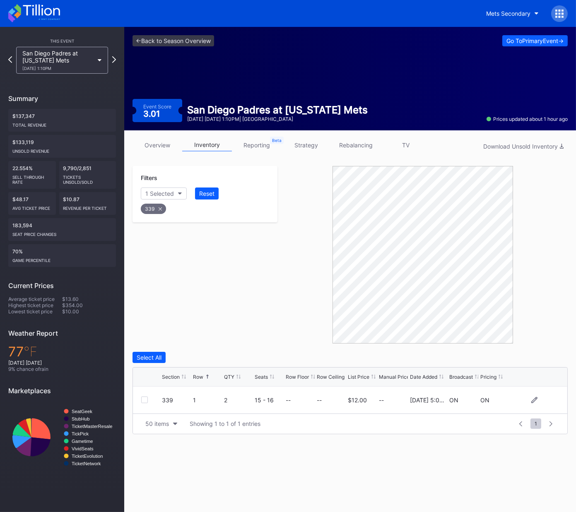
click at [145, 402] on div at bounding box center [144, 400] width 7 height 7
click at [552, 355] on div "Delete 1 Row" at bounding box center [547, 357] width 34 height 7
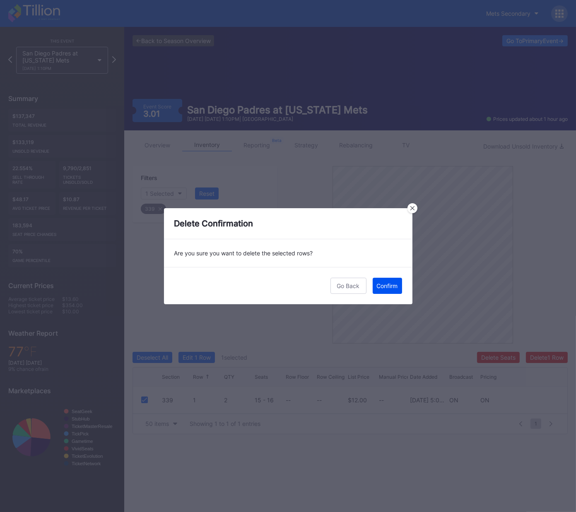
click at [380, 279] on button "Confirm" at bounding box center [387, 286] width 29 height 16
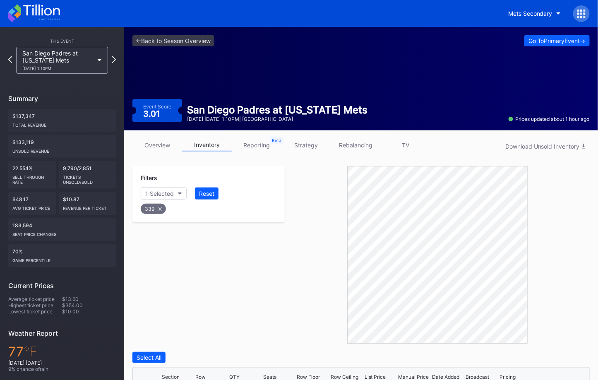
scroll to position [96, 0]
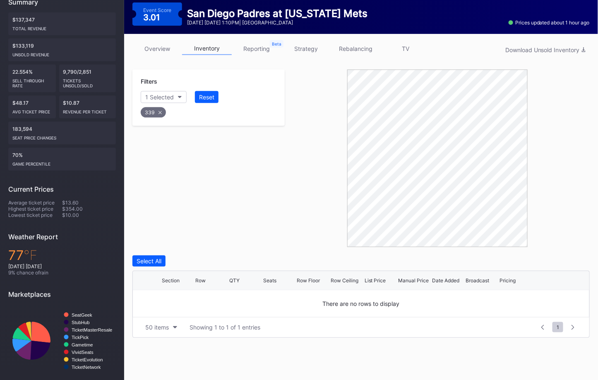
click at [161, 111] on icon at bounding box center [160, 112] width 3 height 3
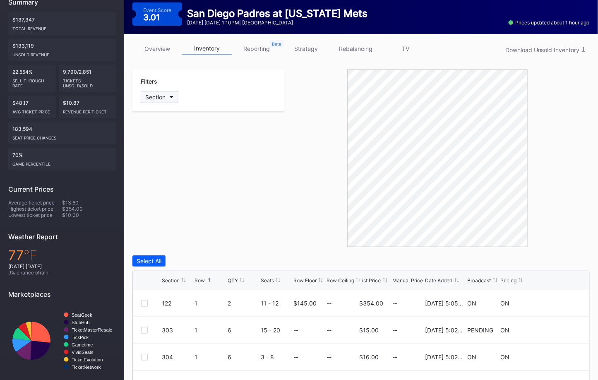
click at [164, 95] on div "Section" at bounding box center [155, 97] width 20 height 7
type input "335"
click at [175, 137] on div "335" at bounding box center [189, 142] width 96 height 15
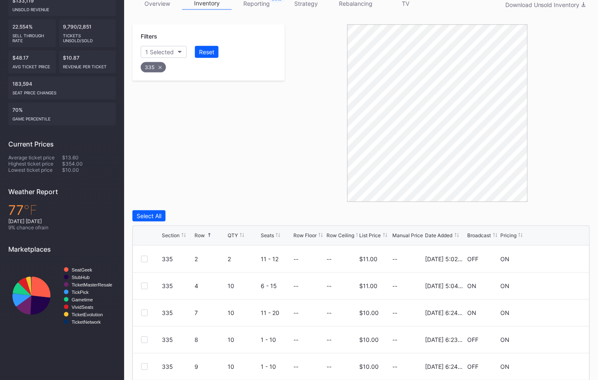
scroll to position [138, 0]
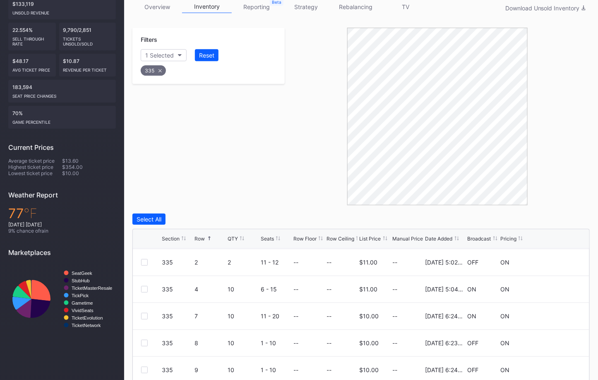
click at [157, 68] on div "335" at bounding box center [153, 70] width 25 height 10
click at [159, 52] on div "Section" at bounding box center [155, 55] width 20 height 7
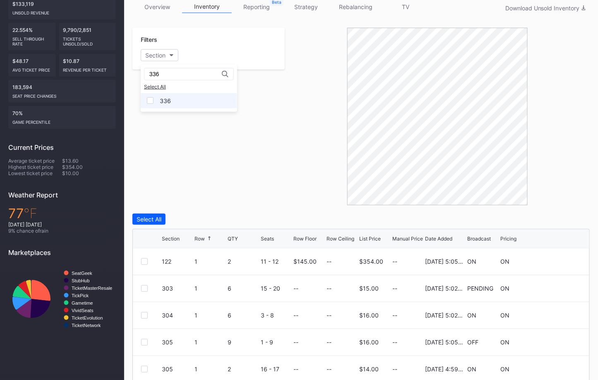
type input "336"
click at [160, 99] on div "336" at bounding box center [165, 100] width 11 height 7
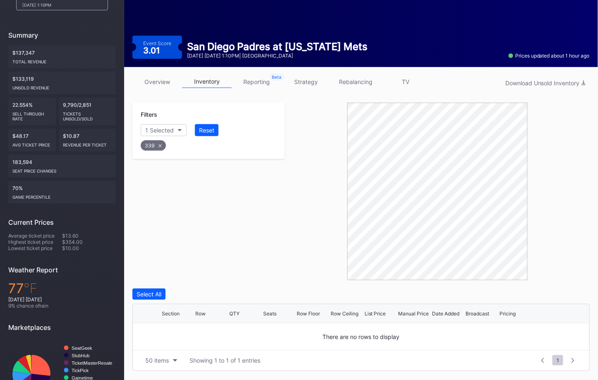
scroll to position [96, 0]
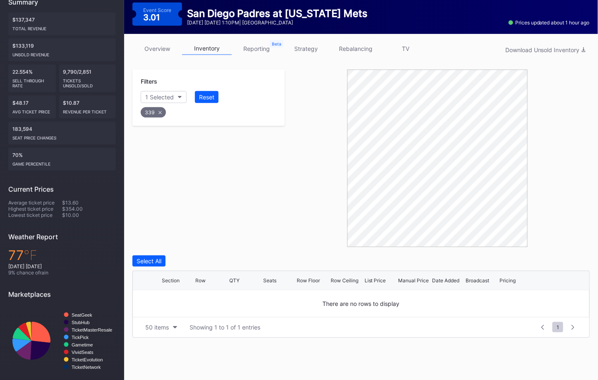
click at [160, 114] on div "339" at bounding box center [153, 112] width 25 height 10
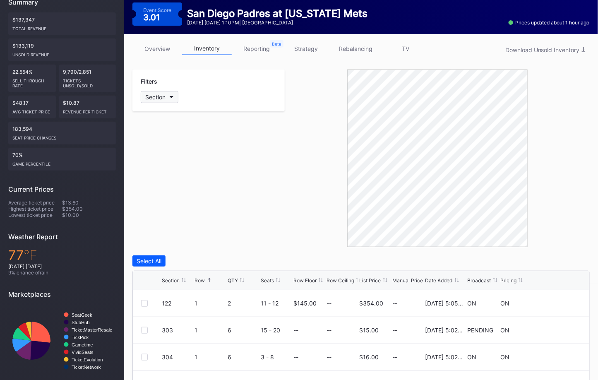
click at [159, 96] on div "Section" at bounding box center [155, 97] width 20 height 7
type input "401"
click at [161, 139] on div "401" at bounding box center [165, 142] width 10 height 7
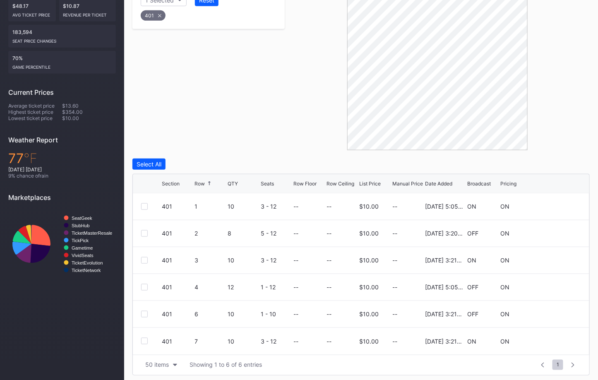
scroll to position [195, 0]
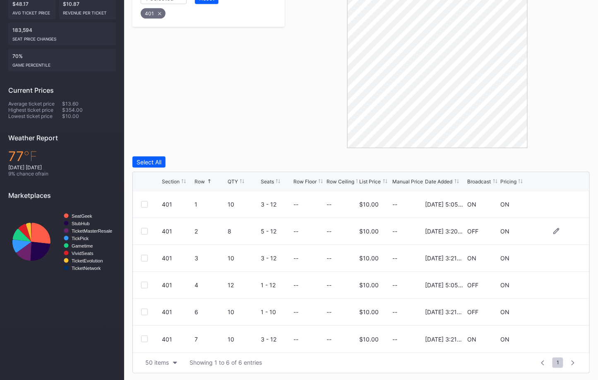
click at [146, 229] on div at bounding box center [144, 231] width 7 height 7
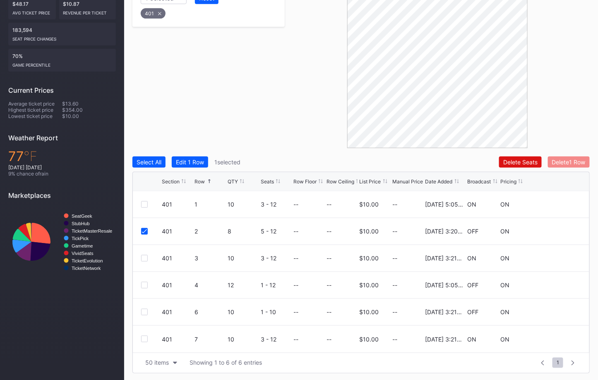
click at [567, 157] on button "Delete 1 Row" at bounding box center [569, 162] width 42 height 11
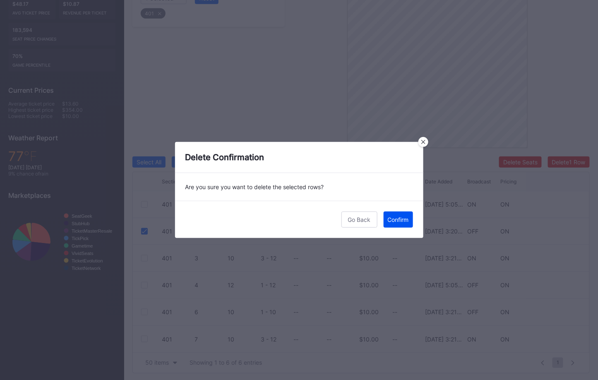
click at [395, 219] on div "Confirm" at bounding box center [398, 219] width 21 height 7
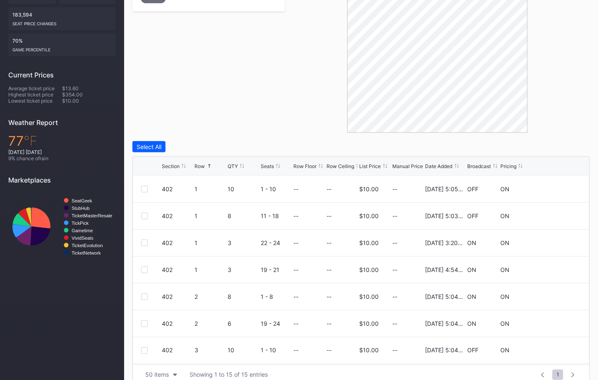
scroll to position [223, 0]
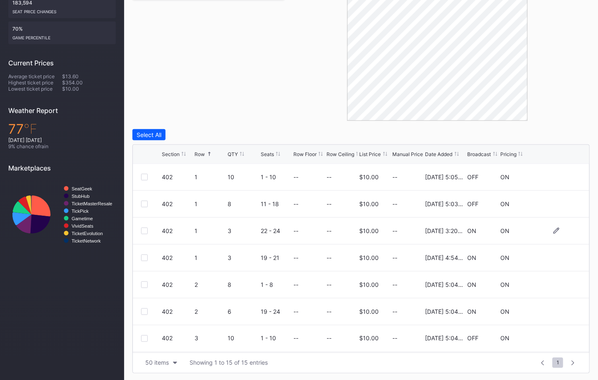
click at [146, 225] on div "402 1 3 22 - 24 -- -- $10.00 -- 2/21/2025 3:20PM ON ON" at bounding box center [361, 231] width 457 height 27
click at [146, 229] on div at bounding box center [144, 231] width 7 height 7
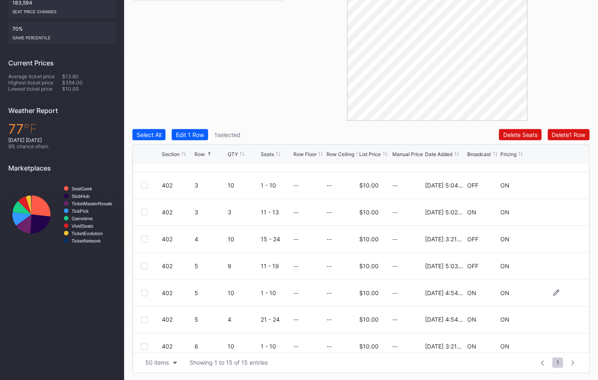
scroll to position [156, 0]
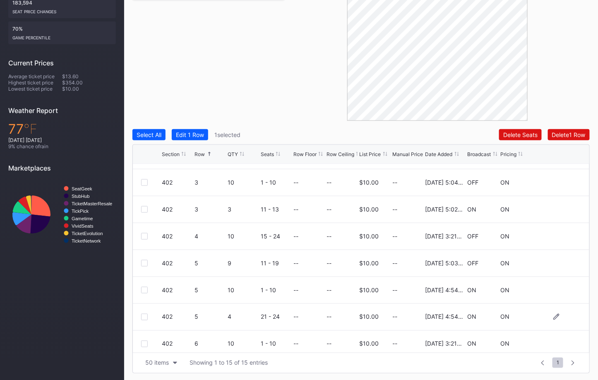
click at [144, 316] on div at bounding box center [144, 317] width 7 height 7
click at [561, 136] on div "Delete 2 Rows" at bounding box center [567, 134] width 37 height 7
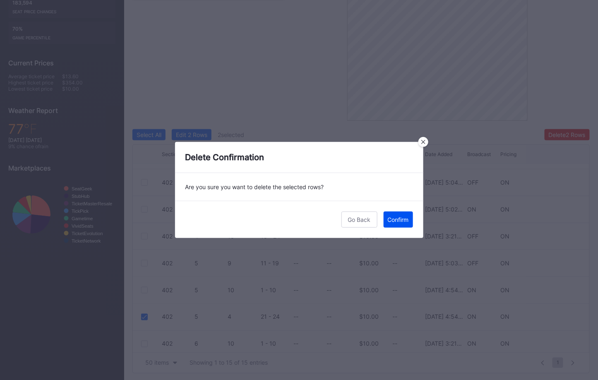
click at [401, 222] on div "Confirm" at bounding box center [398, 219] width 21 height 7
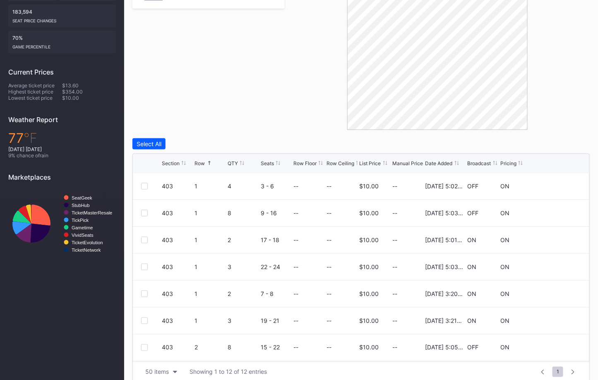
scroll to position [223, 0]
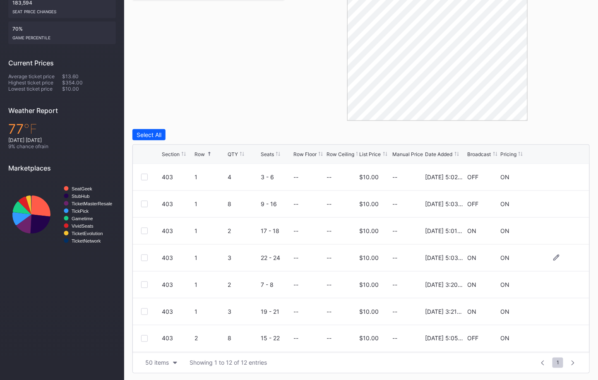
click at [147, 256] on div at bounding box center [151, 258] width 21 height 7
click at [146, 256] on div at bounding box center [144, 258] width 7 height 7
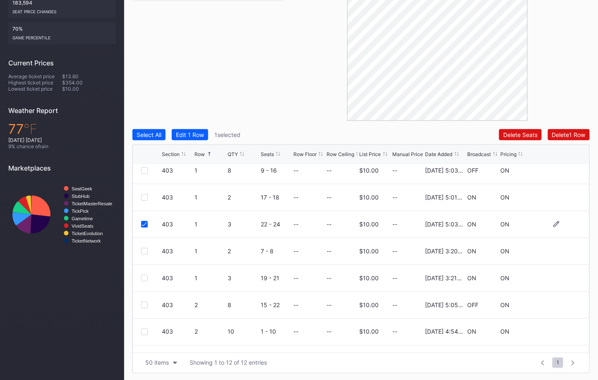
scroll to position [41, 0]
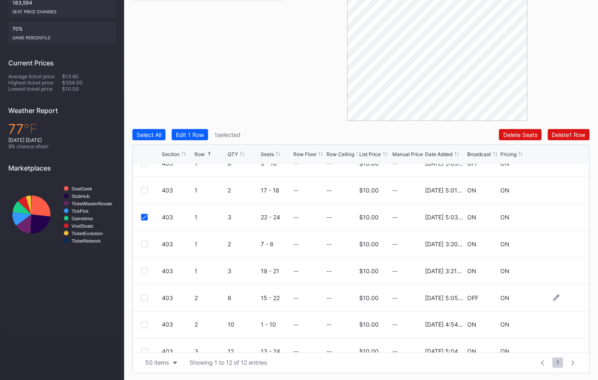
click at [143, 296] on div at bounding box center [144, 298] width 7 height 7
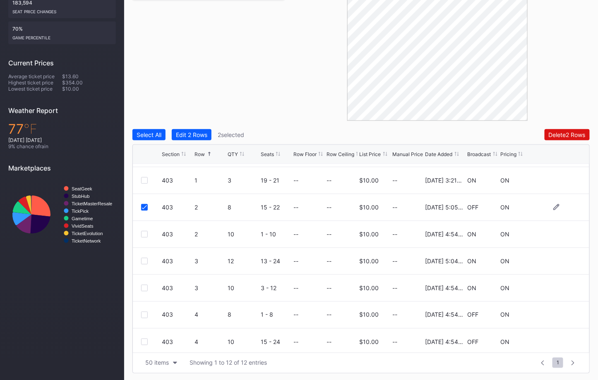
scroll to position [133, 0]
click at [141, 312] on div at bounding box center [144, 313] width 7 height 7
click at [564, 135] on div "Delete 3 Rows" at bounding box center [567, 134] width 37 height 7
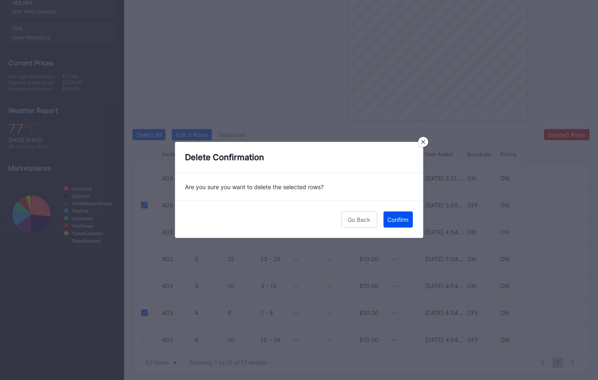
click at [396, 223] on button "Confirm" at bounding box center [398, 220] width 29 height 16
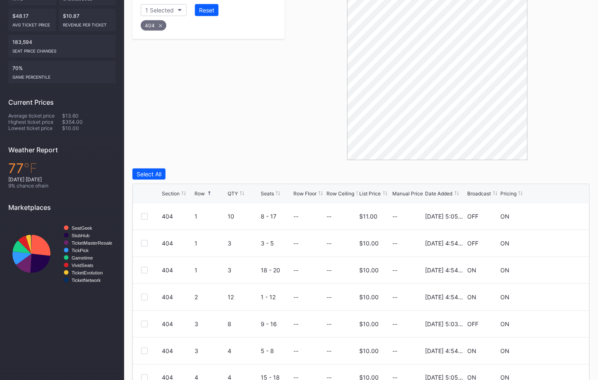
scroll to position [223, 0]
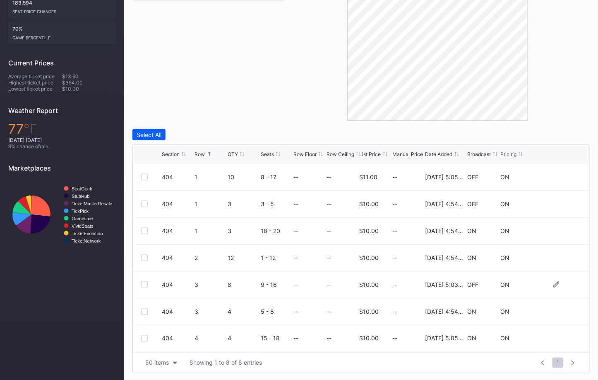
click at [144, 284] on div at bounding box center [144, 285] width 7 height 7
click at [563, 130] on button "Delete 1 Row" at bounding box center [569, 134] width 42 height 11
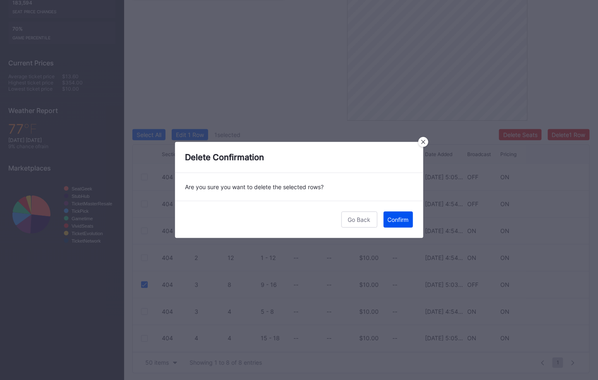
click at [400, 219] on div "Confirm" at bounding box center [398, 219] width 21 height 7
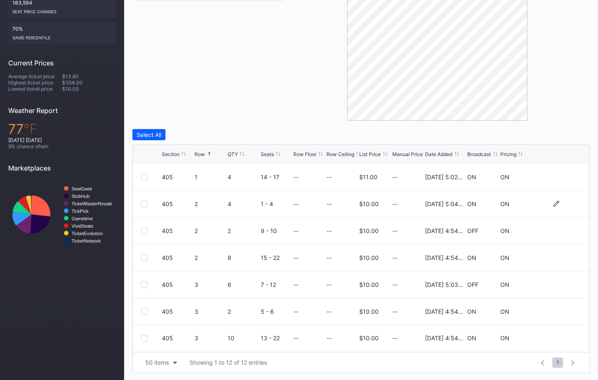
click at [142, 201] on div at bounding box center [144, 204] width 7 height 7
click at [145, 282] on div at bounding box center [144, 285] width 7 height 7
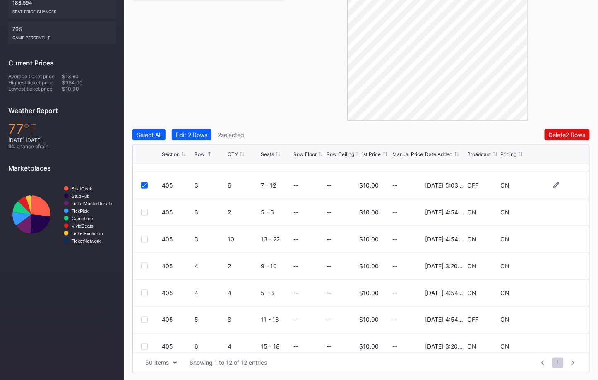
scroll to position [104, 0]
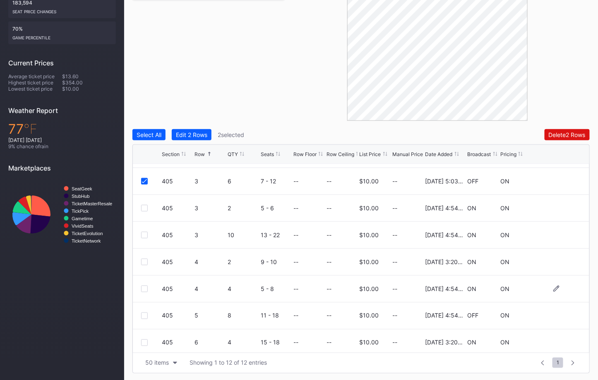
click at [147, 288] on div at bounding box center [144, 289] width 7 height 7
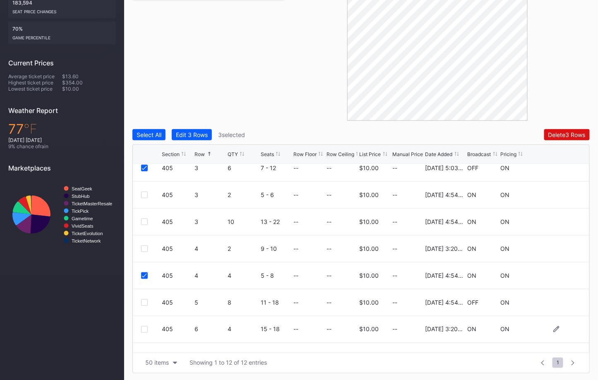
scroll to position [119, 0]
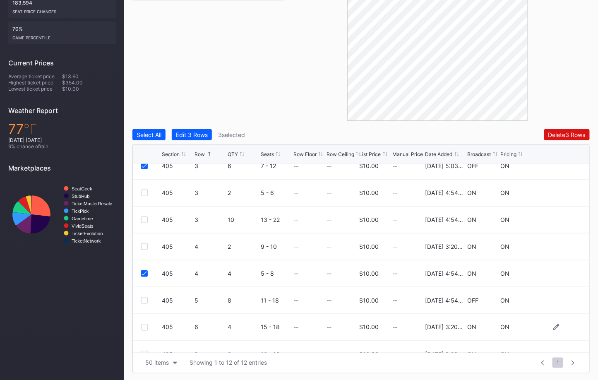
click at [144, 327] on div at bounding box center [144, 327] width 7 height 7
click at [552, 134] on div "Delete 4 Rows" at bounding box center [567, 134] width 37 height 7
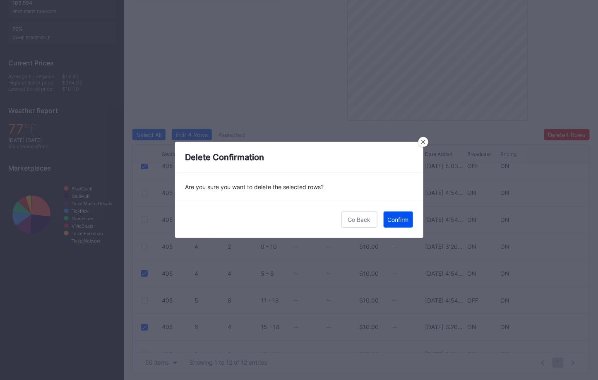
click at [401, 220] on div "Confirm" at bounding box center [398, 219] width 21 height 7
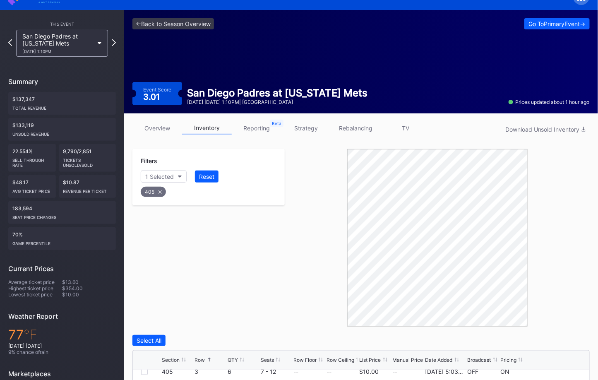
scroll to position [8, 0]
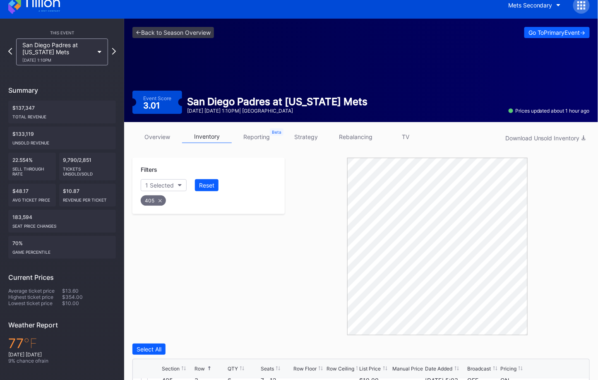
click at [159, 199] on icon at bounding box center [160, 200] width 3 height 3
click at [159, 184] on div "Section" at bounding box center [155, 185] width 20 height 7
type input "406"
click at [152, 223] on div "406" at bounding box center [189, 230] width 96 height 15
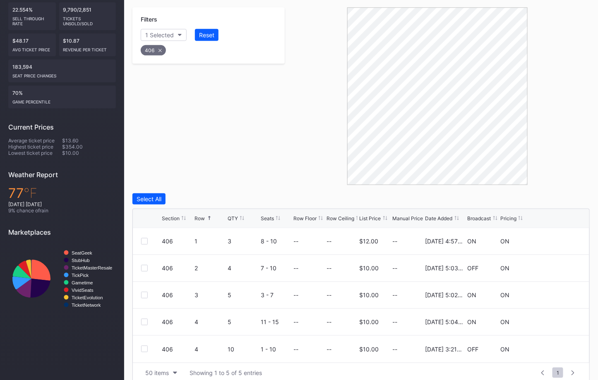
scroll to position [169, 0]
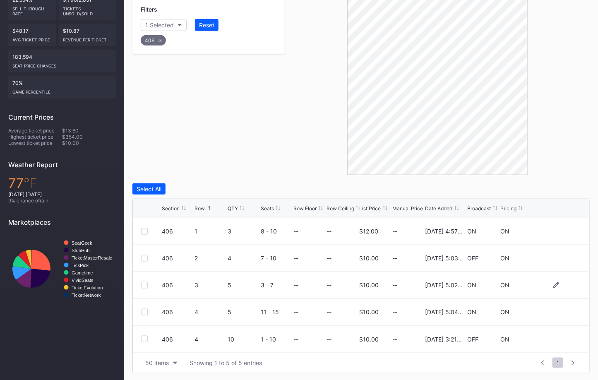
click at [144, 284] on div at bounding box center [144, 285] width 7 height 7
click at [560, 183] on button "Delete 1 Row" at bounding box center [569, 188] width 42 height 11
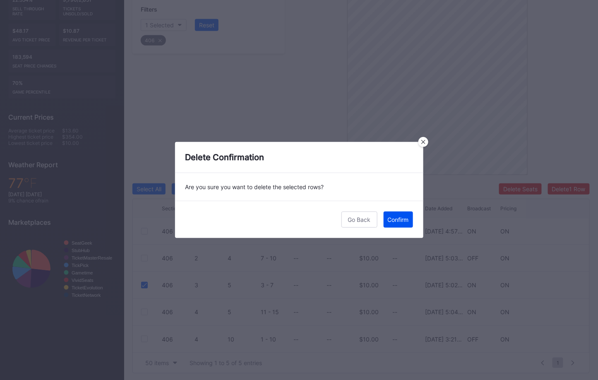
click at [405, 218] on div "Confirm" at bounding box center [398, 219] width 21 height 7
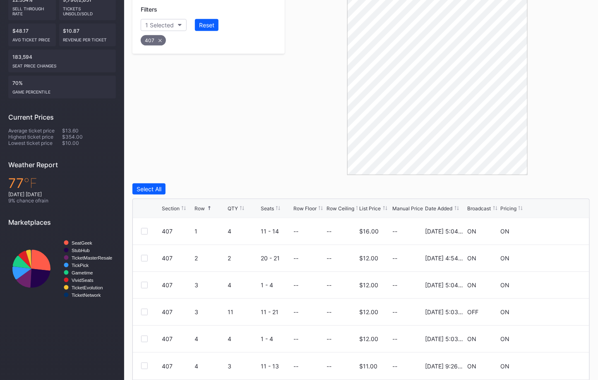
click at [194, 150] on div "Filters 1 Selected Reset 407" at bounding box center [208, 87] width 152 height 178
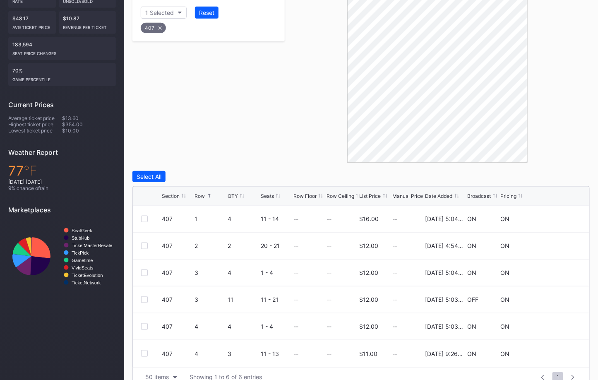
scroll to position [195, 0]
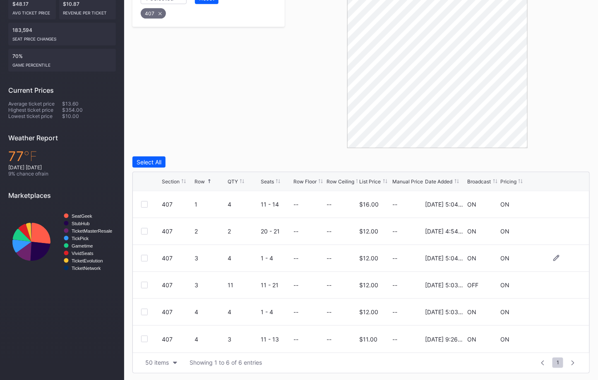
click at [145, 258] on div at bounding box center [144, 258] width 7 height 7
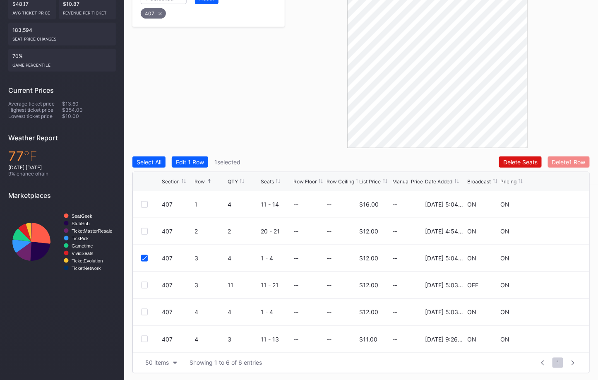
click at [572, 161] on div "Delete 1 Row" at bounding box center [569, 162] width 34 height 7
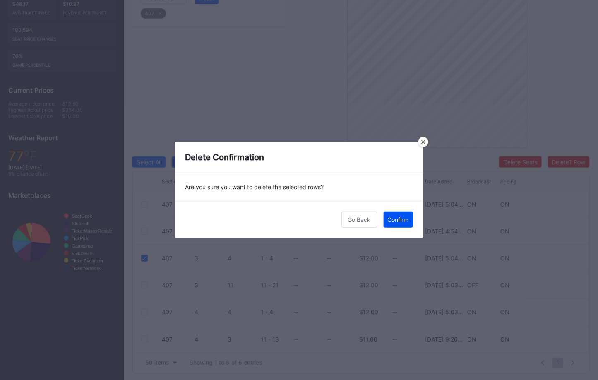
click at [392, 223] on button "Confirm" at bounding box center [398, 220] width 29 height 16
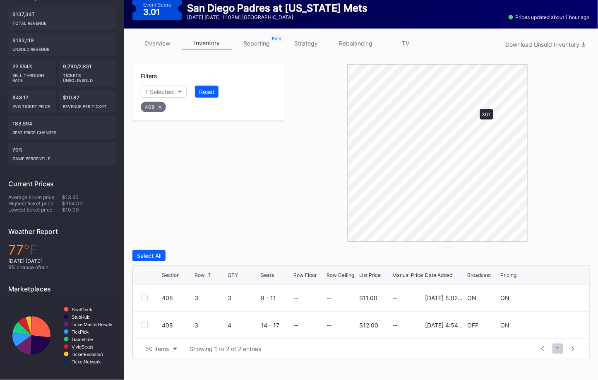
scroll to position [96, 0]
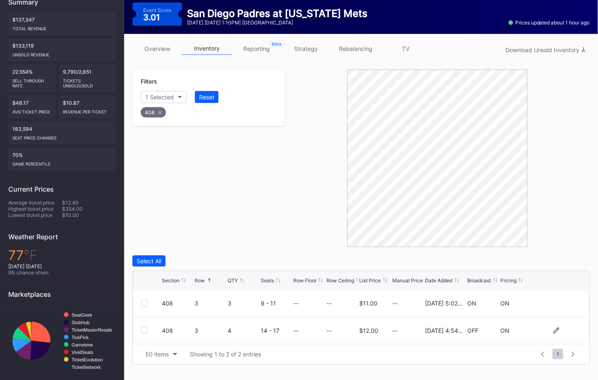
click at [145, 327] on div at bounding box center [144, 330] width 7 height 7
click at [565, 262] on div "Delete 1 Row" at bounding box center [569, 261] width 34 height 7
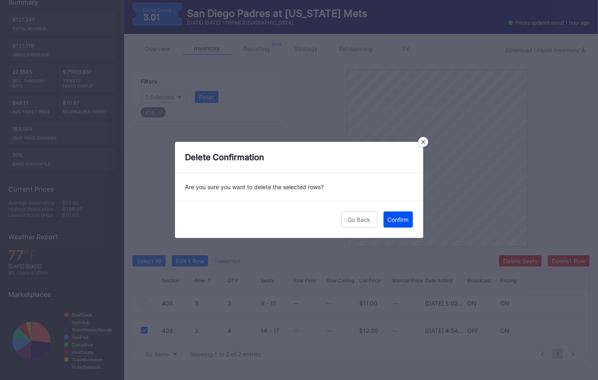
click at [403, 220] on div "Confirm" at bounding box center [398, 219] width 21 height 7
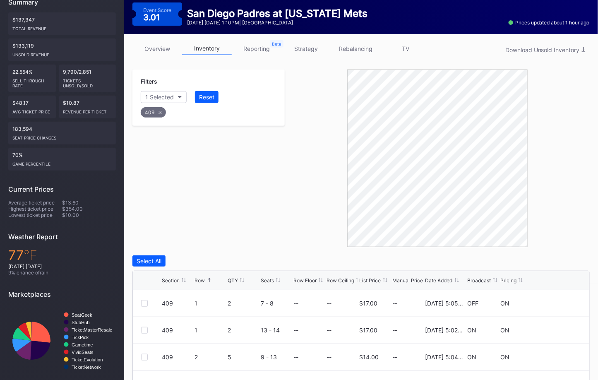
click at [295, 211] on div at bounding box center [437, 159] width 305 height 178
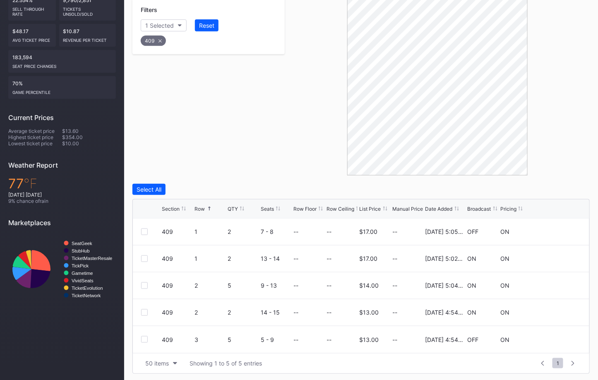
scroll to position [169, 0]
click at [146, 282] on div at bounding box center [144, 285] width 7 height 7
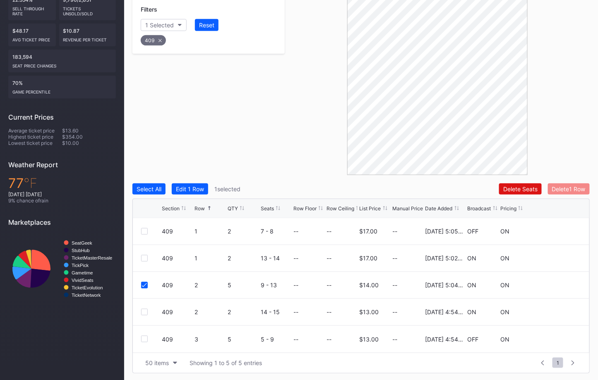
click at [564, 186] on div "Delete 1 Row" at bounding box center [569, 188] width 34 height 7
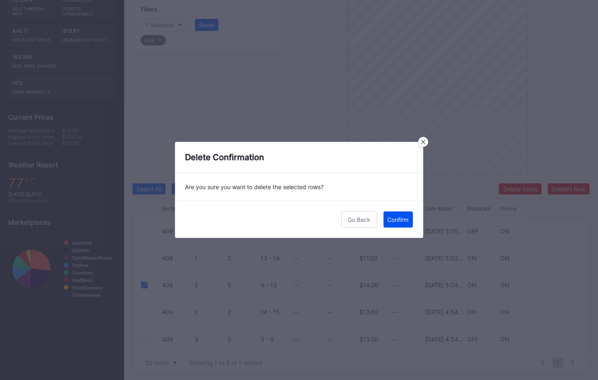
click at [400, 219] on div "Confirm" at bounding box center [398, 219] width 21 height 7
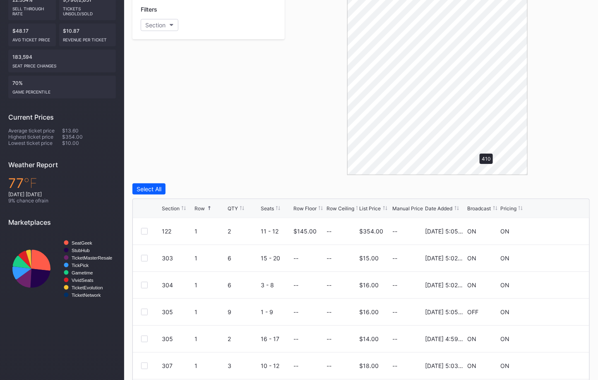
scroll to position [142, 0]
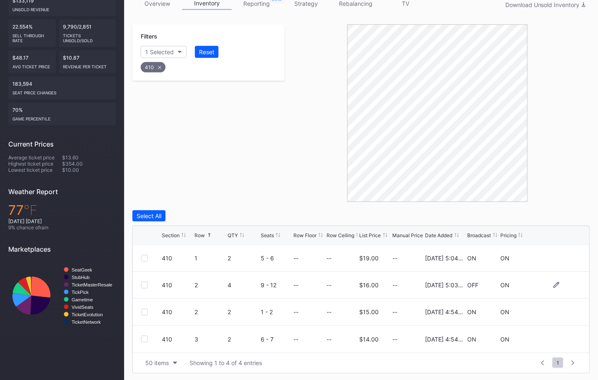
click at [143, 283] on div at bounding box center [144, 285] width 7 height 7
click at [145, 338] on div at bounding box center [144, 339] width 7 height 7
click at [570, 215] on div "Delete 2 Rows" at bounding box center [567, 215] width 37 height 7
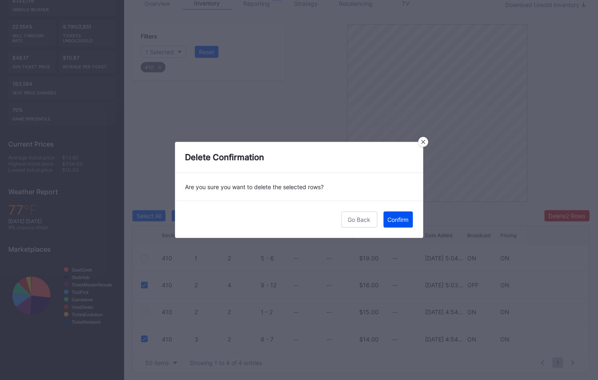
click at [405, 219] on div "Confirm" at bounding box center [398, 219] width 21 height 7
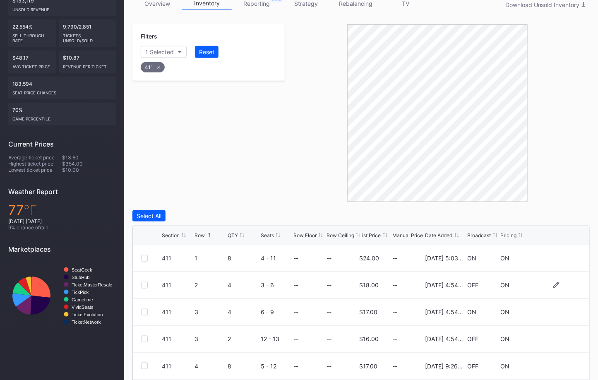
scroll to position [169, 0]
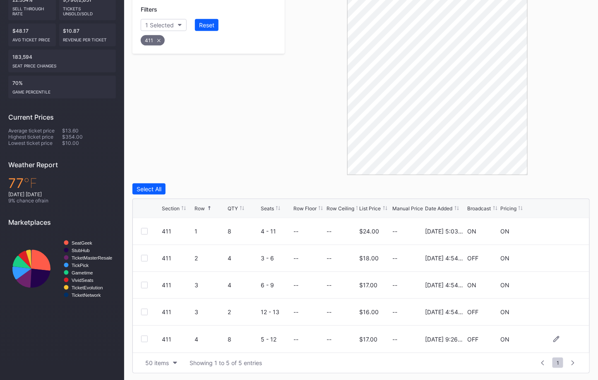
click at [145, 337] on div at bounding box center [144, 339] width 7 height 7
click at [561, 186] on div "Delete 1 Row" at bounding box center [569, 188] width 34 height 7
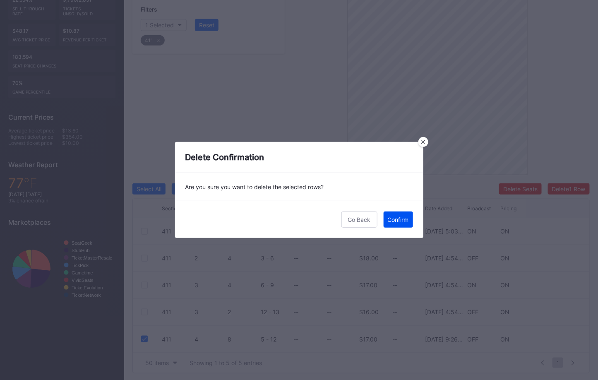
click at [394, 220] on div "Confirm" at bounding box center [398, 219] width 21 height 7
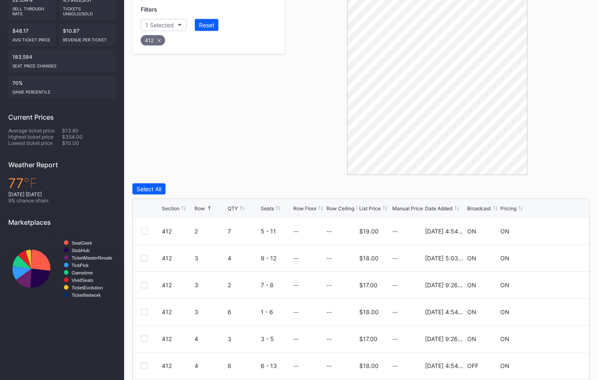
scroll to position [223, 0]
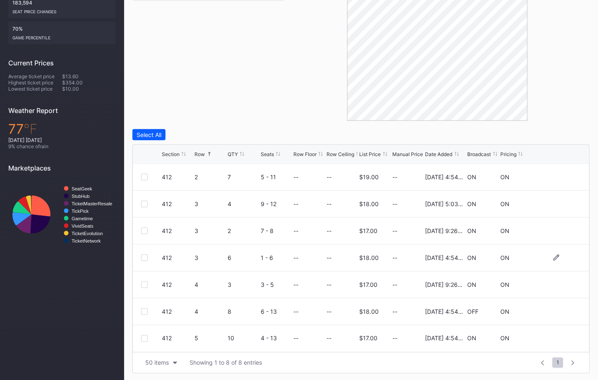
click at [143, 255] on div at bounding box center [144, 258] width 7 height 7
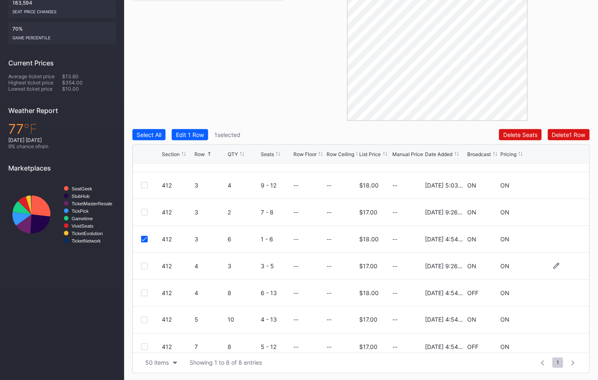
scroll to position [26, 0]
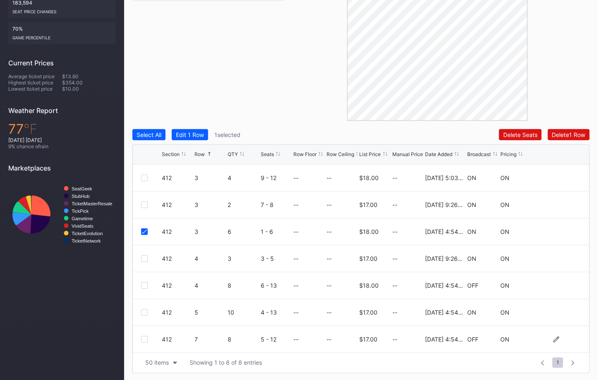
click at [144, 338] on div at bounding box center [144, 339] width 7 height 7
click at [571, 136] on div "Delete 2 Rows" at bounding box center [567, 134] width 37 height 7
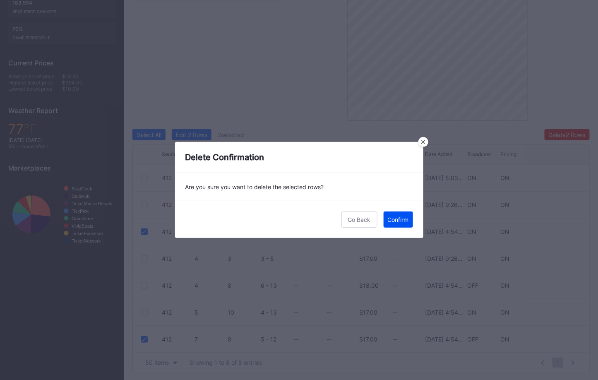
click at [399, 222] on div "Confirm" at bounding box center [398, 219] width 21 height 7
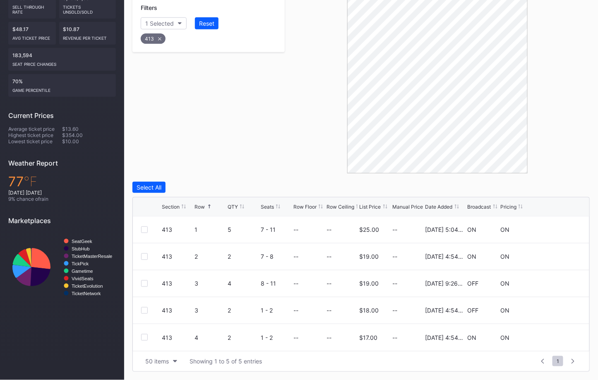
scroll to position [169, 0]
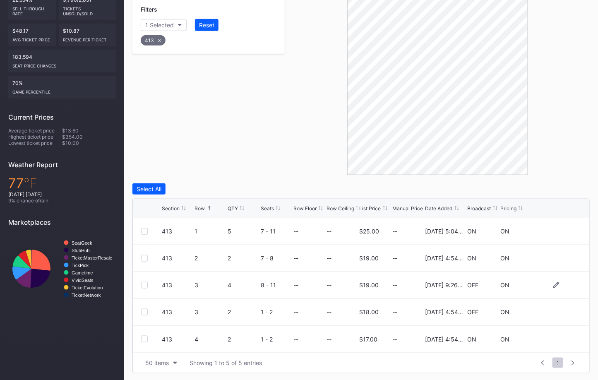
click at [144, 283] on div at bounding box center [144, 285] width 7 height 7
click at [574, 188] on div "Delete 1 Row" at bounding box center [569, 188] width 34 height 7
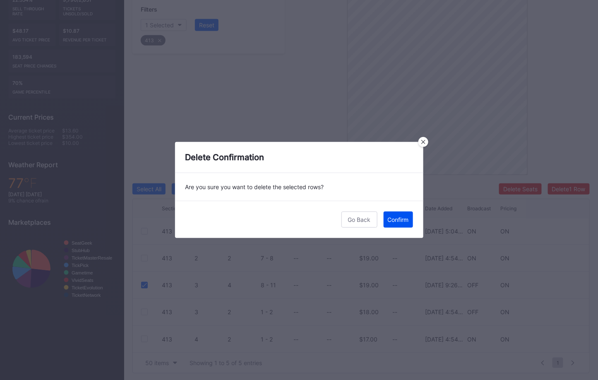
click at [402, 220] on div "Confirm" at bounding box center [398, 219] width 21 height 7
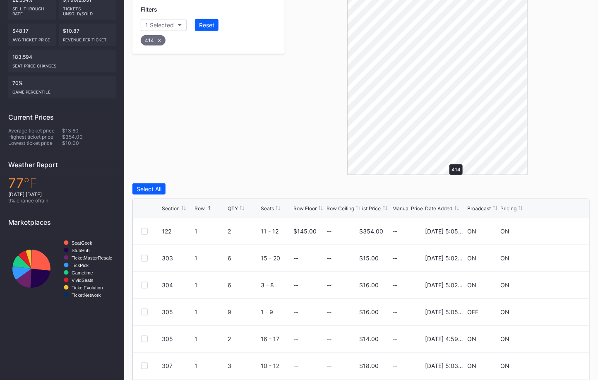
scroll to position [115, 0]
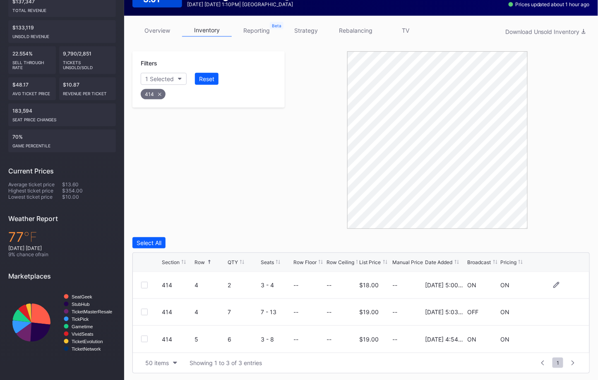
click at [149, 284] on div at bounding box center [151, 285] width 21 height 7
click at [145, 284] on div at bounding box center [144, 285] width 7 height 7
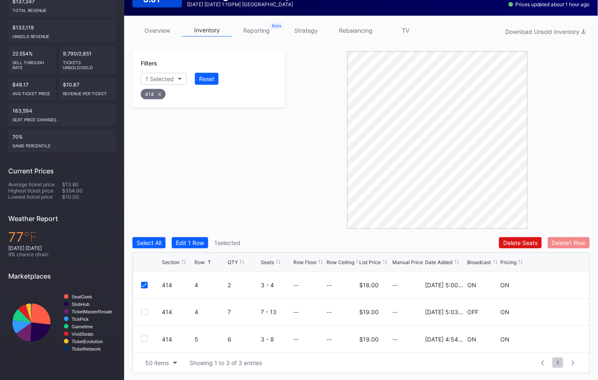
click at [558, 241] on div "Delete 1 Row" at bounding box center [569, 242] width 34 height 7
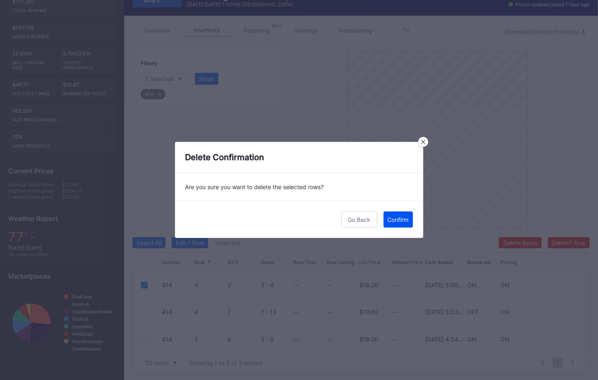
click at [403, 217] on div "Confirm" at bounding box center [398, 219] width 21 height 7
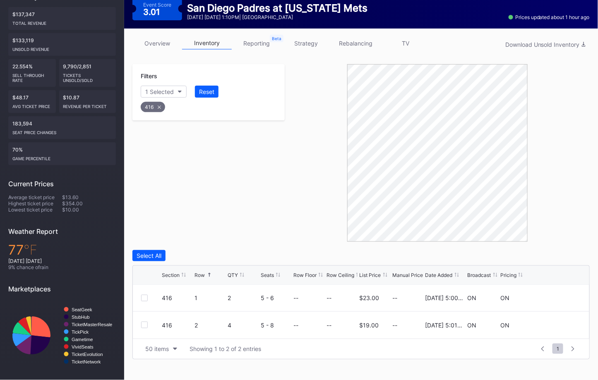
scroll to position [96, 0]
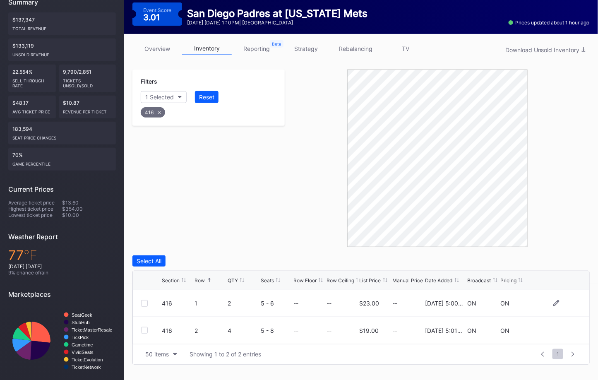
click at [143, 301] on div at bounding box center [144, 303] width 7 height 7
click at [571, 263] on div "Delete 1 Row" at bounding box center [569, 261] width 34 height 7
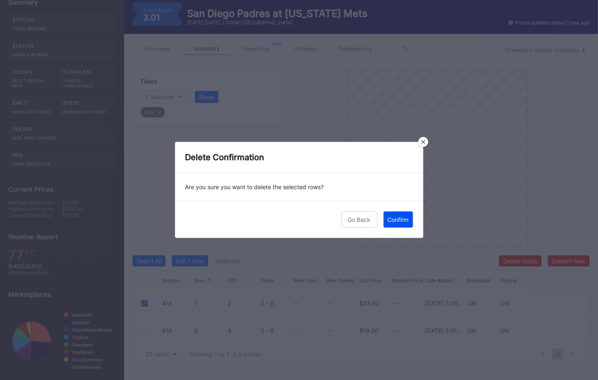
click at [400, 226] on button "Confirm" at bounding box center [398, 220] width 29 height 16
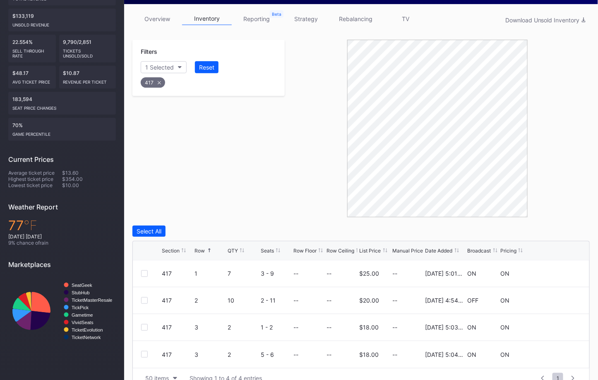
scroll to position [142, 0]
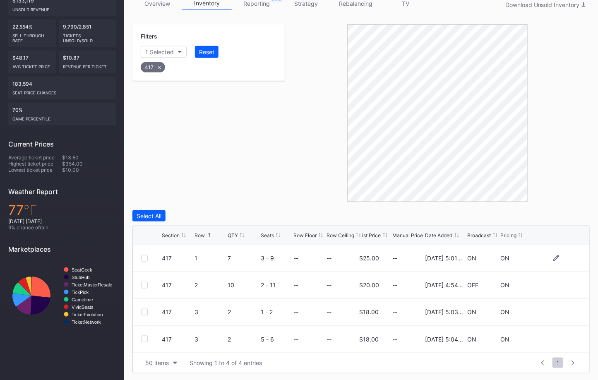
click at [145, 256] on div at bounding box center [144, 258] width 7 height 7
click at [145, 256] on icon at bounding box center [144, 258] width 5 height 4
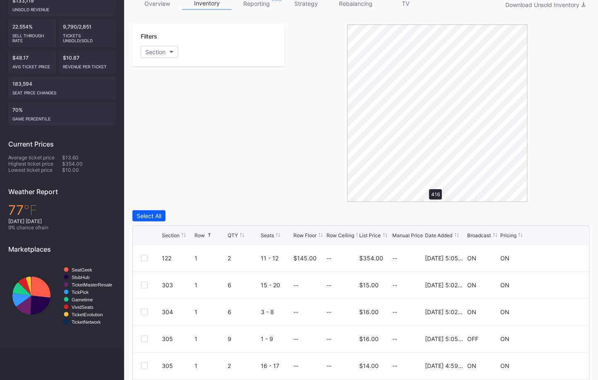
scroll to position [96, 0]
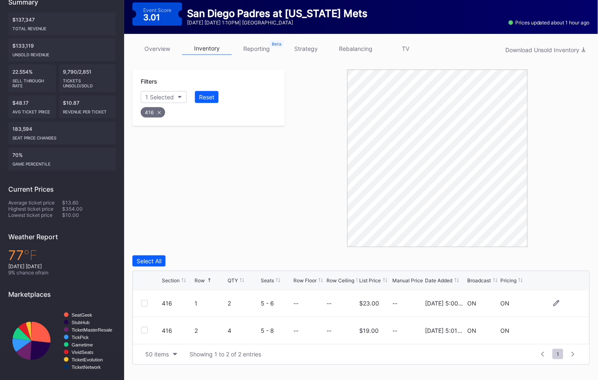
click at [145, 303] on div at bounding box center [144, 303] width 7 height 7
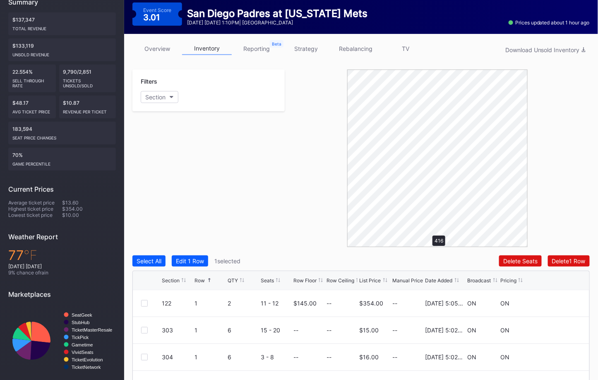
scroll to position [142, 0]
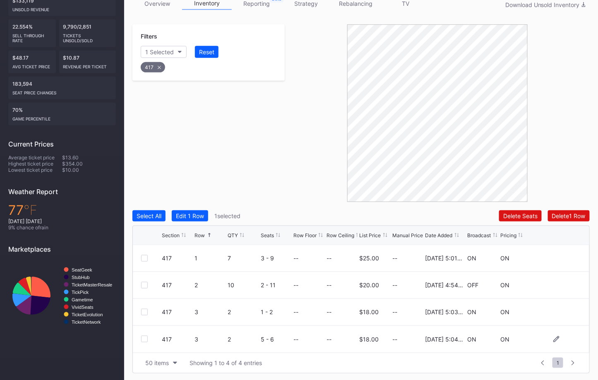
click at [144, 339] on div at bounding box center [144, 339] width 7 height 7
click at [562, 214] on div "Delete 2 Rows" at bounding box center [567, 215] width 37 height 7
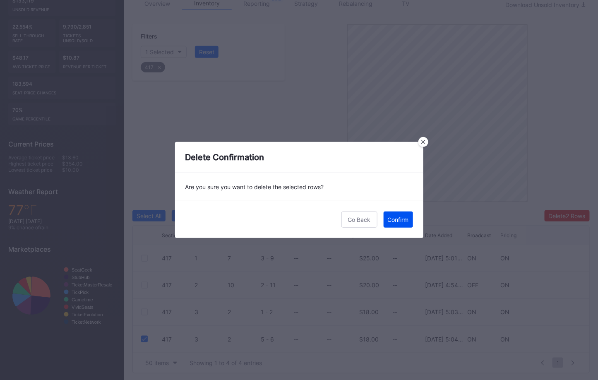
click at [397, 220] on div "Confirm" at bounding box center [398, 219] width 21 height 7
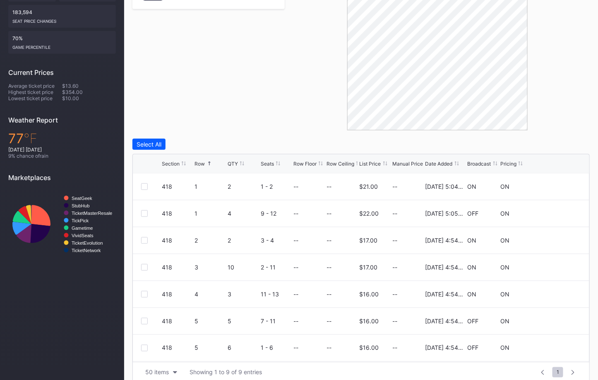
scroll to position [223, 0]
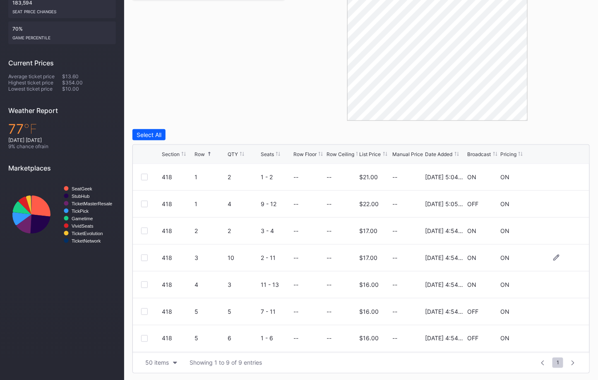
click at [144, 257] on div at bounding box center [144, 258] width 7 height 7
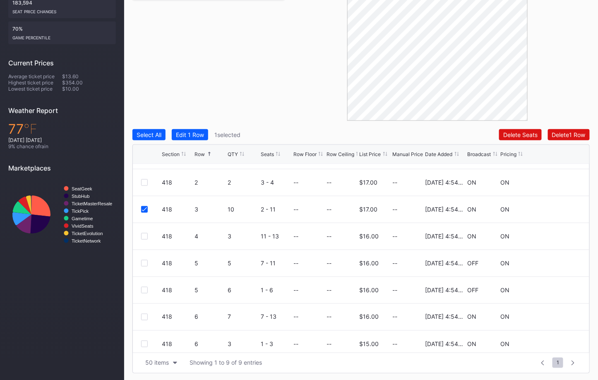
scroll to position [53, 0]
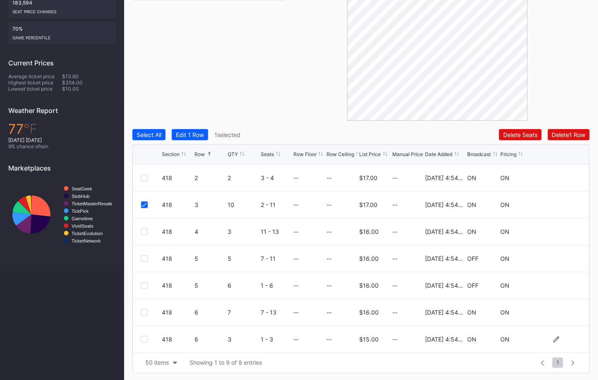
click at [144, 337] on div at bounding box center [144, 339] width 7 height 7
click at [144, 337] on icon at bounding box center [144, 339] width 5 height 4
click at [144, 337] on div at bounding box center [144, 339] width 7 height 7
click at [576, 135] on div "Delete 2 Rows" at bounding box center [567, 134] width 37 height 7
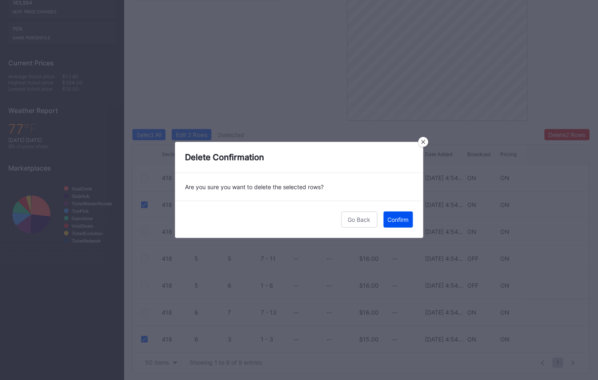
click at [401, 222] on div "Confirm" at bounding box center [398, 219] width 21 height 7
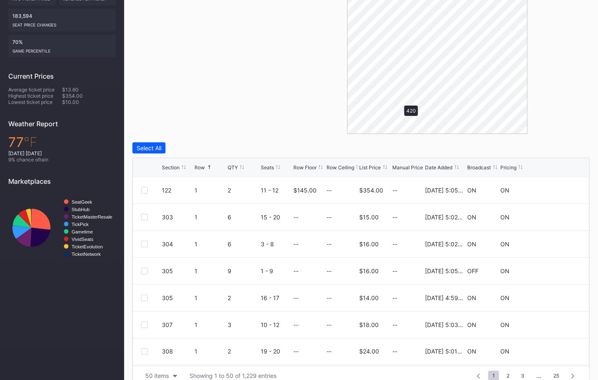
scroll to position [169, 0]
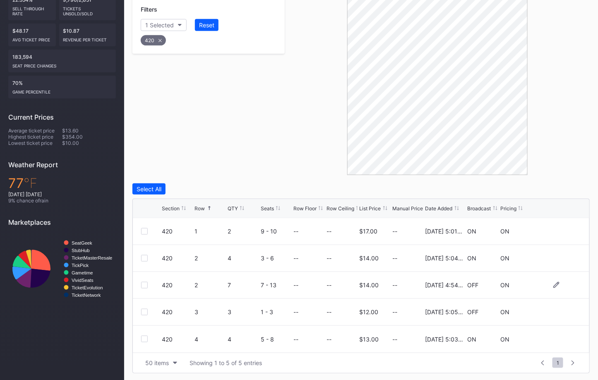
click at [146, 282] on div at bounding box center [144, 285] width 7 height 7
click at [559, 191] on div "Delete 1 Row" at bounding box center [569, 188] width 34 height 7
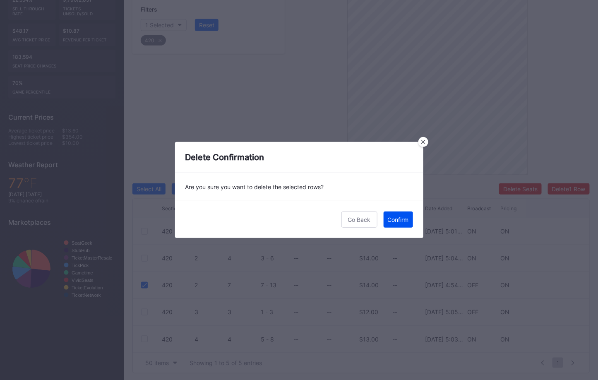
click at [395, 218] on div "Confirm" at bounding box center [398, 219] width 21 height 7
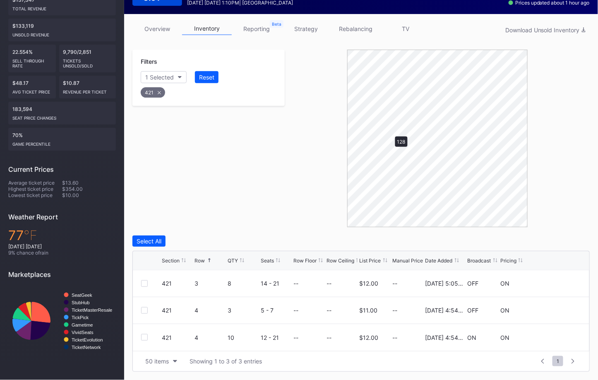
scroll to position [115, 0]
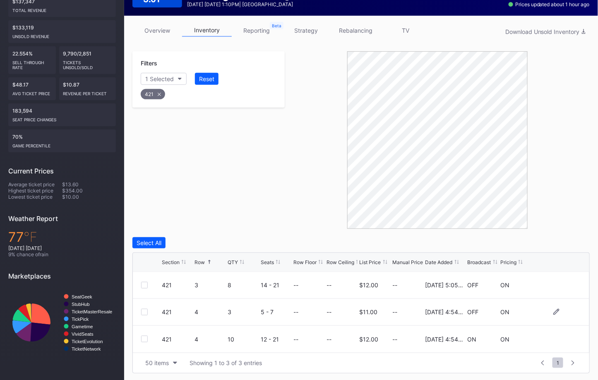
click at [143, 311] on div at bounding box center [144, 312] width 7 height 7
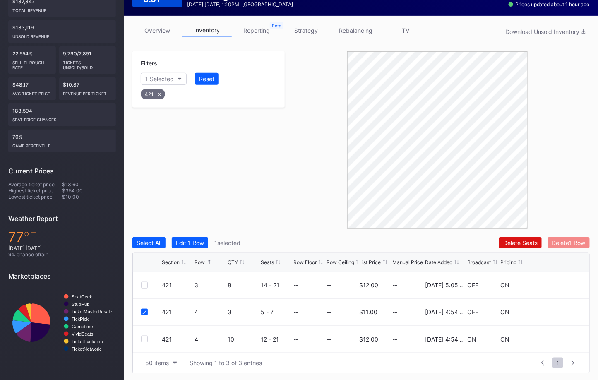
click at [563, 242] on div "Delete 1 Row" at bounding box center [569, 242] width 34 height 7
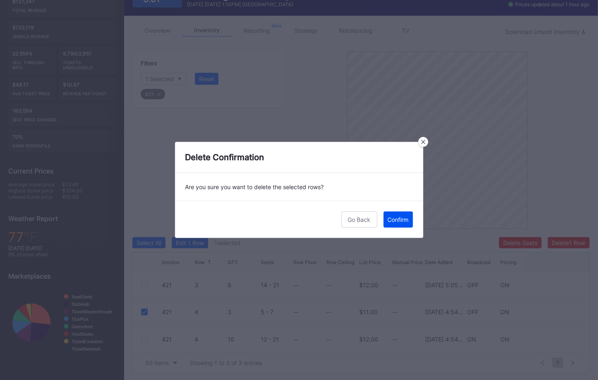
click at [406, 215] on button "Confirm" at bounding box center [398, 220] width 29 height 16
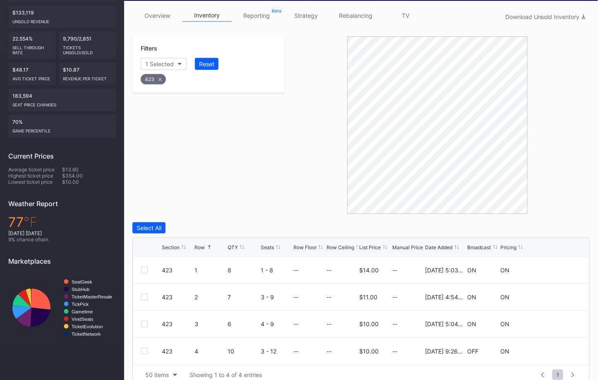
scroll to position [142, 0]
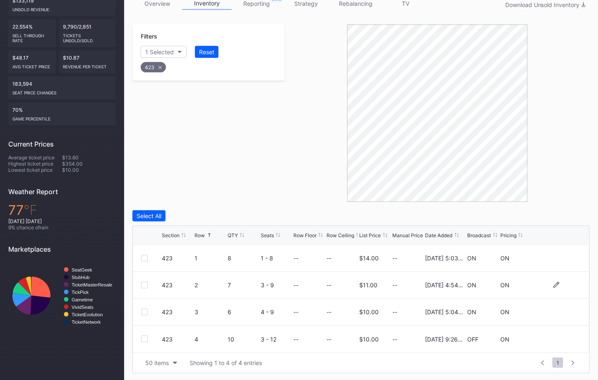
click at [143, 286] on div at bounding box center [144, 285] width 7 height 7
click at [570, 217] on div "Delete 1 Row" at bounding box center [569, 215] width 34 height 7
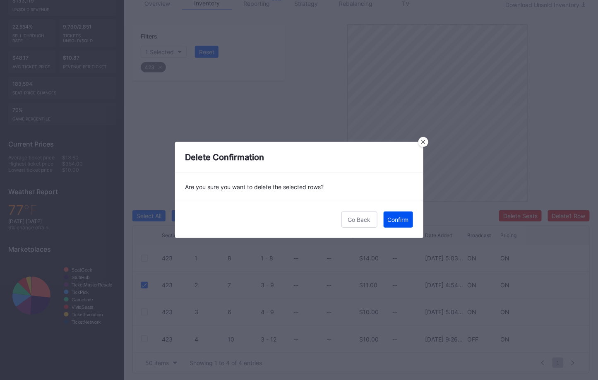
click at [400, 224] on button "Confirm" at bounding box center [398, 220] width 29 height 16
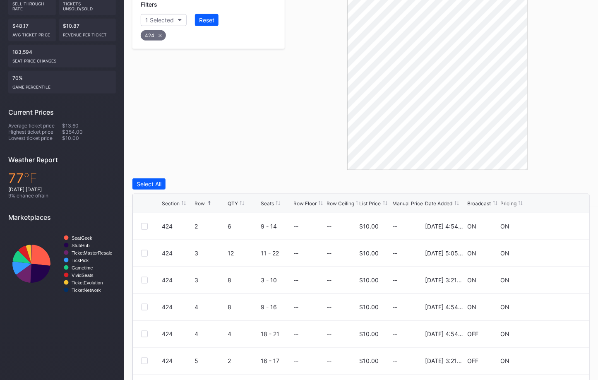
scroll to position [222, 0]
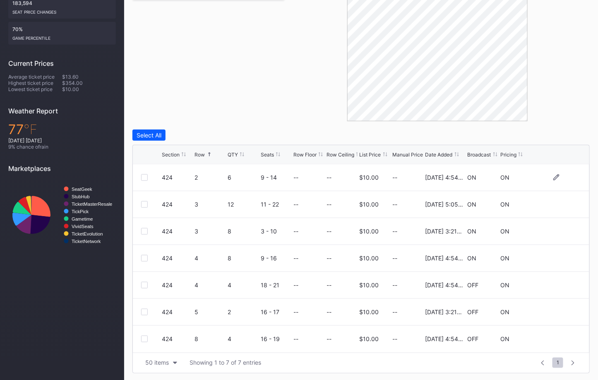
click at [143, 178] on div at bounding box center [144, 177] width 7 height 7
click at [144, 258] on div at bounding box center [144, 258] width 7 height 7
click at [144, 258] on icon at bounding box center [144, 258] width 5 height 4
click at [144, 285] on div at bounding box center [144, 285] width 7 height 7
click at [145, 336] on div at bounding box center [144, 339] width 7 height 7
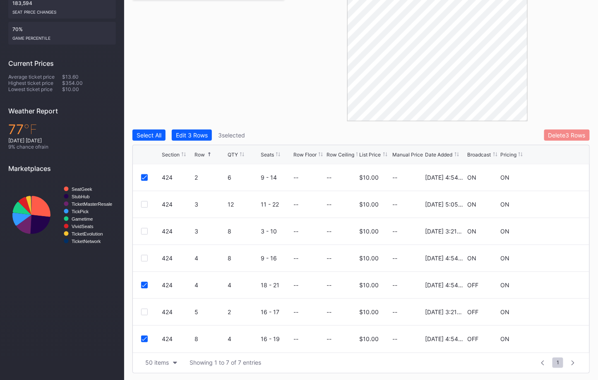
click at [564, 135] on div "Delete 3 Rows" at bounding box center [567, 135] width 37 height 7
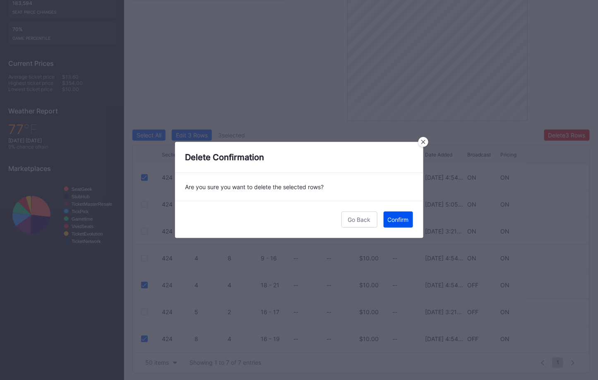
click at [404, 215] on button "Confirm" at bounding box center [398, 220] width 29 height 16
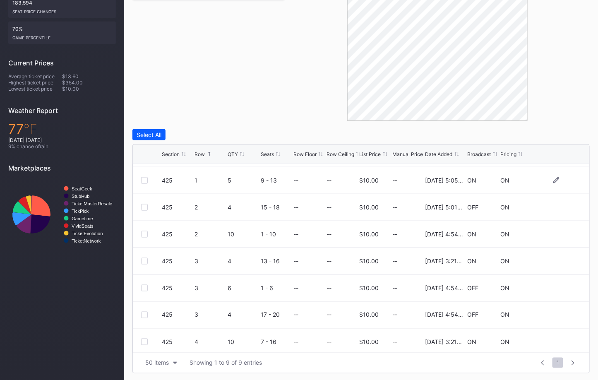
scroll to position [53, 0]
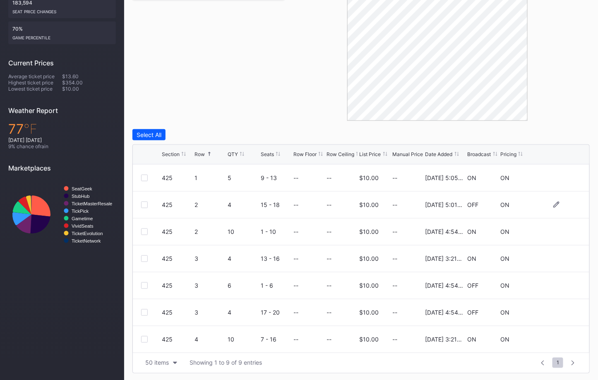
click at [145, 203] on div at bounding box center [144, 205] width 7 height 7
click at [146, 259] on div at bounding box center [144, 258] width 7 height 7
click at [141, 257] on div at bounding box center [144, 258] width 7 height 7
click at [143, 284] on div at bounding box center [144, 285] width 7 height 7
click at [571, 134] on div "Delete 2 Rows" at bounding box center [567, 134] width 37 height 7
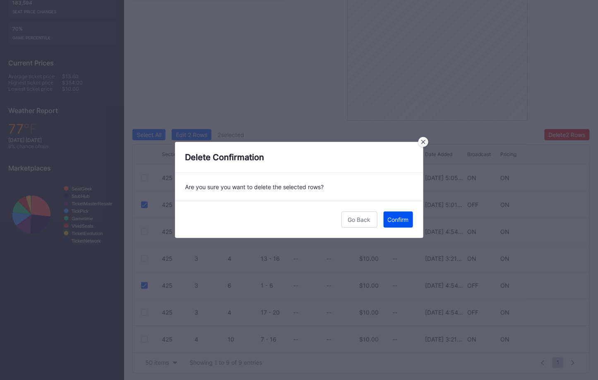
click at [403, 214] on button "Confirm" at bounding box center [398, 220] width 29 height 16
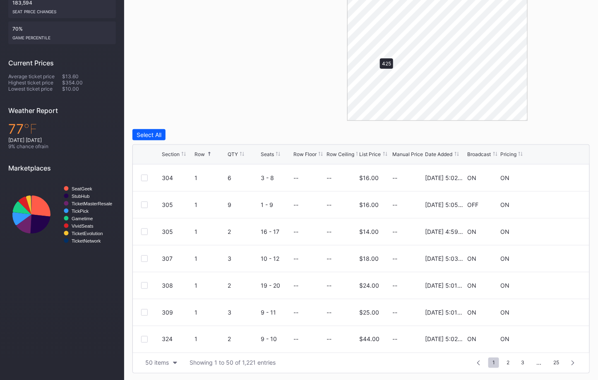
scroll to position [0, 0]
click at [144, 201] on div at bounding box center [144, 204] width 7 height 7
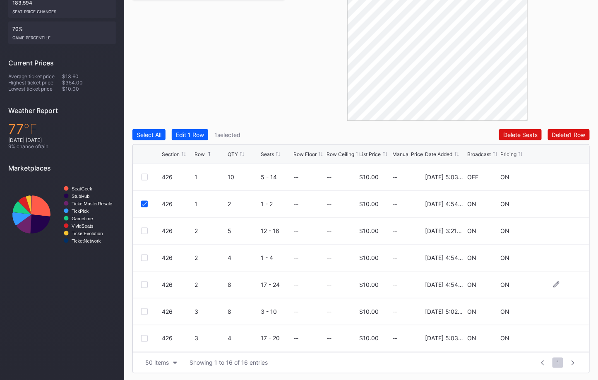
click at [145, 282] on div at bounding box center [144, 285] width 7 height 7
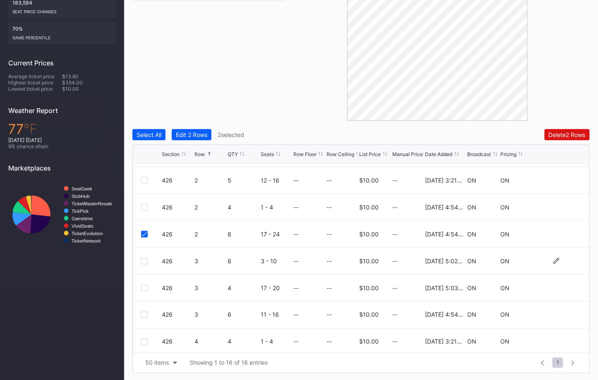
scroll to position [60, 0]
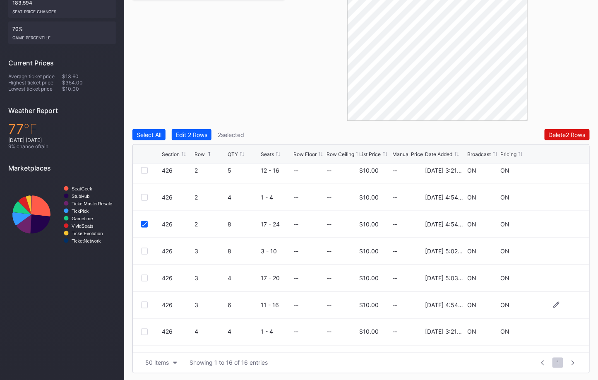
click at [143, 305] on div at bounding box center [144, 305] width 7 height 7
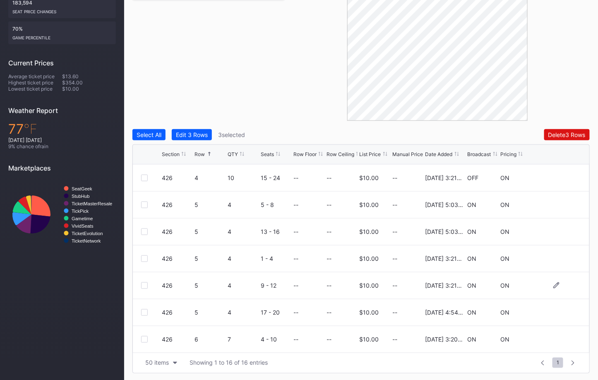
scroll to position [241, 0]
click at [141, 311] on div at bounding box center [144, 312] width 7 height 7
click at [557, 132] on div "Delete 4 Rows" at bounding box center [567, 134] width 37 height 7
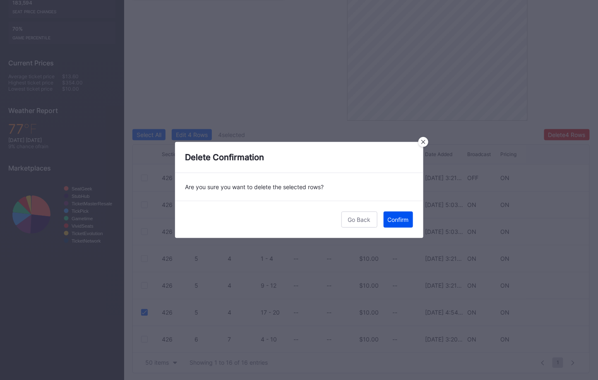
click at [406, 222] on div "Confirm" at bounding box center [398, 219] width 21 height 7
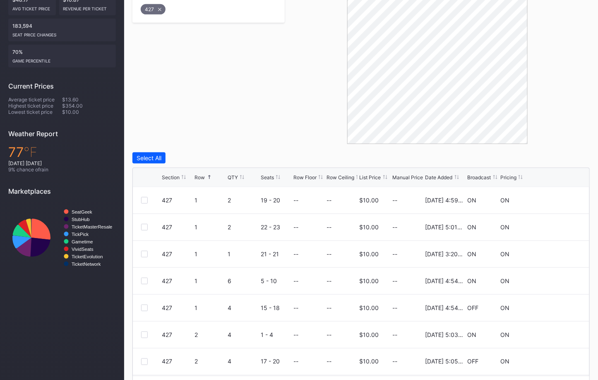
scroll to position [223, 0]
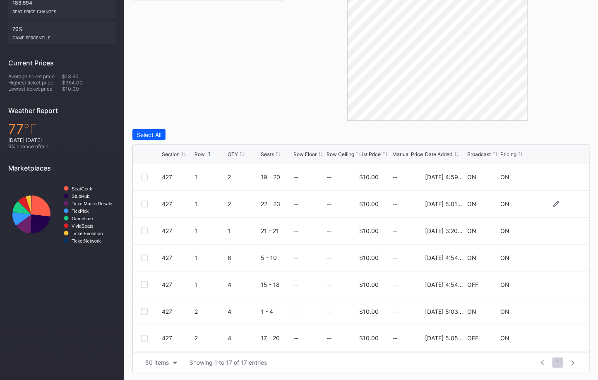
click at [143, 203] on div at bounding box center [144, 204] width 7 height 7
click at [143, 255] on div at bounding box center [144, 258] width 7 height 7
click at [145, 308] on div at bounding box center [144, 311] width 7 height 7
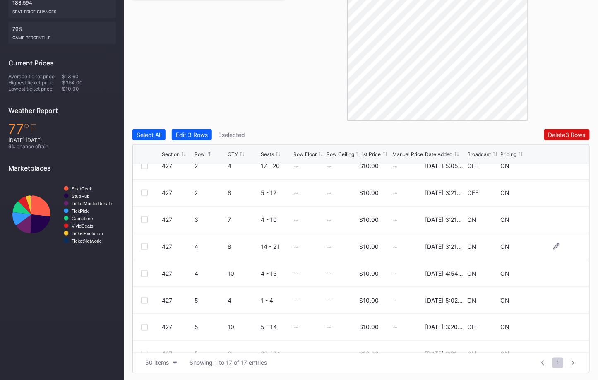
scroll to position [180, 0]
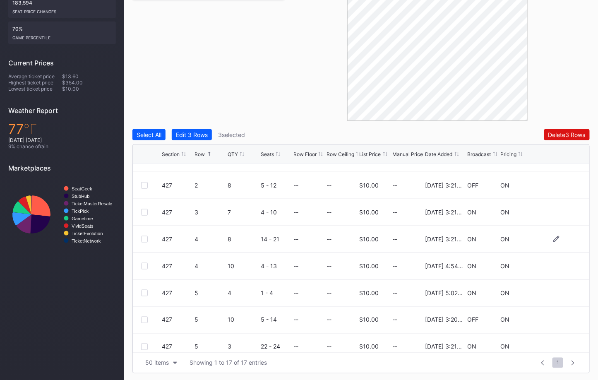
click at [145, 239] on div at bounding box center [144, 239] width 7 height 7
click at [143, 317] on div at bounding box center [144, 320] width 7 height 7
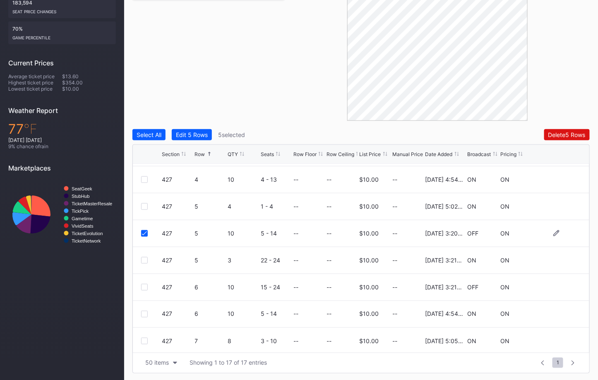
scroll to position [268, 0]
click at [145, 284] on div at bounding box center [144, 285] width 7 height 7
click at [560, 133] on div "Delete 6 Rows" at bounding box center [567, 134] width 37 height 7
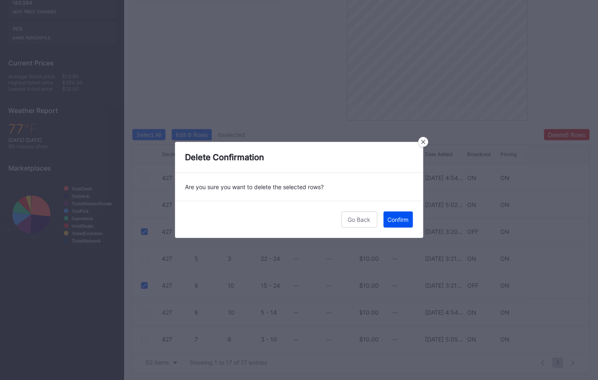
click at [400, 212] on button "Confirm" at bounding box center [398, 220] width 29 height 16
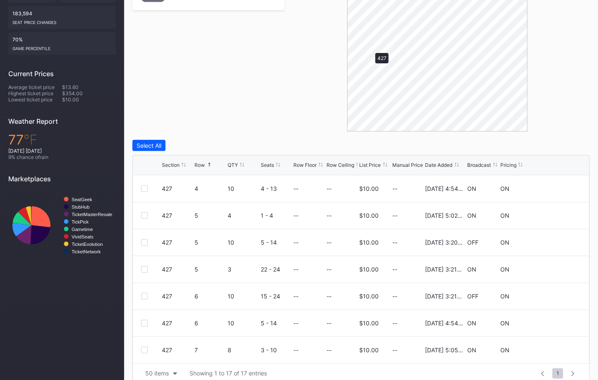
scroll to position [0, 0]
click at [196, 107] on div "Filters 1 Selected Reset 428" at bounding box center [208, 43] width 152 height 178
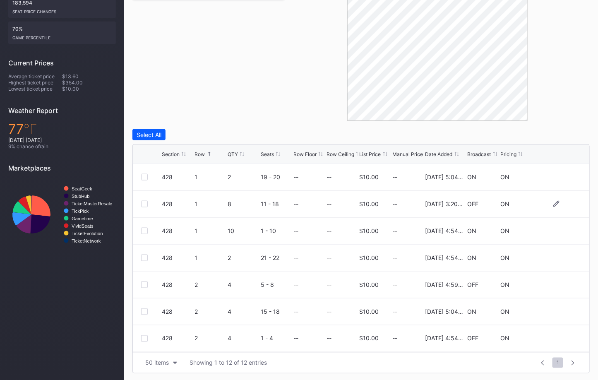
click at [145, 202] on div at bounding box center [144, 204] width 7 height 7
click at [143, 282] on div at bounding box center [144, 285] width 7 height 7
click at [143, 312] on div at bounding box center [144, 311] width 7 height 7
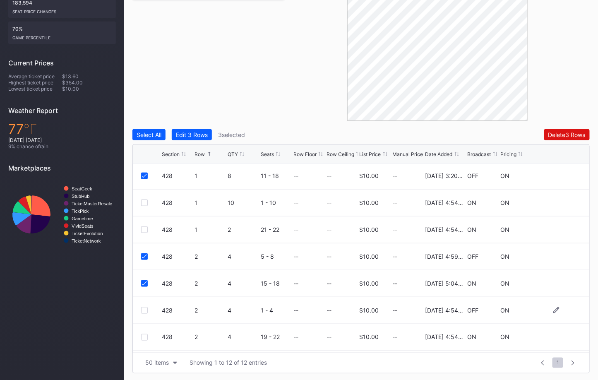
scroll to position [52, 0]
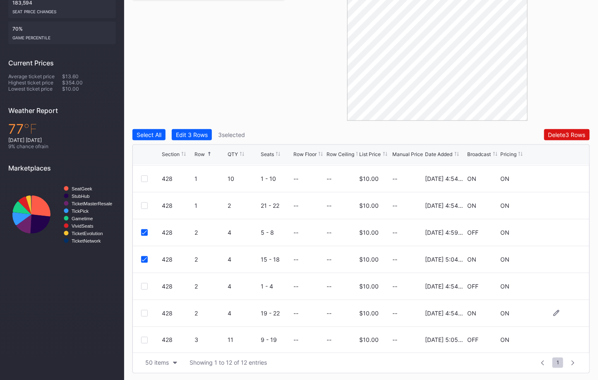
click at [145, 311] on div at bounding box center [144, 313] width 7 height 7
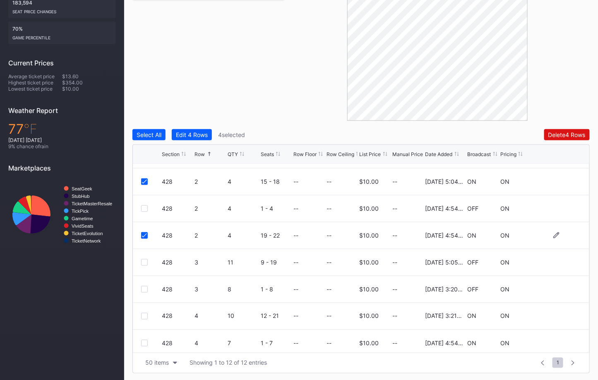
scroll to position [134, 0]
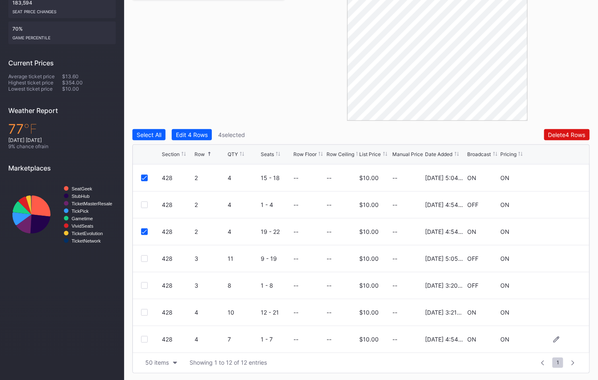
click at [144, 339] on div at bounding box center [144, 339] width 7 height 7
click at [566, 134] on div "Delete 5 Rows" at bounding box center [567, 134] width 37 height 7
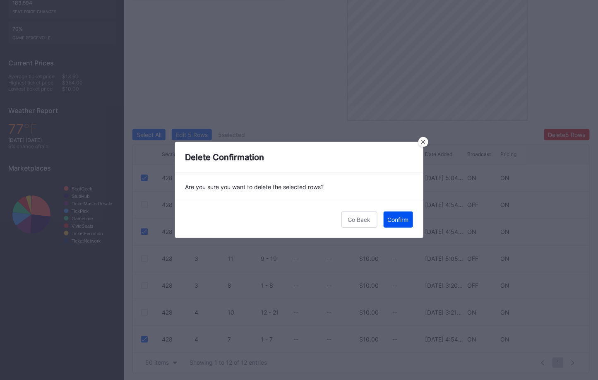
click at [395, 217] on div "Confirm" at bounding box center [398, 219] width 21 height 7
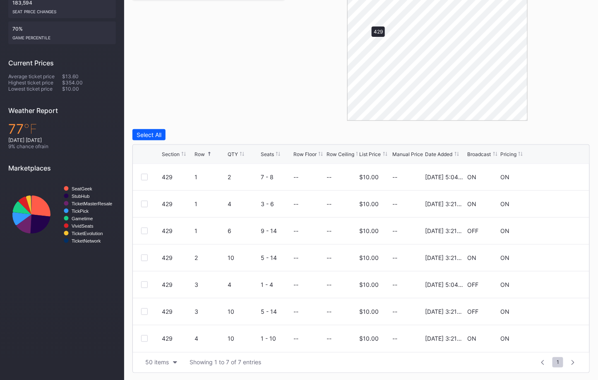
scroll to position [222, 0]
click at [143, 284] on div at bounding box center [144, 285] width 7 height 7
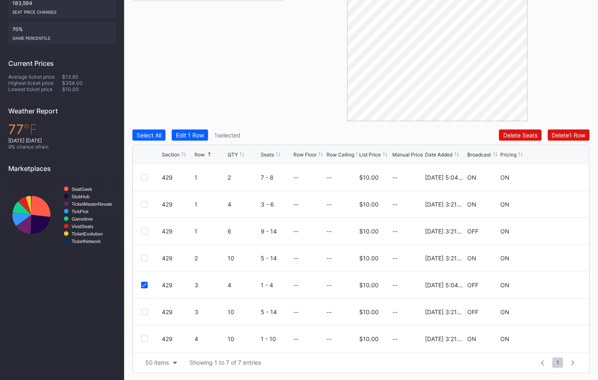
click at [576, 140] on div "Select All Edit 1 Row 1 selected Delete Seats Delete 1 Row Section Row QTY Seat…" at bounding box center [361, 252] width 458 height 244
click at [569, 137] on div "Delete 1 Row" at bounding box center [569, 135] width 34 height 7
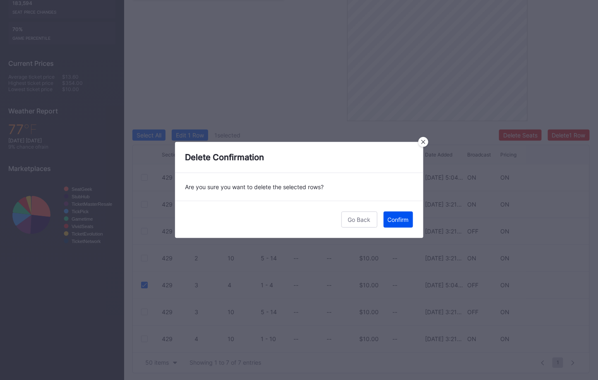
click at [407, 223] on button "Confirm" at bounding box center [398, 220] width 29 height 16
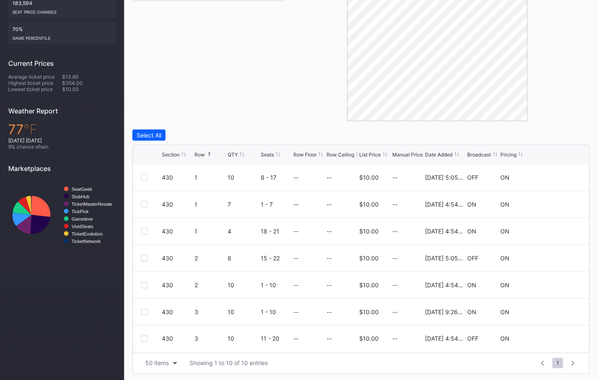
scroll to position [223, 0]
click at [145, 206] on div at bounding box center [144, 204] width 7 height 7
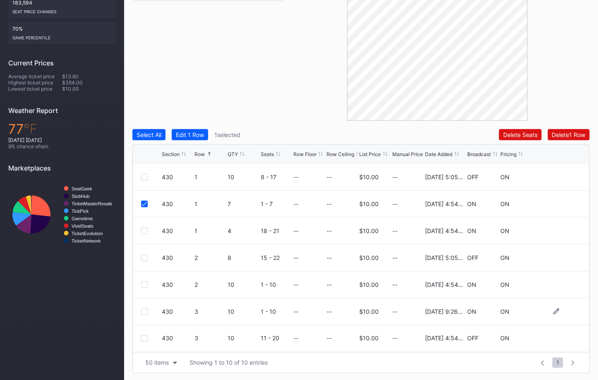
scroll to position [14, 0]
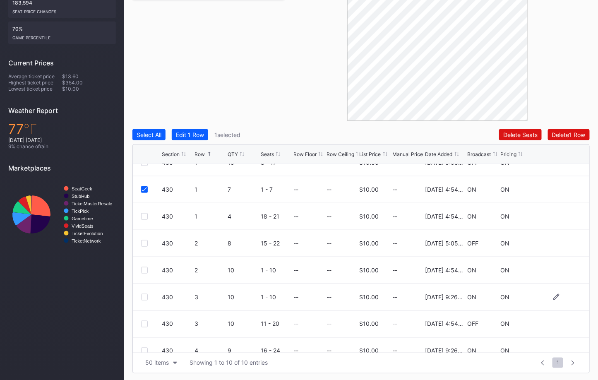
click at [144, 296] on div at bounding box center [144, 297] width 7 height 7
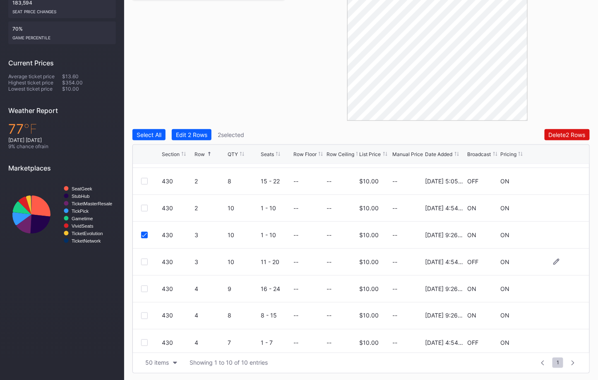
scroll to position [80, 0]
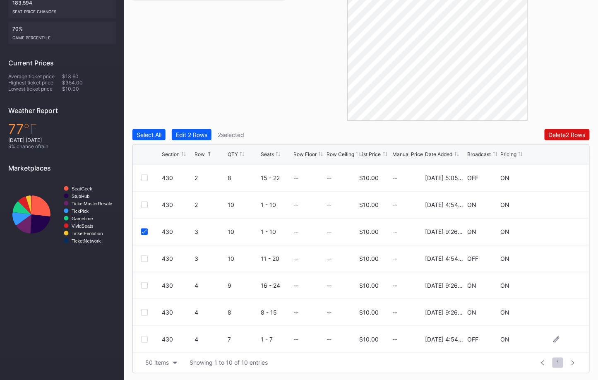
click at [145, 339] on div at bounding box center [144, 339] width 7 height 7
click at [144, 284] on div at bounding box center [144, 285] width 7 height 7
click at [554, 136] on div "Delete 4 Rows" at bounding box center [567, 134] width 37 height 7
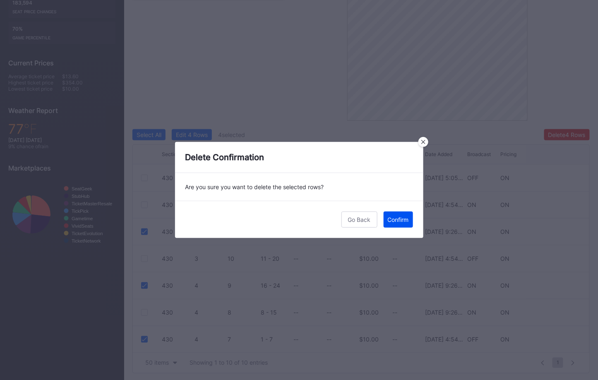
click at [395, 217] on div "Confirm" at bounding box center [398, 219] width 21 height 7
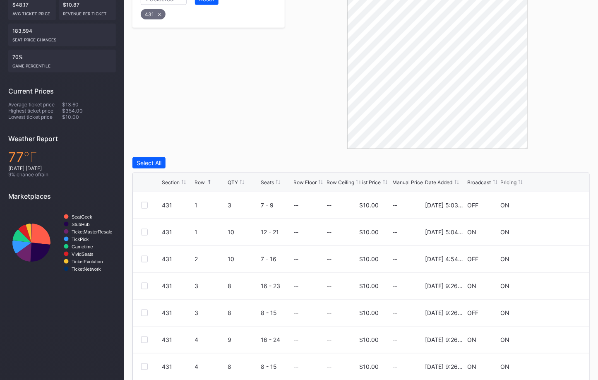
scroll to position [222, 0]
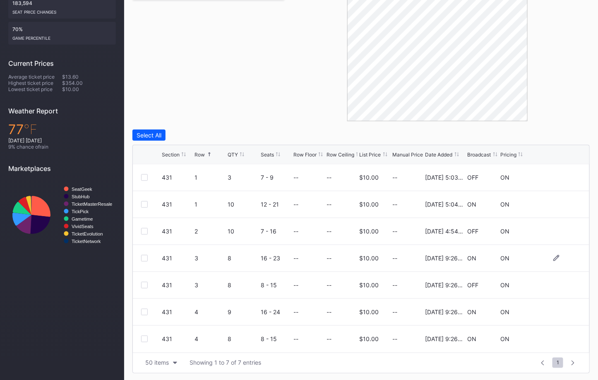
click at [144, 258] on div at bounding box center [144, 258] width 7 height 7
click at [145, 337] on div at bounding box center [144, 339] width 7 height 7
click at [563, 138] on button "Delete 2 Rows" at bounding box center [567, 135] width 45 height 11
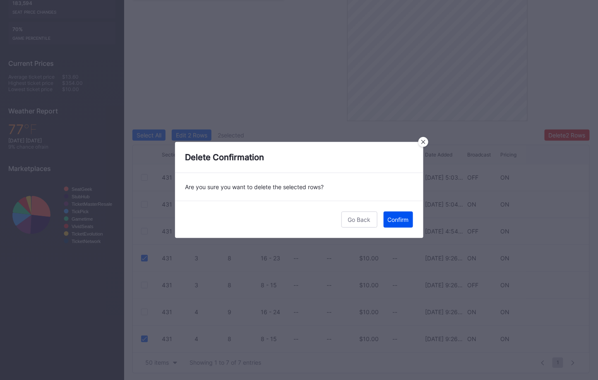
click at [402, 226] on button "Confirm" at bounding box center [398, 220] width 29 height 16
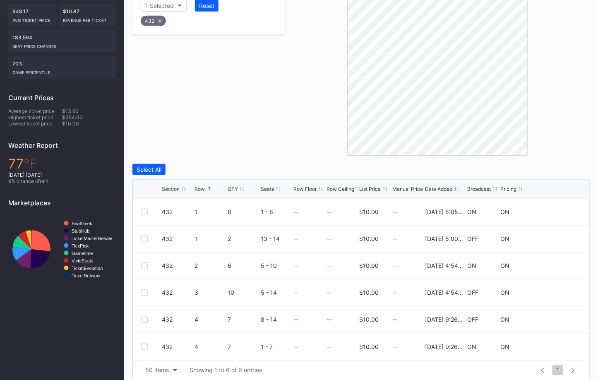
scroll to position [195, 0]
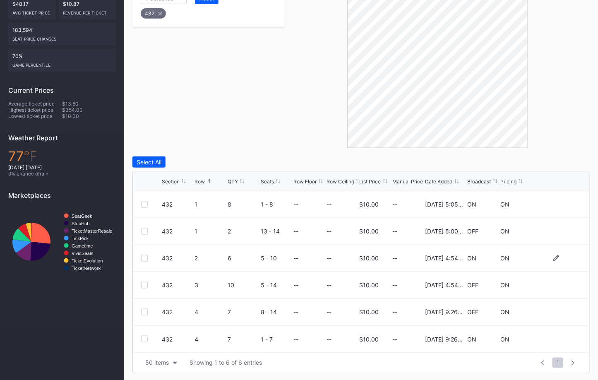
click at [144, 257] on div at bounding box center [144, 258] width 7 height 7
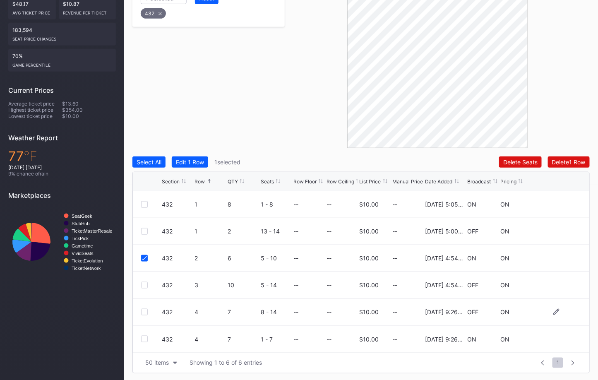
click at [143, 309] on div at bounding box center [144, 312] width 7 height 7
click at [559, 160] on div "Delete 2 Rows" at bounding box center [567, 162] width 37 height 7
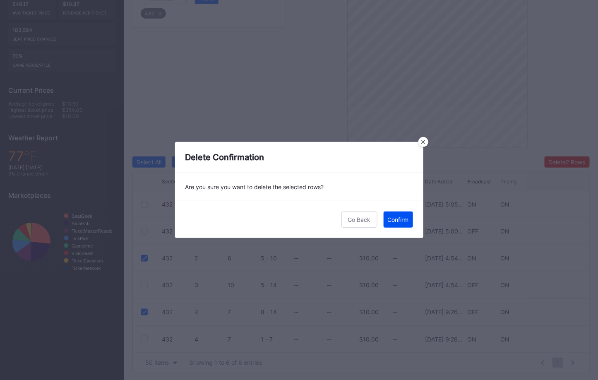
click at [406, 220] on div "Confirm" at bounding box center [398, 219] width 21 height 7
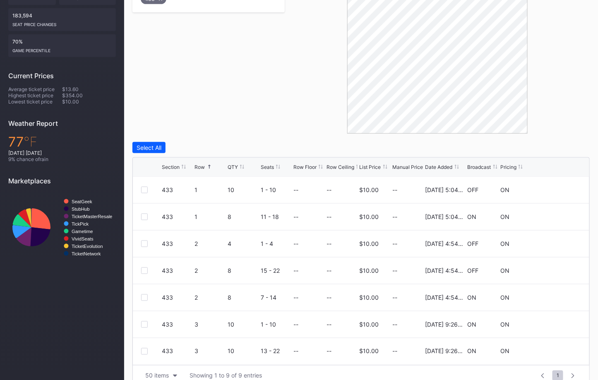
scroll to position [223, 0]
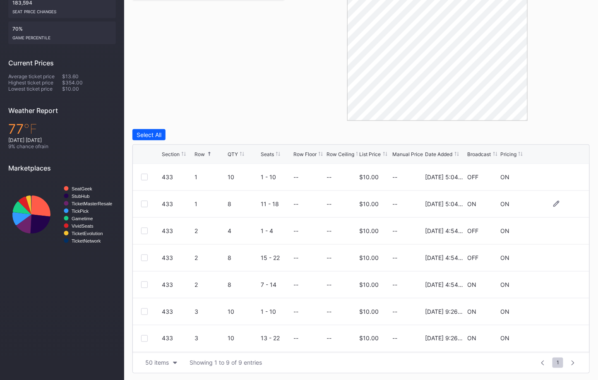
click at [145, 203] on div at bounding box center [144, 204] width 7 height 7
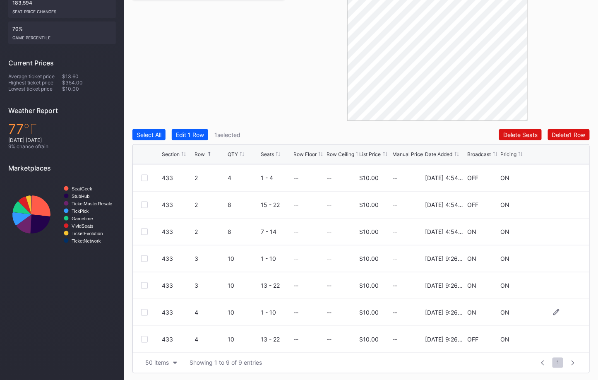
click at [148, 312] on div at bounding box center [151, 312] width 21 height 7
click at [145, 312] on div at bounding box center [144, 312] width 7 height 7
click at [549, 137] on div "Delete 2 Rows" at bounding box center [567, 134] width 37 height 7
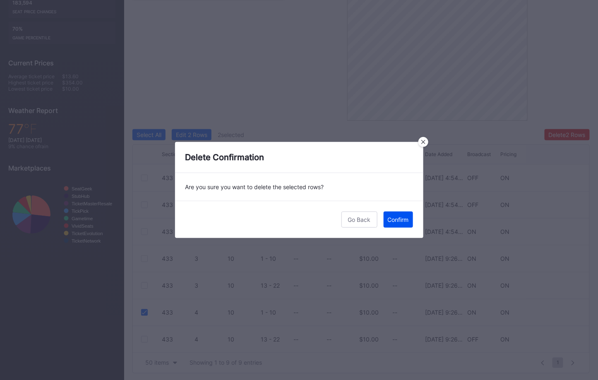
click at [398, 219] on div "Confirm" at bounding box center [398, 219] width 21 height 7
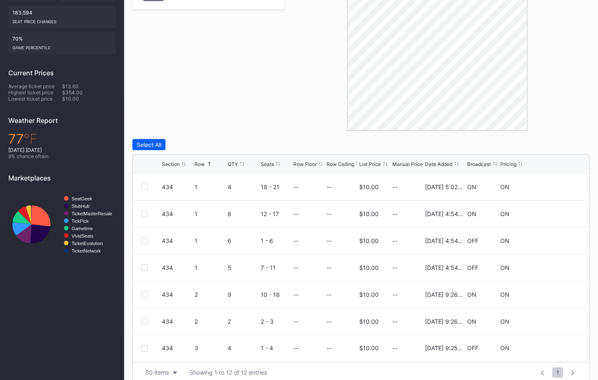
scroll to position [223, 0]
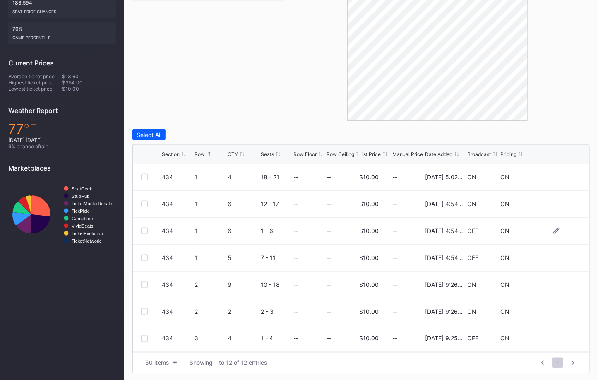
click at [144, 231] on div at bounding box center [144, 231] width 7 height 7
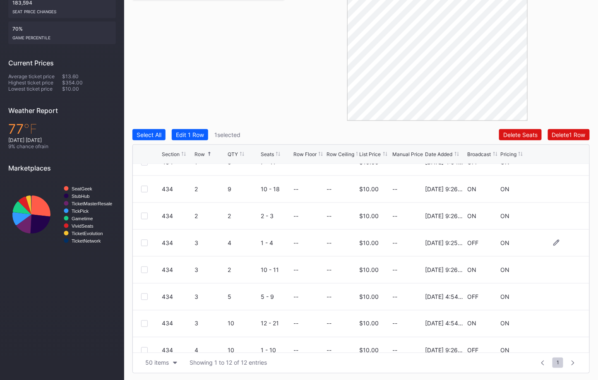
scroll to position [111, 0]
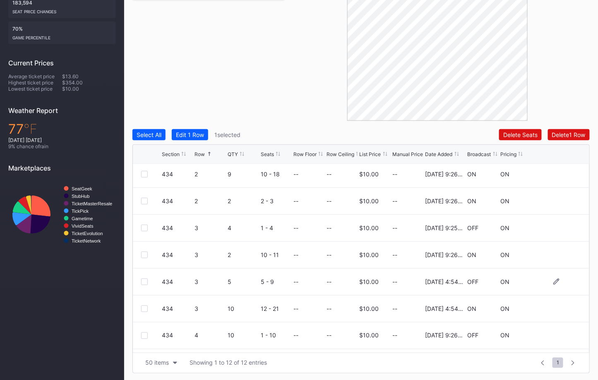
click at [146, 282] on div at bounding box center [144, 282] width 7 height 7
click at [567, 133] on div "Delete 2 Rows" at bounding box center [567, 134] width 37 height 7
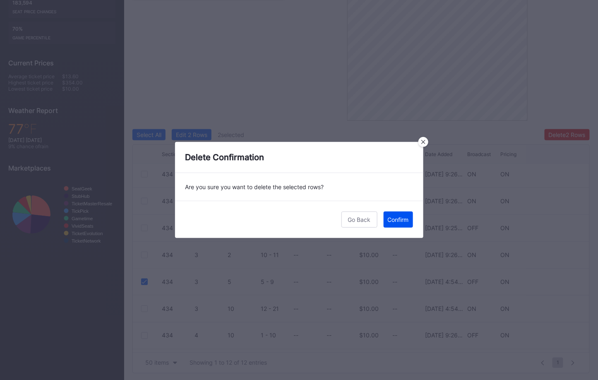
click at [405, 224] on button "Confirm" at bounding box center [398, 220] width 29 height 16
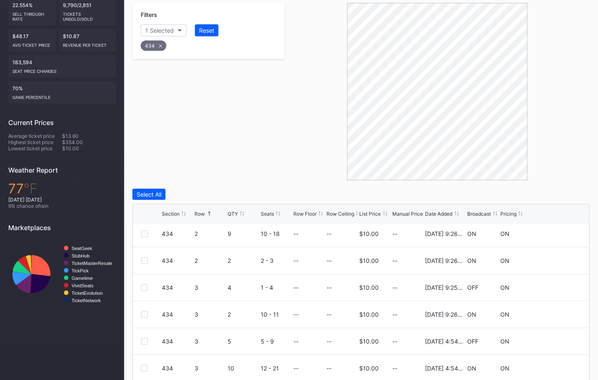
scroll to position [0, 0]
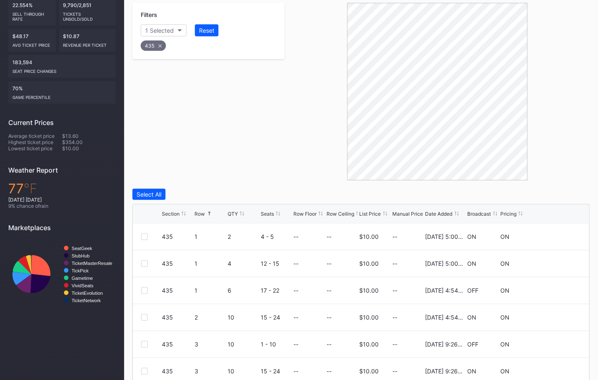
click at [258, 118] on div "Filters 1 Selected Reset 435" at bounding box center [208, 92] width 152 height 178
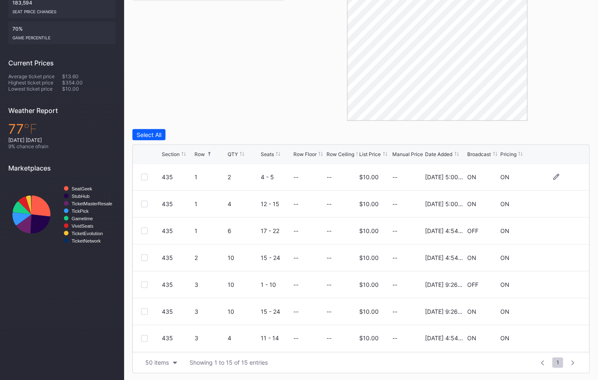
click at [143, 175] on div at bounding box center [144, 177] width 7 height 7
click at [146, 336] on div at bounding box center [144, 338] width 7 height 7
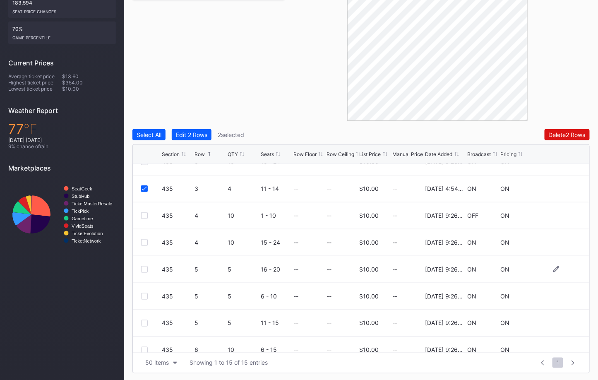
scroll to position [153, 0]
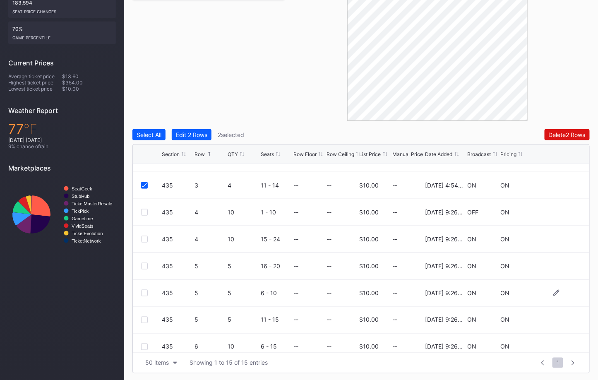
click at [144, 291] on div at bounding box center [144, 293] width 7 height 7
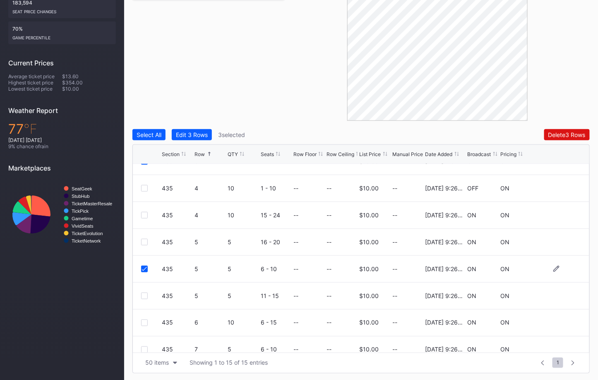
scroll to position [214, 0]
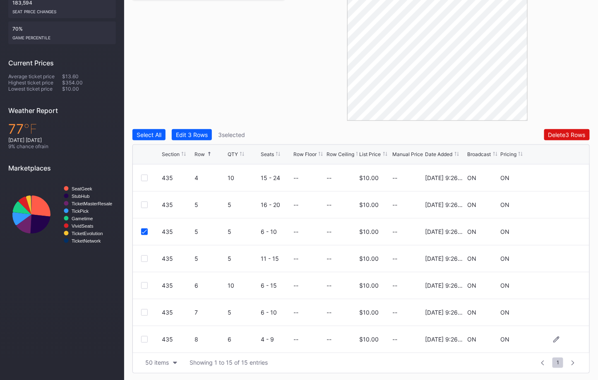
click at [145, 337] on div at bounding box center [144, 339] width 7 height 7
click at [576, 132] on div "Delete 4 Rows" at bounding box center [567, 134] width 37 height 7
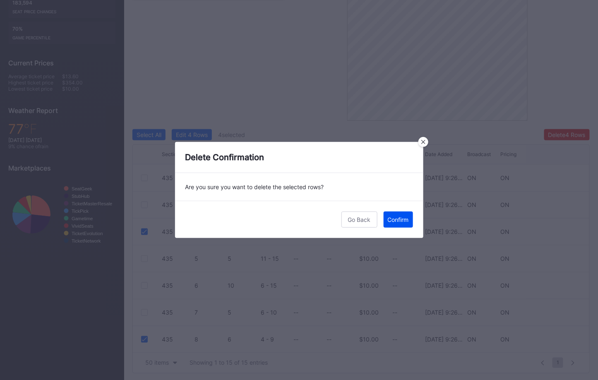
click at [399, 218] on div "Confirm" at bounding box center [398, 219] width 21 height 7
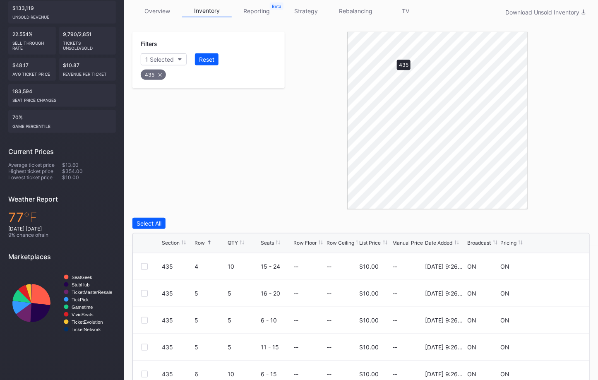
scroll to position [0, 0]
click at [239, 141] on div "Filters 1 Selected Reset 436" at bounding box center [208, 121] width 152 height 178
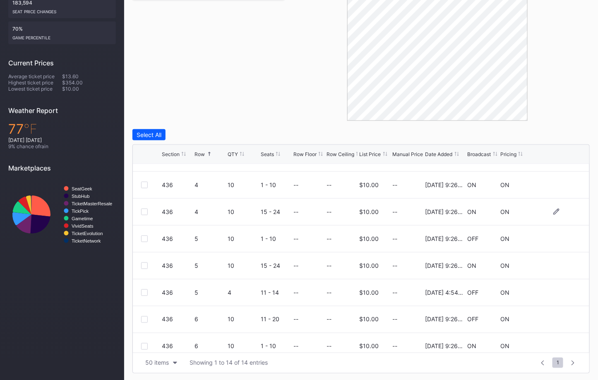
scroll to position [154, 0]
click at [144, 208] on div at bounding box center [144, 211] width 7 height 7
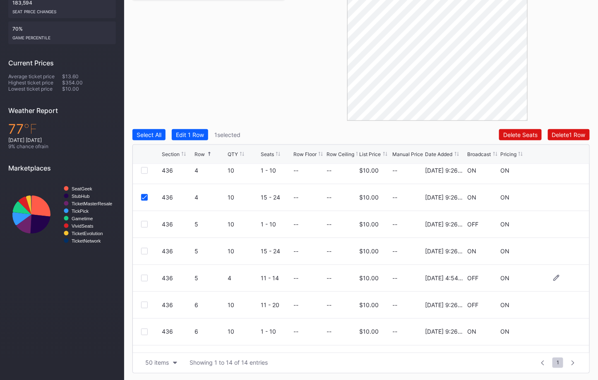
scroll to position [188, 0]
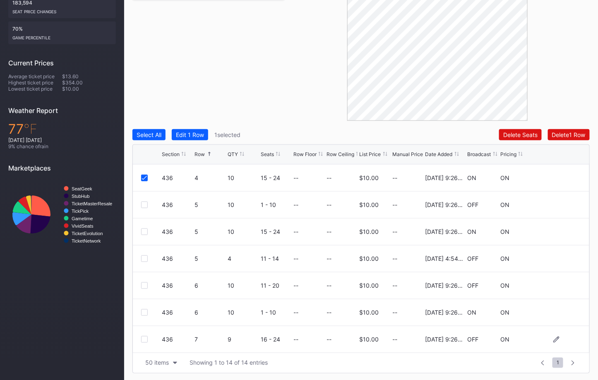
click at [143, 337] on div at bounding box center [144, 339] width 7 height 7
click at [553, 131] on div "Delete 2 Rows" at bounding box center [567, 134] width 37 height 7
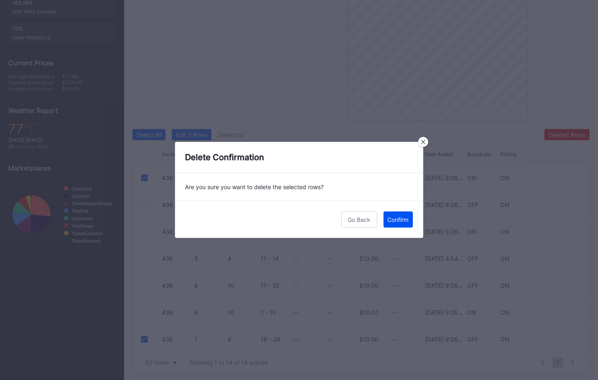
click at [407, 220] on div "Confirm" at bounding box center [398, 219] width 21 height 7
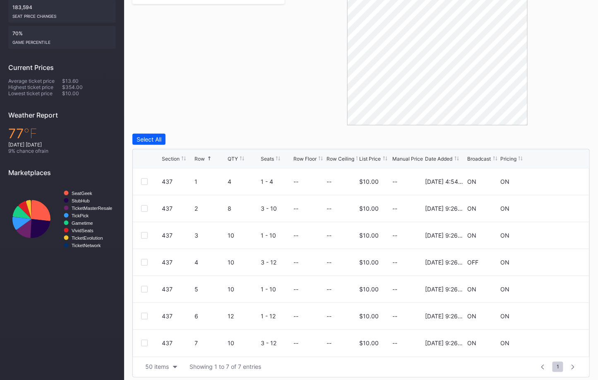
scroll to position [222, 0]
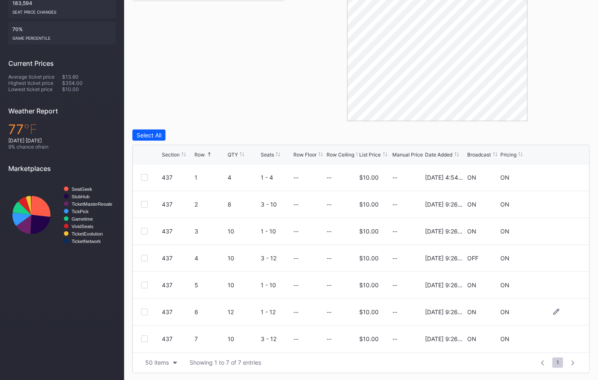
click at [145, 311] on div at bounding box center [144, 312] width 7 height 7
click at [573, 135] on div "Delete 1 Row" at bounding box center [569, 135] width 34 height 7
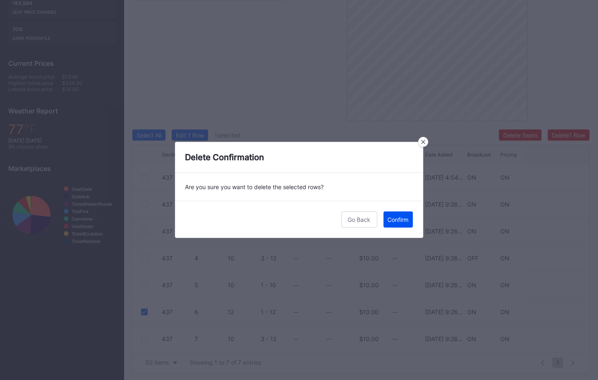
click at [401, 219] on div "Confirm" at bounding box center [398, 219] width 21 height 7
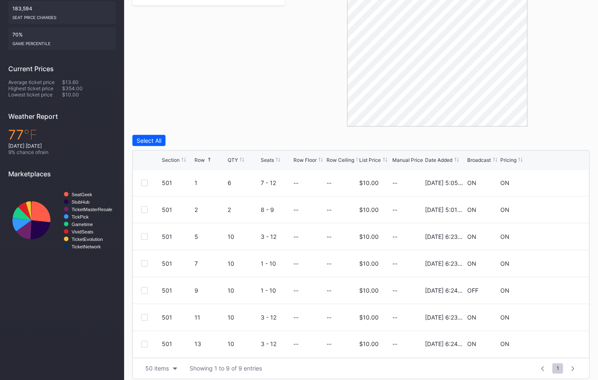
scroll to position [223, 0]
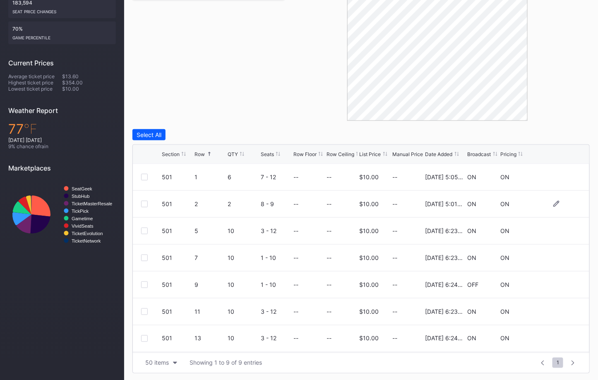
click at [143, 202] on div at bounding box center [144, 204] width 7 height 7
click at [573, 133] on div "Delete 1 Row" at bounding box center [569, 134] width 34 height 7
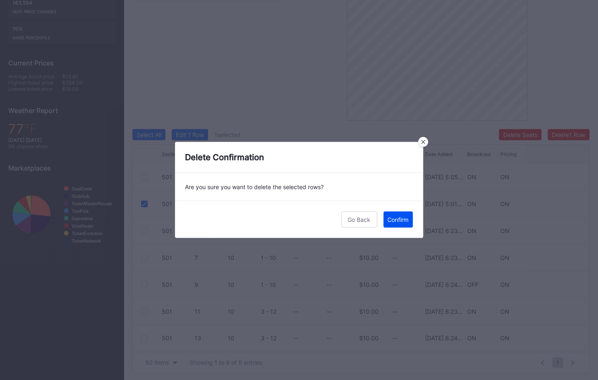
click at [395, 219] on div "Confirm" at bounding box center [398, 219] width 21 height 7
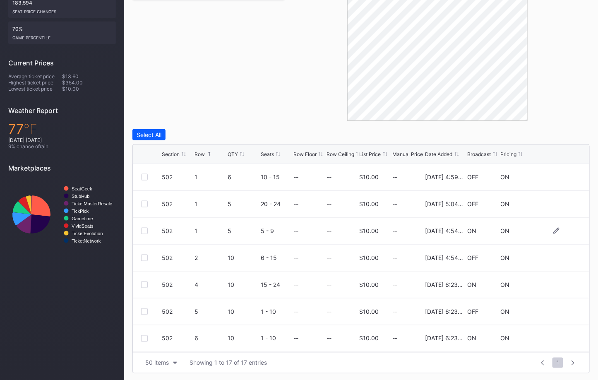
click at [142, 228] on div at bounding box center [144, 231] width 7 height 7
click at [565, 133] on div "Delete 1 Row" at bounding box center [569, 134] width 34 height 7
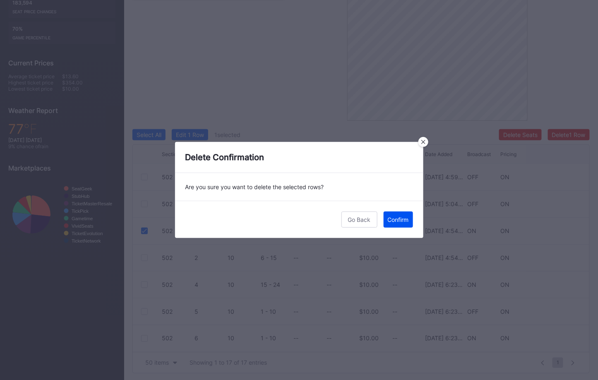
click at [398, 219] on div "Confirm" at bounding box center [398, 219] width 21 height 7
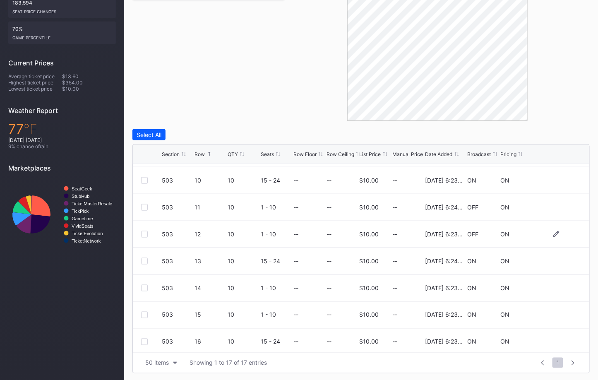
scroll to position [243, 0]
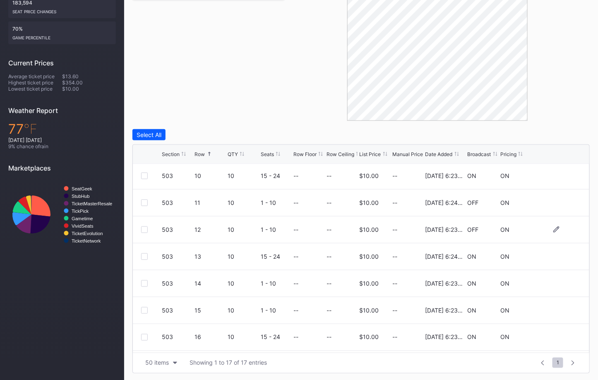
click at [144, 226] on div at bounding box center [144, 229] width 7 height 7
click at [562, 134] on div "Delete 1 Row" at bounding box center [569, 134] width 34 height 7
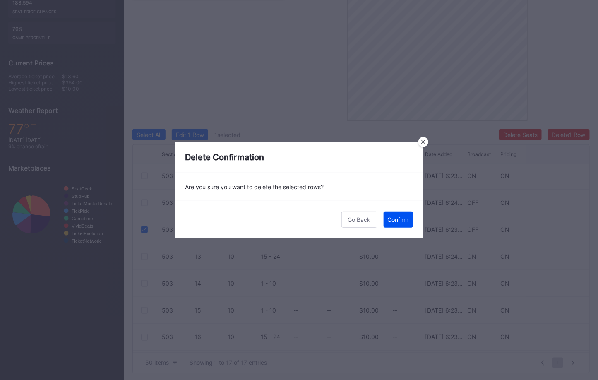
click at [400, 212] on button "Confirm" at bounding box center [398, 220] width 29 height 16
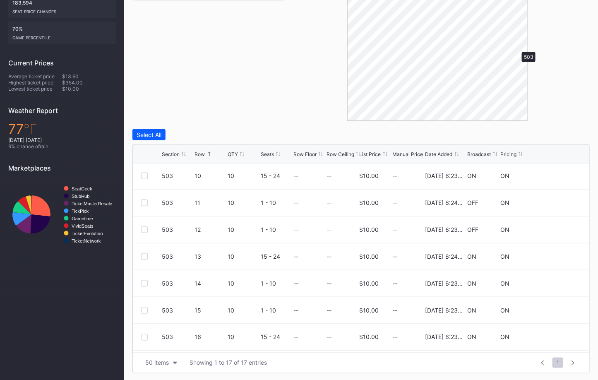
scroll to position [0, 0]
click at [144, 202] on div at bounding box center [144, 204] width 7 height 7
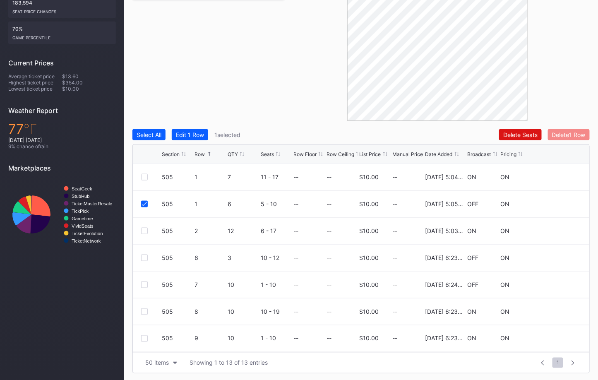
click at [571, 133] on div "Delete 1 Row" at bounding box center [569, 134] width 34 height 7
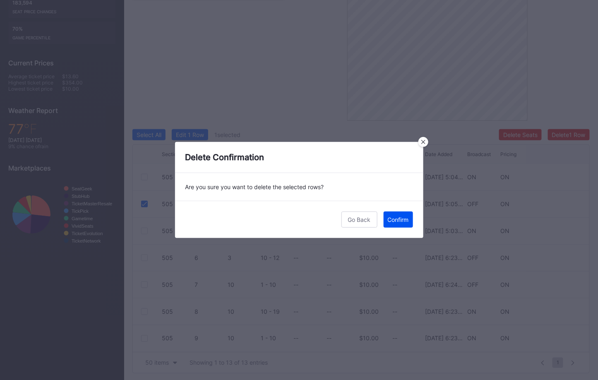
click at [405, 218] on div "Confirm" at bounding box center [398, 219] width 21 height 7
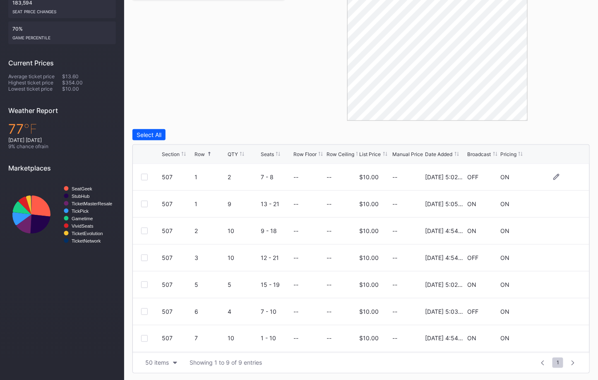
click at [145, 176] on div at bounding box center [144, 177] width 7 height 7
click at [571, 132] on div "Delete 1 Row" at bounding box center [569, 134] width 34 height 7
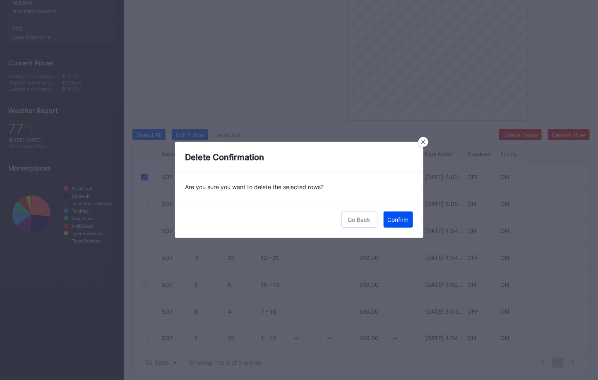
click at [402, 216] on div "Confirm" at bounding box center [398, 219] width 21 height 7
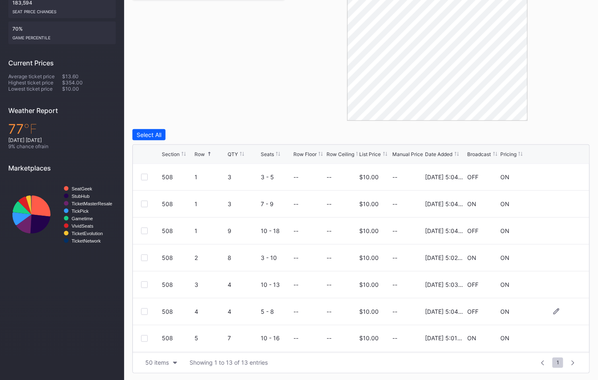
click at [146, 308] on div at bounding box center [144, 311] width 7 height 7
click at [570, 135] on div "Delete 1 Row" at bounding box center [569, 134] width 34 height 7
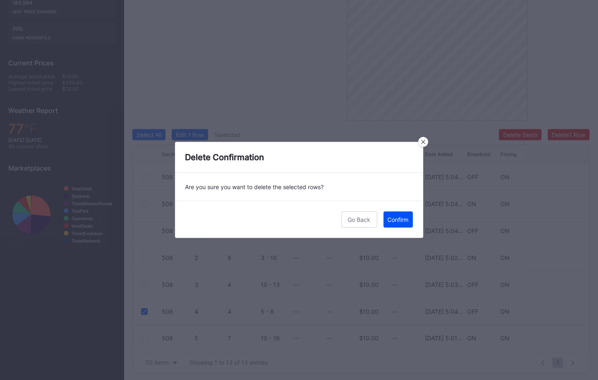
click at [401, 216] on div "Confirm" at bounding box center [398, 219] width 21 height 7
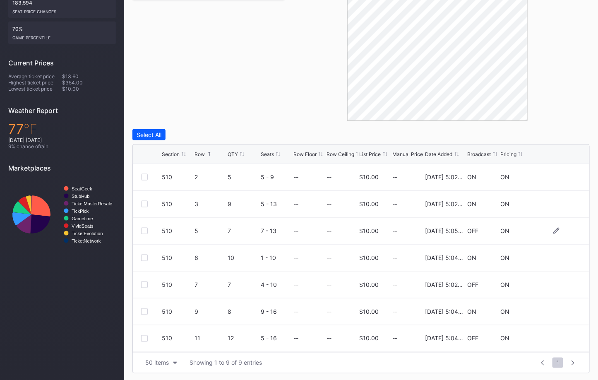
click at [145, 229] on div at bounding box center [144, 231] width 7 height 7
click at [564, 132] on div "Delete 1 Row" at bounding box center [569, 134] width 34 height 7
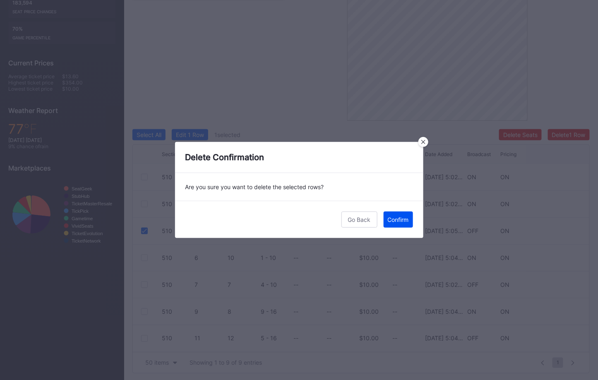
click at [402, 219] on div "Confirm" at bounding box center [398, 219] width 21 height 7
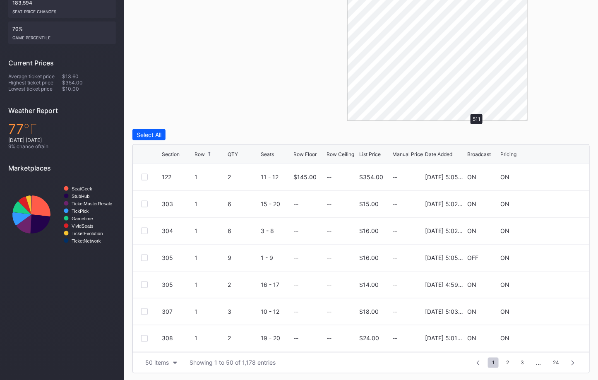
scroll to position [195, 0]
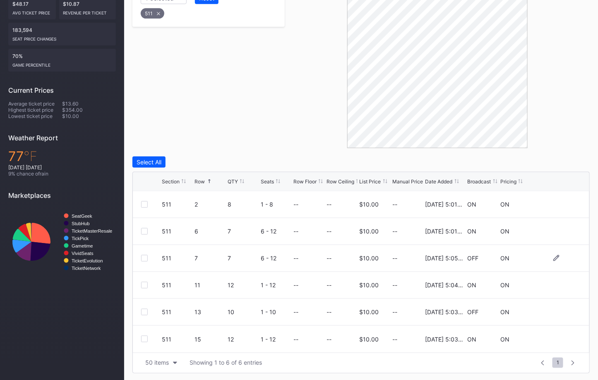
click at [142, 257] on div at bounding box center [144, 258] width 7 height 7
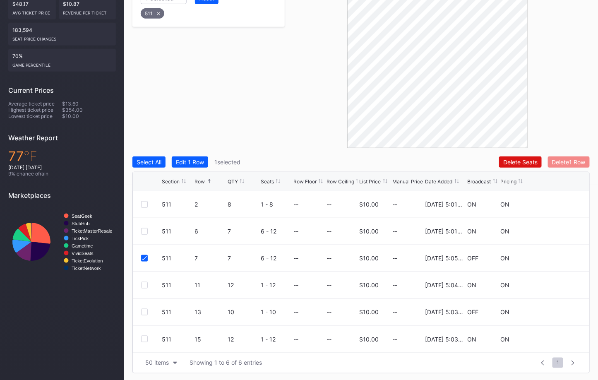
click at [557, 161] on div "Delete 1 Row" at bounding box center [569, 162] width 34 height 7
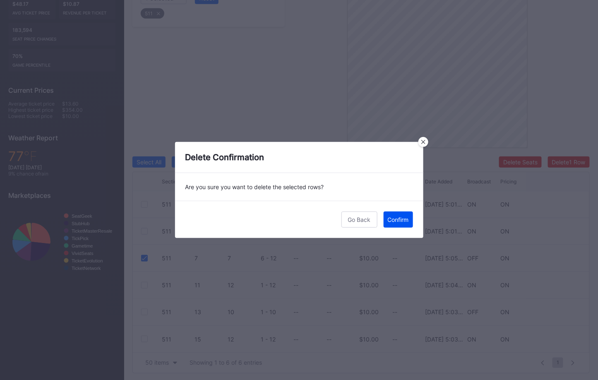
click at [407, 224] on button "Confirm" at bounding box center [398, 220] width 29 height 16
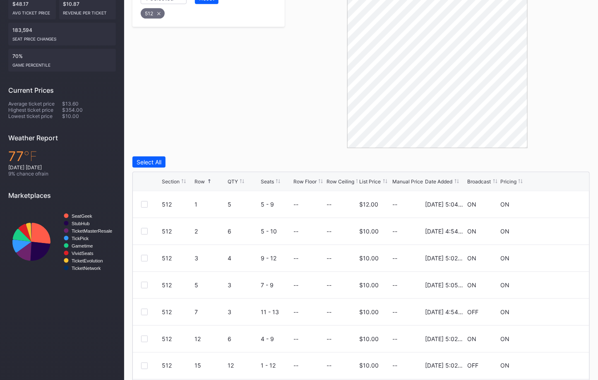
scroll to position [223, 0]
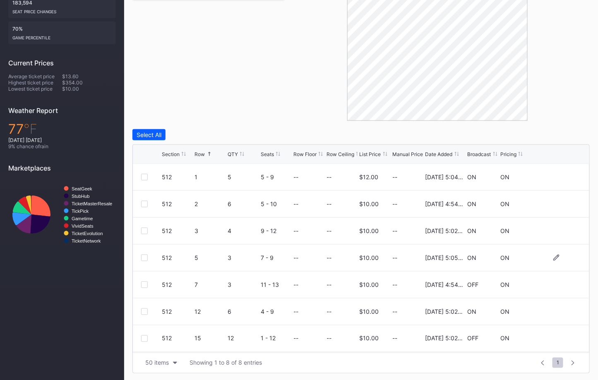
click at [143, 257] on div at bounding box center [144, 258] width 7 height 7
click at [568, 131] on div "Delete 1 Row" at bounding box center [569, 134] width 34 height 7
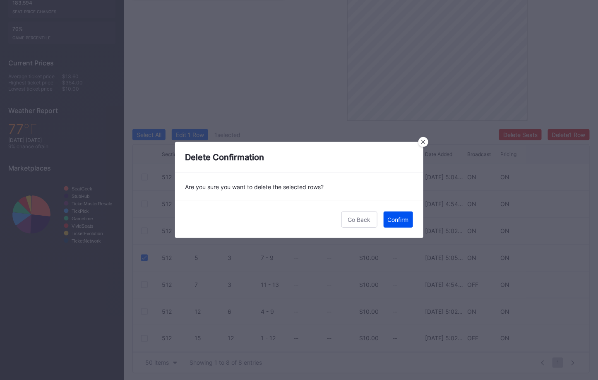
click at [401, 222] on div "Confirm" at bounding box center [398, 219] width 21 height 7
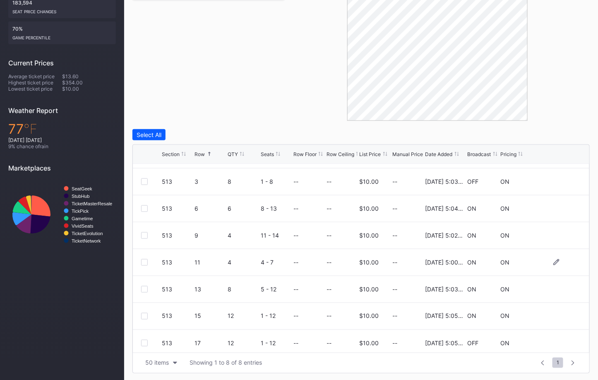
scroll to position [26, 0]
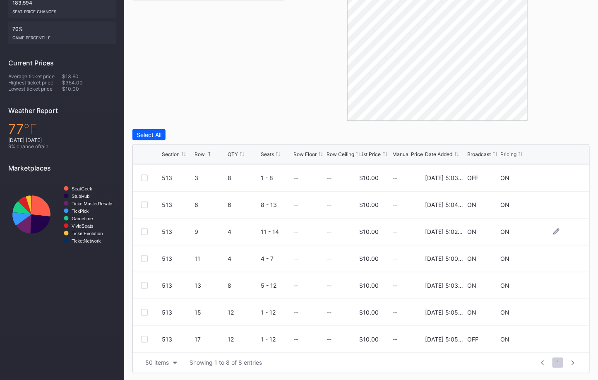
click at [146, 231] on div at bounding box center [144, 232] width 7 height 7
click at [572, 131] on div "Delete 1 Row" at bounding box center [569, 134] width 34 height 7
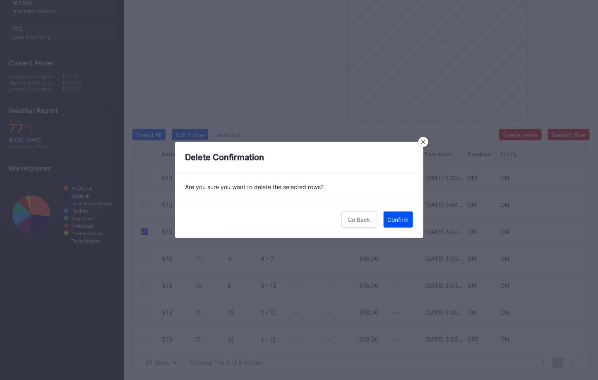
click at [395, 215] on button "Confirm" at bounding box center [398, 220] width 29 height 16
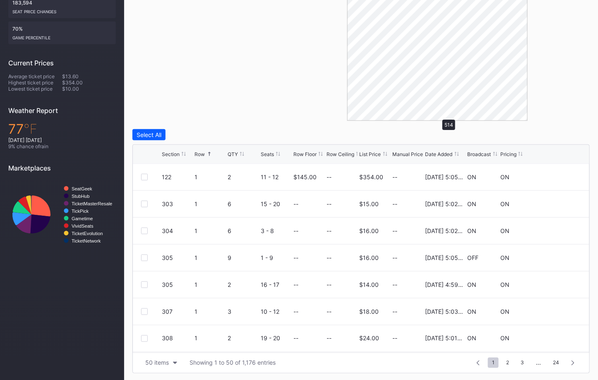
scroll to position [222, 0]
click at [142, 201] on div at bounding box center [144, 204] width 7 height 7
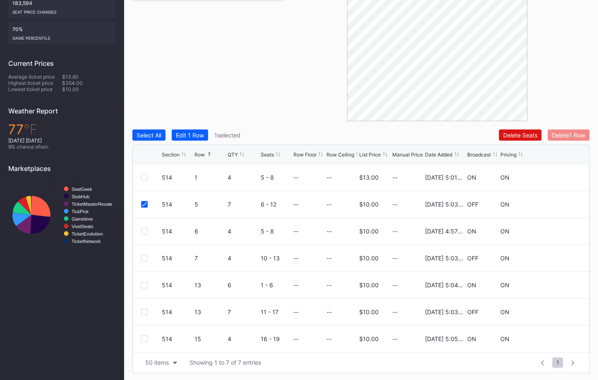
click at [569, 132] on div "Delete 1 Row" at bounding box center [569, 135] width 34 height 7
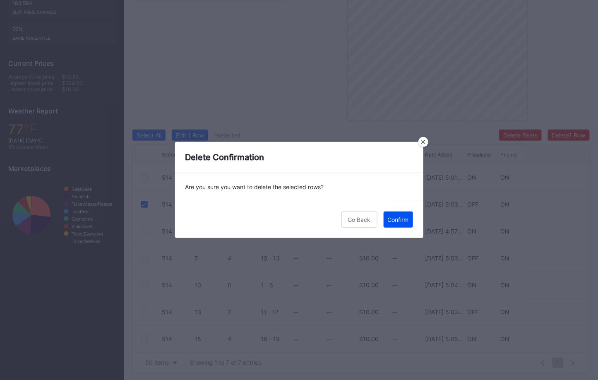
click at [405, 222] on div "Confirm" at bounding box center [398, 219] width 21 height 7
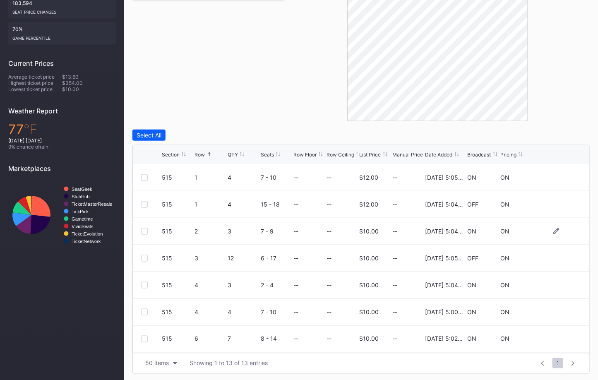
click at [143, 231] on div at bounding box center [144, 231] width 7 height 7
click at [576, 135] on div "Delete 1 Row" at bounding box center [569, 135] width 34 height 7
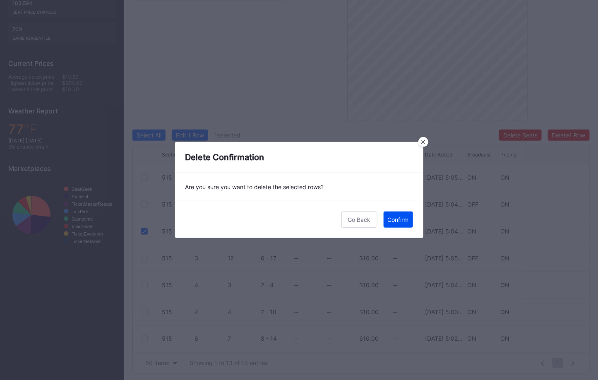
click at [397, 218] on div "Confirm" at bounding box center [398, 219] width 21 height 7
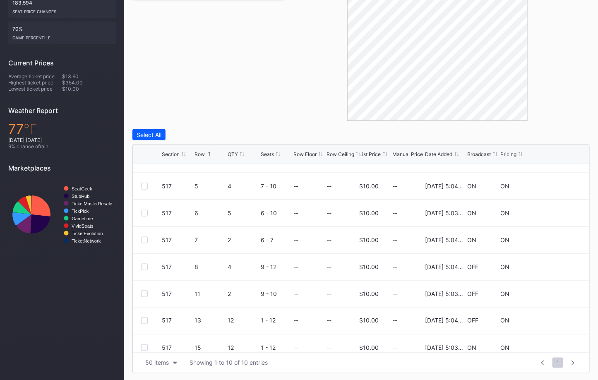
scroll to position [80, 0]
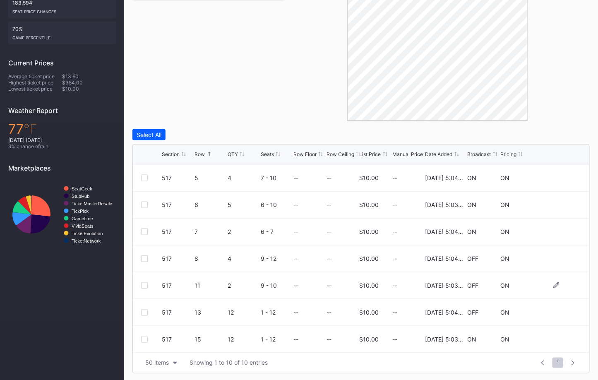
click at [144, 284] on div at bounding box center [144, 285] width 7 height 7
click at [566, 133] on div "Delete 1 Row" at bounding box center [569, 134] width 34 height 7
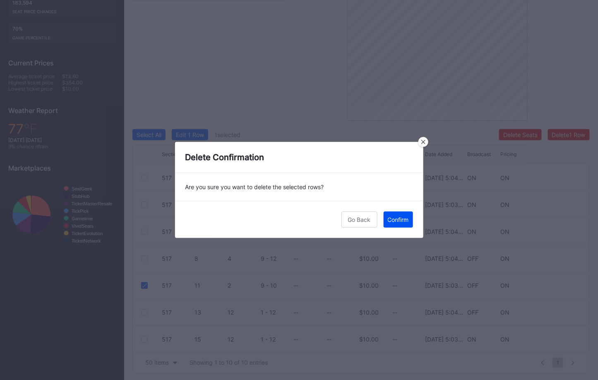
click at [395, 217] on div "Confirm" at bounding box center [398, 219] width 21 height 7
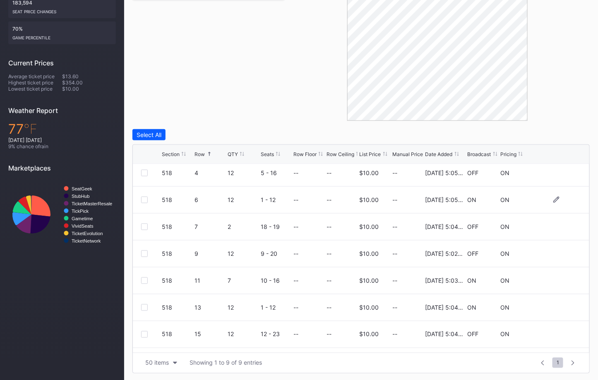
scroll to position [42, 0]
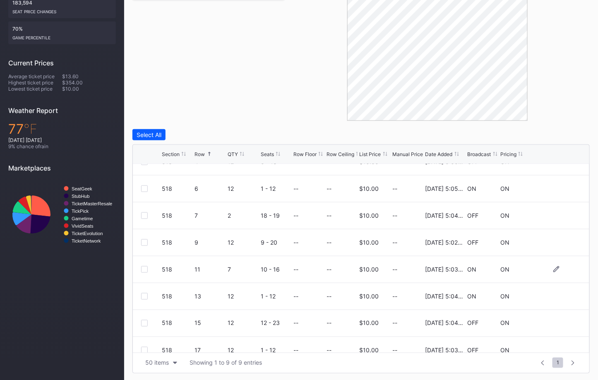
click at [141, 269] on div at bounding box center [144, 269] width 7 height 7
click at [572, 131] on div "Delete 1 Row" at bounding box center [569, 134] width 34 height 7
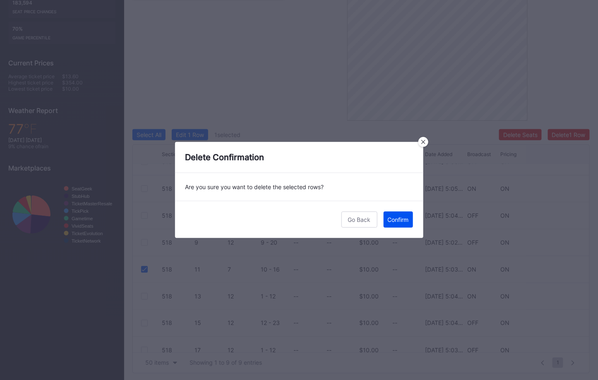
click at [407, 217] on div "Confirm" at bounding box center [398, 219] width 21 height 7
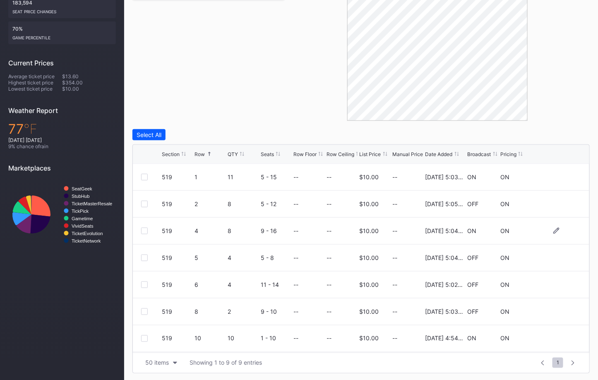
scroll to position [28, 0]
click at [143, 254] on div at bounding box center [144, 256] width 7 height 7
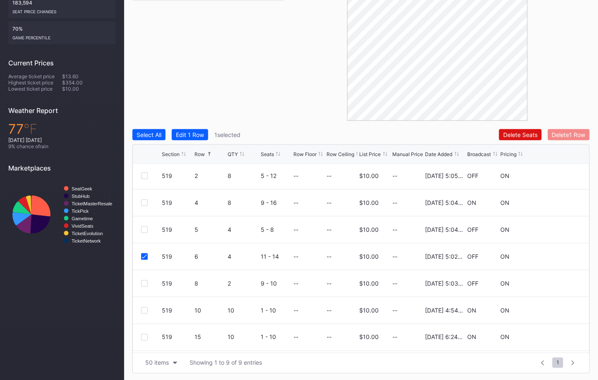
click at [559, 131] on div "Delete 1 Row" at bounding box center [569, 134] width 34 height 7
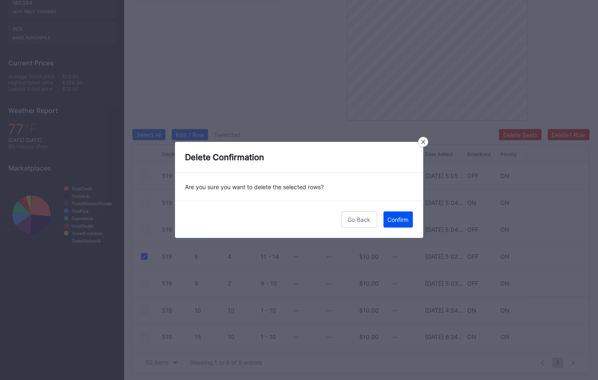
click at [400, 222] on div "Confirm" at bounding box center [398, 219] width 21 height 7
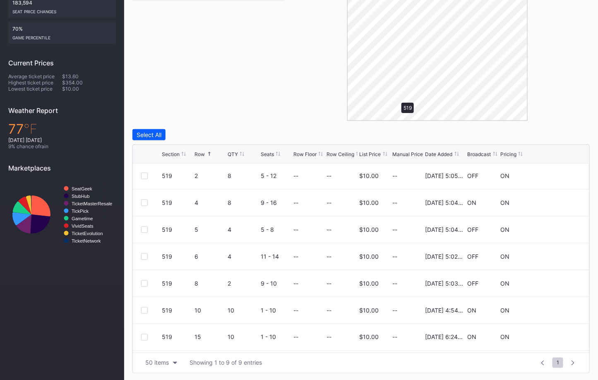
scroll to position [0, 0]
click at [142, 228] on div at bounding box center [144, 231] width 7 height 7
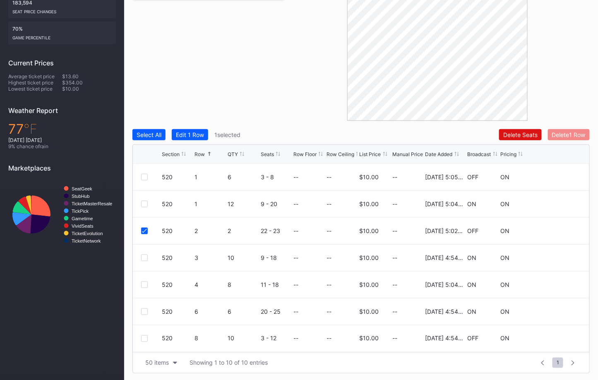
click at [574, 134] on div "Delete 1 Row" at bounding box center [569, 134] width 34 height 7
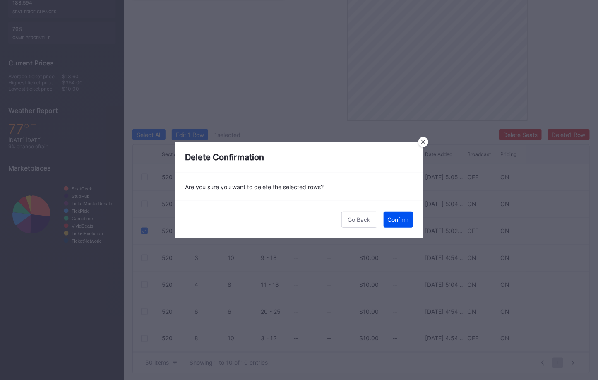
click at [394, 221] on div "Confirm" at bounding box center [398, 219] width 21 height 7
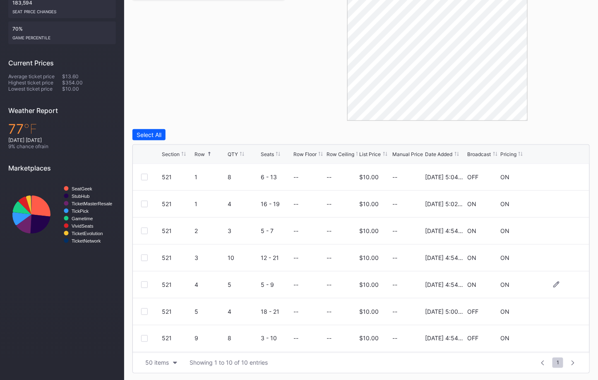
click at [143, 278] on div "521 4 5 5 - 9 -- -- $10.00 -- 4/1/2025 4:54PM ON ON" at bounding box center [361, 285] width 457 height 27
click at [146, 284] on div at bounding box center [144, 285] width 7 height 7
click at [563, 133] on div "Delete 1 Row" at bounding box center [569, 134] width 34 height 7
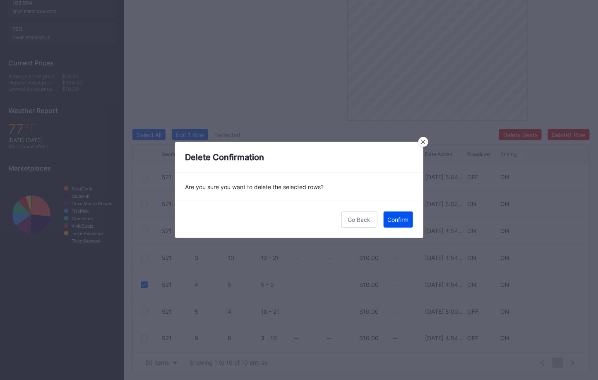
click at [397, 219] on div "Confirm" at bounding box center [398, 219] width 21 height 7
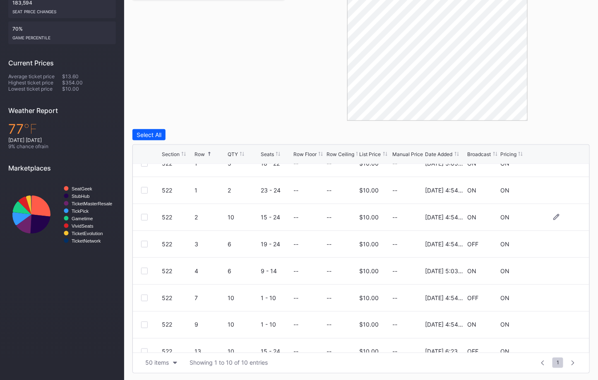
scroll to position [43, 0]
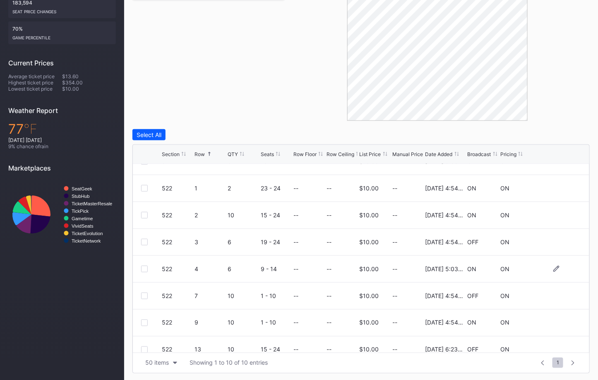
click at [145, 268] on div at bounding box center [144, 269] width 7 height 7
click at [576, 132] on div "Delete 1 Row" at bounding box center [569, 134] width 34 height 7
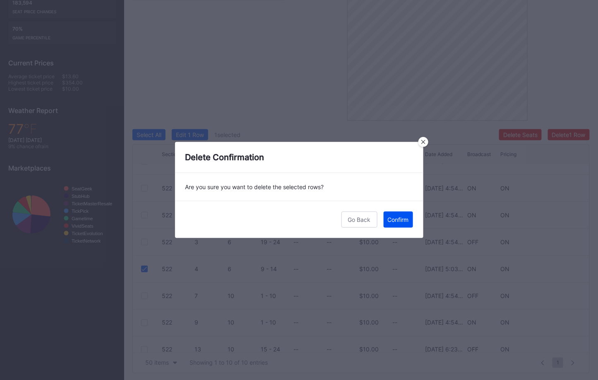
click at [406, 219] on div "Confirm" at bounding box center [398, 219] width 21 height 7
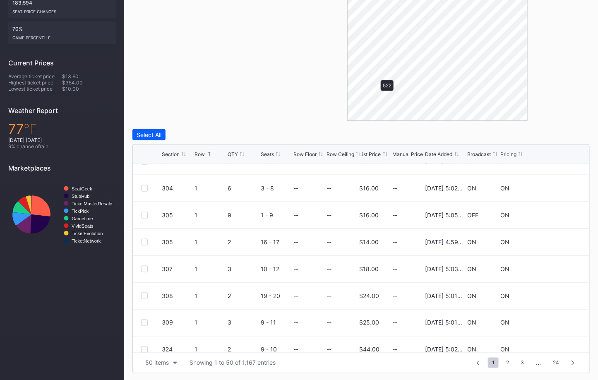
scroll to position [0, 0]
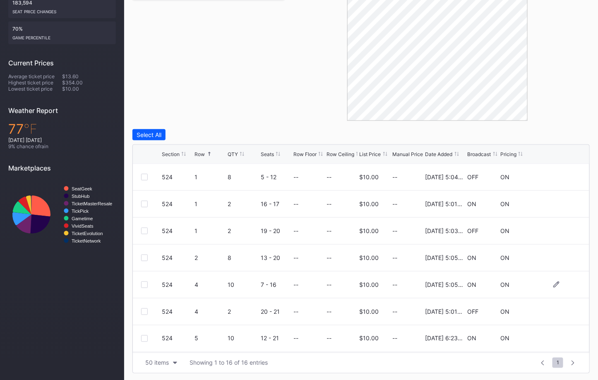
click at [144, 283] on div at bounding box center [144, 285] width 7 height 7
click at [146, 310] on div at bounding box center [144, 311] width 7 height 7
click at [145, 282] on div at bounding box center [144, 285] width 7 height 7
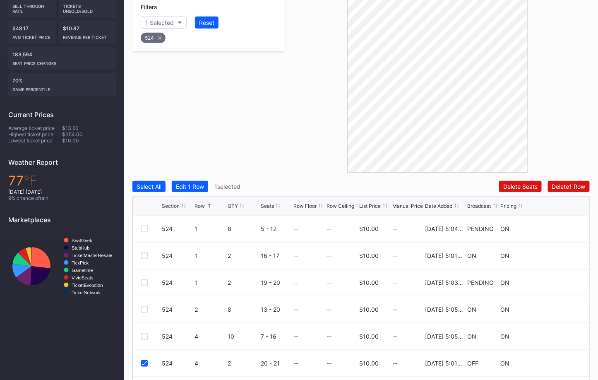
scroll to position [223, 0]
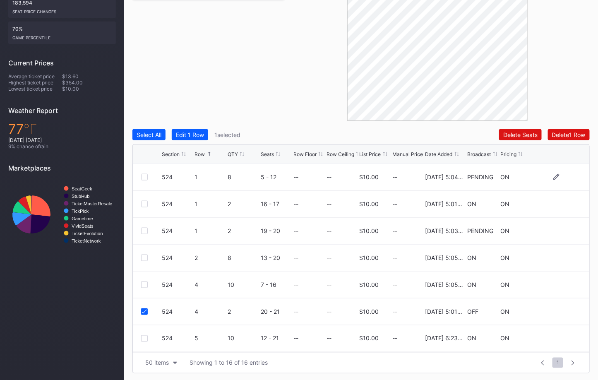
click at [142, 174] on div at bounding box center [144, 177] width 7 height 7
click at [572, 136] on div "Delete 2 Rows" at bounding box center [567, 134] width 37 height 7
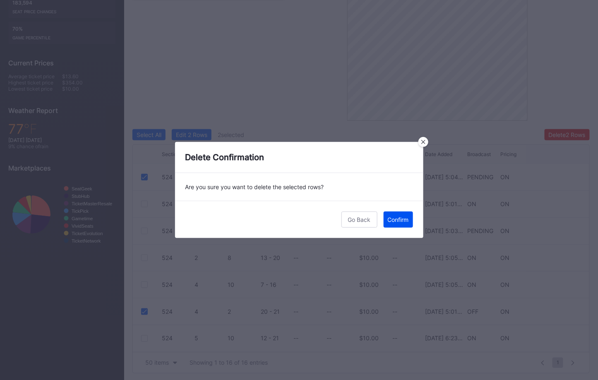
click at [392, 219] on div "Confirm" at bounding box center [398, 219] width 21 height 7
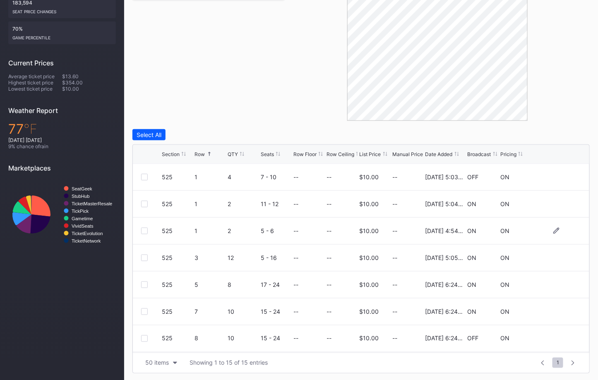
click at [144, 228] on div at bounding box center [144, 231] width 7 height 7
click at [562, 138] on button "Delete 1 Row" at bounding box center [569, 134] width 42 height 11
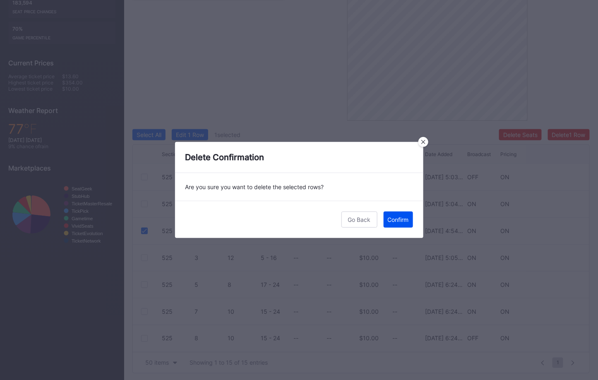
click at [400, 217] on div "Confirm" at bounding box center [398, 219] width 21 height 7
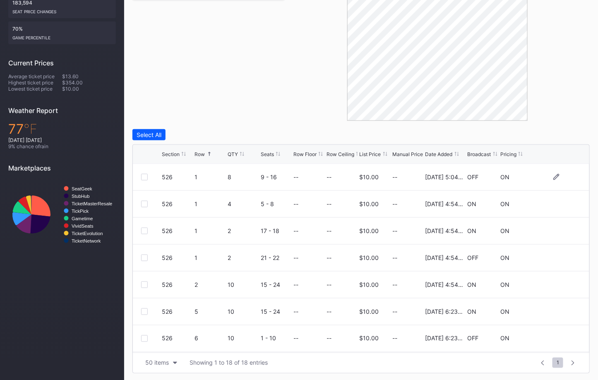
click at [145, 176] on div at bounding box center [144, 177] width 7 height 7
click at [566, 132] on div "Delete 1 Row" at bounding box center [569, 134] width 34 height 7
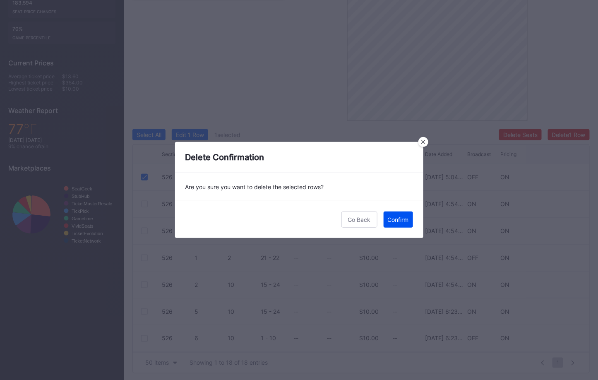
click at [404, 214] on button "Confirm" at bounding box center [398, 220] width 29 height 16
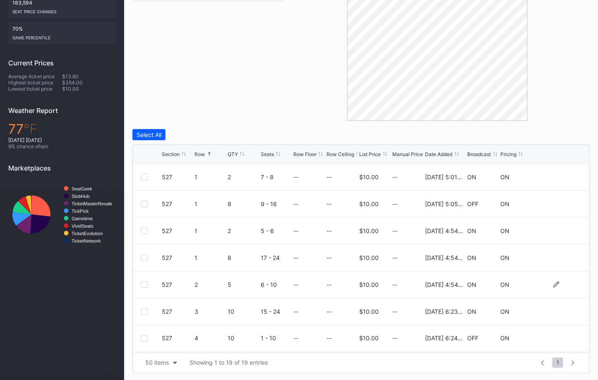
click at [145, 282] on div at bounding box center [144, 285] width 7 height 7
click at [566, 136] on div "Delete 1 Row" at bounding box center [569, 134] width 34 height 7
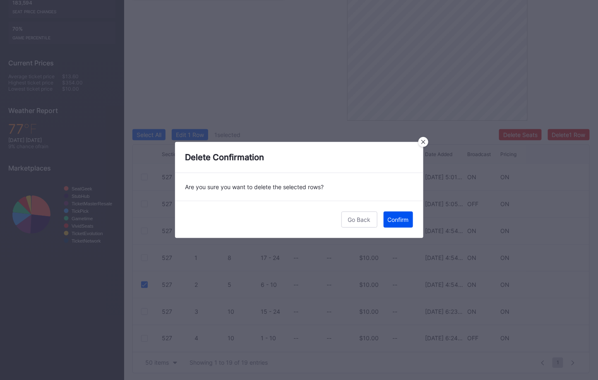
click at [400, 219] on div "Confirm" at bounding box center [398, 219] width 21 height 7
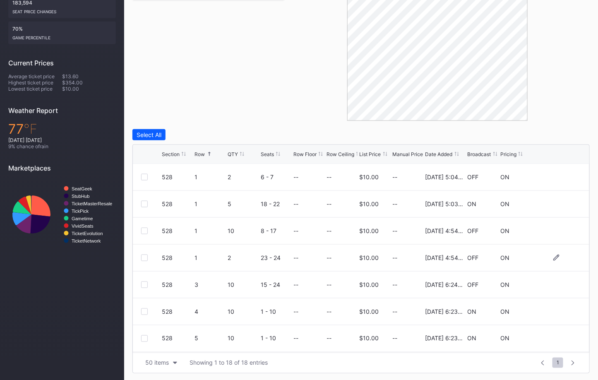
click at [145, 256] on div at bounding box center [144, 258] width 7 height 7
click at [558, 134] on div "Delete 1 Row" at bounding box center [569, 134] width 34 height 7
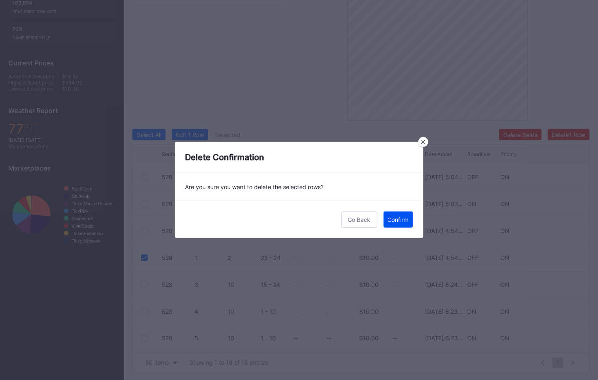
click at [393, 217] on div "Confirm" at bounding box center [398, 219] width 21 height 7
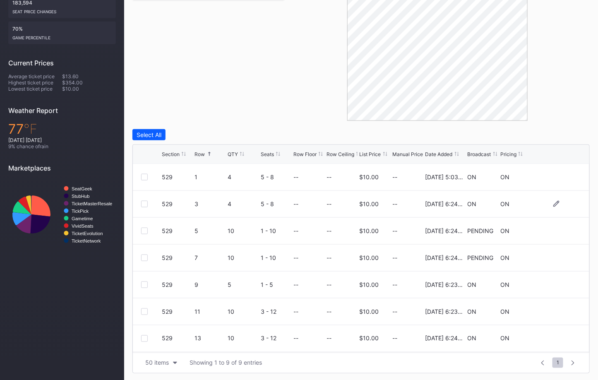
click at [144, 203] on div at bounding box center [144, 204] width 7 height 7
click at [574, 130] on button "Delete 1 Row" at bounding box center [569, 134] width 42 height 11
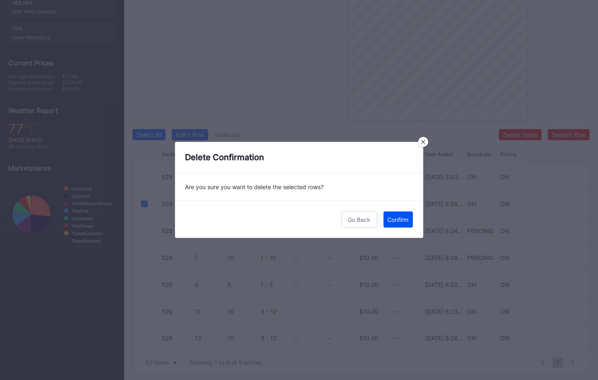
click at [400, 222] on div "Confirm" at bounding box center [398, 219] width 21 height 7
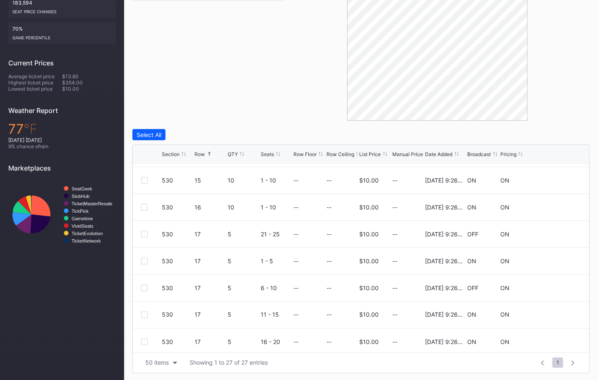
scroll to position [537, 0]
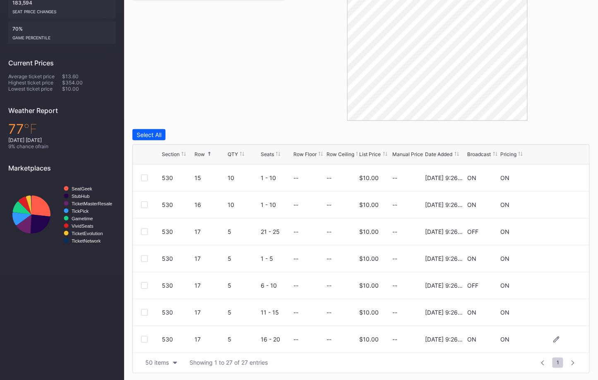
click at [142, 337] on div at bounding box center [144, 339] width 7 height 7
click at [559, 134] on div "Delete 1 Row" at bounding box center [569, 134] width 34 height 7
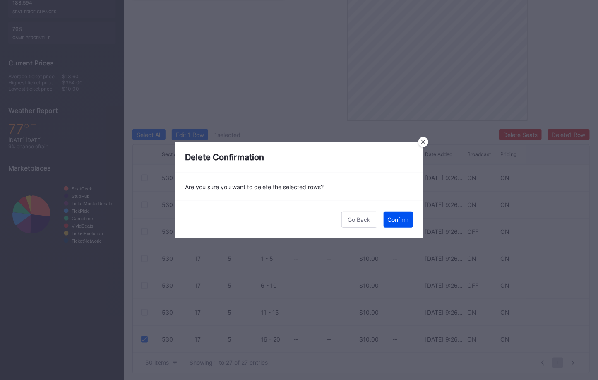
click at [401, 220] on div "Confirm" at bounding box center [398, 219] width 21 height 7
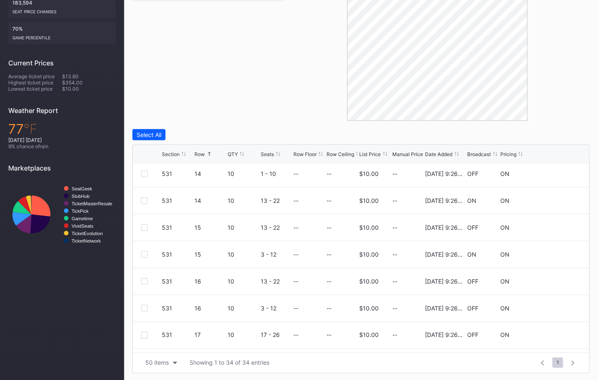
scroll to position [708, 0]
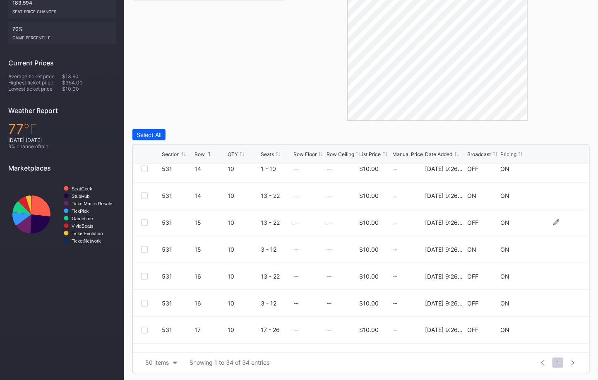
click at [144, 222] on div at bounding box center [144, 222] width 7 height 7
click at [559, 136] on div "Delete 1 Row" at bounding box center [569, 134] width 34 height 7
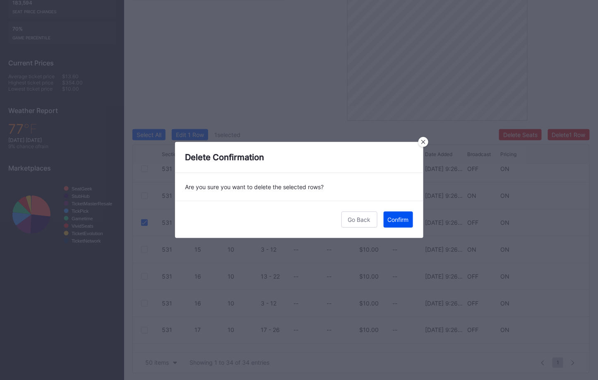
click at [397, 218] on div "Confirm" at bounding box center [398, 219] width 21 height 7
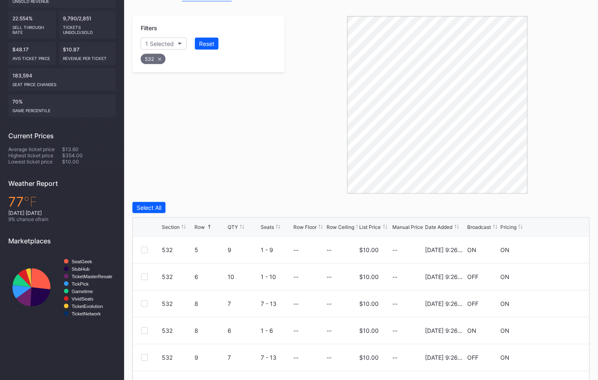
scroll to position [223, 0]
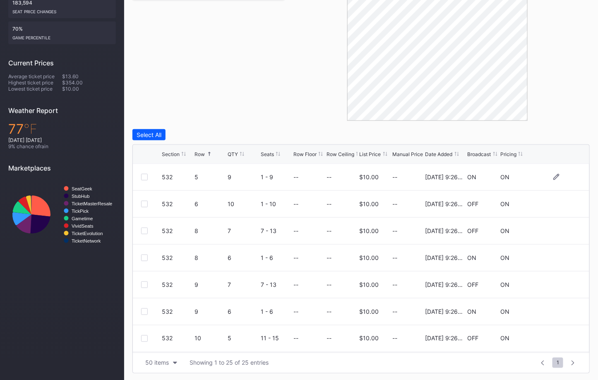
click at [144, 176] on div at bounding box center [144, 177] width 7 height 7
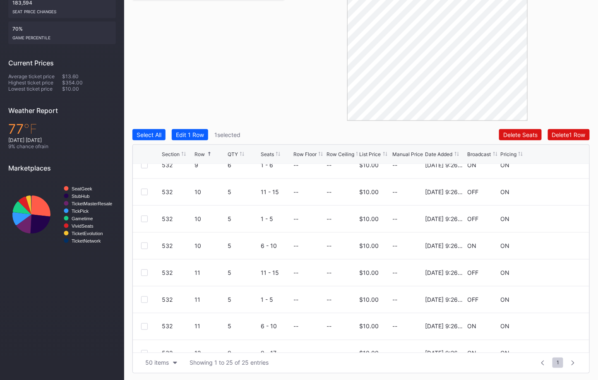
scroll to position [152, 0]
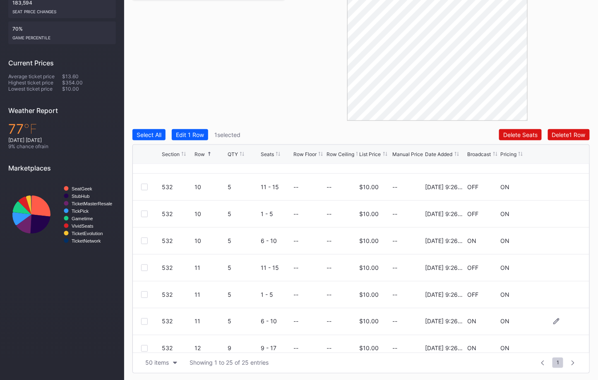
click at [143, 320] on div at bounding box center [144, 321] width 7 height 7
click at [563, 137] on button "Delete 2 Rows" at bounding box center [567, 134] width 45 height 11
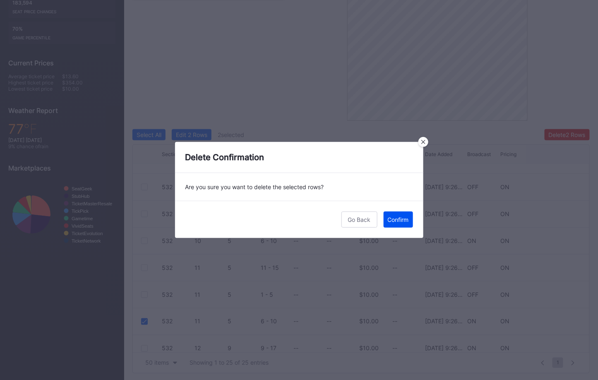
click at [399, 219] on div "Confirm" at bounding box center [398, 219] width 21 height 7
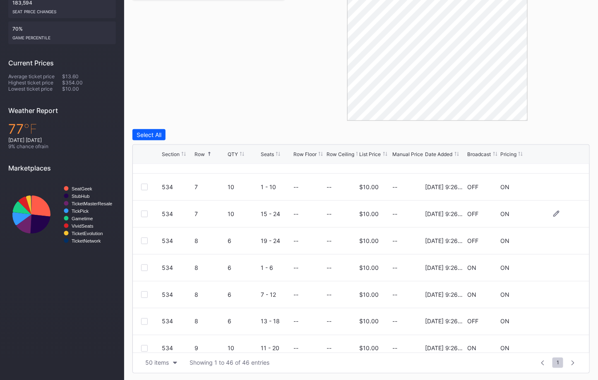
scroll to position [423, 0]
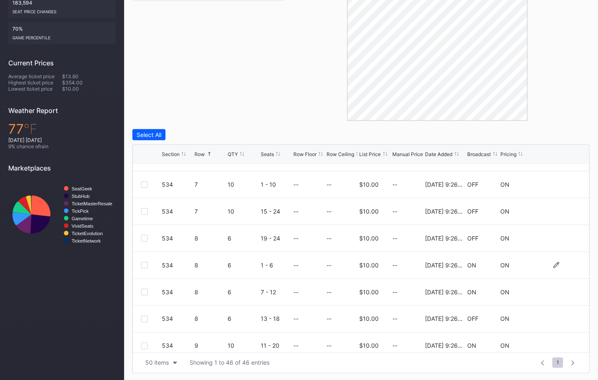
click at [145, 264] on div at bounding box center [144, 265] width 7 height 7
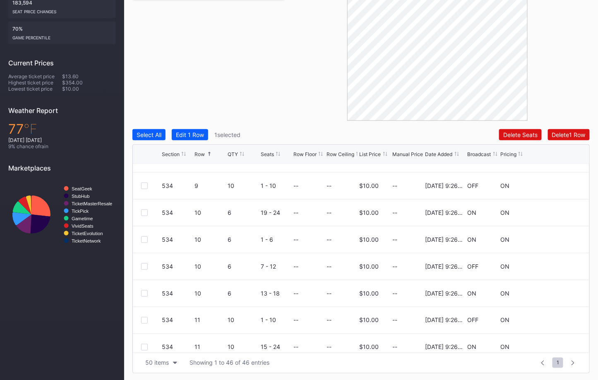
scroll to position [619, 0]
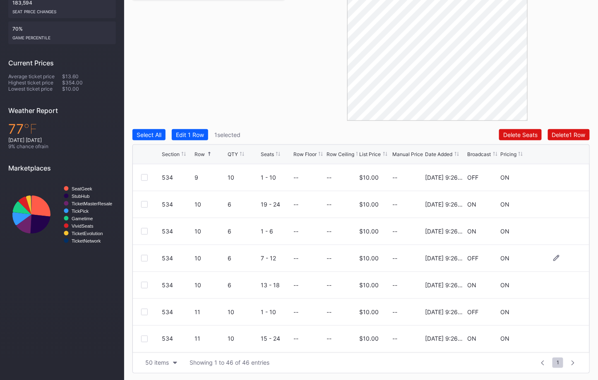
click at [143, 259] on div at bounding box center [144, 258] width 7 height 7
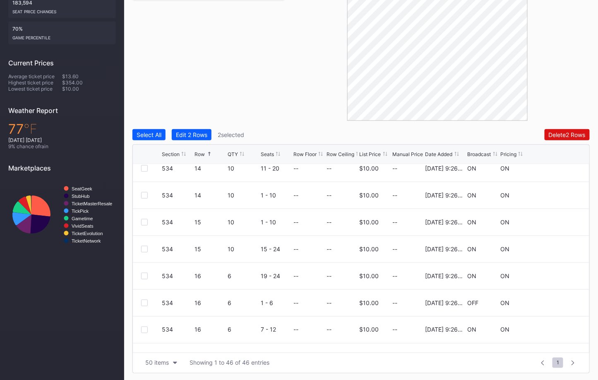
scroll to position [1014, 0]
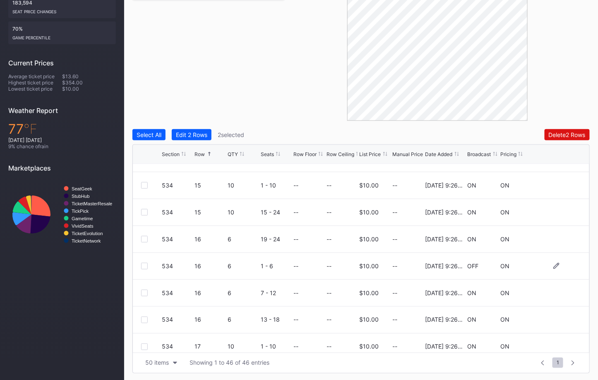
click at [143, 266] on div at bounding box center [144, 266] width 7 height 7
click at [545, 134] on button "Delete 3 Rows" at bounding box center [567, 134] width 46 height 11
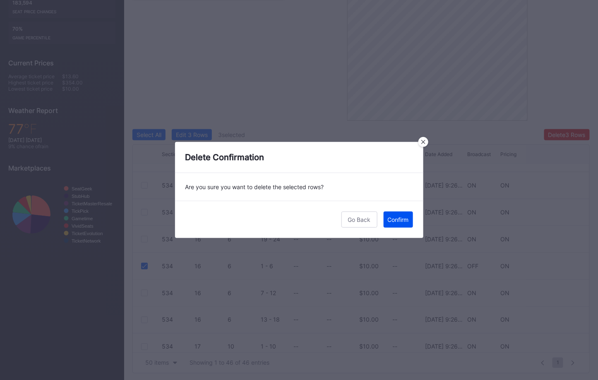
click at [401, 219] on div "Confirm" at bounding box center [398, 219] width 21 height 7
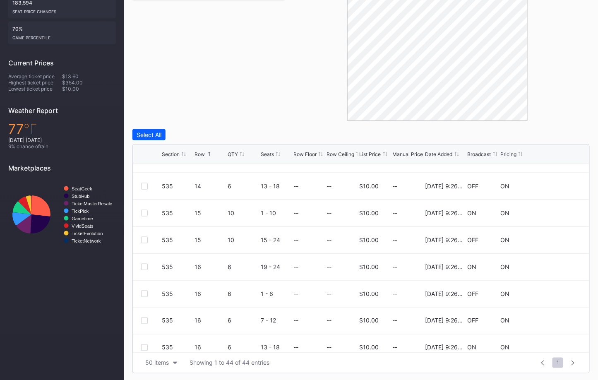
scroll to position [938, 0]
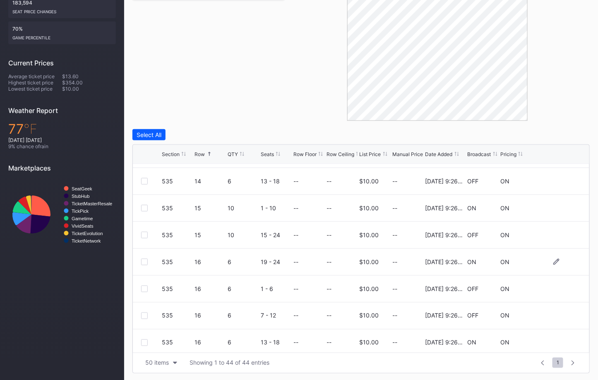
click at [142, 261] on div at bounding box center [144, 262] width 7 height 7
click at [576, 132] on div "Delete 1 Row" at bounding box center [569, 134] width 34 height 7
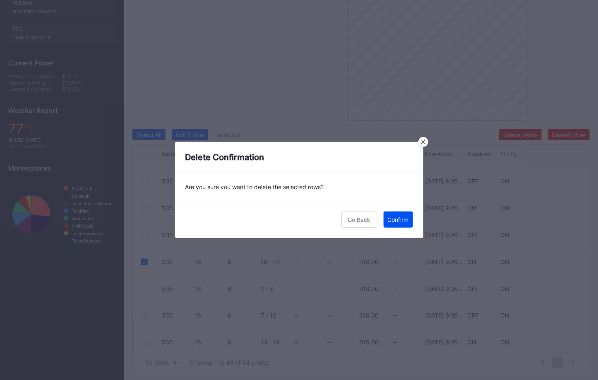
click at [397, 218] on div "Confirm" at bounding box center [398, 219] width 21 height 7
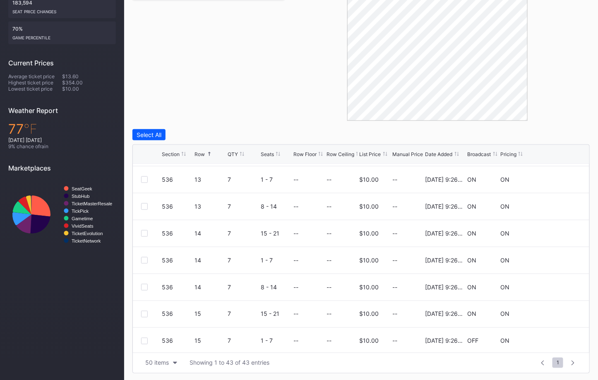
scroll to position [752, 0]
click at [146, 257] on div at bounding box center [144, 260] width 7 height 7
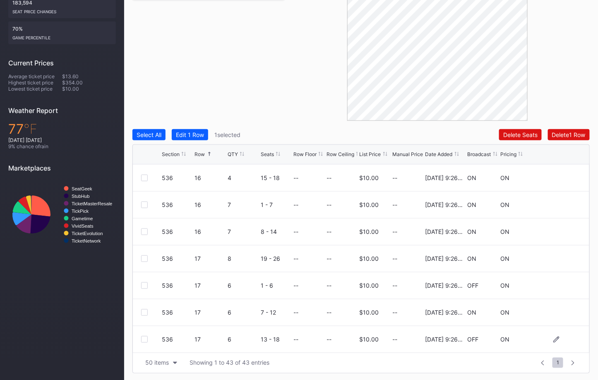
click at [144, 339] on div at bounding box center [144, 339] width 7 height 7
click at [569, 135] on div "Delete 2 Rows" at bounding box center [567, 134] width 37 height 7
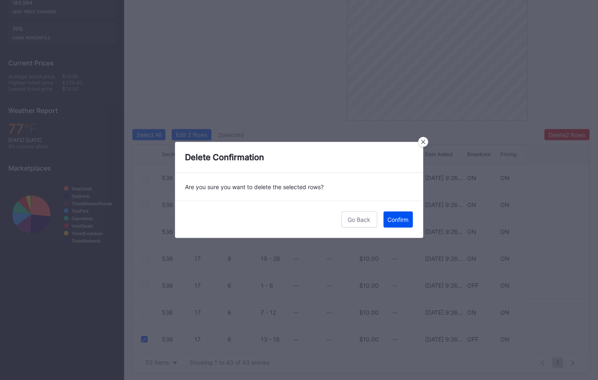
click at [404, 220] on div "Confirm" at bounding box center [398, 219] width 21 height 7
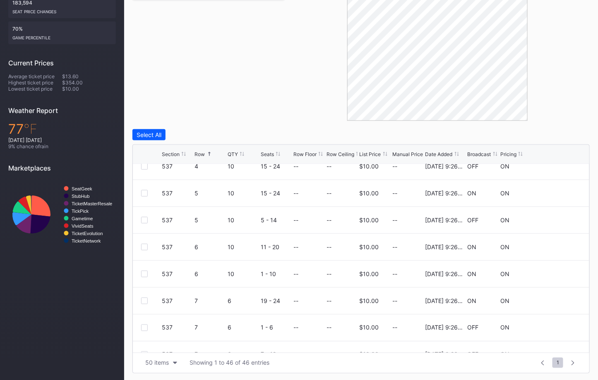
scroll to position [332, 0]
click at [144, 220] on div at bounding box center [144, 221] width 7 height 7
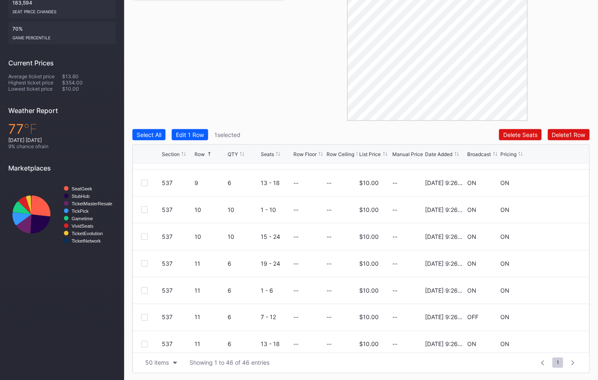
scroll to position [677, 0]
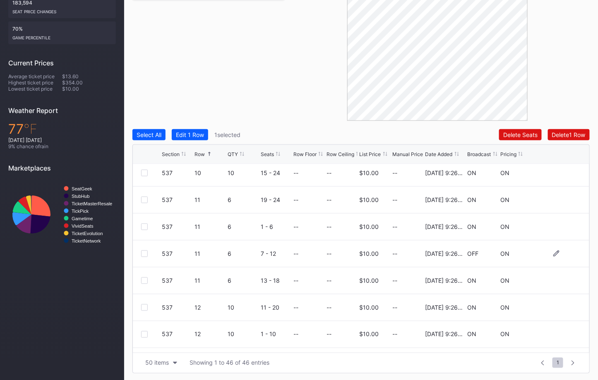
click at [144, 251] on div at bounding box center [144, 254] width 7 height 7
click at [550, 135] on div "Delete 2 Rows" at bounding box center [567, 134] width 37 height 7
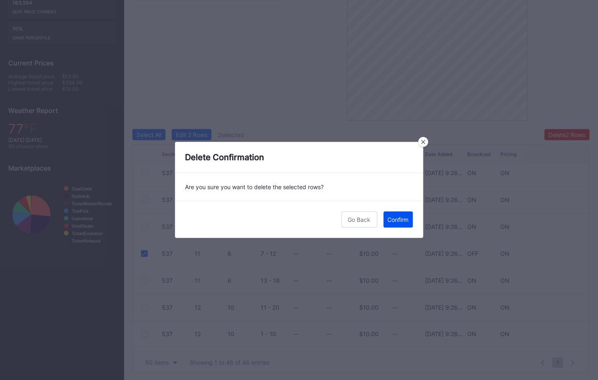
click at [395, 215] on button "Confirm" at bounding box center [398, 220] width 29 height 16
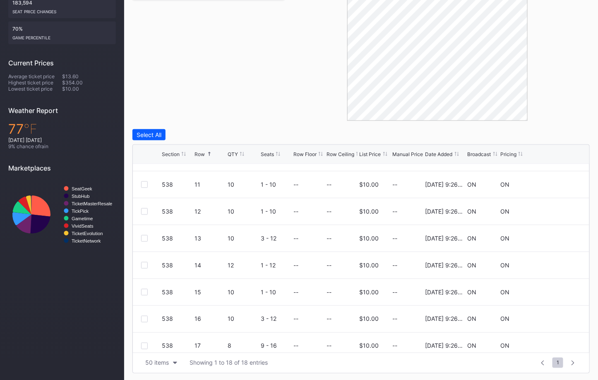
scroll to position [295, 0]
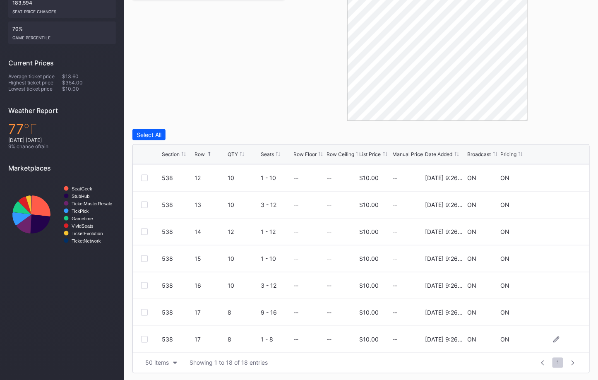
click at [143, 336] on div at bounding box center [144, 339] width 7 height 7
click at [568, 135] on div "Delete 1 Row" at bounding box center [569, 134] width 34 height 7
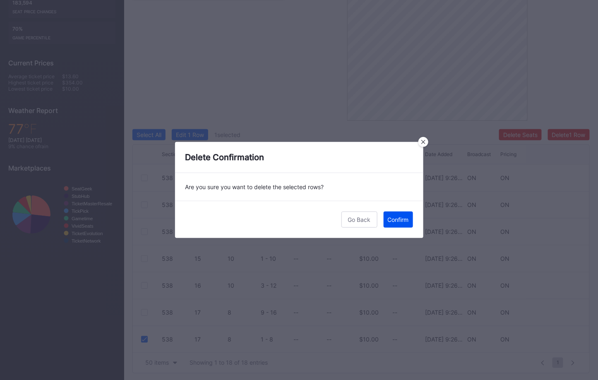
click at [395, 222] on div "Confirm" at bounding box center [398, 219] width 21 height 7
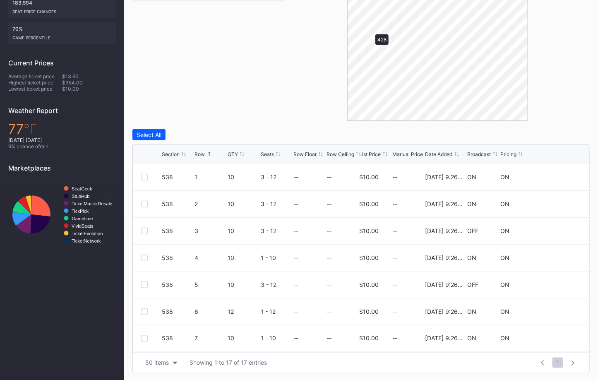
scroll to position [0, 0]
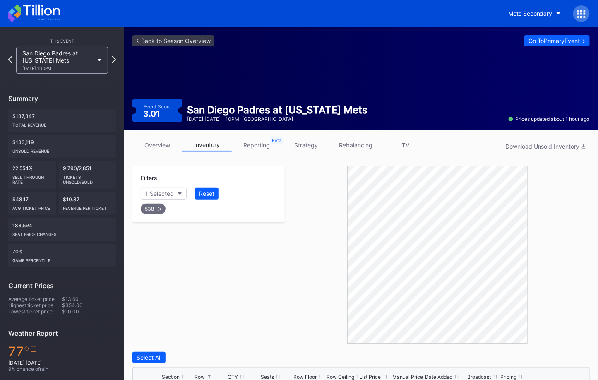
click at [576, 11] on div at bounding box center [581, 13] width 17 height 17
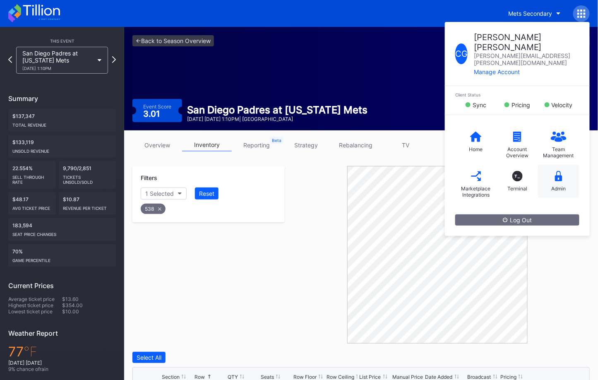
click at [558, 185] on div "Admin" at bounding box center [559, 188] width 14 height 6
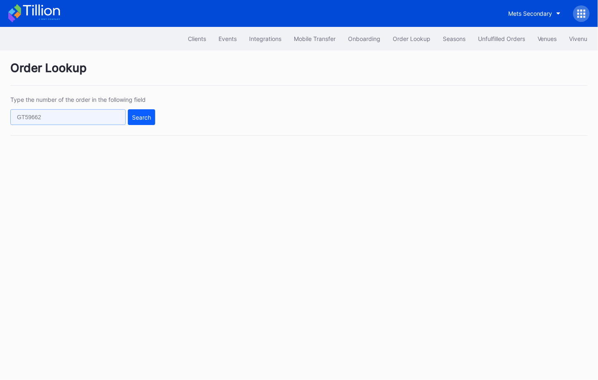
click at [106, 112] on input "text" at bounding box center [68, 117] width 116 height 16
paste input "272219263"
type input "272219263"
click at [144, 123] on button "Search" at bounding box center [141, 117] width 27 height 16
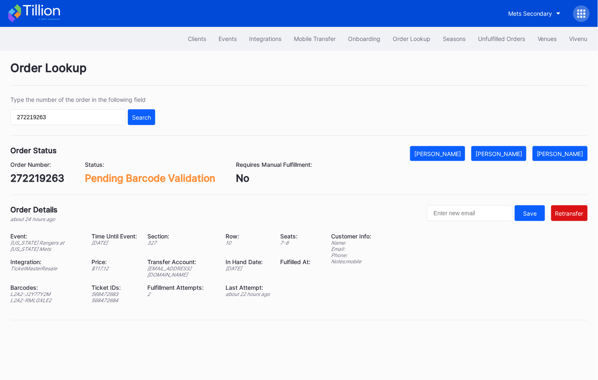
click at [191, 270] on div "ed-8334791@eventdynamic.com" at bounding box center [181, 271] width 68 height 12
copy div "ed-8334791@eventdynamic.com"
click at [43, 176] on div "272219263" at bounding box center [37, 178] width 54 height 12
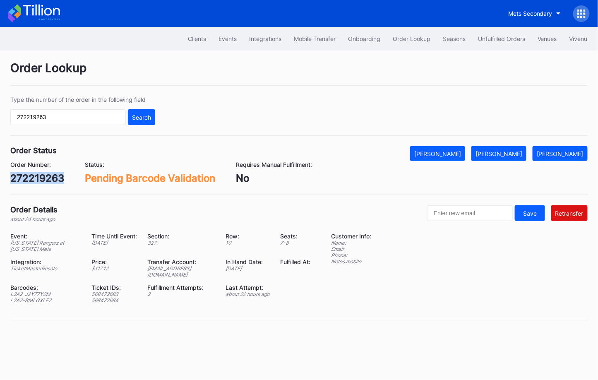
click at [43, 176] on div "272219263" at bounding box center [37, 178] width 54 height 12
copy div "272219263"
click at [512, 152] on div "Mark Fulfilled" at bounding box center [499, 153] width 47 height 7
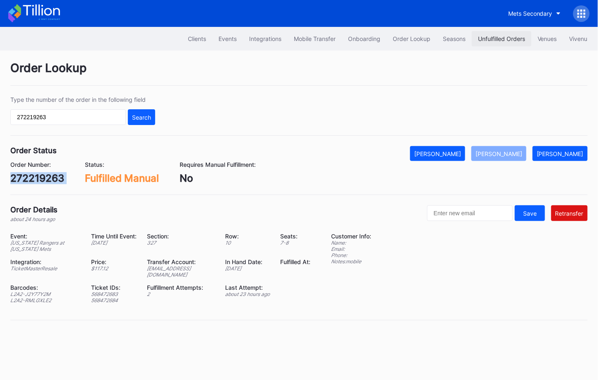
click at [499, 38] on div "Unfulfilled Orders" at bounding box center [501, 38] width 47 height 7
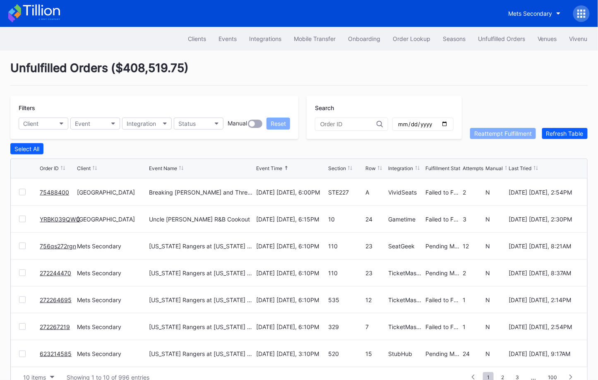
scroll to position [16, 0]
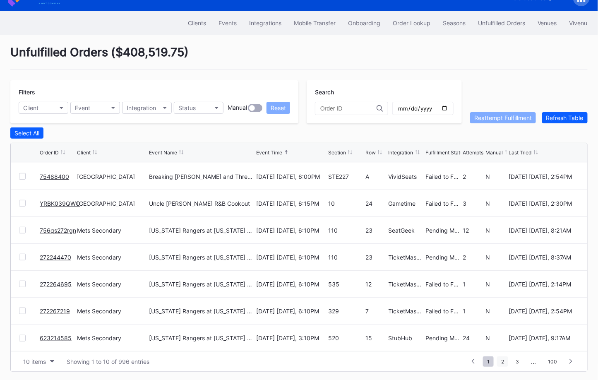
click at [503, 359] on span "2" at bounding box center [502, 362] width 11 height 10
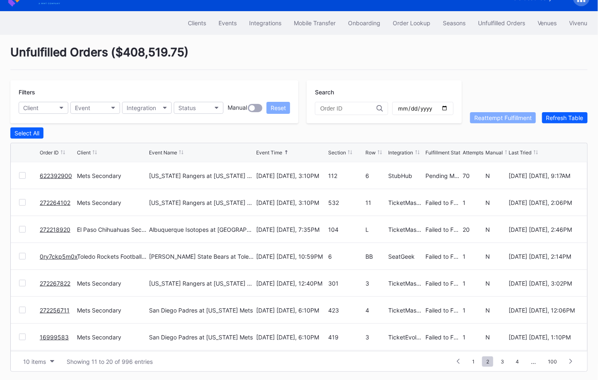
click at [51, 227] on link "272218920" at bounding box center [55, 229] width 31 height 7
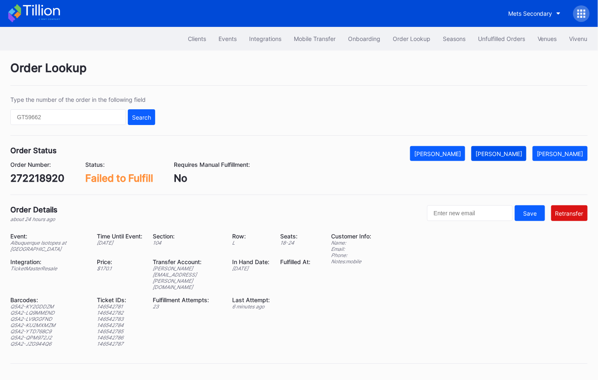
click at [516, 151] on div "Mark Fulfilled" at bounding box center [499, 153] width 47 height 7
click at [54, 178] on div "272218920" at bounding box center [37, 178] width 54 height 12
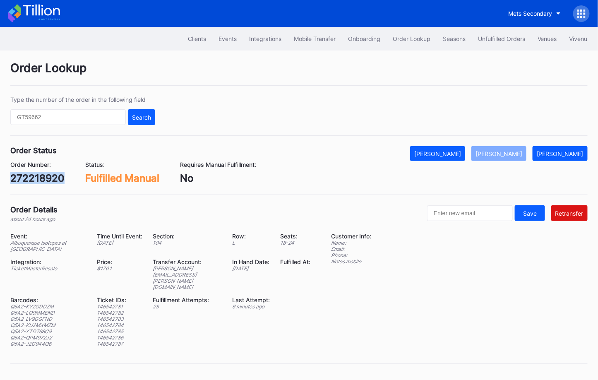
click at [54, 178] on div "272218920" at bounding box center [37, 178] width 54 height 12
